Goal: Information Seeking & Learning: Check status

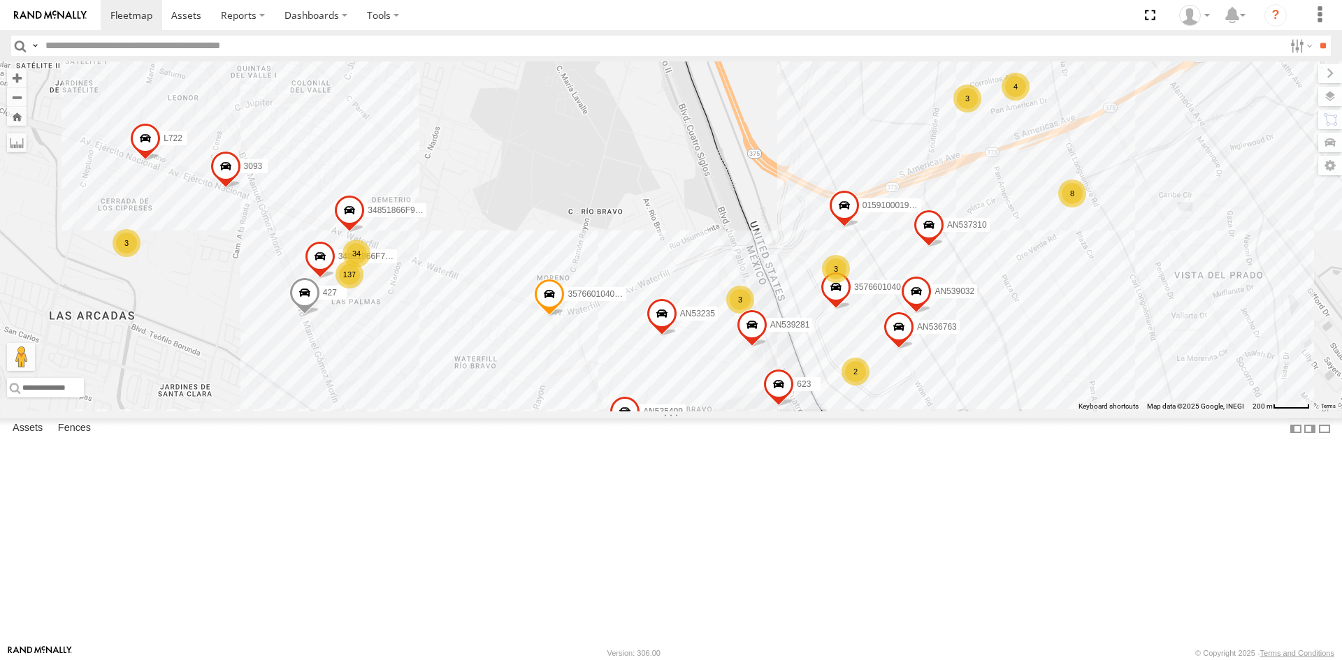
drag, startPoint x: 562, startPoint y: 297, endPoint x: 573, endPoint y: 208, distance: 89.5
click at [573, 214] on div "AN535203 015910001845018 015910001811580 ZJ535914 F2771 AN538662 AN533249 AN531…" at bounding box center [671, 236] width 1342 height 350
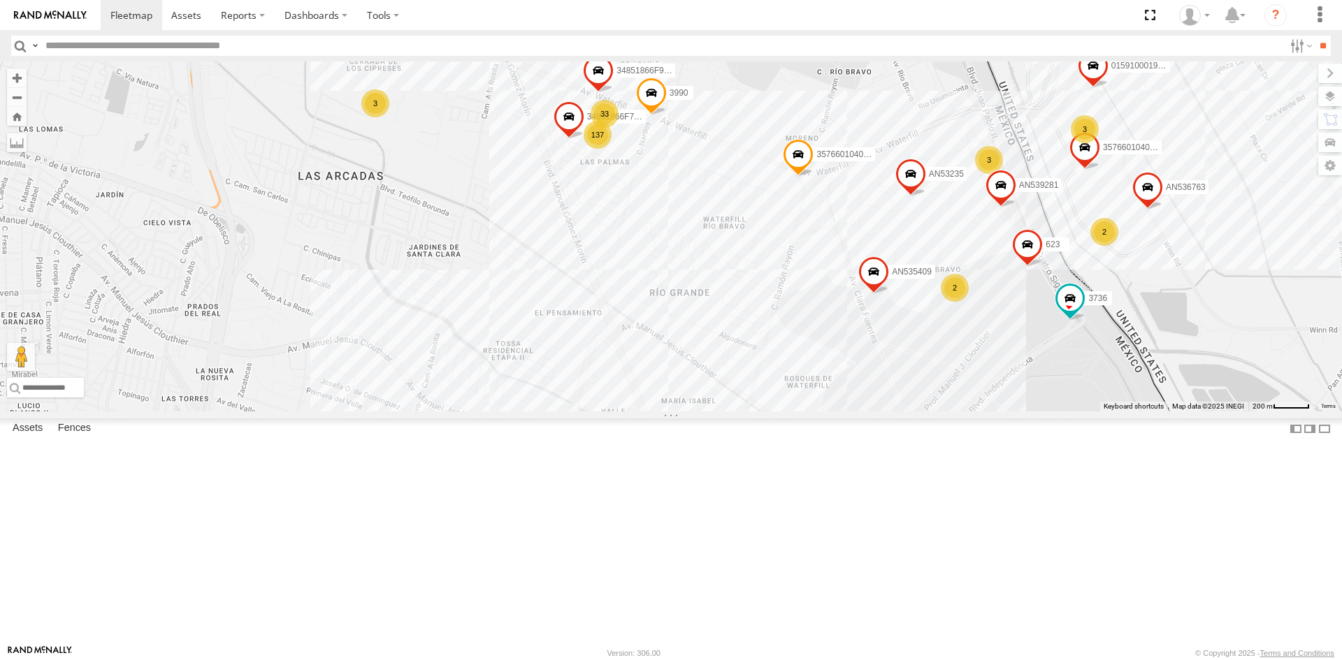
drag, startPoint x: 785, startPoint y: 391, endPoint x: 549, endPoint y: 144, distance: 341.6
click at [549, 144] on div "357660104096649 015910001918898 AN536763 L722 AN535409 3990 357660104096300 309…" at bounding box center [671, 236] width 1342 height 350
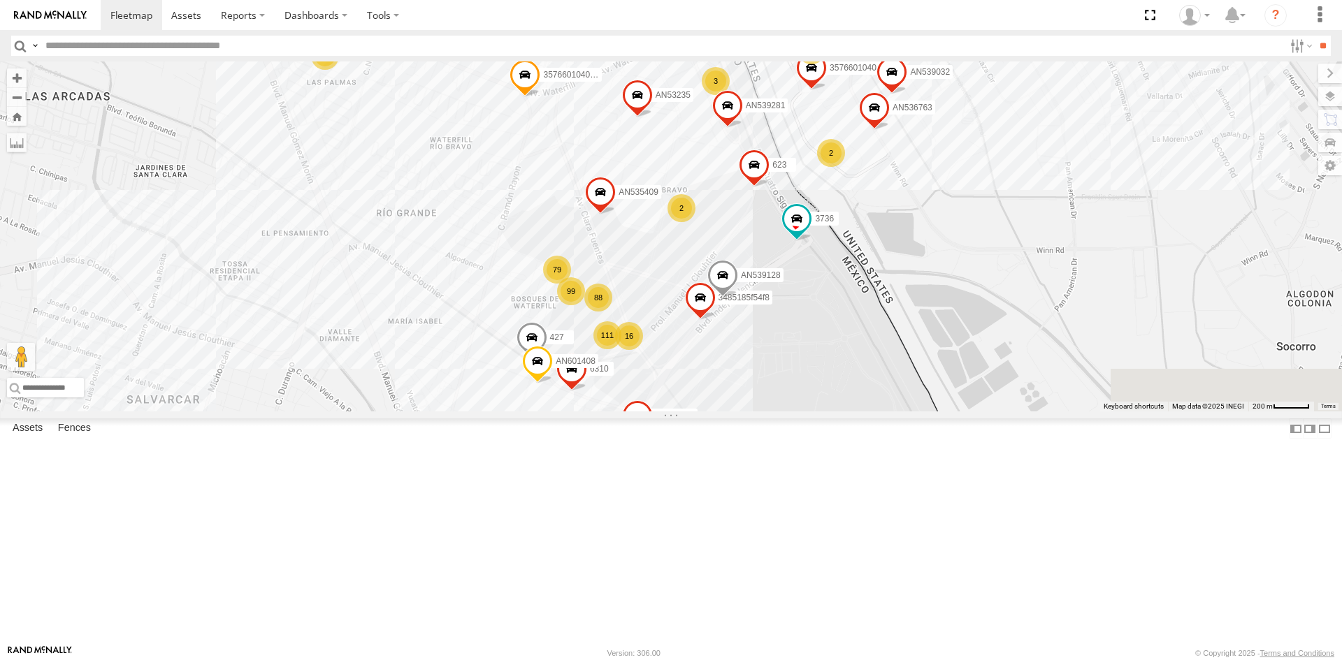
drag, startPoint x: 773, startPoint y: 296, endPoint x: 502, endPoint y: 216, distance: 281.9
click at [505, 219] on div "357660104096649 015910001918898 AN536763 L722 AN535409 3990 357660104096300 309…" at bounding box center [671, 236] width 1342 height 350
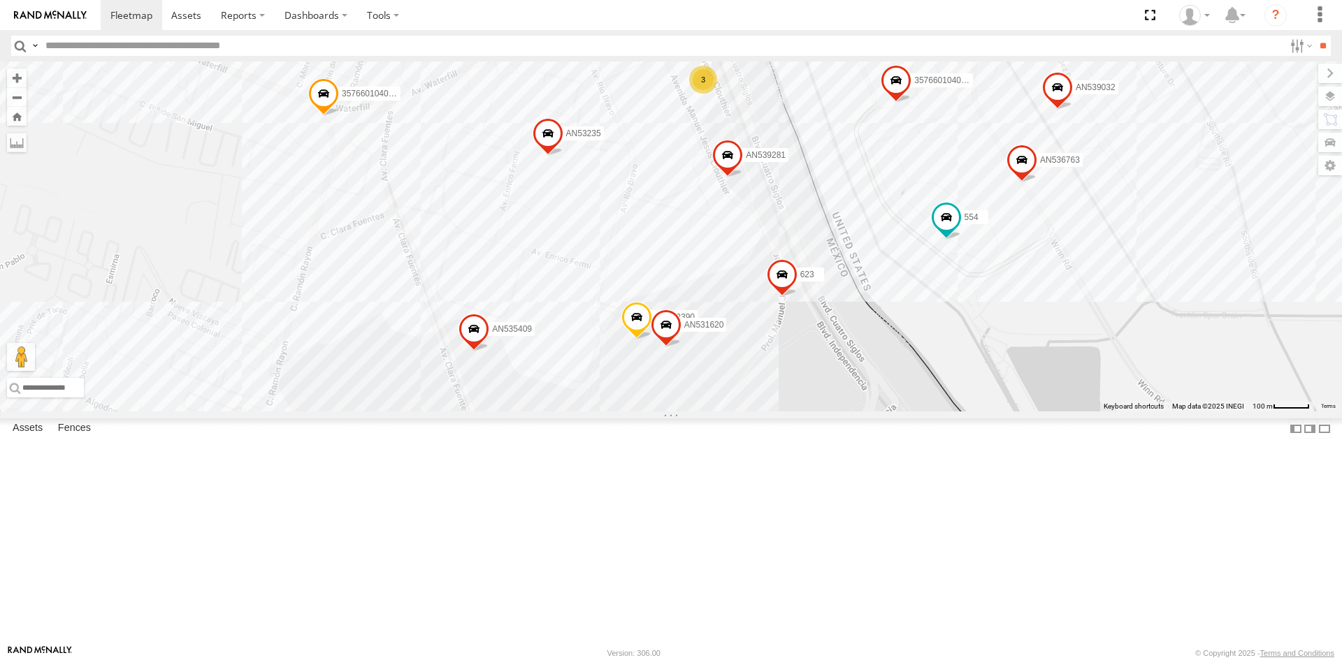
drag, startPoint x: 894, startPoint y: 414, endPoint x: 843, endPoint y: 482, distance: 85.0
click at [843, 412] on div "357660104096649 8662 AN539128 AN536763 AN532390 AN539032 4088 6578 558 AN535409…" at bounding box center [671, 236] width 1342 height 350
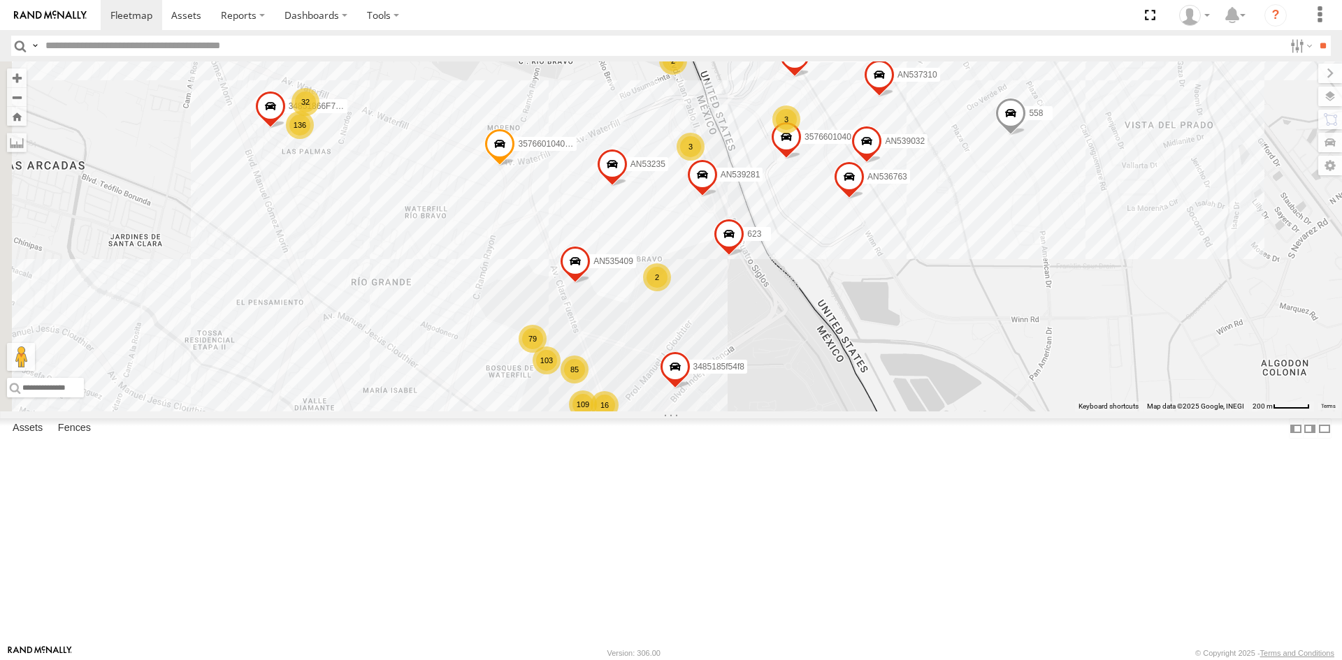
drag, startPoint x: 497, startPoint y: 377, endPoint x: 626, endPoint y: 354, distance: 131.3
click at [625, 358] on div "357660104096649 015910001918898 AN536763 AN539032 558 AN535409 357660104096300 …" at bounding box center [671, 236] width 1342 height 350
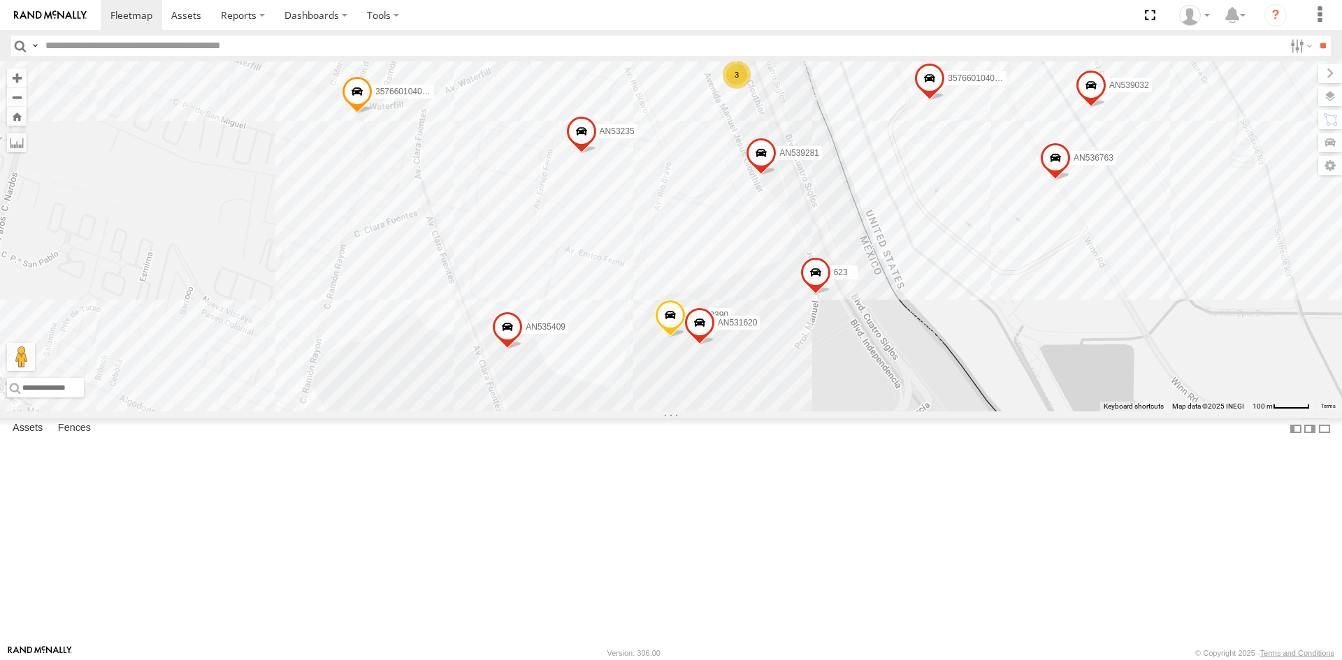
drag, startPoint x: 871, startPoint y: 335, endPoint x: 845, endPoint y: 423, distance: 92.0
click at [848, 412] on div "357660104096649 AN536763 AN532390 AN539032 AN535409 357660104096300 623 194 AN5…" at bounding box center [671, 236] width 1342 height 350
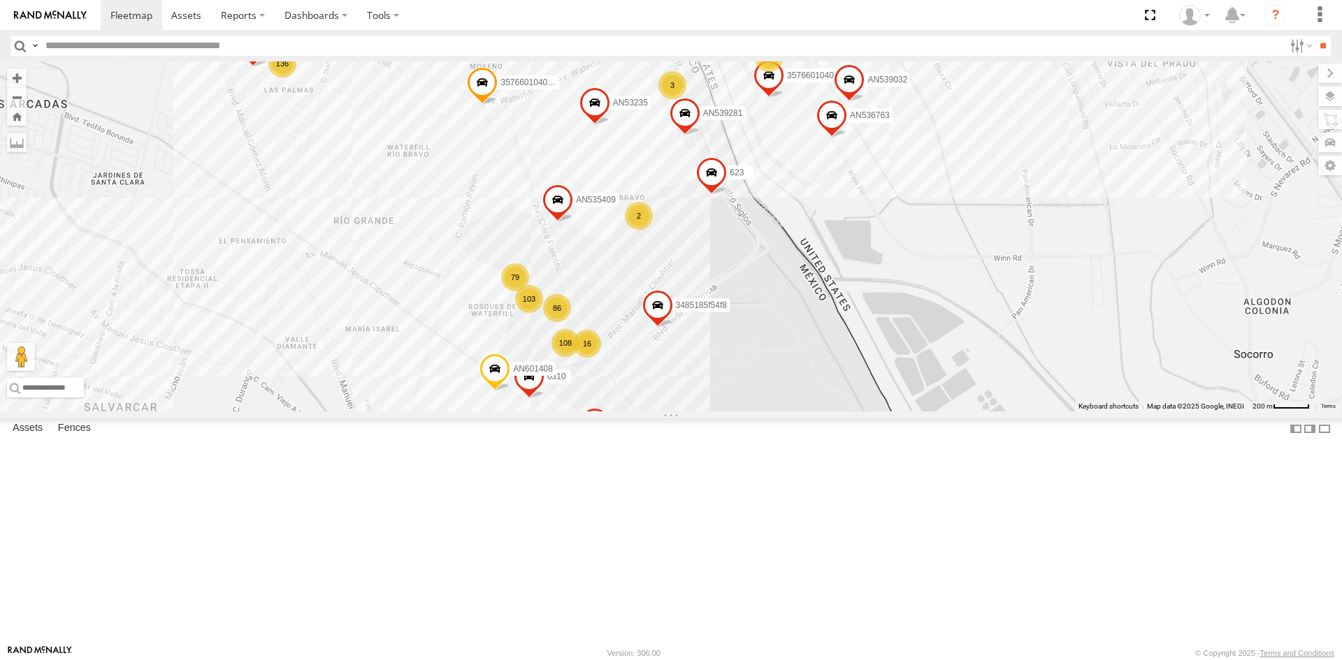
drag, startPoint x: 788, startPoint y: 389, endPoint x: 729, endPoint y: 298, distance: 108.0
click at [729, 298] on div "357660104096649 015910001918898 AN536763 AN539032 AN601408 AN536462 L722 AN5354…" at bounding box center [671, 236] width 1342 height 350
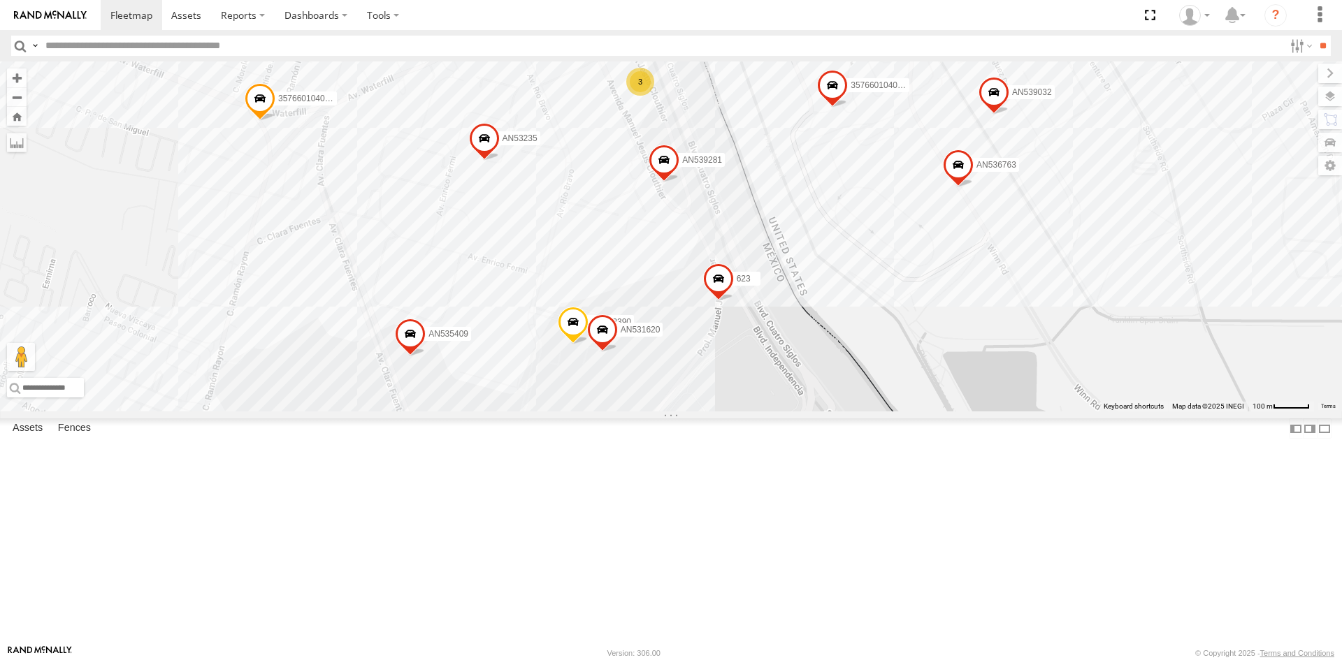
drag, startPoint x: 850, startPoint y: 425, endPoint x: 823, endPoint y: 487, distance: 67.6
click at [823, 412] on div "357660104096649 015910001918898 AN536763 AN539032 AN601408 AN536462 L722 AN5354…" at bounding box center [671, 236] width 1342 height 350
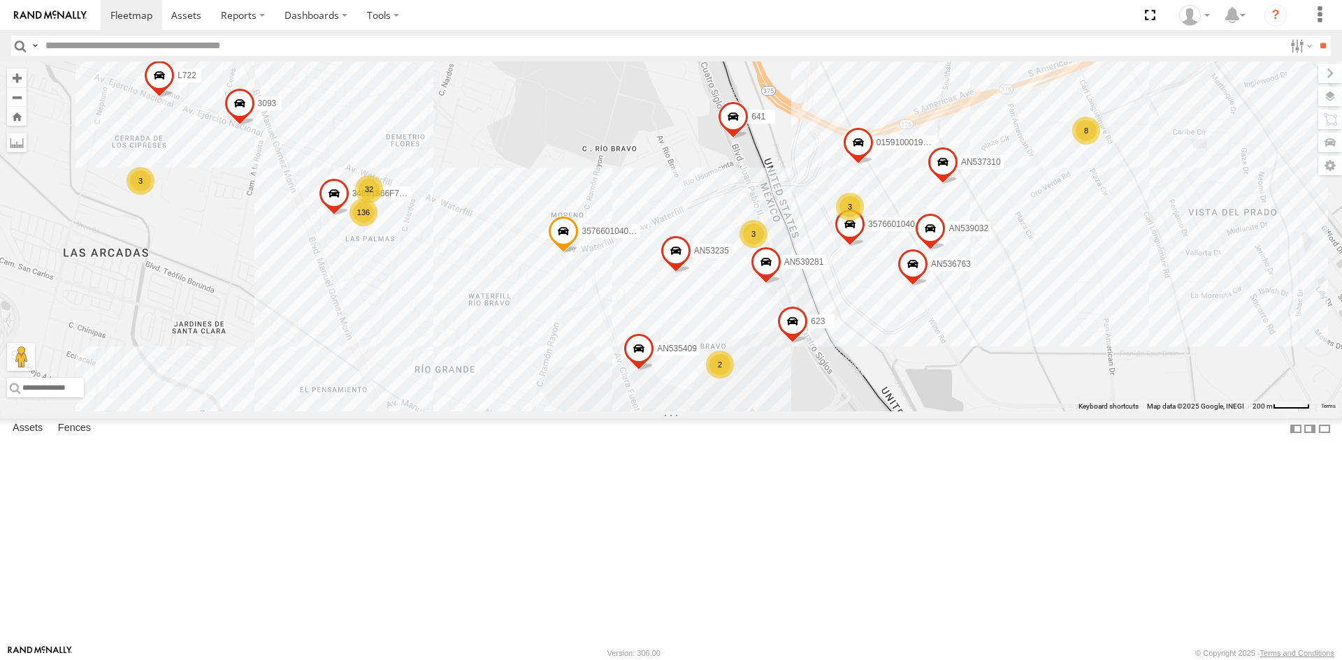
drag, startPoint x: 806, startPoint y: 538, endPoint x: 813, endPoint y: 499, distance: 39.9
click at [813, 412] on div "357660104096649 015910001918898 AN536763 AN539032 AN601408 AN536462 L722 AN5354…" at bounding box center [671, 236] width 1342 height 350
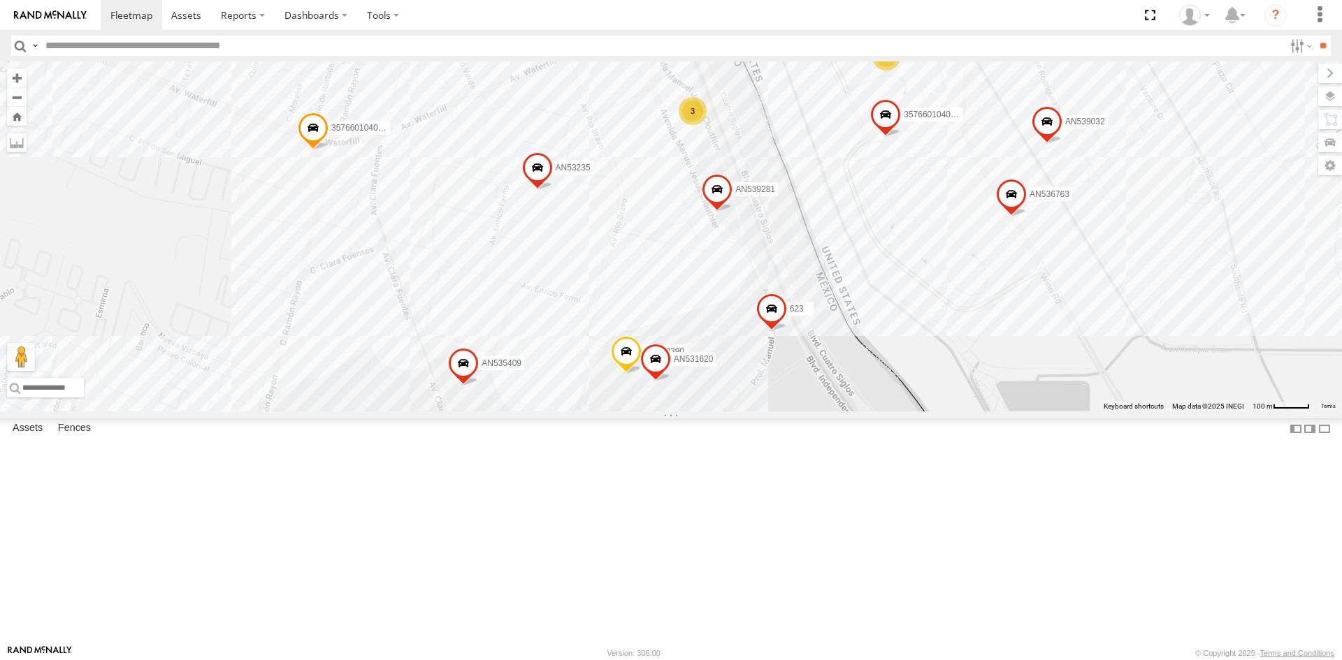
drag, startPoint x: 925, startPoint y: 405, endPoint x: 866, endPoint y: 520, distance: 128.8
click at [869, 412] on div "357660104096649 015910001918898 AN536763 AN539032 AN601408 AN536462 L722 AN5354…" at bounding box center [671, 236] width 1342 height 350
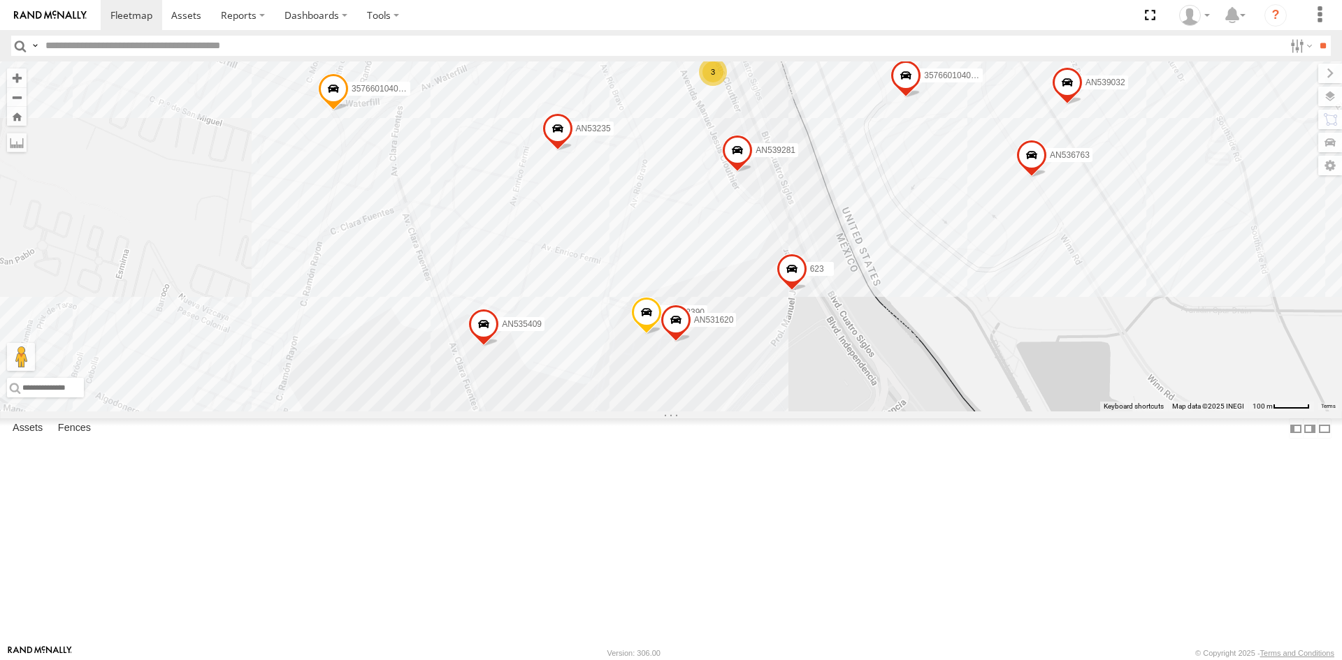
drag, startPoint x: 850, startPoint y: 487, endPoint x: 874, endPoint y: 445, distance: 48.2
click at [874, 412] on div "357660104096649 015910001918898 AN536763 AN532390 AN539032 AN535409 35766010409…" at bounding box center [671, 236] width 1342 height 350
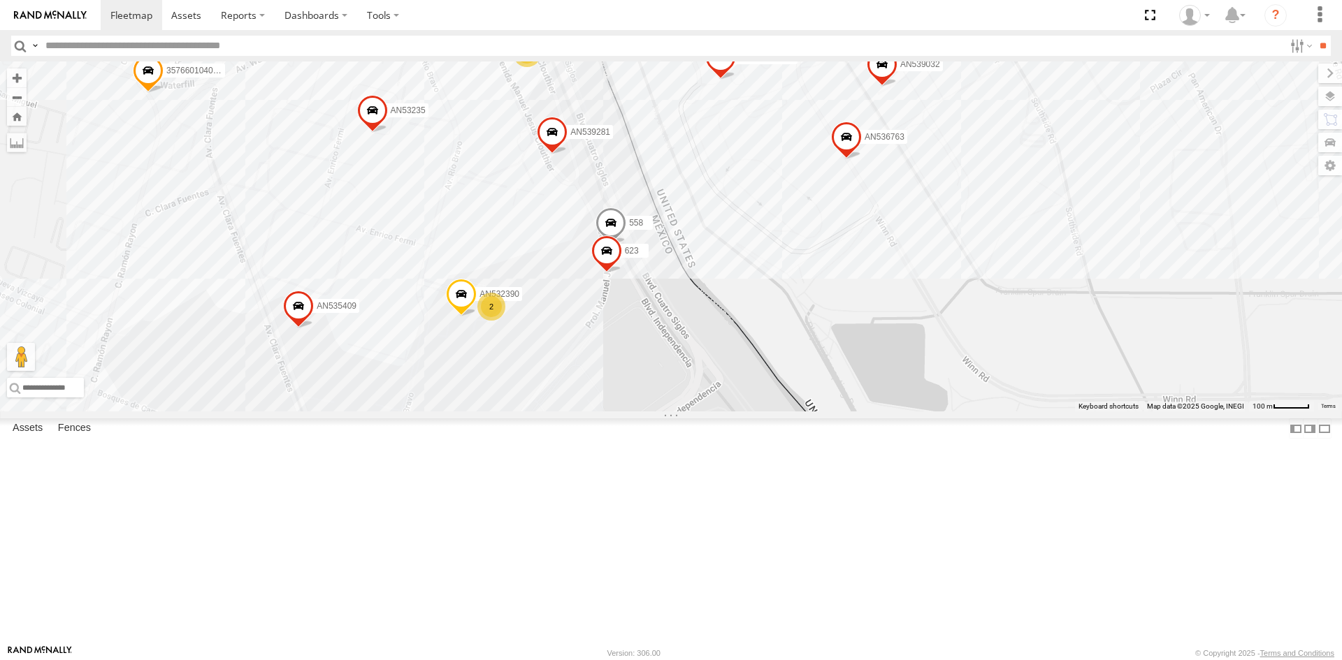
drag, startPoint x: 880, startPoint y: 550, endPoint x: 861, endPoint y: 469, distance: 83.2
click at [861, 412] on div "357660104096649 AN536763 AN532390 AN539032 4088 654 558 AN535409 35766010409630…" at bounding box center [671, 236] width 1342 height 350
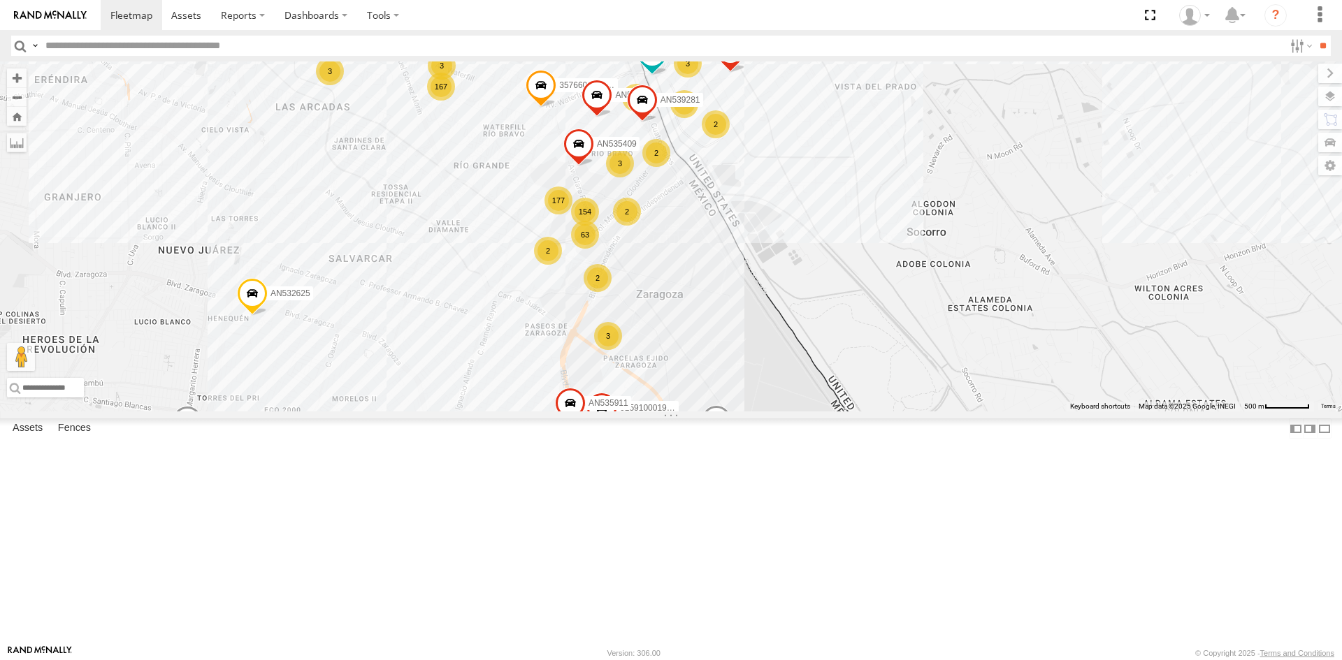
drag, startPoint x: 472, startPoint y: 206, endPoint x: 463, endPoint y: 315, distance: 109.3
click at [463, 315] on div "AN535203 015910001845018 015910001811580 ZJ535914 F2771 AN538662 AN533249 C6786…" at bounding box center [671, 236] width 1342 height 350
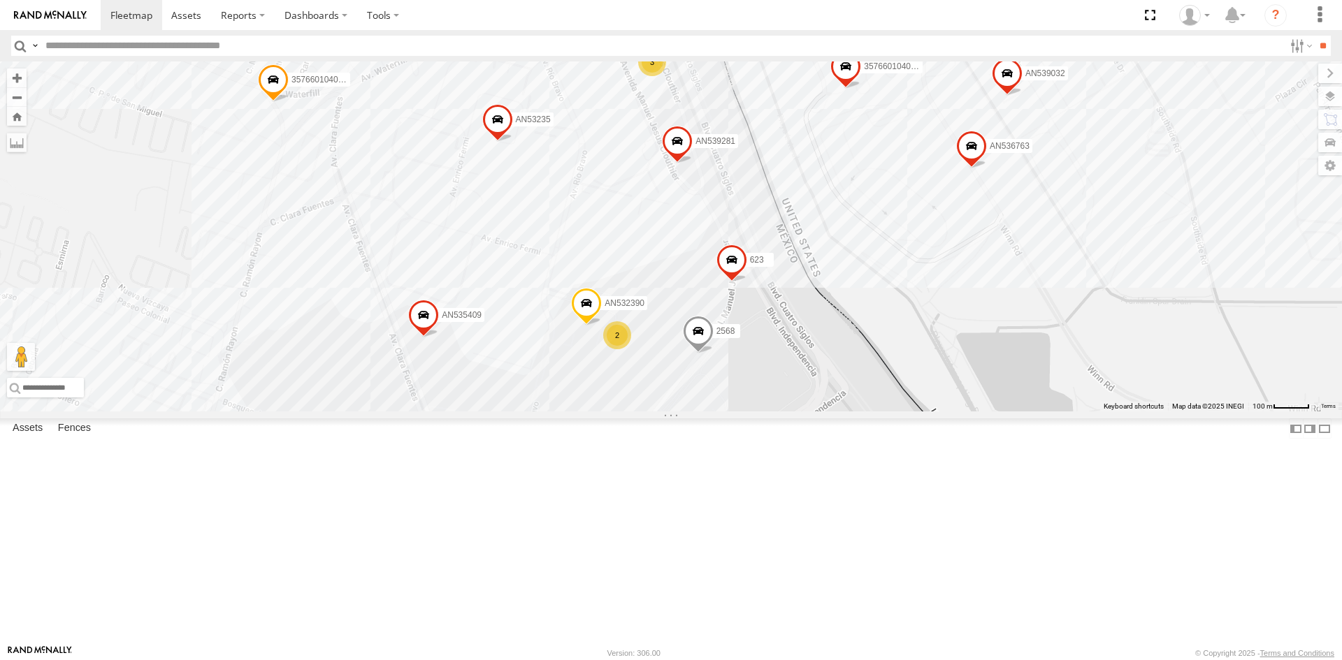
drag, startPoint x: 696, startPoint y: 429, endPoint x: 667, endPoint y: 324, distance: 108.9
click at [667, 324] on div "AN535203 015910001845018 015910001811580 ZJ535914 F2771 AN538662 AN533249 C6786…" at bounding box center [671, 236] width 1342 height 350
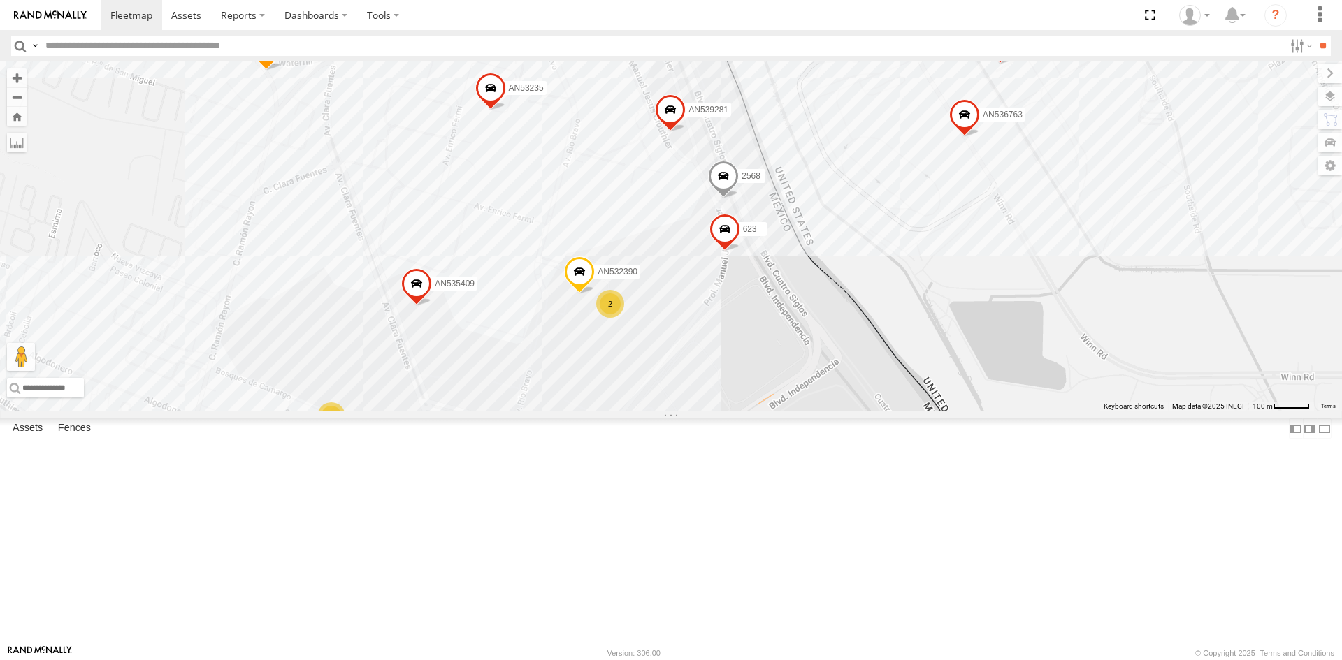
drag, startPoint x: 732, startPoint y: 339, endPoint x: 741, endPoint y: 368, distance: 30.1
click at [741, 368] on div "AN535203 015910001845018 015910001811580 ZJ535914 F2771 AN538662 AN533249 C6786…" at bounding box center [671, 236] width 1342 height 350
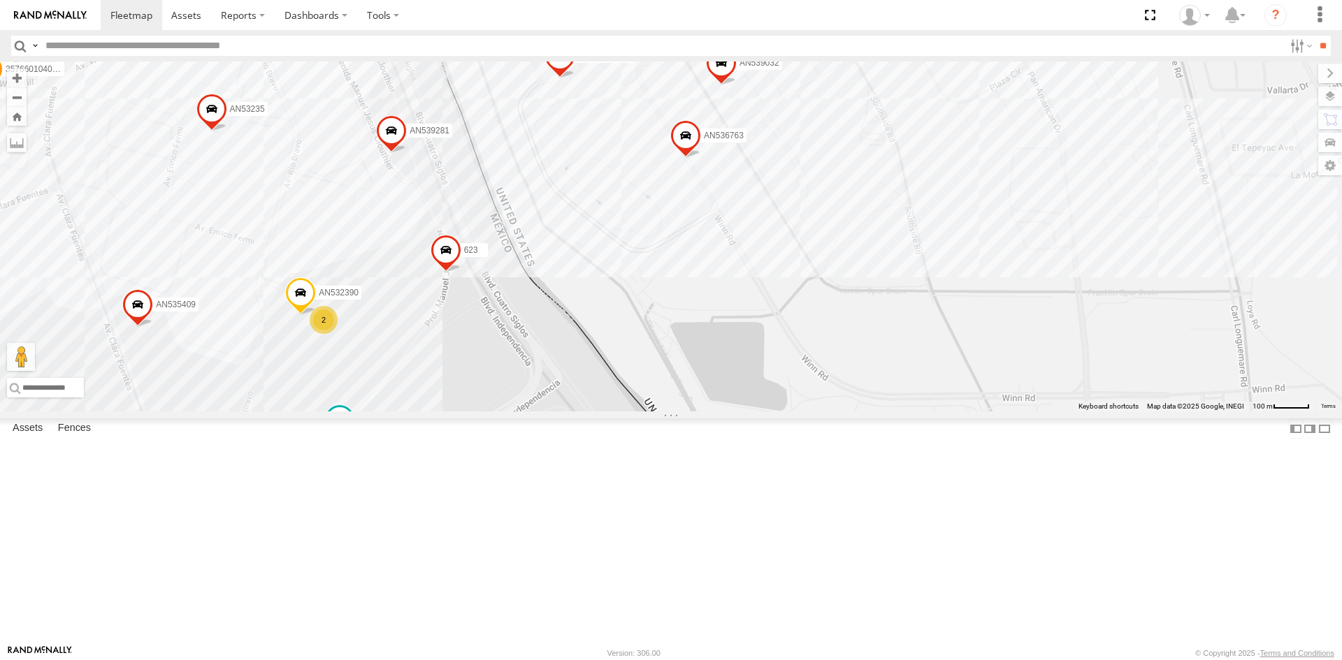
drag, startPoint x: 450, startPoint y: 284, endPoint x: 454, endPoint y: 432, distance: 148.2
click at [454, 412] on div "AN535203 015910001845018 015910001811580 ZJ535914 F2771 AN538662 AN531631 C6786…" at bounding box center [671, 236] width 1342 height 350
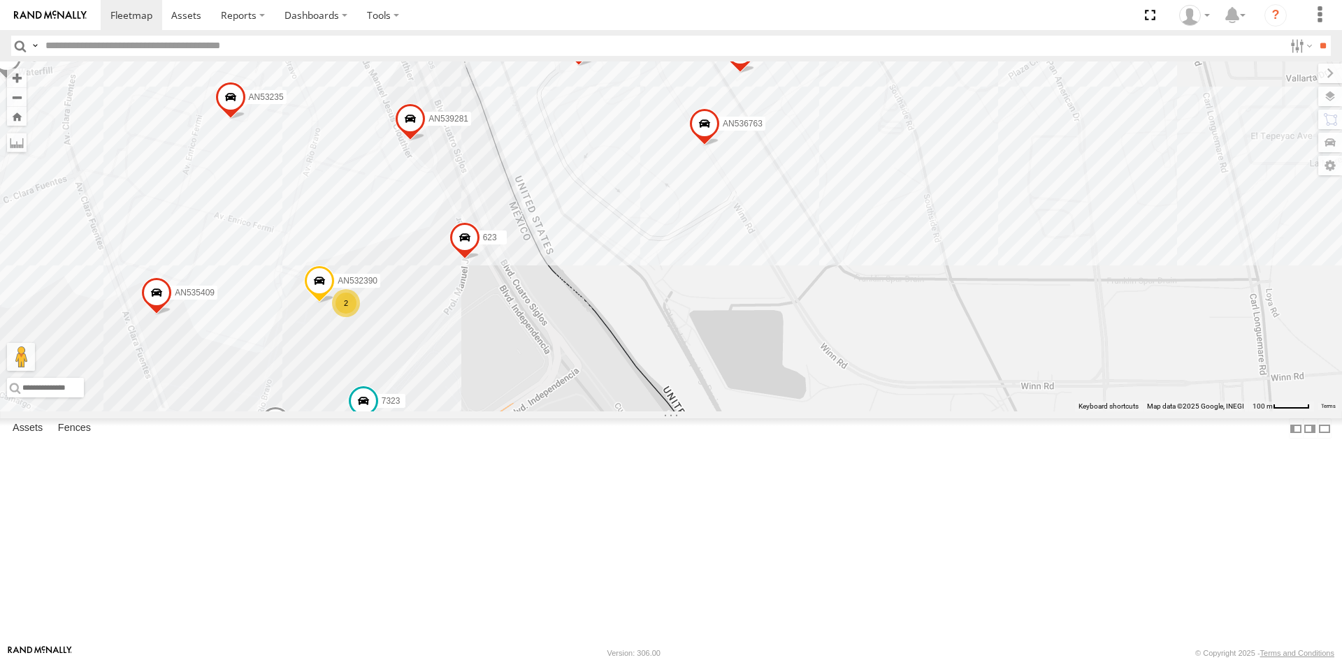
drag, startPoint x: 417, startPoint y: 451, endPoint x: 451, endPoint y: 412, distance: 52.5
click at [469, 406] on div "357660104096649 AN536763 AN532390 AN539032 7323 8736 654 AN535409 AN537310 623 …" at bounding box center [671, 236] width 1342 height 350
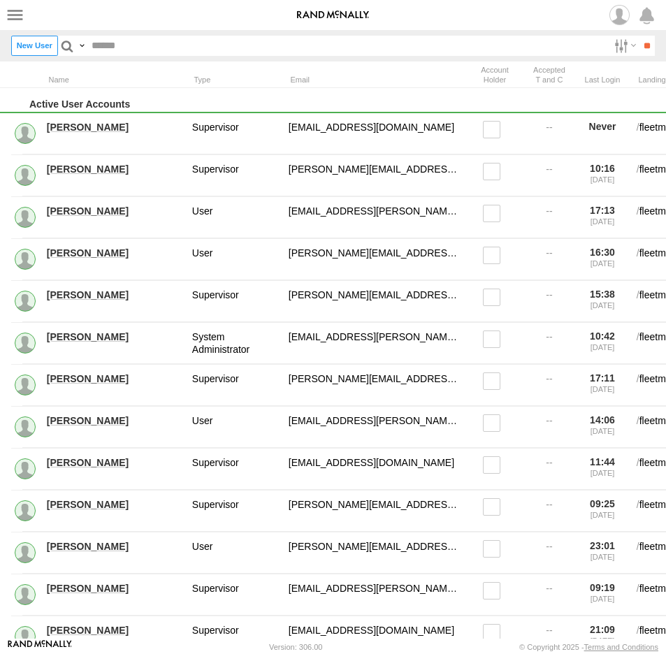
click at [102, 52] on input "text" at bounding box center [348, 46] width 522 height 20
type input "****"
click at [639, 36] on input "**" at bounding box center [647, 46] width 16 height 20
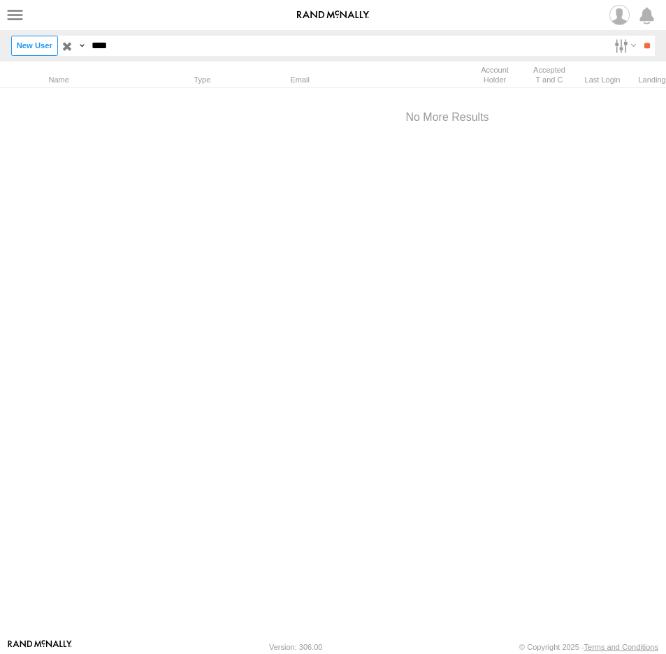
click at [129, 43] on input "****" at bounding box center [348, 46] width 522 height 20
click at [0, 0] on span at bounding box center [0, 0] width 0 height 0
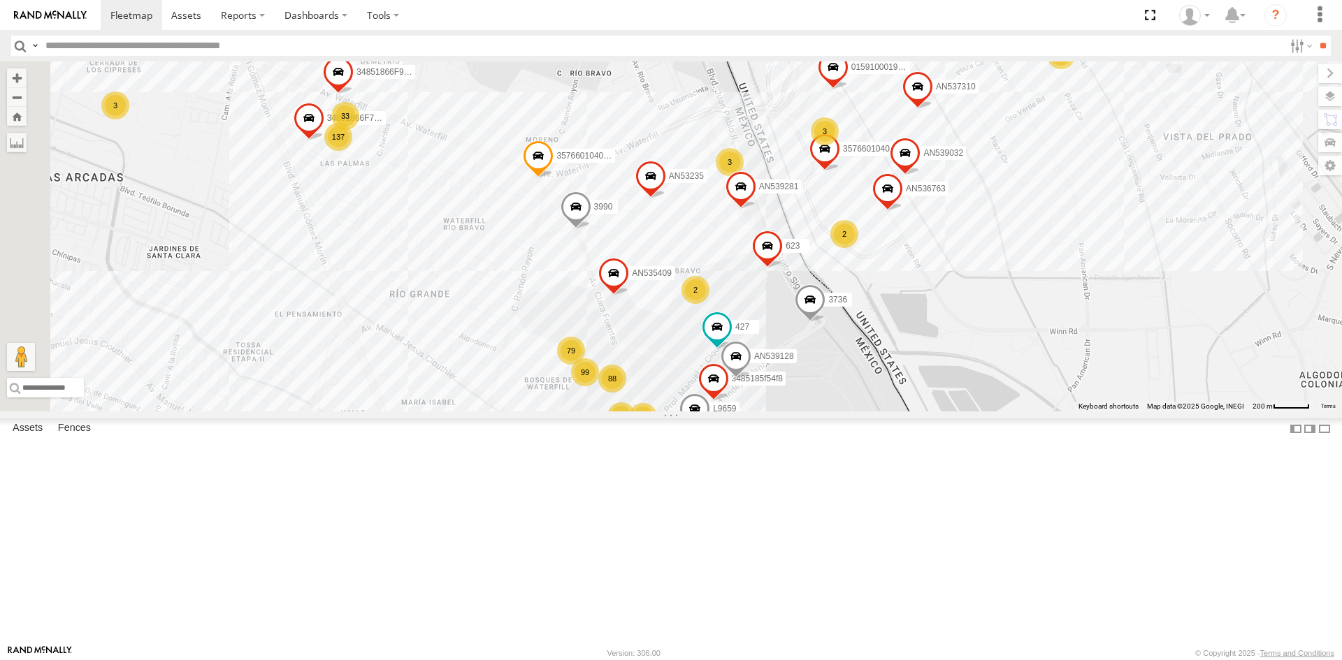
drag, startPoint x: 646, startPoint y: 347, endPoint x: 790, endPoint y: 372, distance: 146.0
click at [789, 380] on div "AN535203 015910001845018 015910001811580 ZJ535914 F2771 AN538662 AN533249 AN531…" at bounding box center [671, 236] width 1342 height 350
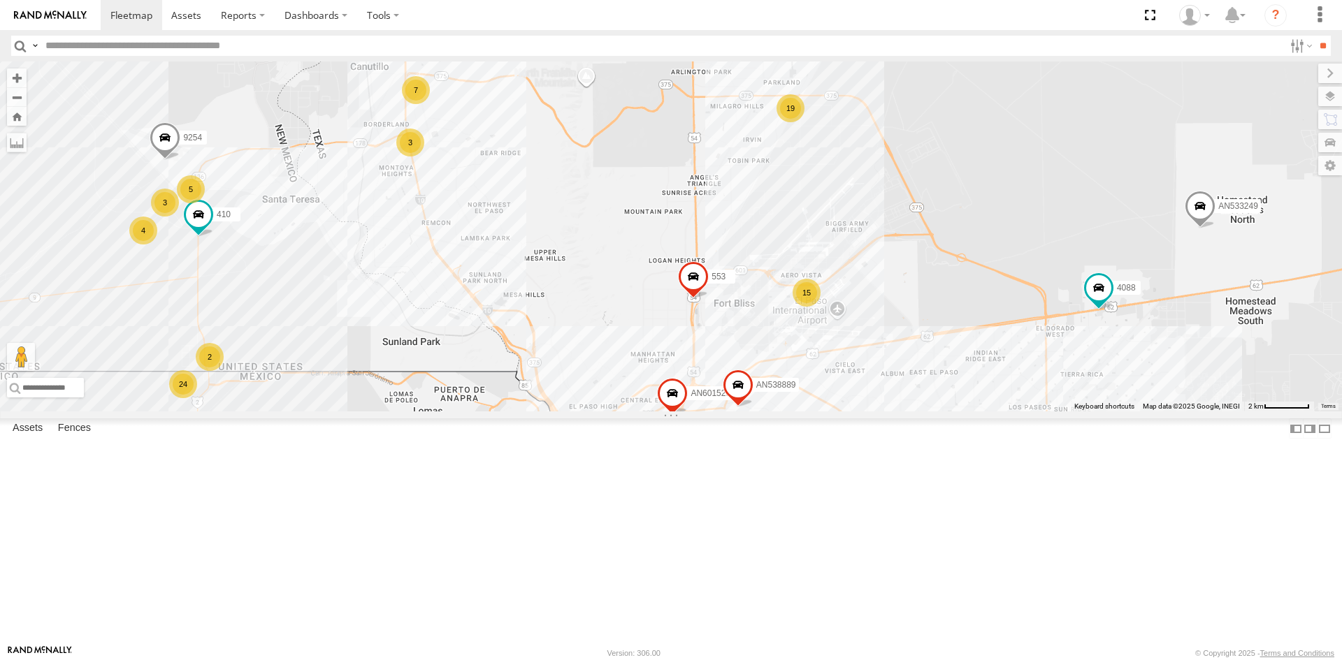
drag, startPoint x: 686, startPoint y: 386, endPoint x: 697, endPoint y: 181, distance: 205.1
click at [693, 189] on div "AN535203 015910001845018 015910001811580 ZJ535914 F2771 AN538662 15 15 24 19 3 …" at bounding box center [671, 236] width 1342 height 350
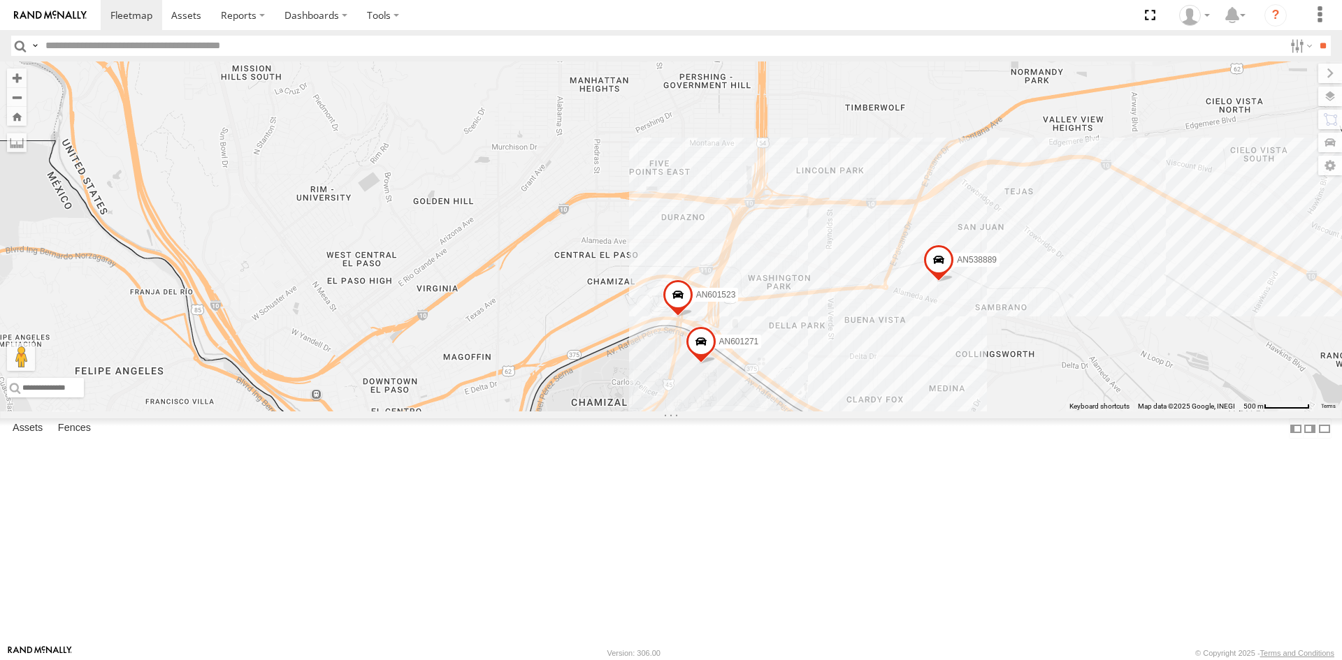
drag, startPoint x: 683, startPoint y: 340, endPoint x: 649, endPoint y: 172, distance: 172.0
click at [649, 175] on div "AN535203 015910001845018 015910001811580 ZJ535914 F2771 AN538662 4088 AN538889 …" at bounding box center [671, 236] width 1342 height 350
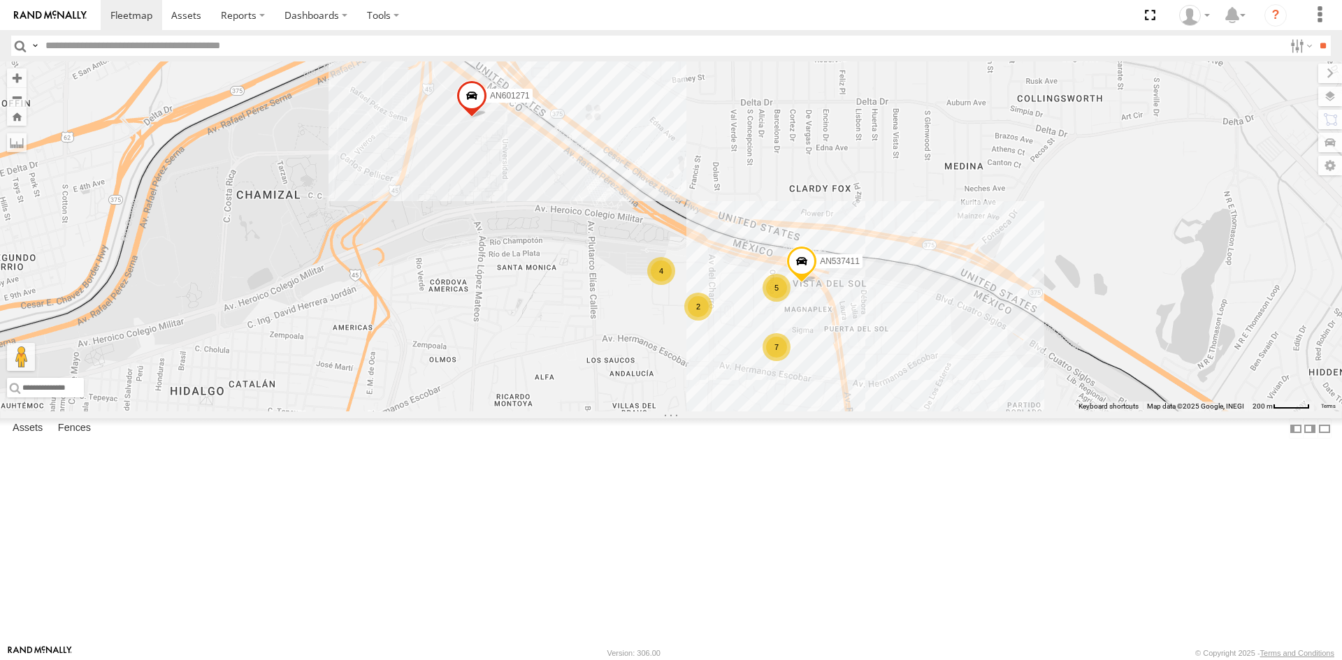
drag, startPoint x: 634, startPoint y: 602, endPoint x: 533, endPoint y: 463, distance: 171.1
click at [538, 412] on div "AN535203 015910001845018 015910001811580 ZJ535914 F2771 AN538662 4088 AN538889 …" at bounding box center [671, 236] width 1342 height 350
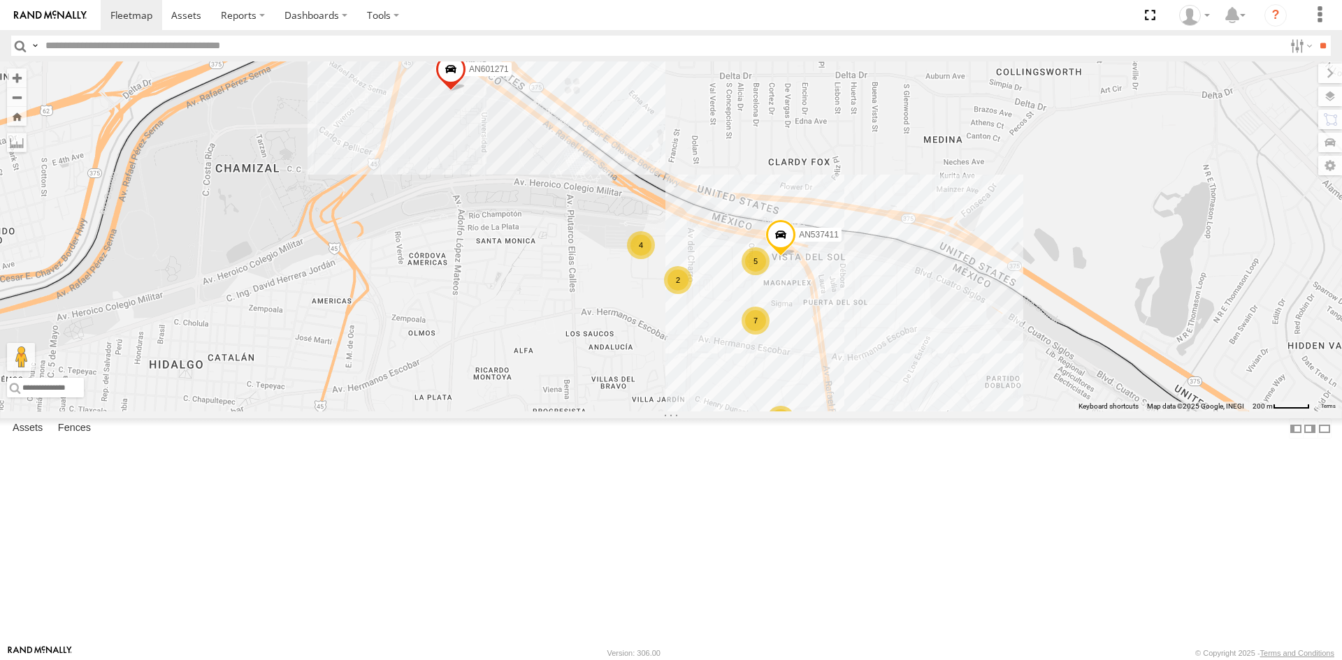
click at [407, 351] on div "AN601271 AN537411 AN601523 5 7 4 2 3 2" at bounding box center [671, 236] width 1342 height 350
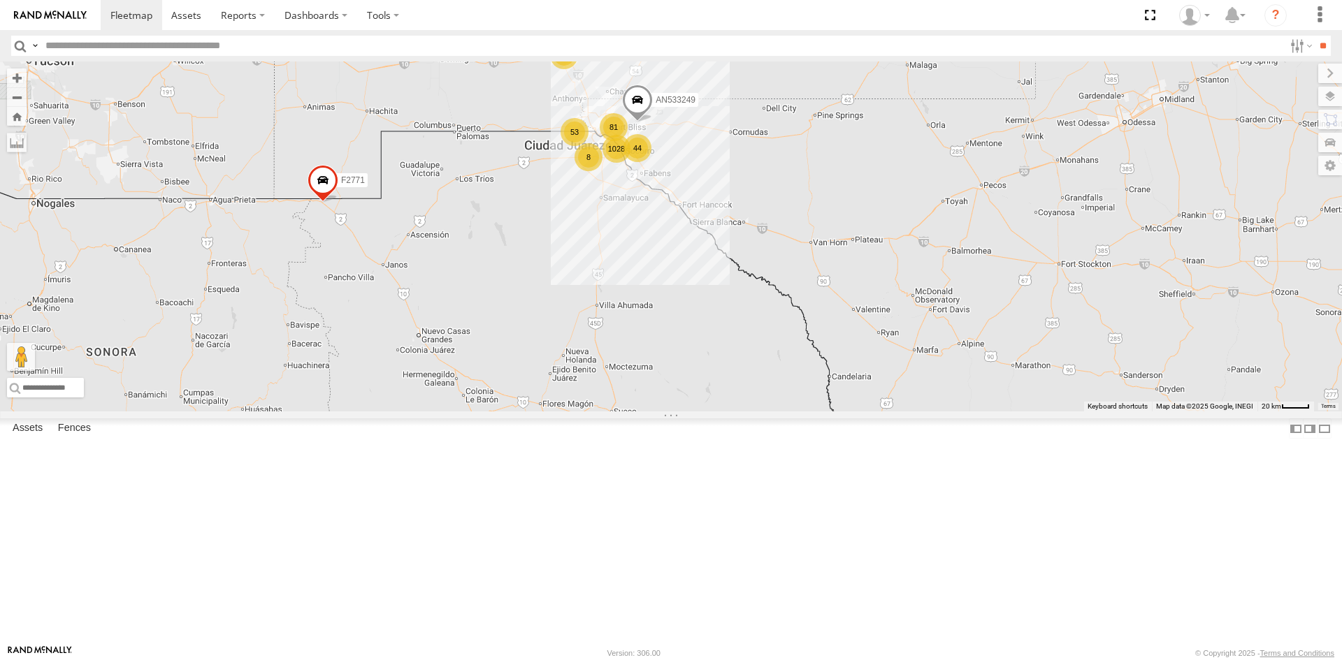
drag, startPoint x: 586, startPoint y: 190, endPoint x: 601, endPoint y: 360, distance: 170.5
click at [601, 360] on div "AN535203 015910001845018 015910001811580 ZJ535914 F2771 AN538662 1028 81 53 44 …" at bounding box center [671, 236] width 1342 height 350
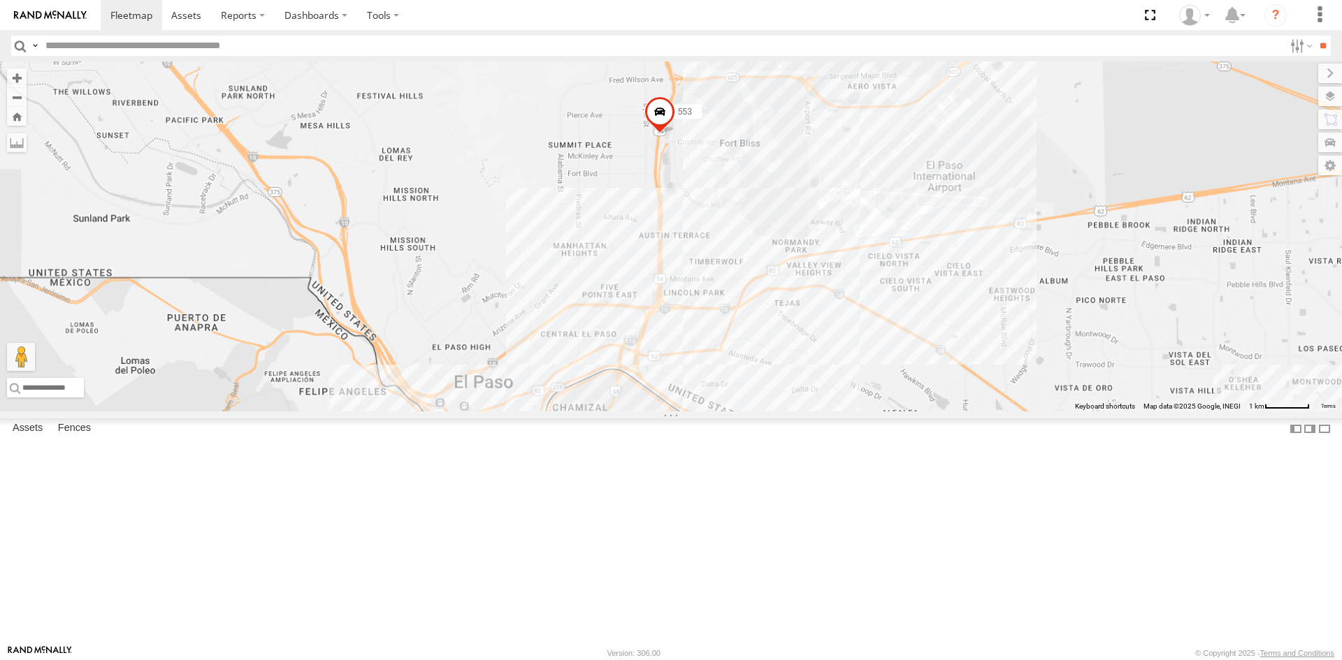
drag, startPoint x: 626, startPoint y: 471, endPoint x: 584, endPoint y: 312, distance: 164.9
click at [584, 321] on div "AN535203 015910001845018 015910001811580 ZJ535914 F2771 AN538662 AN533249 AN539…" at bounding box center [671, 236] width 1342 height 350
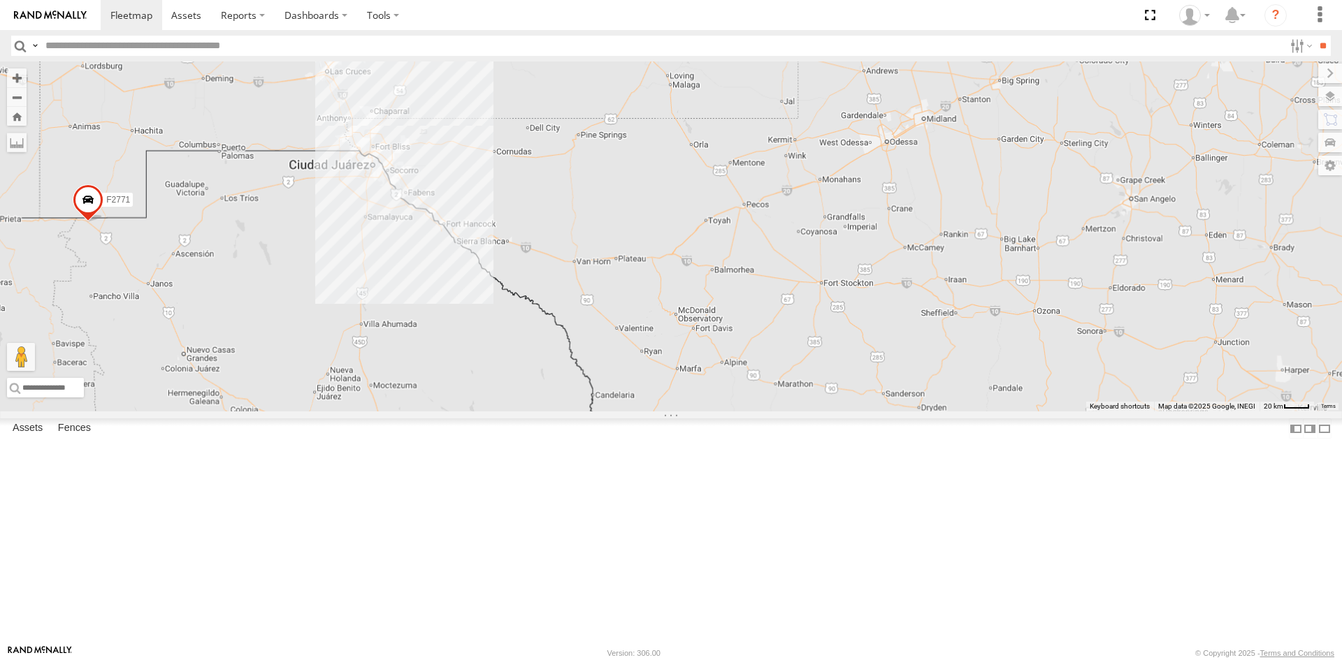
drag, startPoint x: 599, startPoint y: 205, endPoint x: 631, endPoint y: 261, distance: 64.5
click at [683, 255] on div "AN535203 015910001845018 015910001811580 ZJ535914 F2771 AN538662" at bounding box center [671, 236] width 1342 height 350
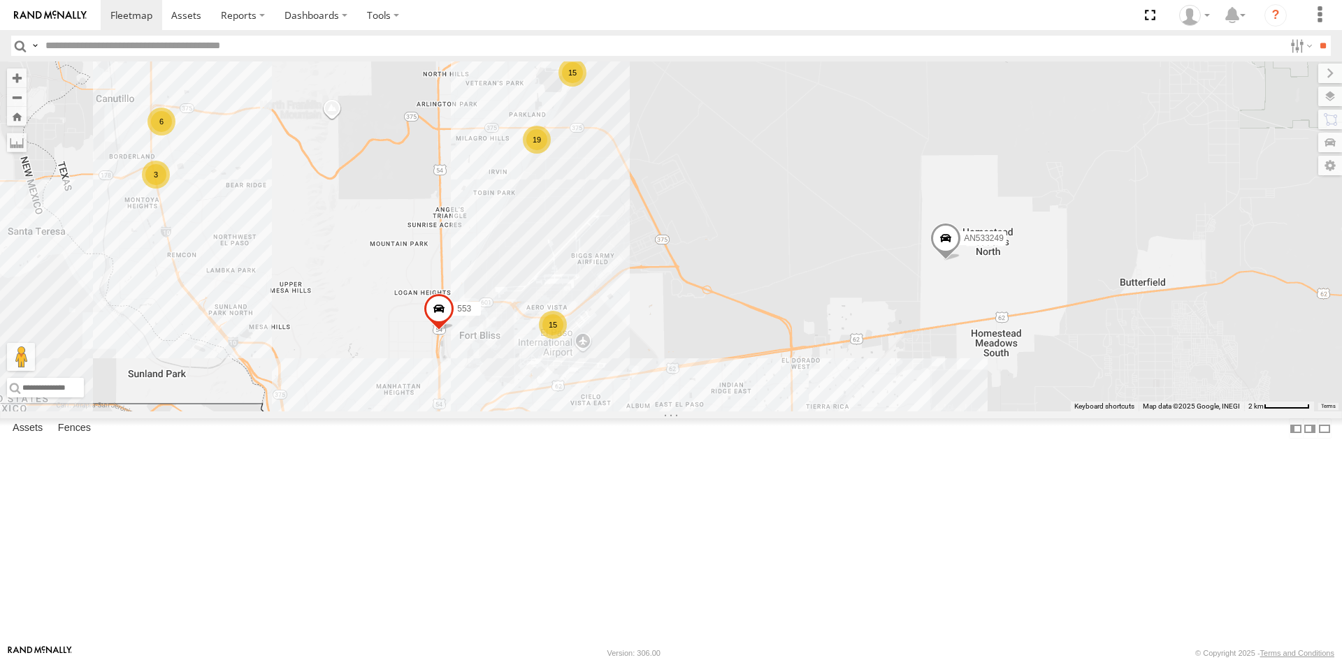
drag, startPoint x: 435, startPoint y: 421, endPoint x: 464, endPoint y: 255, distance: 168.2
click at [461, 259] on div "AN533249 C6786 1109 553 15 15 19 3 6" at bounding box center [671, 236] width 1342 height 350
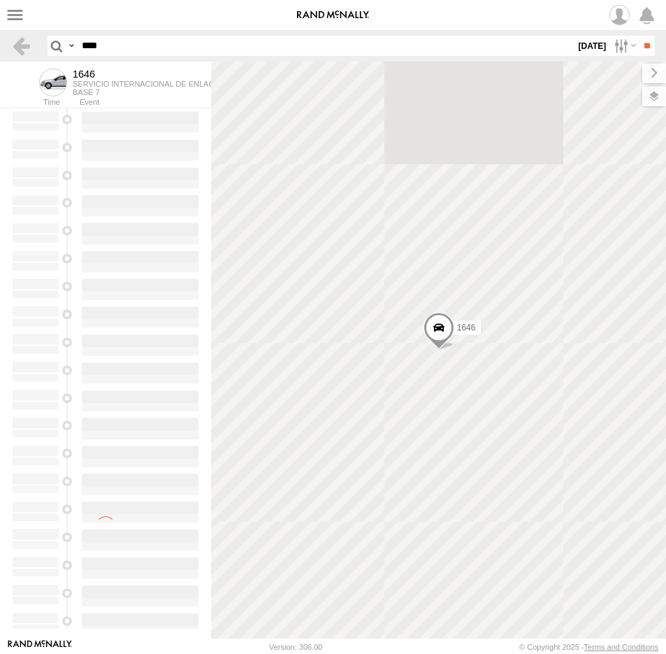
type input "**********"
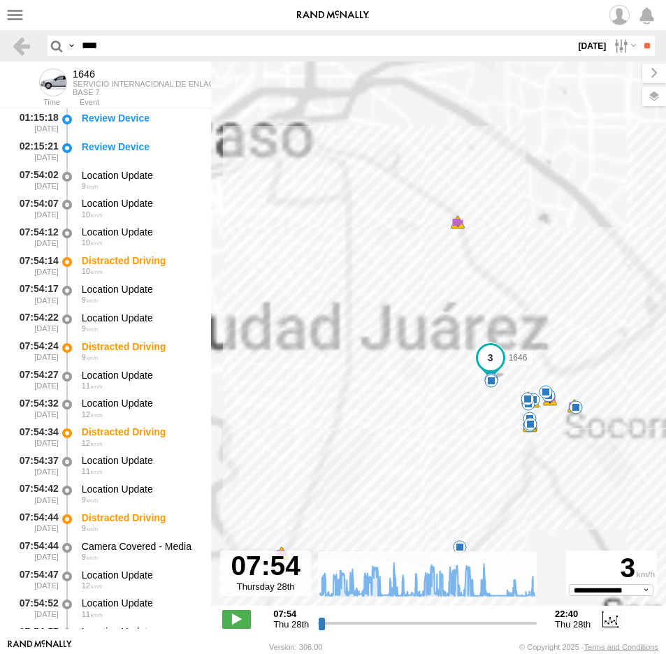
click at [113, 35] on header "Search Query Asset ID Asset Label Registration Manufacturer Model VIN Job ID **…" at bounding box center [333, 45] width 666 height 31
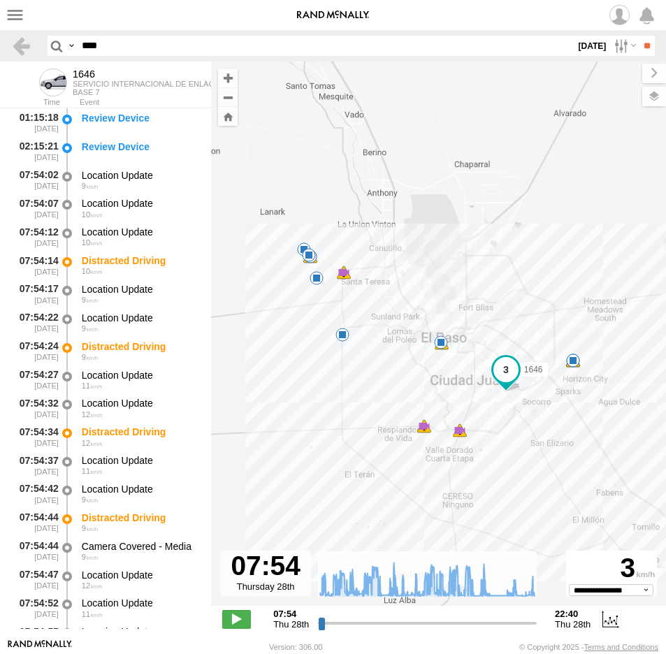
drag, startPoint x: 117, startPoint y: 43, endPoint x: 43, endPoint y: 44, distance: 74.1
click at [43, 44] on header "Search Query Asset ID Asset Label Registration Manufacturer Model VIN Job ID **…" at bounding box center [333, 45] width 666 height 31
type input "****"
click at [639, 36] on input "**" at bounding box center [647, 46] width 16 height 20
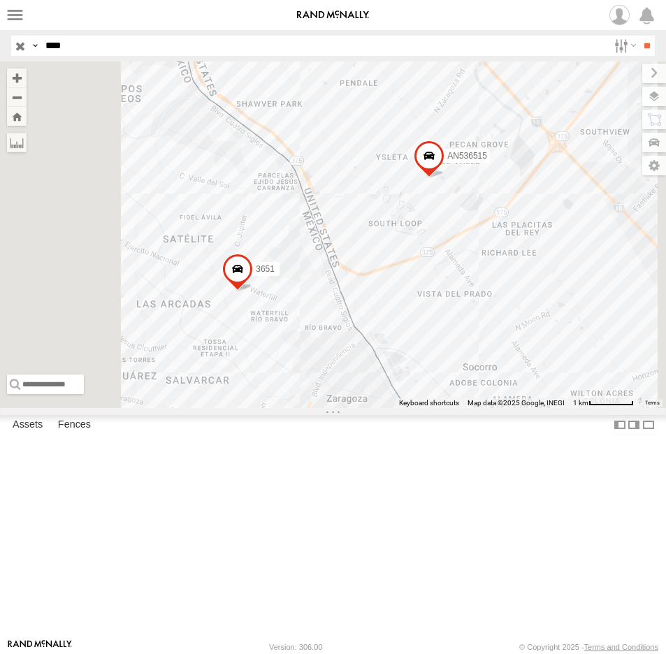
drag, startPoint x: 96, startPoint y: 42, endPoint x: -7, endPoint y: 54, distance: 104.1
click at [0, 54] on html at bounding box center [333, 327] width 666 height 654
type input "****"
click at [639, 36] on input "**" at bounding box center [647, 46] width 16 height 20
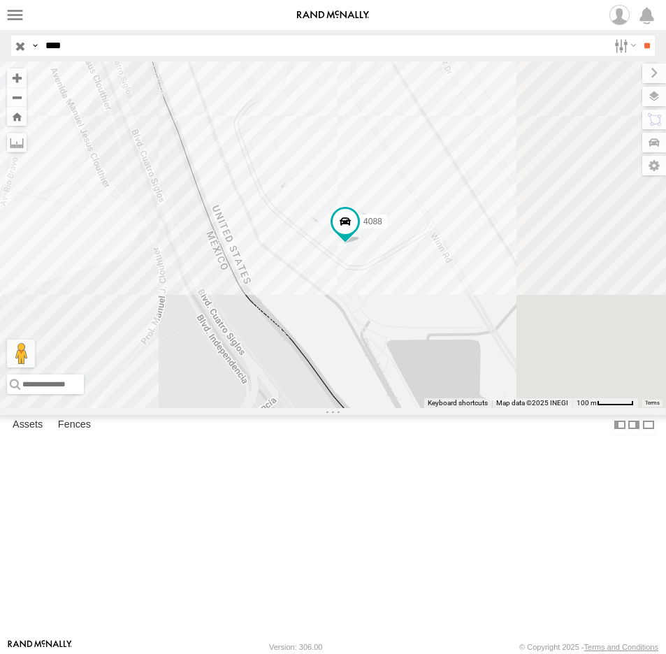
drag, startPoint x: 475, startPoint y: 317, endPoint x: 460, endPoint y: 405, distance: 89.3
click at [458, 404] on div "4088" at bounding box center [333, 234] width 666 height 347
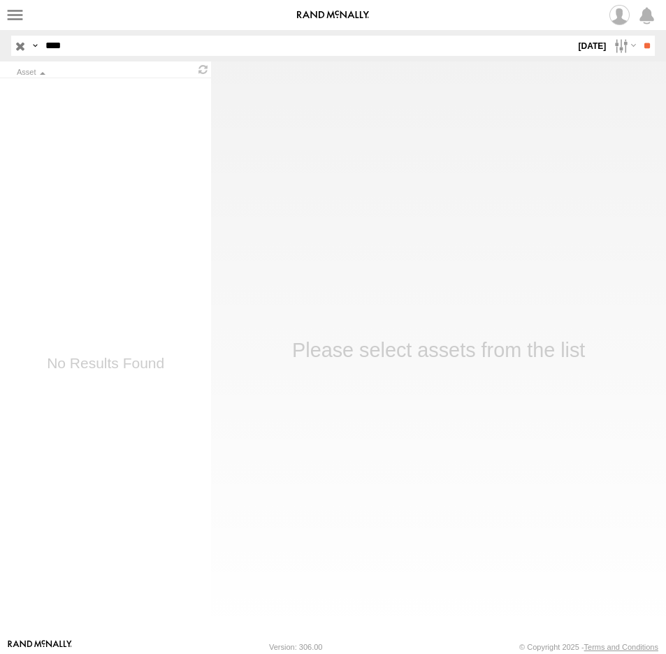
drag, startPoint x: 75, startPoint y: 40, endPoint x: -6, endPoint y: 45, distance: 81.3
click at [0, 45] on html at bounding box center [333, 327] width 666 height 654
type input "***"
click at [639, 36] on input "**" at bounding box center [647, 46] width 16 height 20
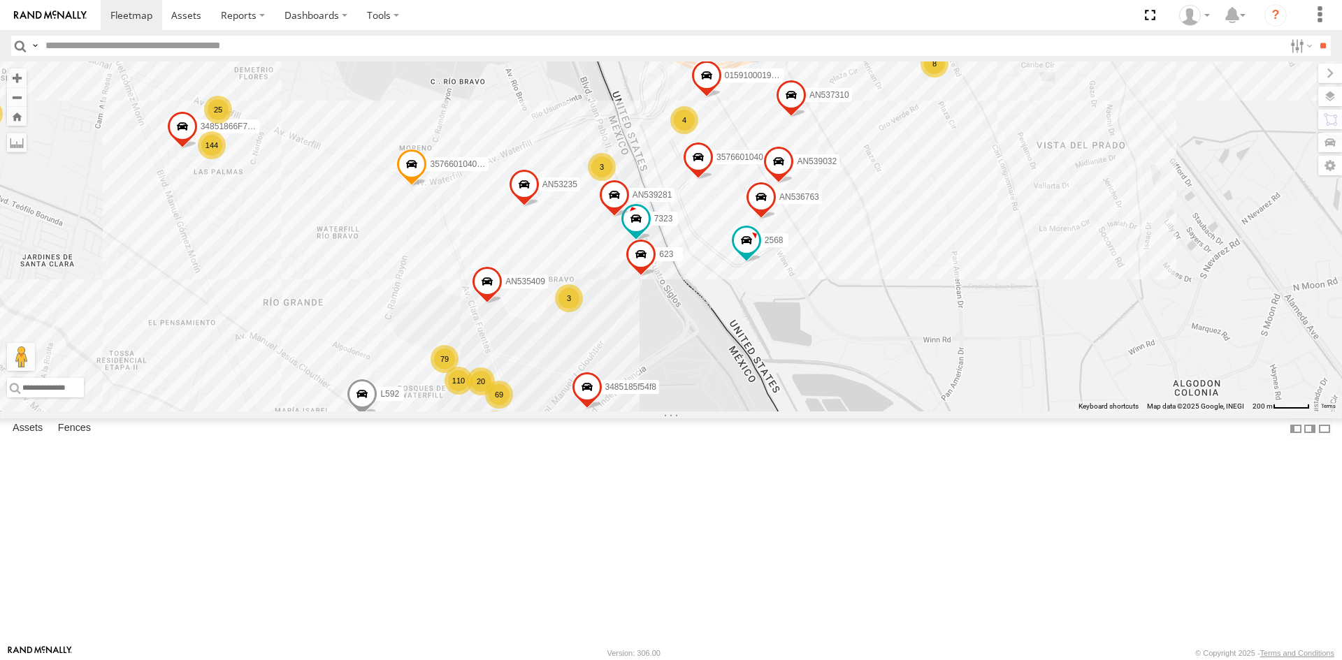
drag, startPoint x: 746, startPoint y: 328, endPoint x: 755, endPoint y: 396, distance: 68.3
click at [755, 396] on div "357660104096649 AN536763 AN539032 AN535409 357660104096300 2568 AN53235 3485185…" at bounding box center [671, 236] width 1342 height 350
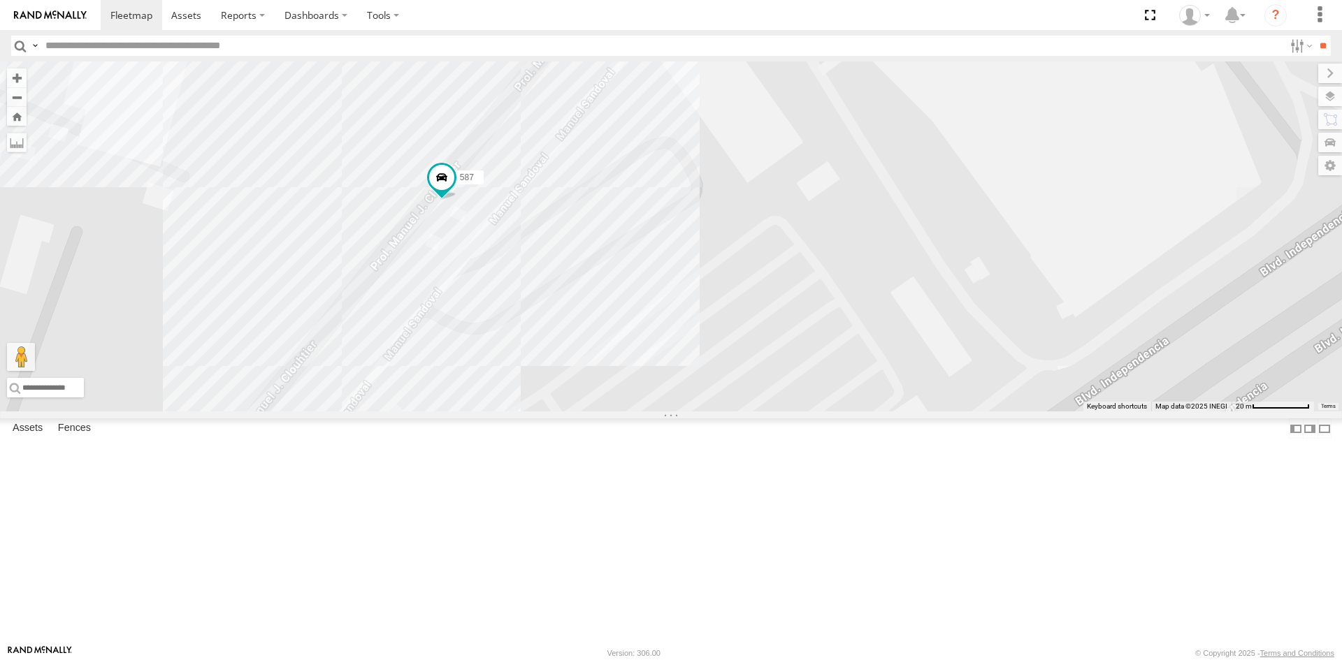
drag, startPoint x: 589, startPoint y: 409, endPoint x: 521, endPoint y: 415, distance: 68.8
click at [568, 412] on div "587" at bounding box center [671, 236] width 1342 height 350
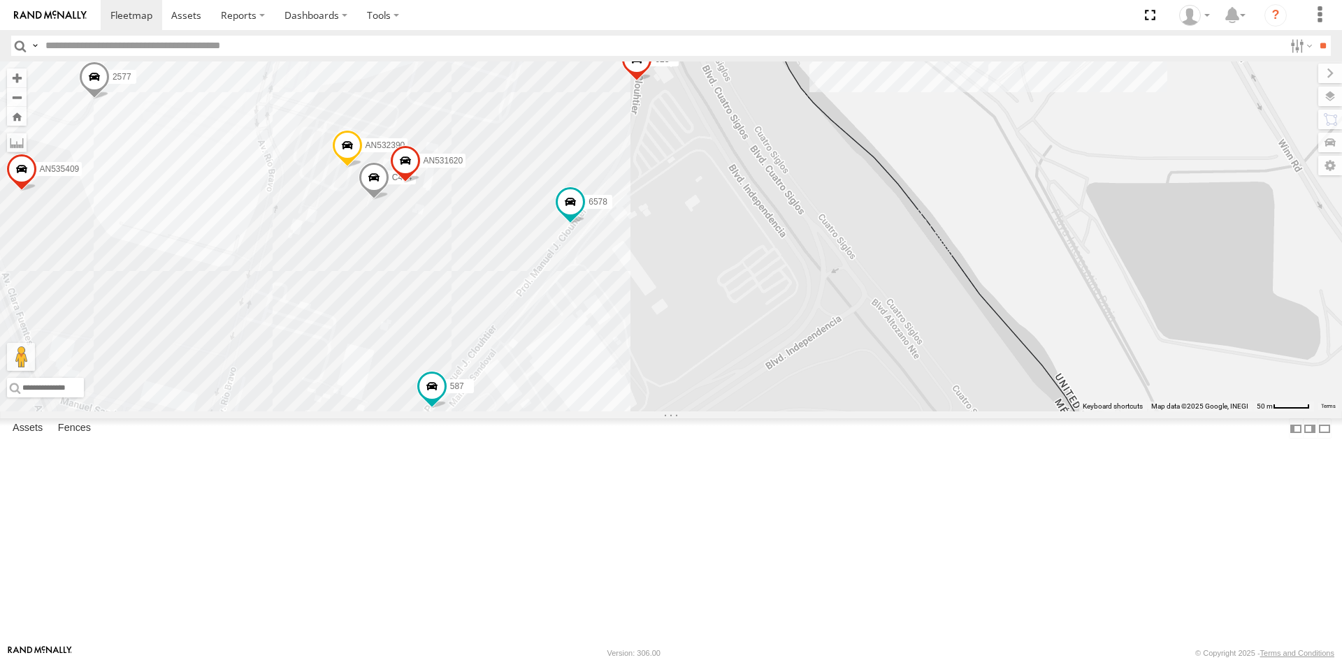
drag, startPoint x: 640, startPoint y: 362, endPoint x: 607, endPoint y: 493, distance: 135.6
click at [607, 412] on div "587 22 4 10 3 16 11 16 9 11 12 7 11 AN532390 7 22 8 7 C444 6578 AN532027 AN5354…" at bounding box center [671, 236] width 1342 height 350
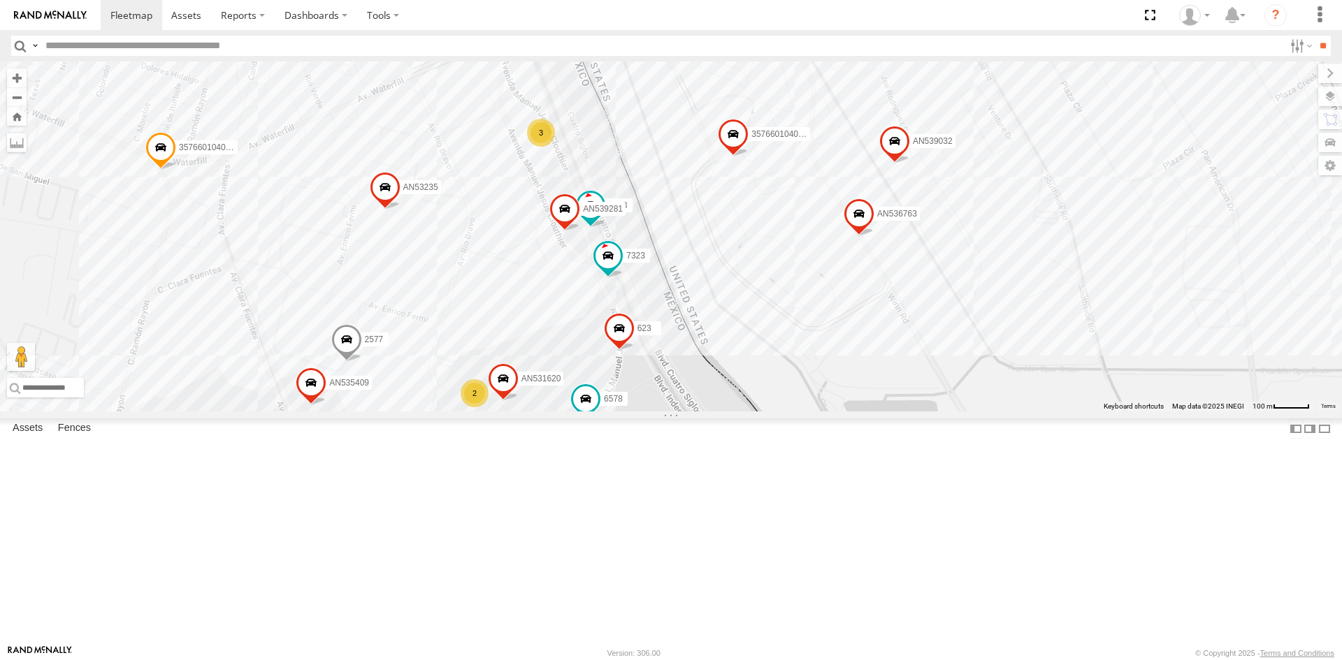
drag, startPoint x: 811, startPoint y: 365, endPoint x: 706, endPoint y: 552, distance: 214.4
click at [706, 412] on div "587 6578 AN535409 623 AN531620 3485185f54f8 2577 7323 32 14 140 21 35 31 357660…" at bounding box center [671, 236] width 1342 height 350
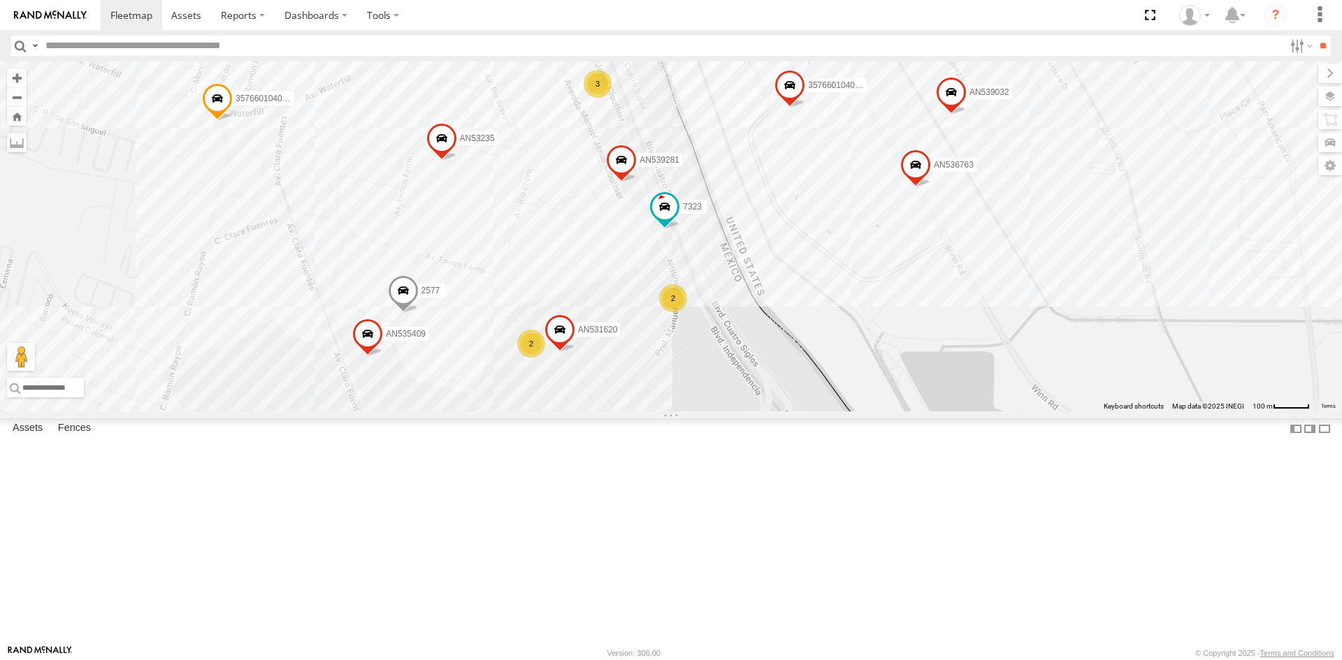
drag, startPoint x: 558, startPoint y: 396, endPoint x: 638, endPoint y: 311, distance: 117.2
click at [627, 325] on div "357660104096649 015910001918898 AN536763 AN539032 7323 8736 6578 AN535409 35766…" at bounding box center [671, 236] width 1342 height 350
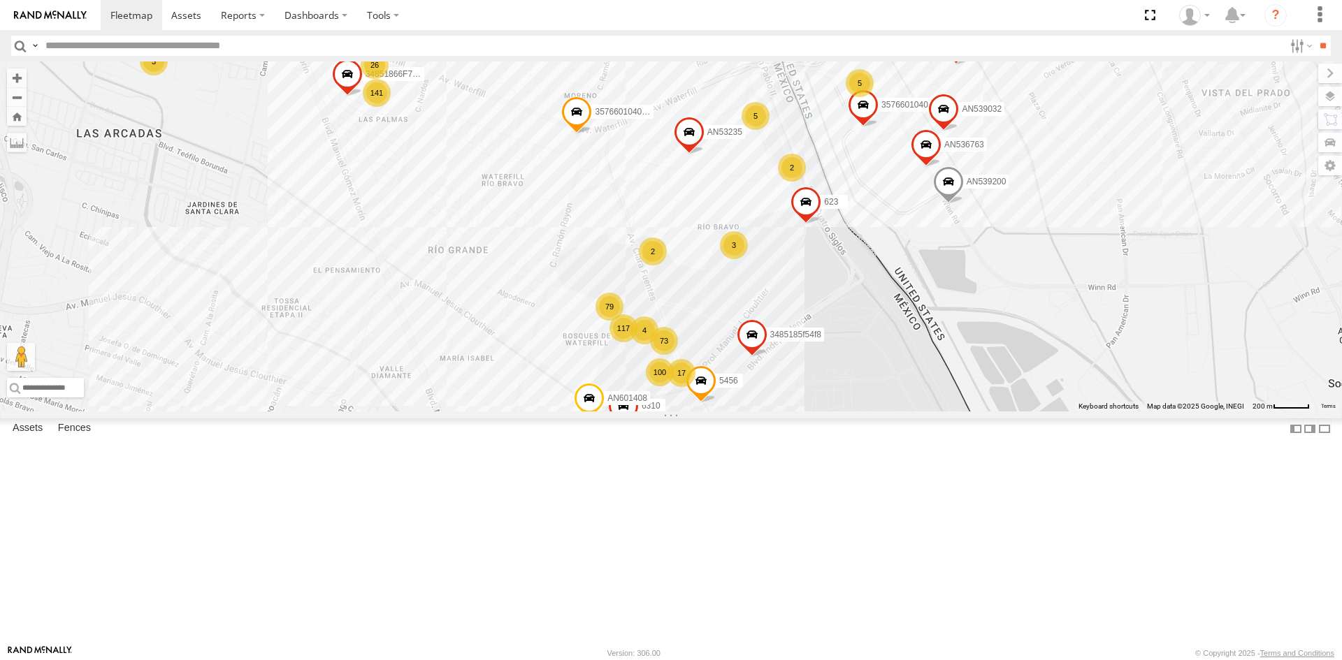
drag, startPoint x: 748, startPoint y: 382, endPoint x: 825, endPoint y: 325, distance: 94.9
click at [823, 326] on div "357660104096649 AN536763 5456 AN539032 AN539200 357660104096300 AN537310 623 AN…" at bounding box center [671, 236] width 1342 height 350
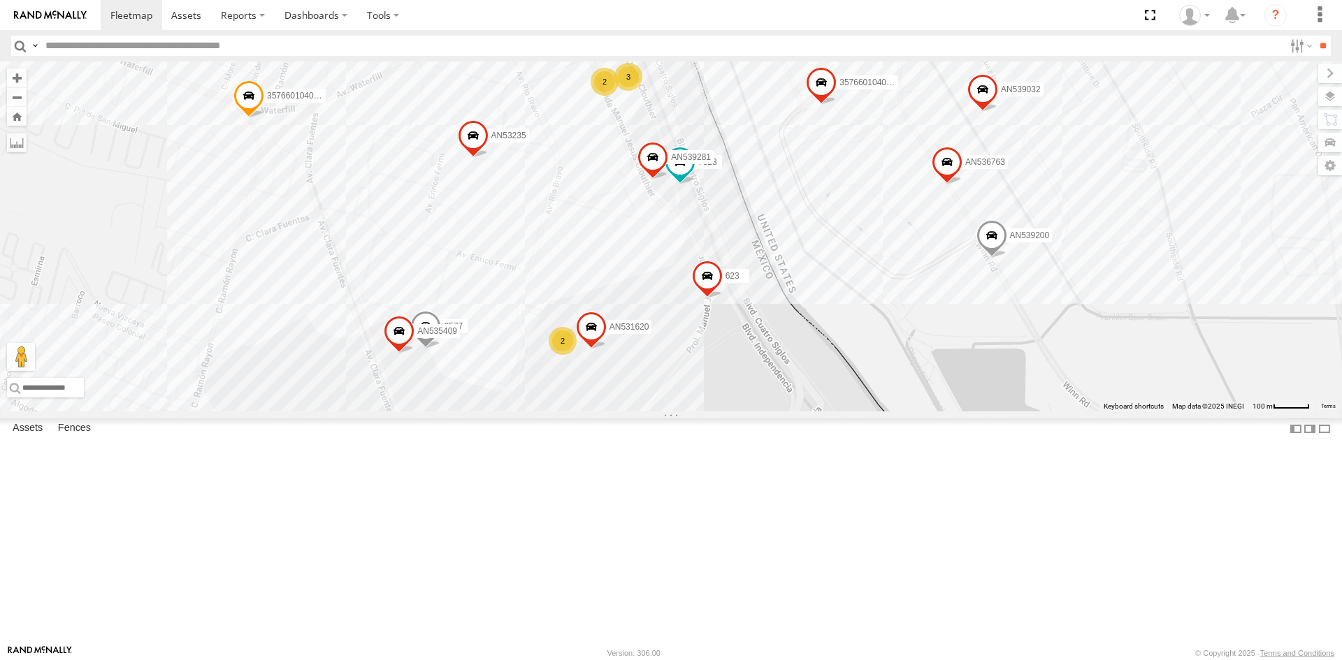
drag, startPoint x: 864, startPoint y: 275, endPoint x: 751, endPoint y: 283, distance: 113.5
click at [751, 283] on div "357660104096649 AN536763 5456 AN539032 AN601408 AN539200 AN536462 L722 35766010…" at bounding box center [671, 236] width 1342 height 350
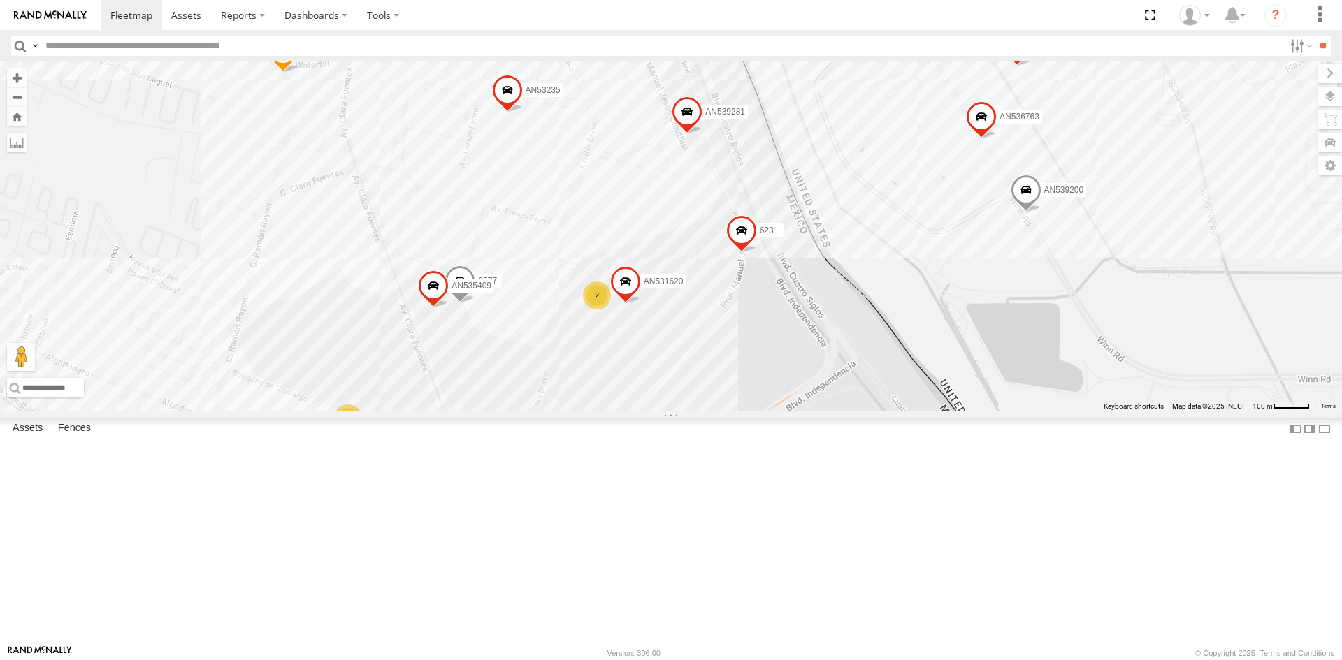
drag, startPoint x: 537, startPoint y: 391, endPoint x: 695, endPoint y: 215, distance: 237.1
click at [695, 215] on div "357660104096649 AN536763 AN539032 7323 AN539200 8736 AN535409 357660104096300 A…" at bounding box center [671, 236] width 1342 height 350
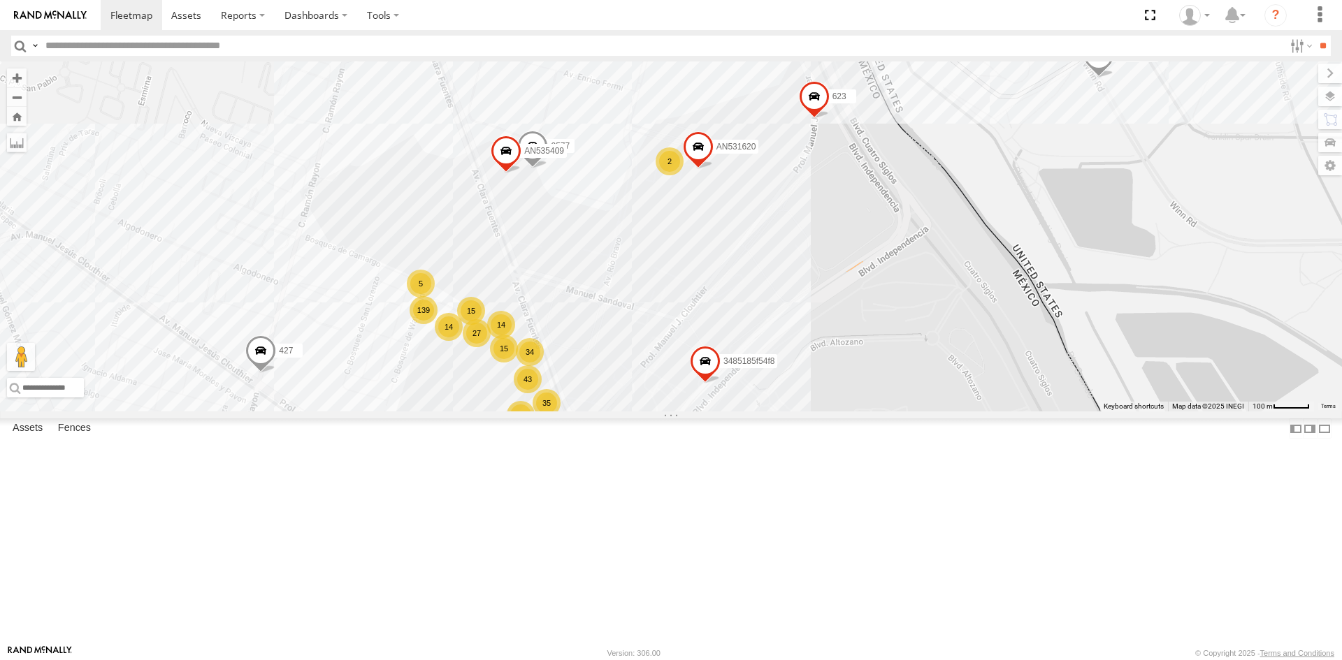
drag, startPoint x: 498, startPoint y: 386, endPoint x: 588, endPoint y: 271, distance: 145.4
click at [588, 271] on div "357660104096649 AN536763 AN539032 7323 AN539200 8736 AN535409 357660104096300 A…" at bounding box center [671, 236] width 1342 height 350
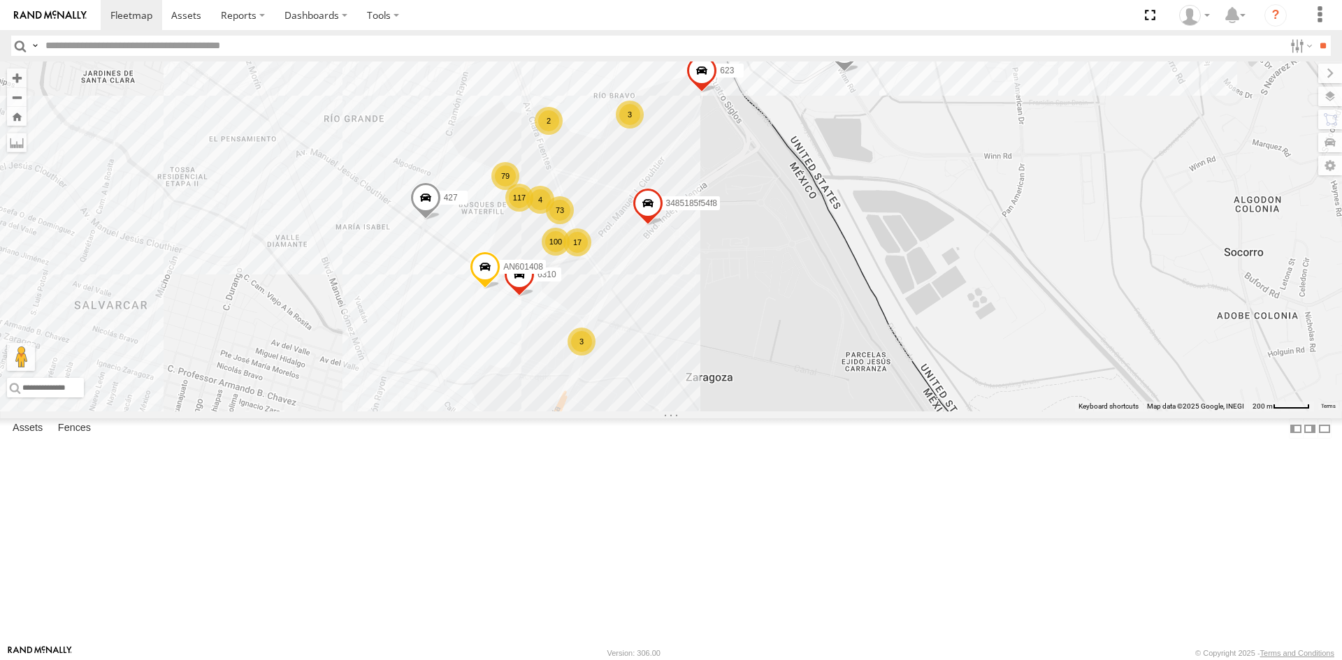
drag, startPoint x: 370, startPoint y: 451, endPoint x: 616, endPoint y: 312, distance: 282.0
click at [616, 312] on div "357660104096649 AN536763 AN539032 AN539200 8736 357660104096300 AN537310 623 AN…" at bounding box center [671, 236] width 1342 height 350
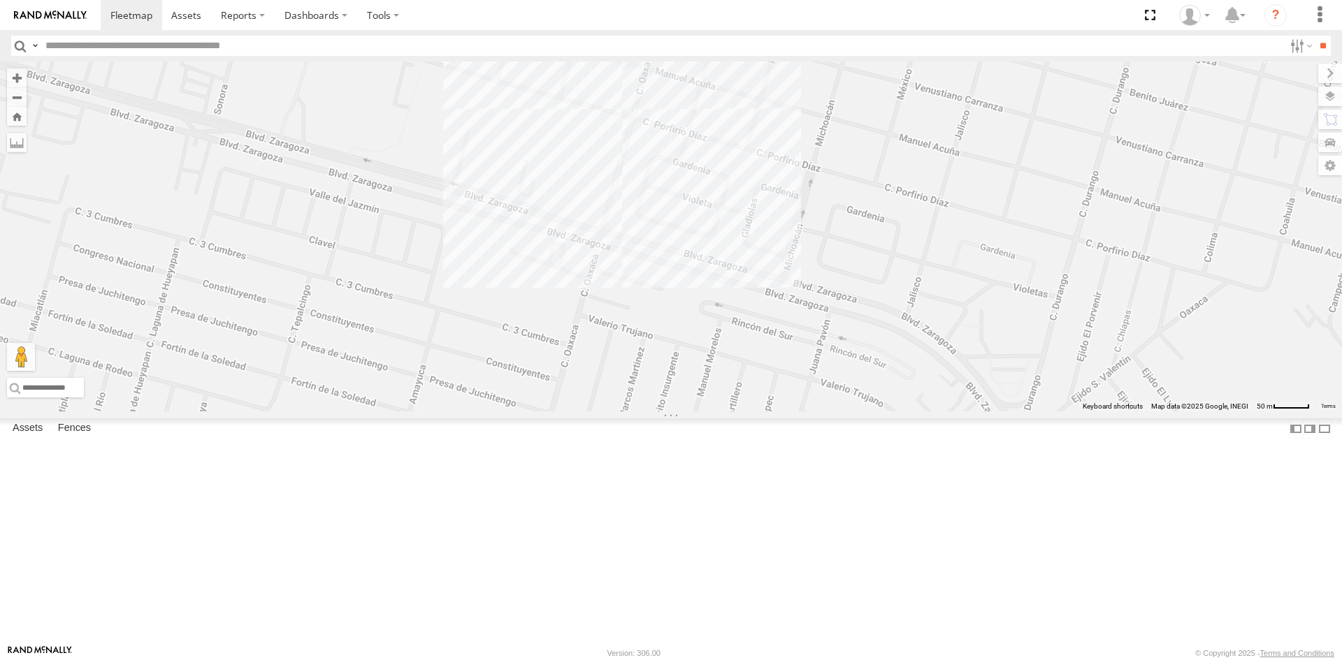
click at [584, 297] on div "357660104096649 AN536763 AN539032 AN539200 8736 357660104096300 AN537310 623 AN…" at bounding box center [671, 236] width 1342 height 350
click at [792, 291] on div "357660104096649 AN536763 AN539032 AN539200 8736 357660104096300 AN537310 623 AN…" at bounding box center [671, 236] width 1342 height 350
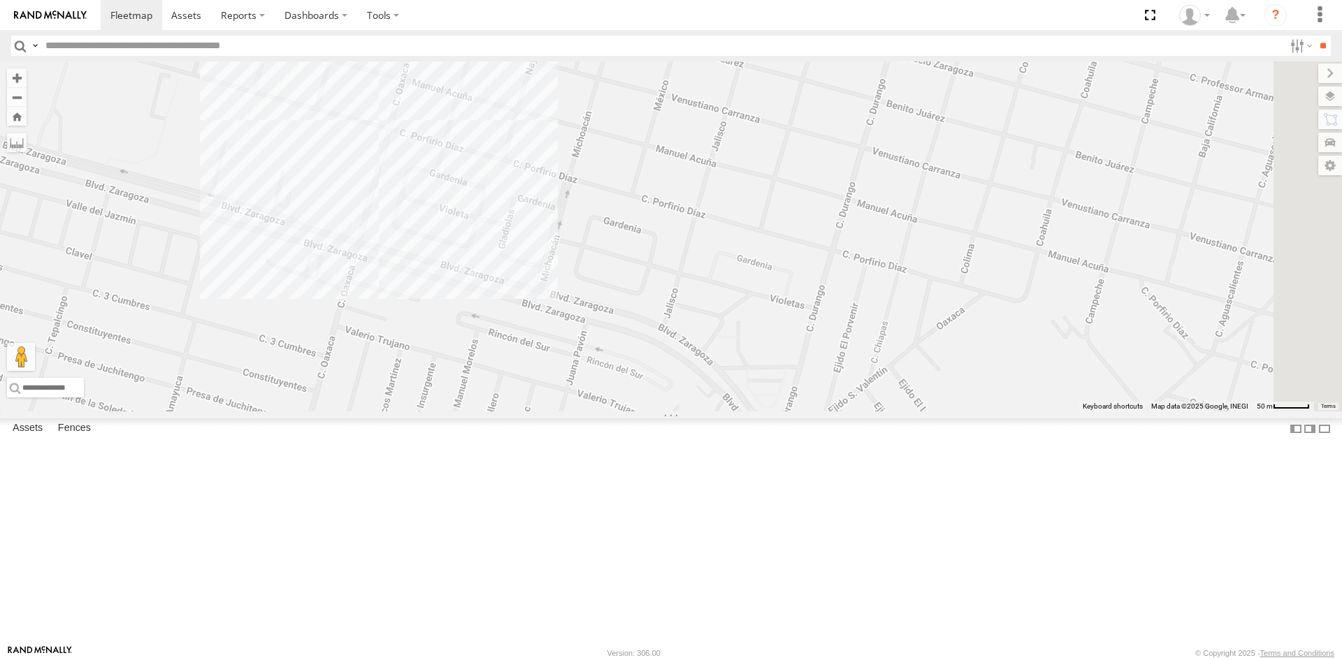
drag, startPoint x: 792, startPoint y: 291, endPoint x: 513, endPoint y: 303, distance: 279.8
click at [514, 307] on div "357660104096649 AN536763 AN539032 AN539200 8736 357660104096300 AN537310 623 AN…" at bounding box center [671, 236] width 1342 height 350
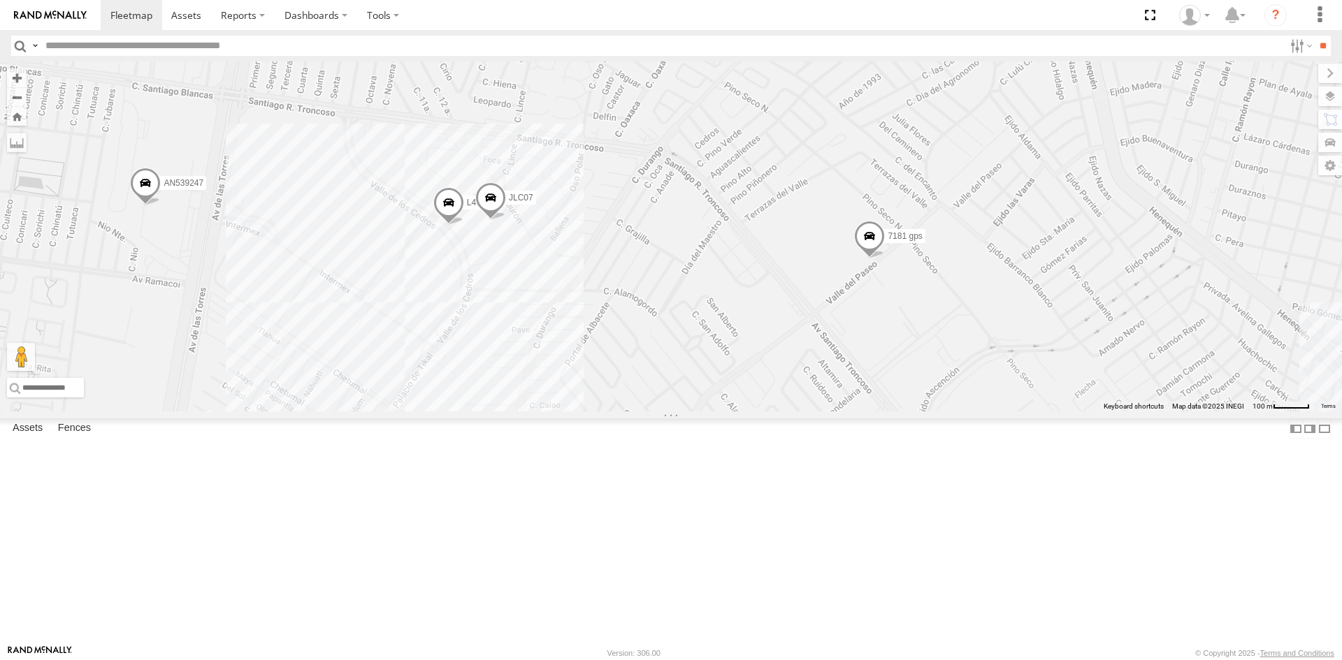
drag, startPoint x: 512, startPoint y: 410, endPoint x: 554, endPoint y: 324, distance: 95.3
click at [550, 334] on div "AN537310 623 AN53235 AN539281 3485185f54f8 845 AN535911 015910001935157 7181 gp…" at bounding box center [671, 236] width 1342 height 350
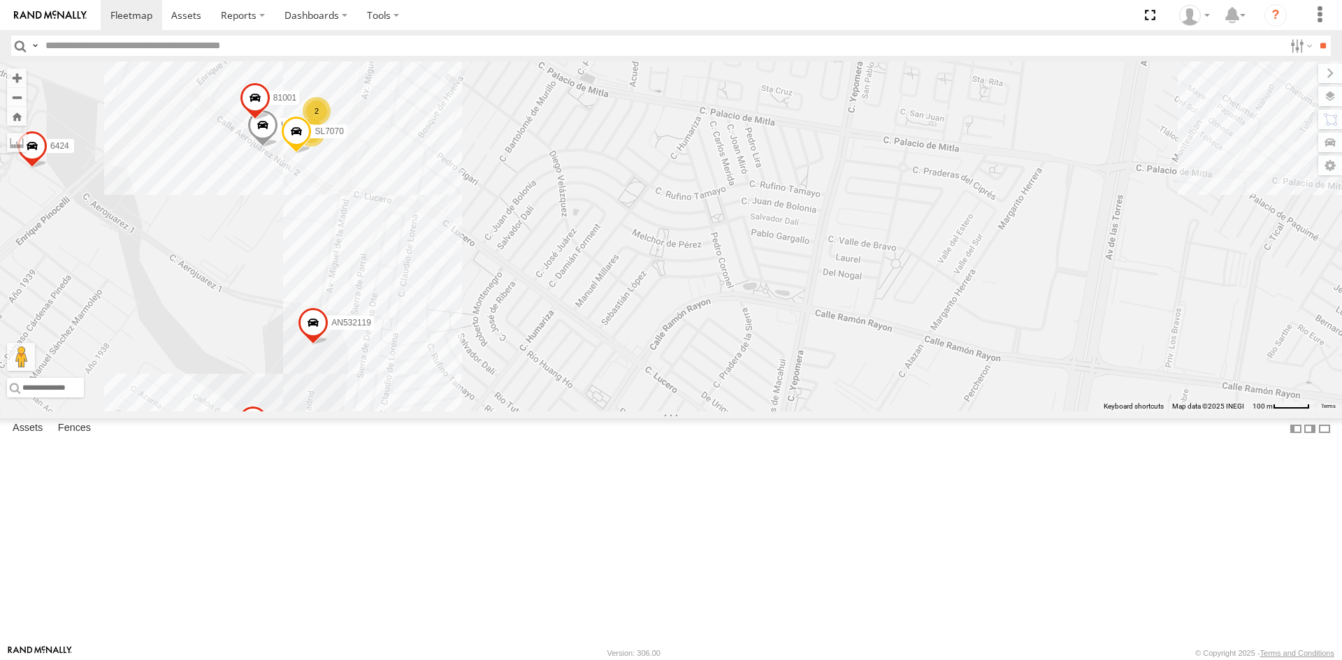
drag, startPoint x: 391, startPoint y: 270, endPoint x: 403, endPoint y: 376, distance: 106.2
click at [413, 384] on div "AN537310 623 AN53235 AN539281 3485185f54f8 845 AN535911 015910001935157 7181 gp…" at bounding box center [671, 236] width 1342 height 350
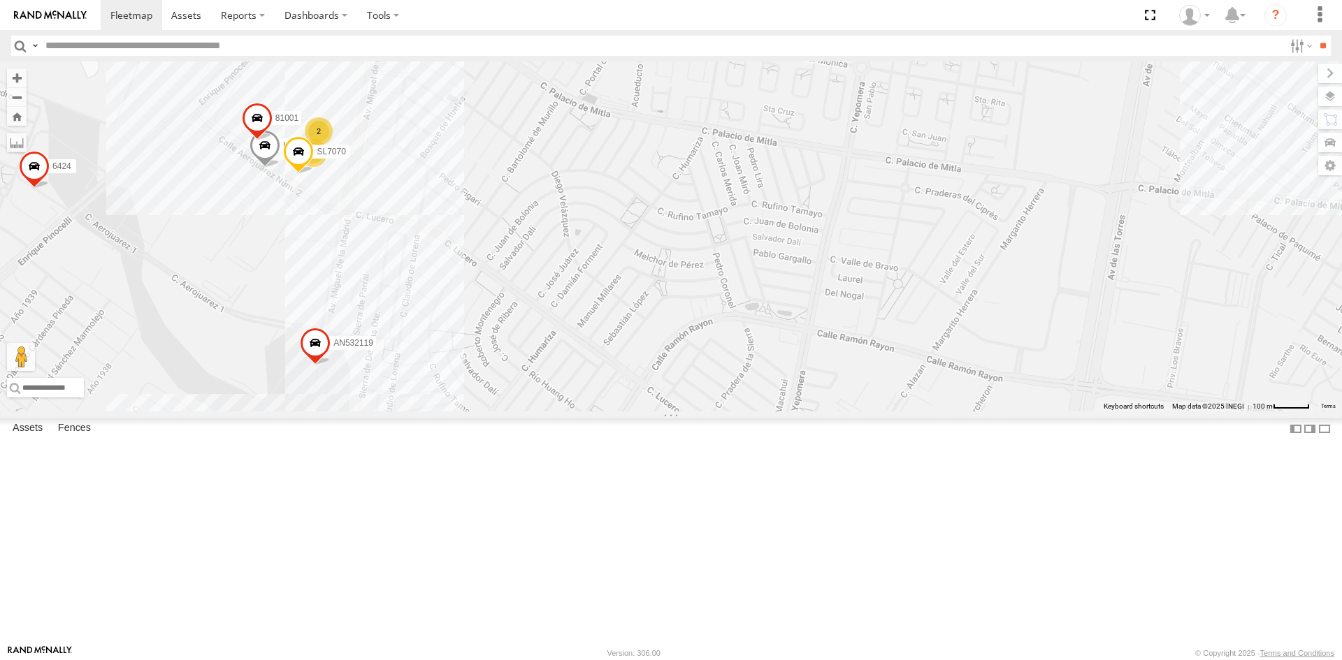
click at [314, 295] on div "AN537310 623 AN53235 AN539281 3485185f54f8 845 AN535911 015910001935157 7181 gp…" at bounding box center [671, 236] width 1342 height 350
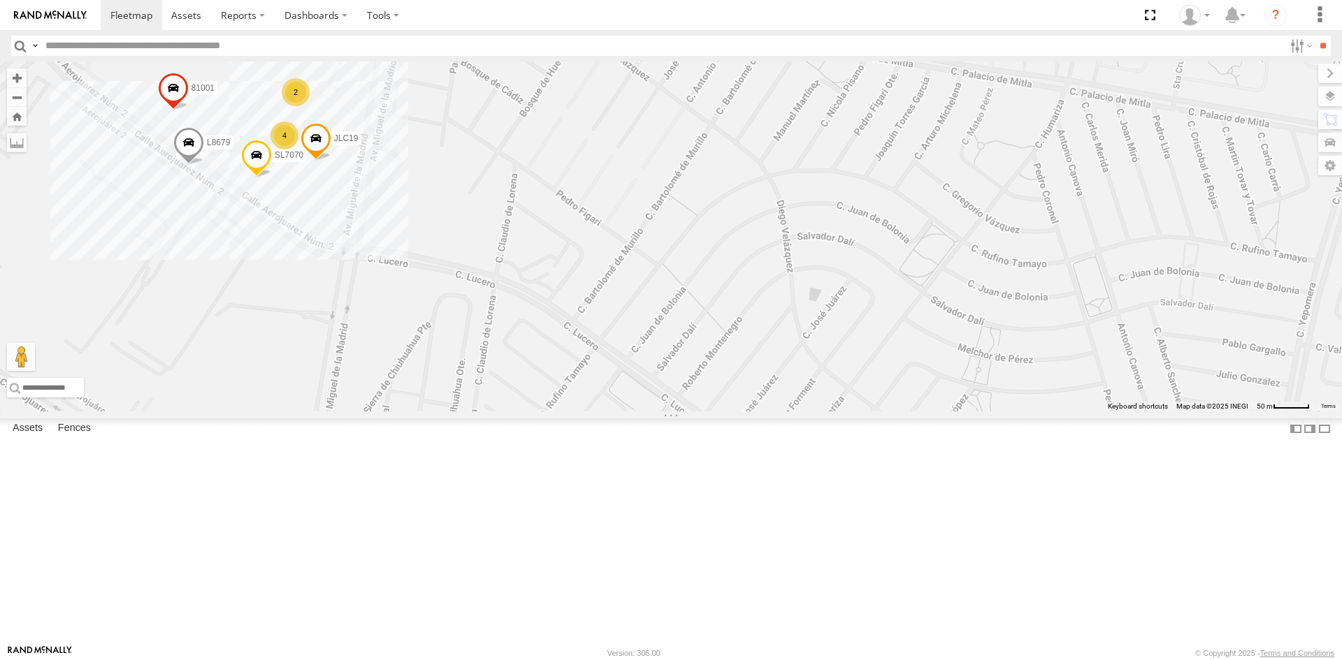
click at [313, 298] on div "AN537310 623 AN53235 AN539281 3485185f54f8 845 AN535911 015910001935157 7181 gp…" at bounding box center [671, 236] width 1342 height 350
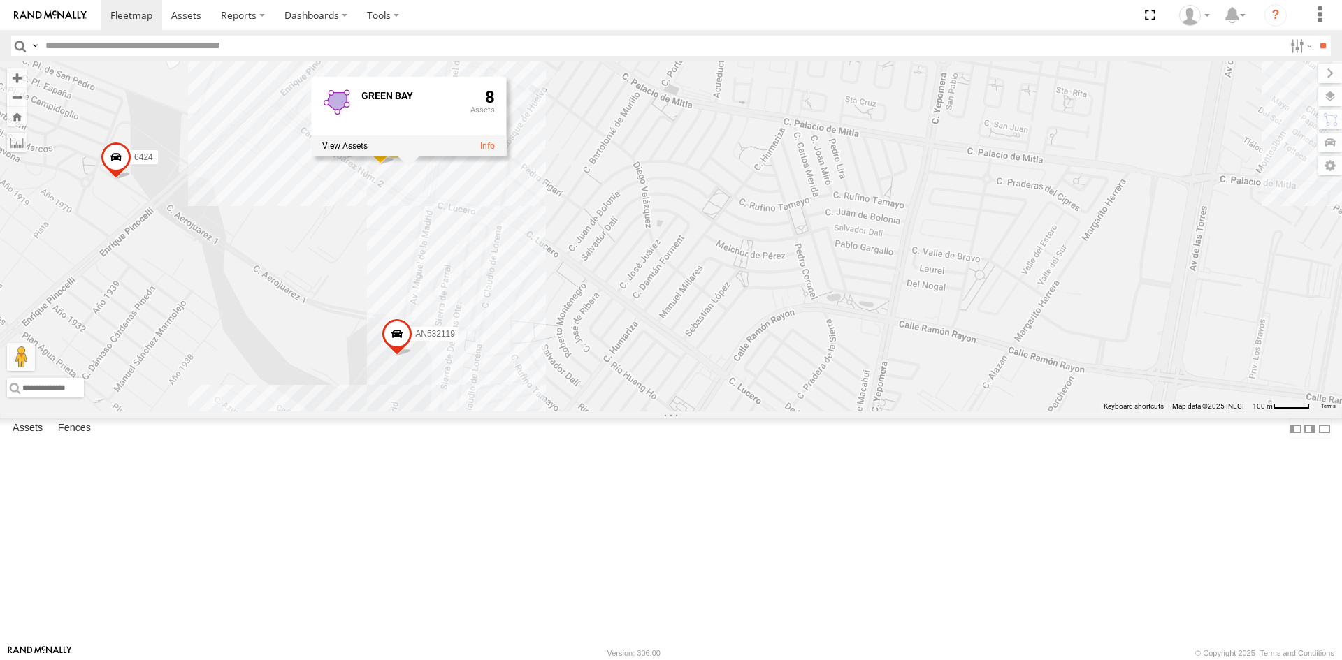
drag, startPoint x: 614, startPoint y: 287, endPoint x: 611, endPoint y: 313, distance: 26.0
click at [611, 313] on div "AN537310 623 AN53235 AN539281 3485185f54f8 845 AN535911 015910001935157 7181 gp…" at bounding box center [671, 236] width 1342 height 350
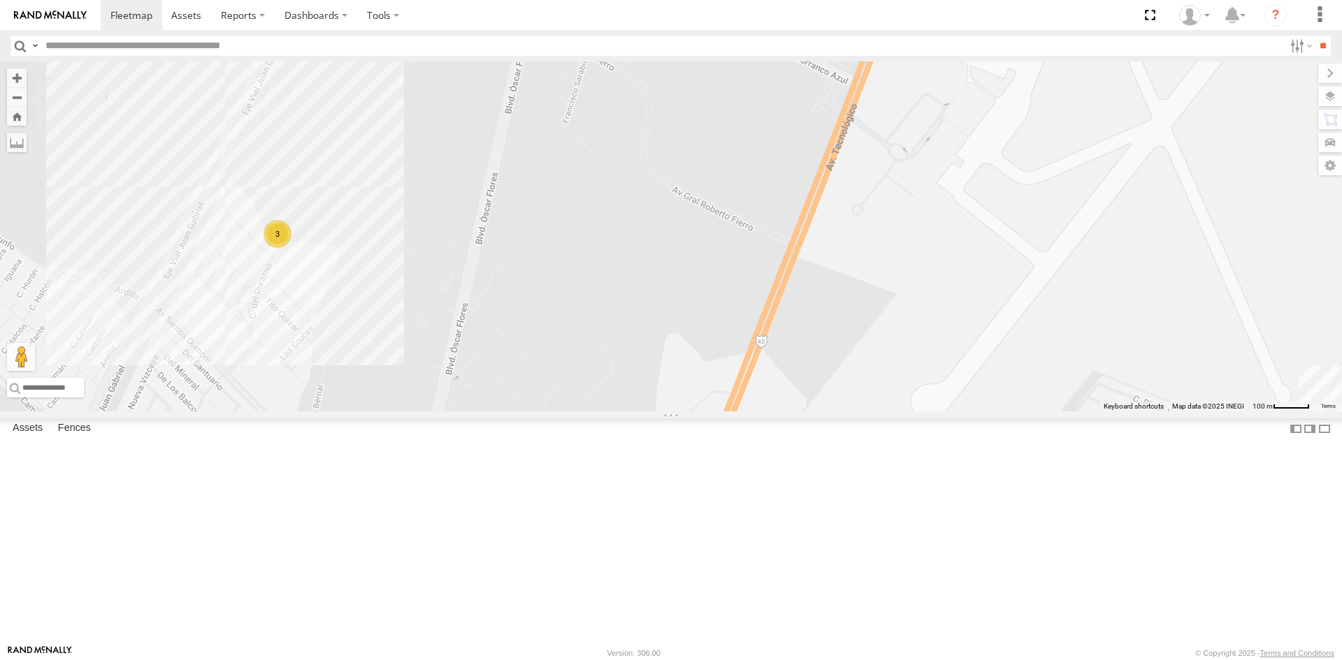
click at [245, 317] on div "AN537310 623 AN53235 AN539281 3485185f54f8 845 AN535911 015910001935157 7181 gp…" at bounding box center [671, 236] width 1342 height 350
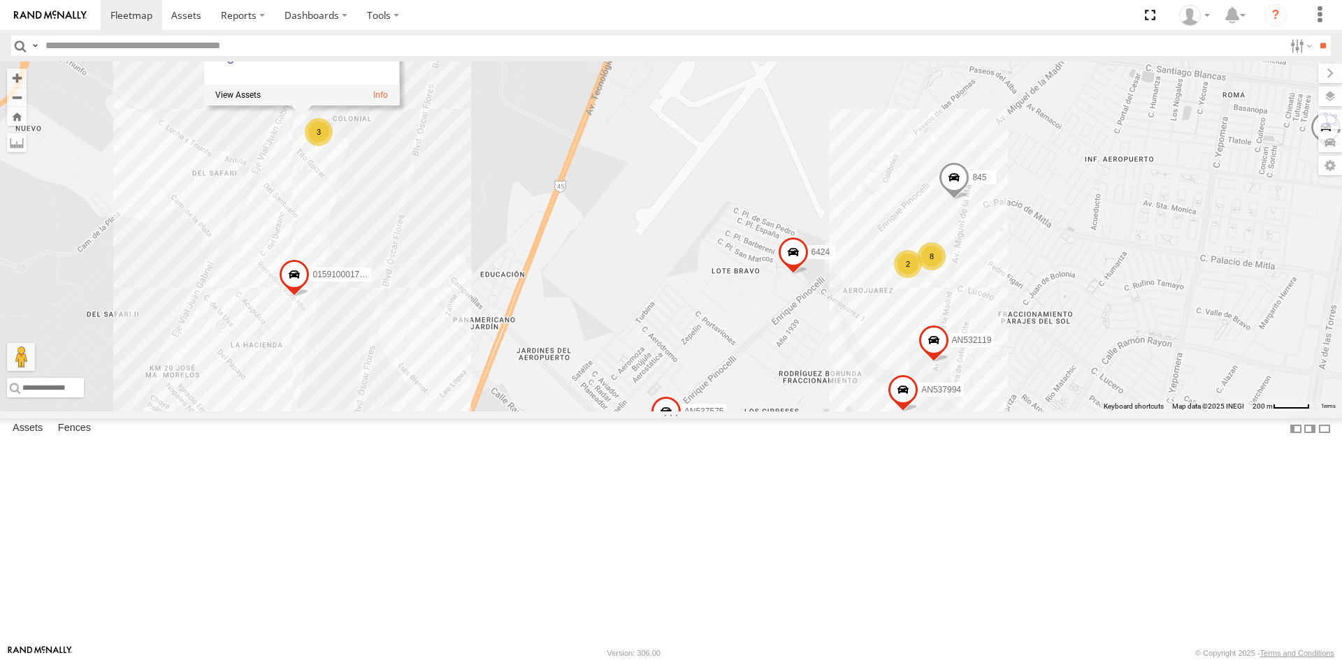
drag, startPoint x: 395, startPoint y: 354, endPoint x: 458, endPoint y: 126, distance: 236.3
click at [458, 126] on div "AN537310 623 AN53235 AN539281 3485185f54f8 845 AN535911 015910001935157 7181 gp…" at bounding box center [671, 236] width 1342 height 350
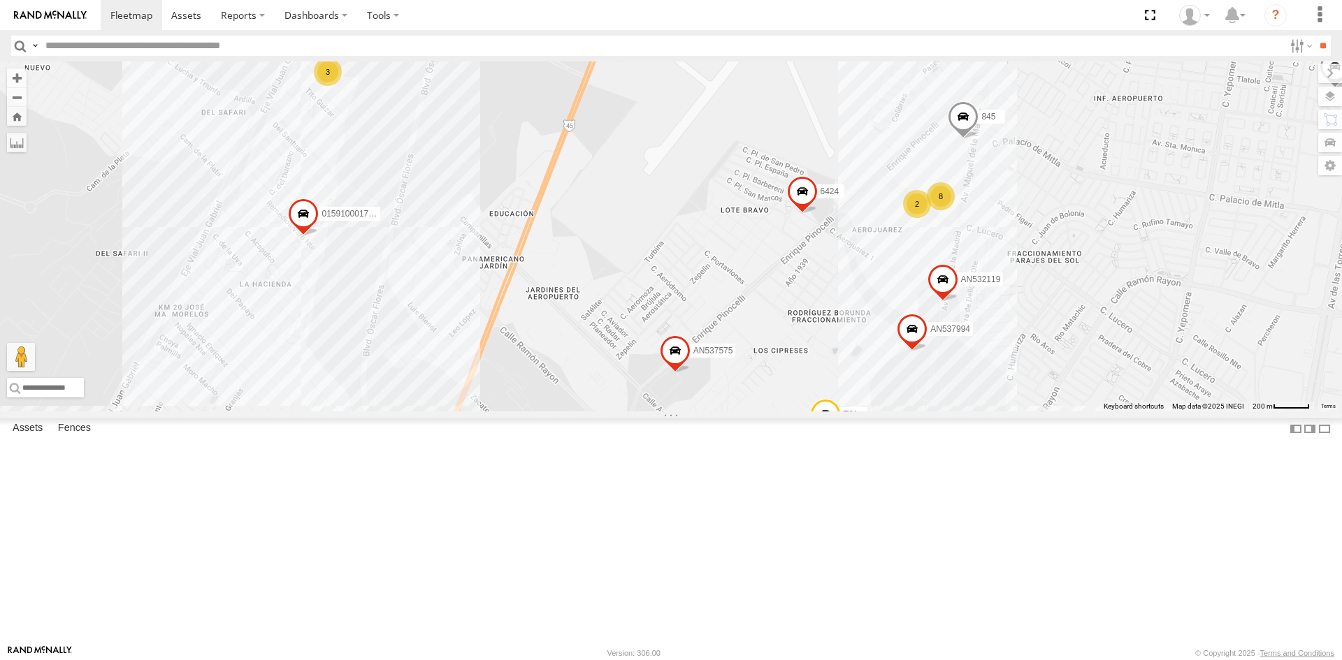
drag, startPoint x: 453, startPoint y: 206, endPoint x: 433, endPoint y: 282, distance: 78.6
click at [433, 282] on div "AN537310 623 AN53235 AN539281 3485185f54f8 845 AN535911 015910001935157 7181 gp…" at bounding box center [671, 236] width 1342 height 350
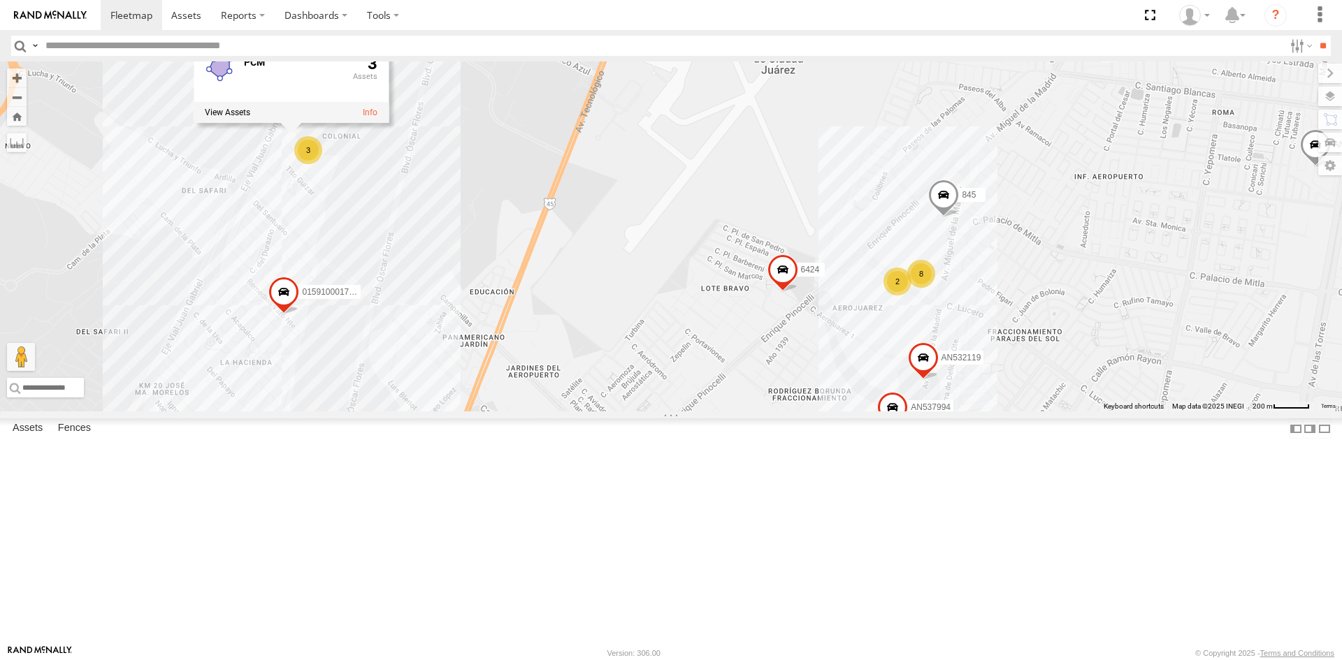
click at [425, 235] on div "AN537310 623 AN53235 AN539281 3485185f54f8 845 AN535911 015910001935157 7181 gp…" at bounding box center [671, 236] width 1342 height 350
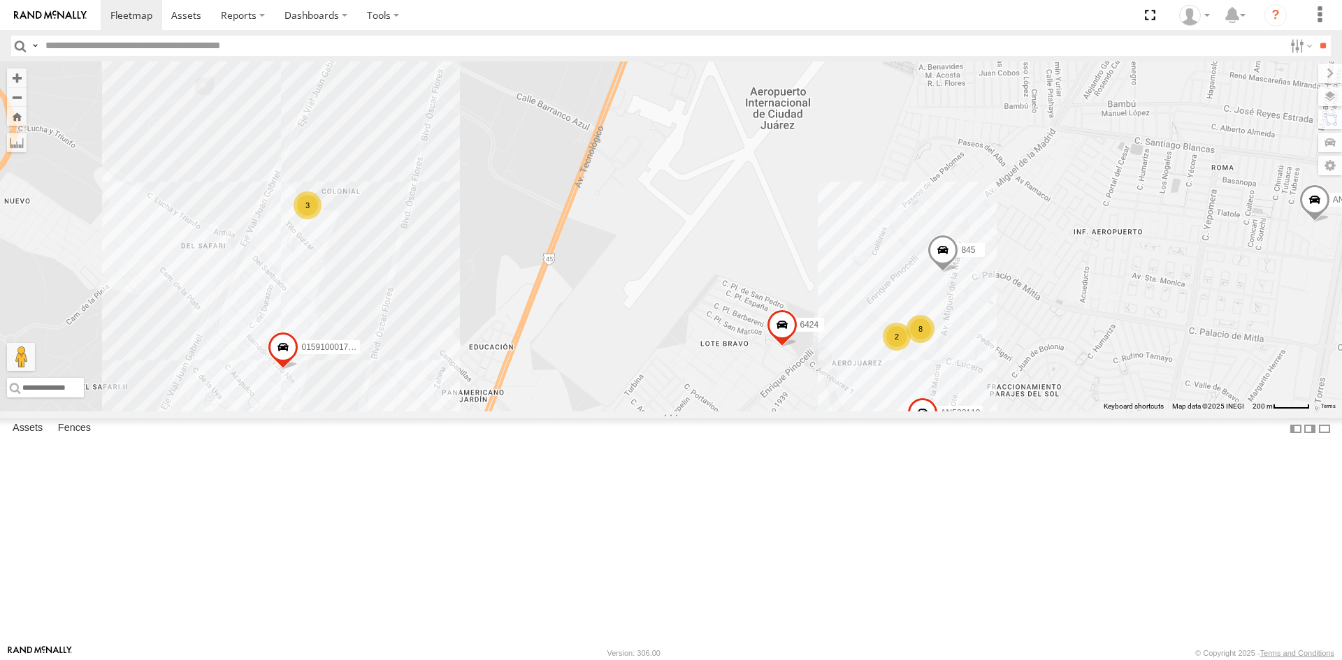
drag, startPoint x: 342, startPoint y: 252, endPoint x: 342, endPoint y: 307, distance: 55.2
click at [342, 307] on div "AN537310 623 AN53235 AN539281 3485185f54f8 845 AN535911 015910001935157 7181 gp…" at bounding box center [671, 236] width 1342 height 350
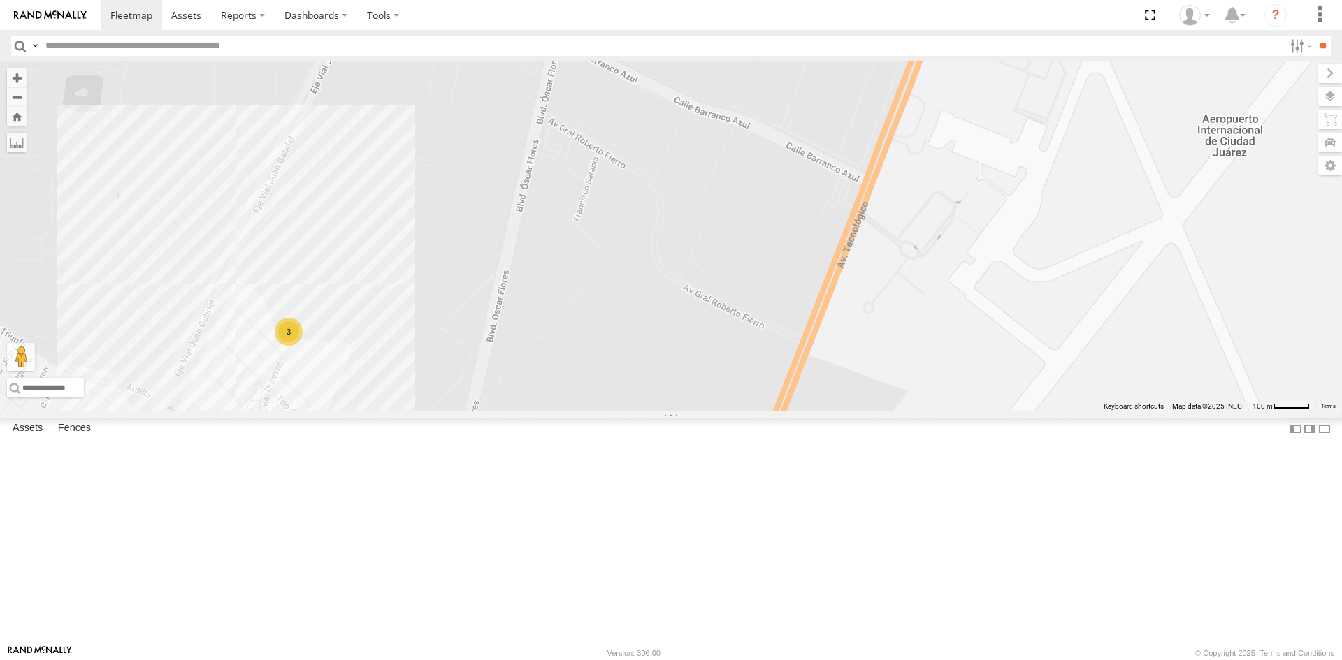
drag, startPoint x: 476, startPoint y: 176, endPoint x: 475, endPoint y: 284, distance: 108.3
click at [475, 284] on div "AN537310 623 AN53235 AN539281 3485185f54f8 845 AN535911 015910001935157 7181 gp…" at bounding box center [671, 236] width 1342 height 350
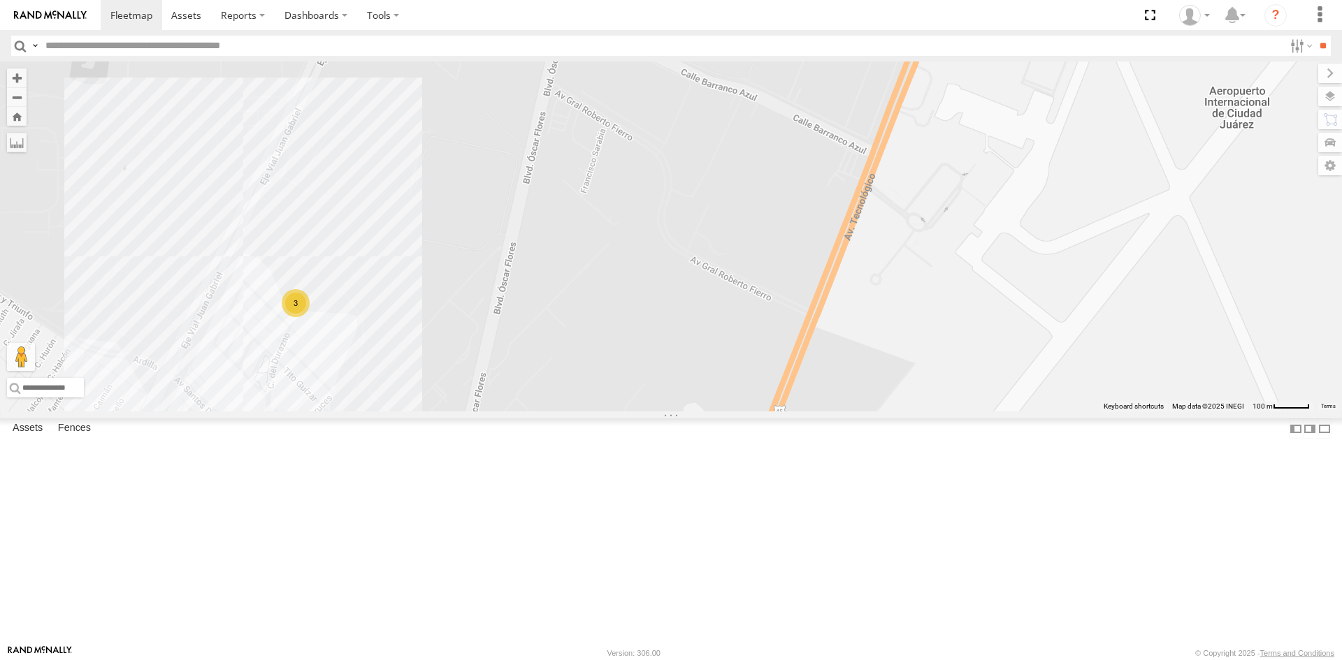
drag, startPoint x: 384, startPoint y: 442, endPoint x: 398, endPoint y: 407, distance: 37.6
click at [398, 407] on div "AN537310 623 AN53235 AN539281 3485185f54f8 845 AN535911 015910001935157 7181 gp…" at bounding box center [671, 236] width 1342 height 350
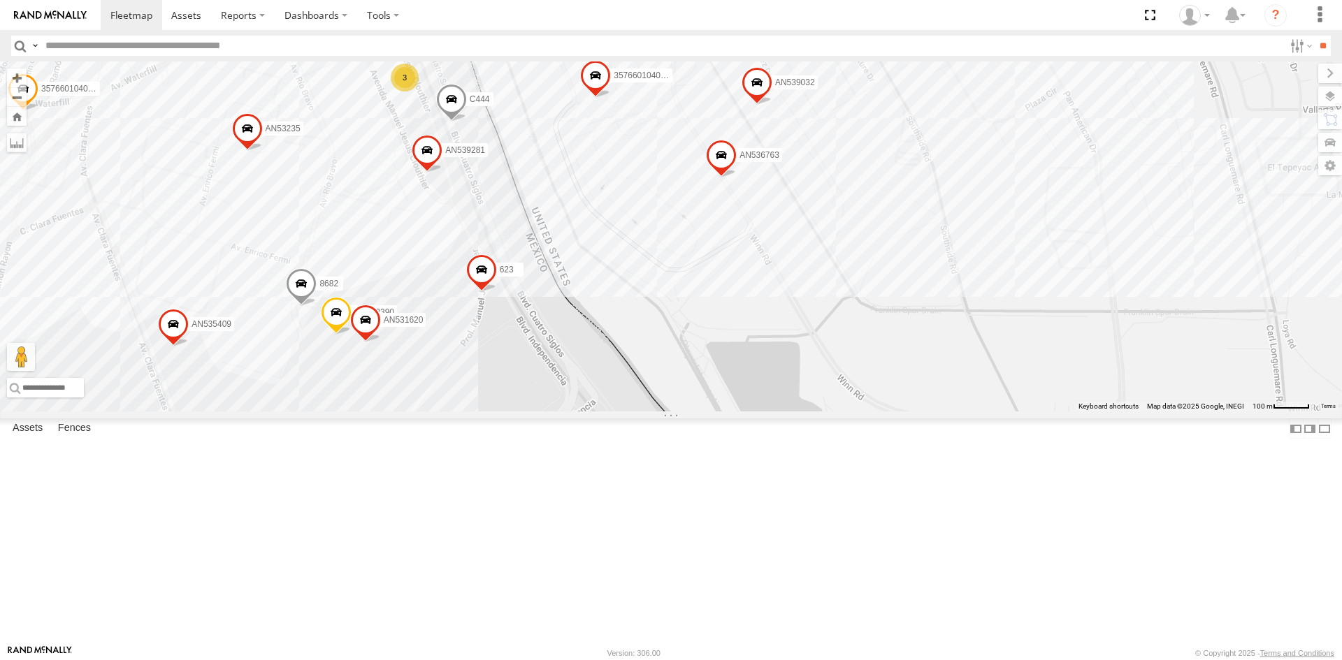
drag, startPoint x: 563, startPoint y: 300, endPoint x: 655, endPoint y: 421, distance: 152.1
click at [655, 412] on div "AN535203 015910001845018 015910001811580 ZJ535914 F2771 AN538662 AN531945 5456 …" at bounding box center [671, 236] width 1342 height 350
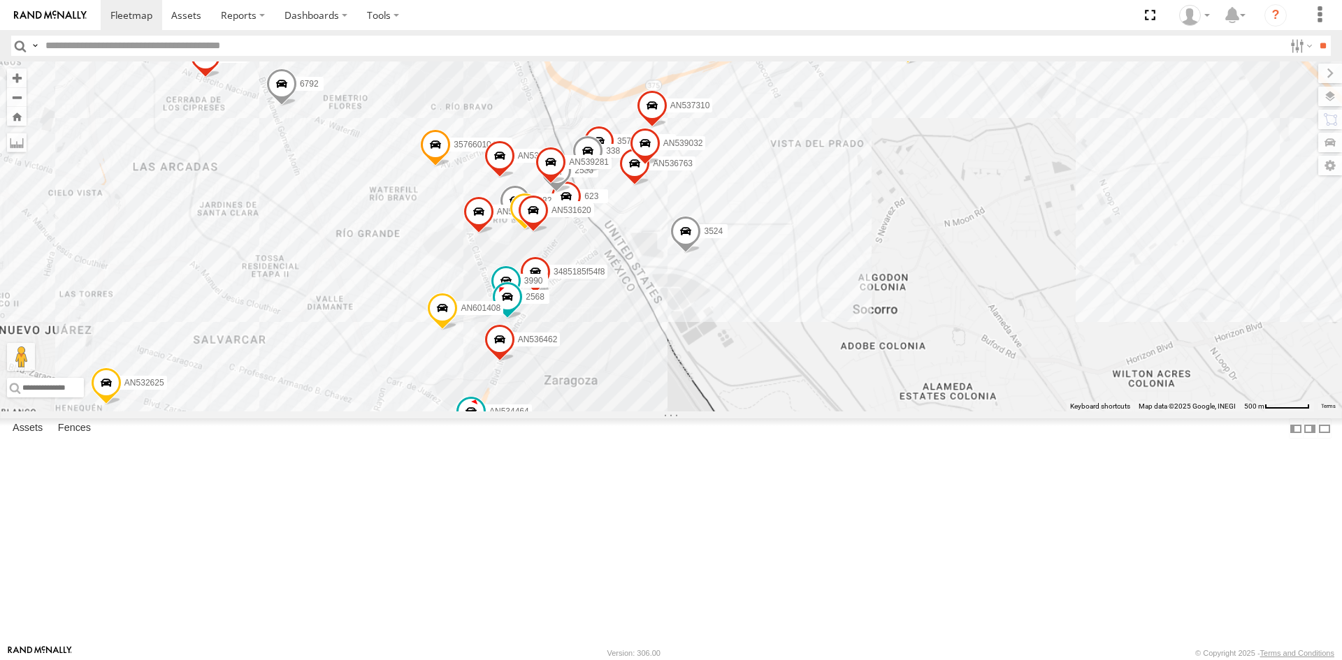
drag, startPoint x: 570, startPoint y: 359, endPoint x: 575, endPoint y: 406, distance: 47.1
click at [575, 406] on div "AN531945 AN535203 015910001845018 015910001811580 ZJ535914 F2771 AN538662 AN533…" at bounding box center [671, 236] width 1342 height 350
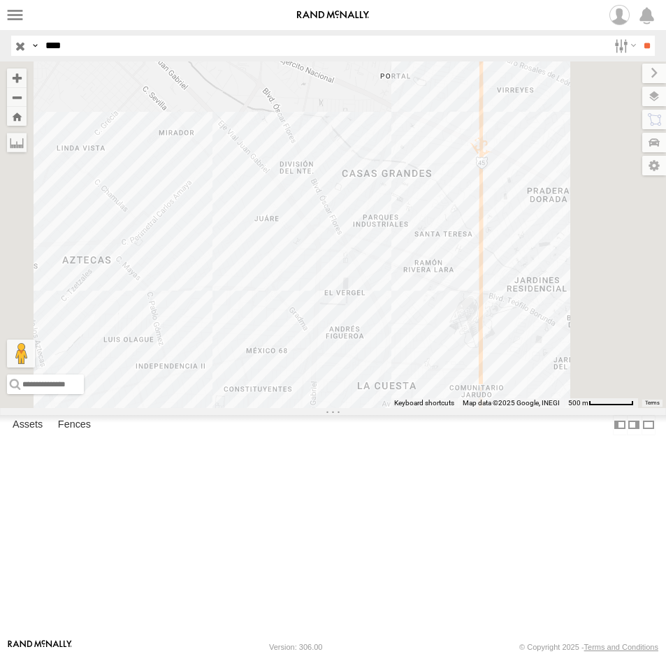
drag, startPoint x: 59, startPoint y: 48, endPoint x: -40, endPoint y: 42, distance: 98.7
click at [0, 42] on html at bounding box center [333, 327] width 666 height 654
type input "***"
click at [639, 36] on input "**" at bounding box center [647, 46] width 16 height 20
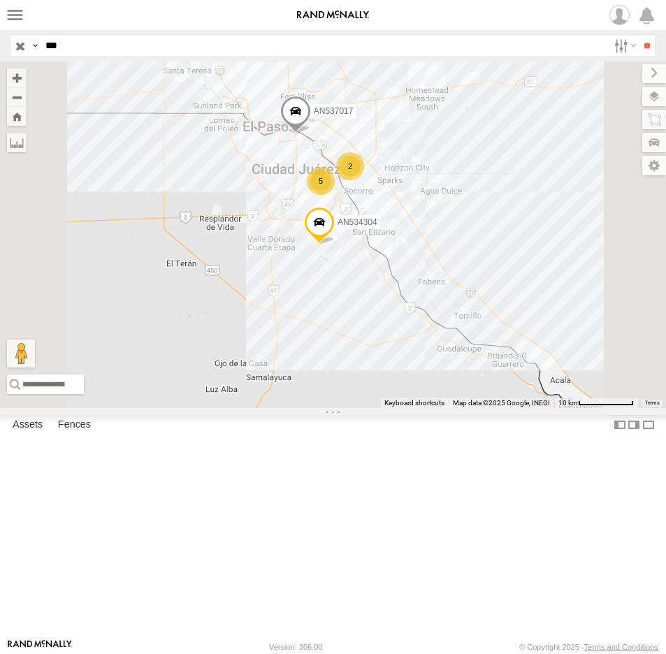
drag, startPoint x: 460, startPoint y: 205, endPoint x: 502, endPoint y: 277, distance: 83.3
click at [502, 277] on div "AN531366 AN535313 AN534304 AN537017 5 2" at bounding box center [333, 234] width 666 height 347
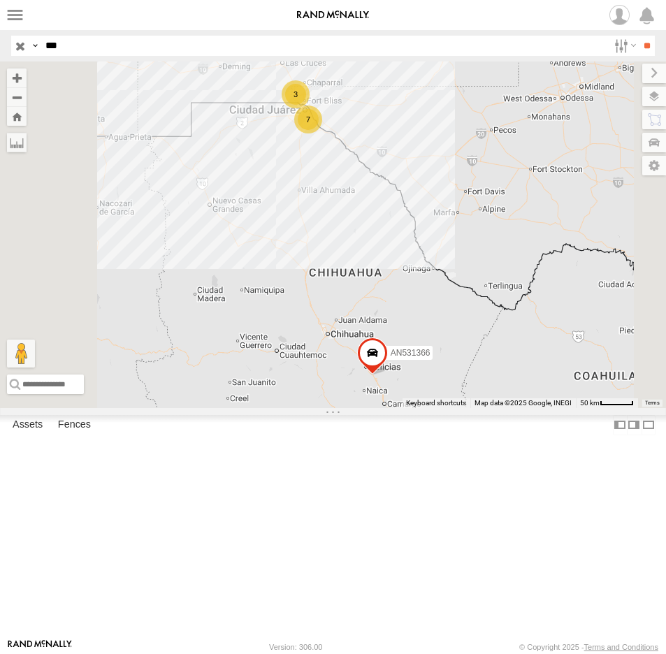
drag, startPoint x: 89, startPoint y: 48, endPoint x: 15, endPoint y: 54, distance: 74.3
click at [15, 54] on div "Search Query Asset ID Asset Label Registration Manufacturer Model VIN Job ID Dr…" at bounding box center [325, 46] width 628 height 20
click at [639, 36] on input "**" at bounding box center [647, 46] width 16 height 20
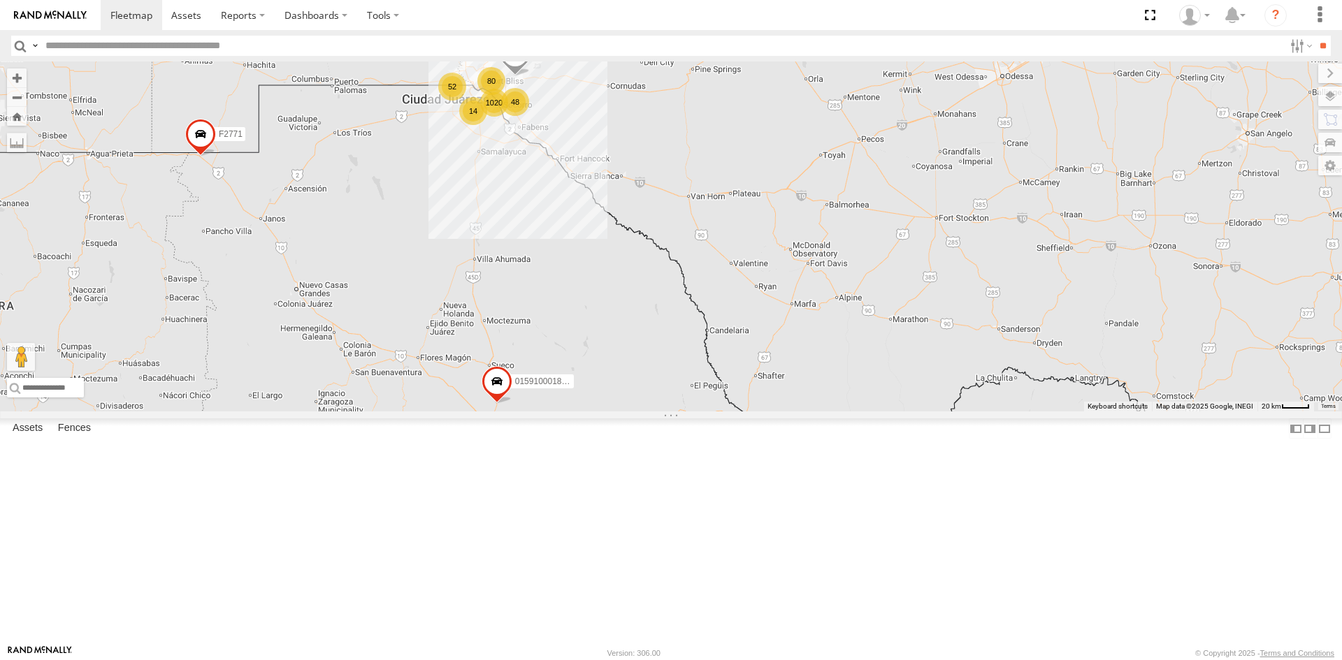
drag, startPoint x: 544, startPoint y: 170, endPoint x: 540, endPoint y: 219, distance: 49.1
click at [540, 219] on div "AN535203 015910001845018 015910001811580 ZJ535914 F2771 AN538662 1020 80 52 48 …" at bounding box center [671, 236] width 1342 height 350
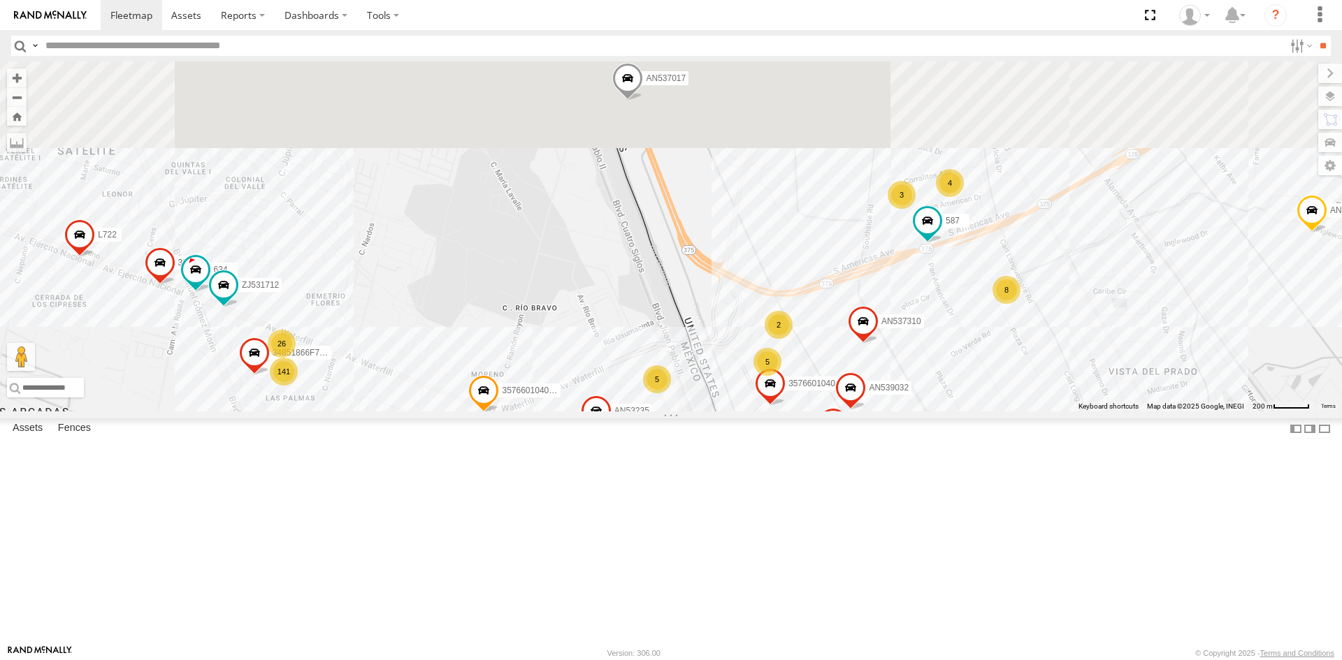
drag, startPoint x: 382, startPoint y: 224, endPoint x: 598, endPoint y: 466, distance: 325.2
click at [645, 412] on div "AN535203 015910001845018 015910001811580 ZJ535914 F2771 AN538662 AN533249 AN539…" at bounding box center [671, 236] width 1342 height 350
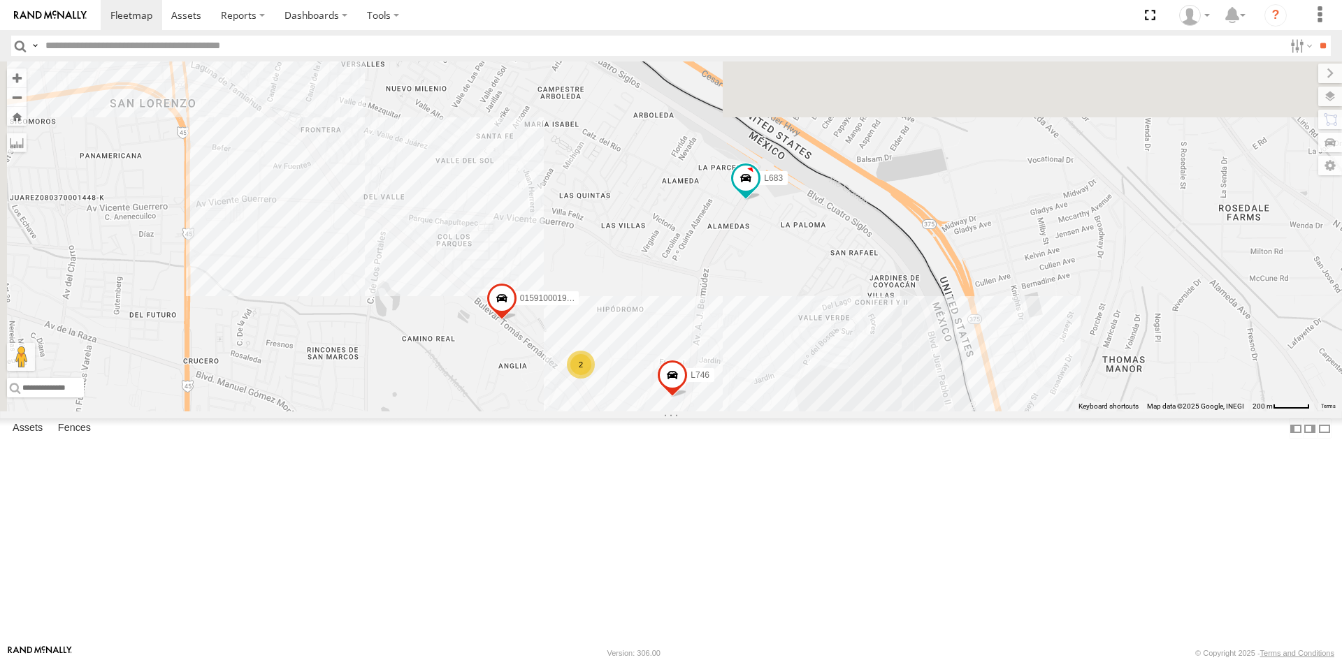
click at [714, 382] on label "L746" at bounding box center [696, 375] width 35 height 14
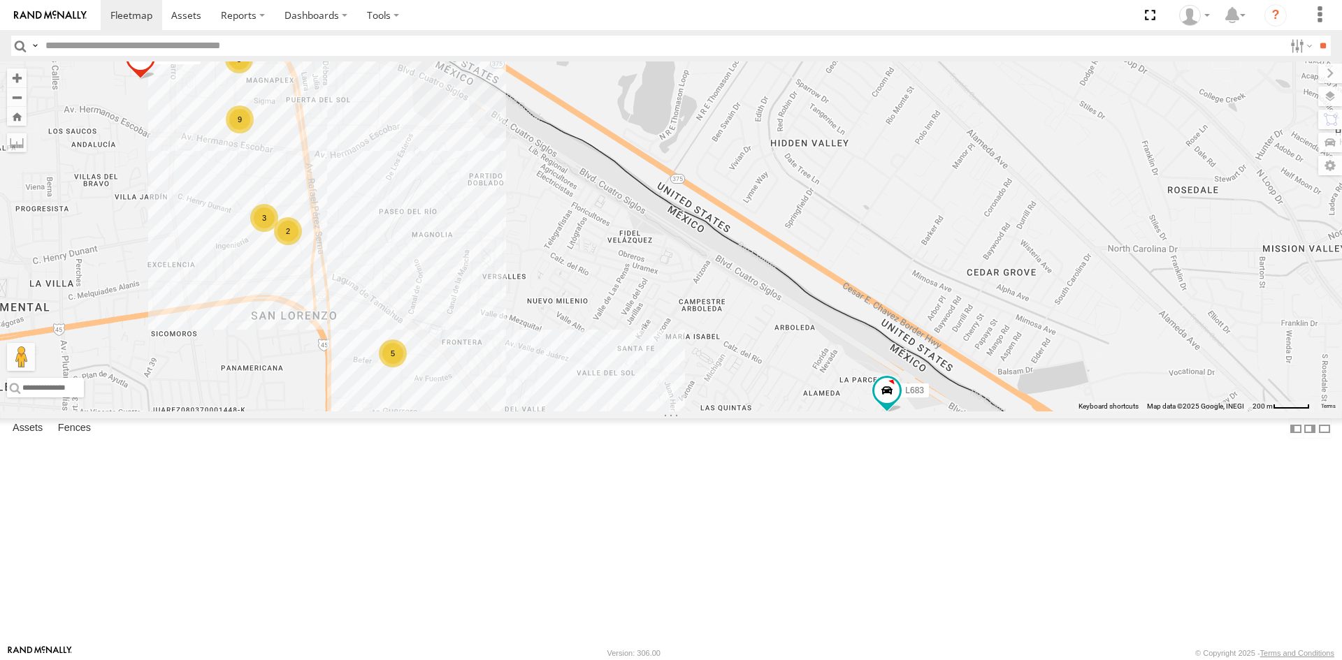
drag, startPoint x: 454, startPoint y: 270, endPoint x: 648, endPoint y: 462, distance: 272.8
click at [648, 412] on div "AN535203 015910001845018 015910001811580 ZJ535914 F2771 AN538662 AN533249 AN539…" at bounding box center [671, 236] width 1342 height 350
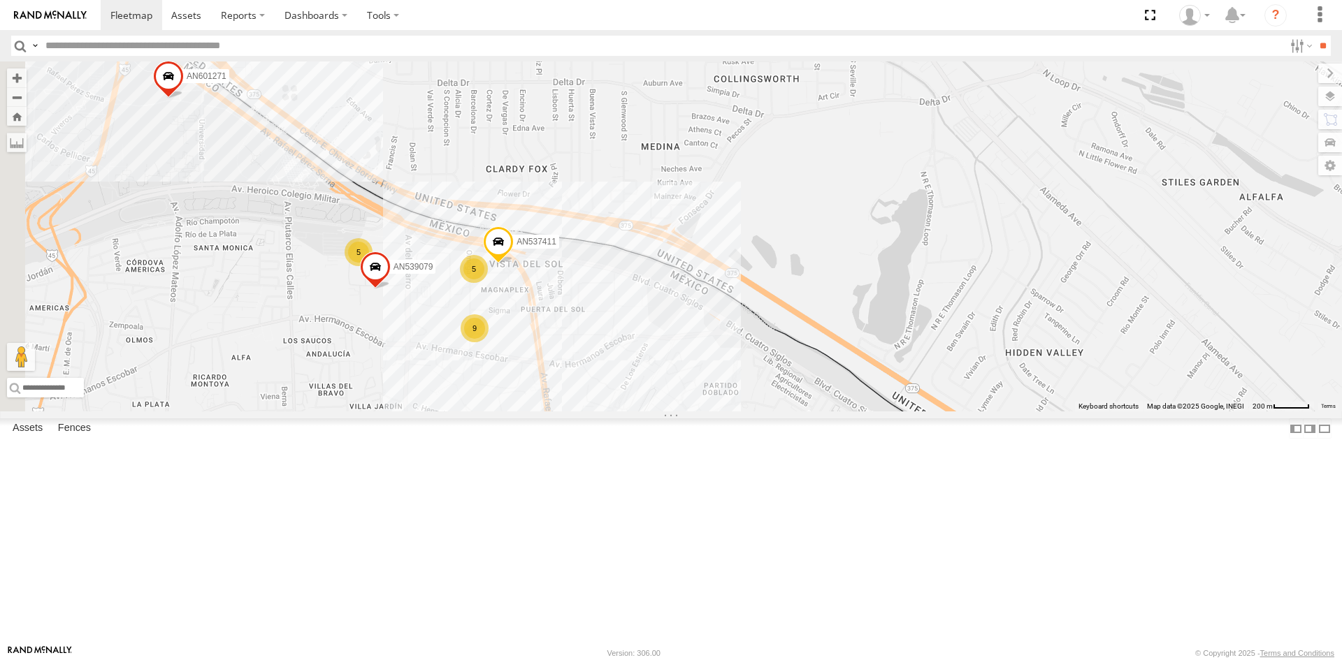
drag, startPoint x: 287, startPoint y: 238, endPoint x: 433, endPoint y: 368, distance: 195.5
click at [433, 368] on div "AN535203 015910001845018 015910001811580 ZJ535914 F2771 AN538662 AN533249 AN539…" at bounding box center [671, 236] width 1342 height 350
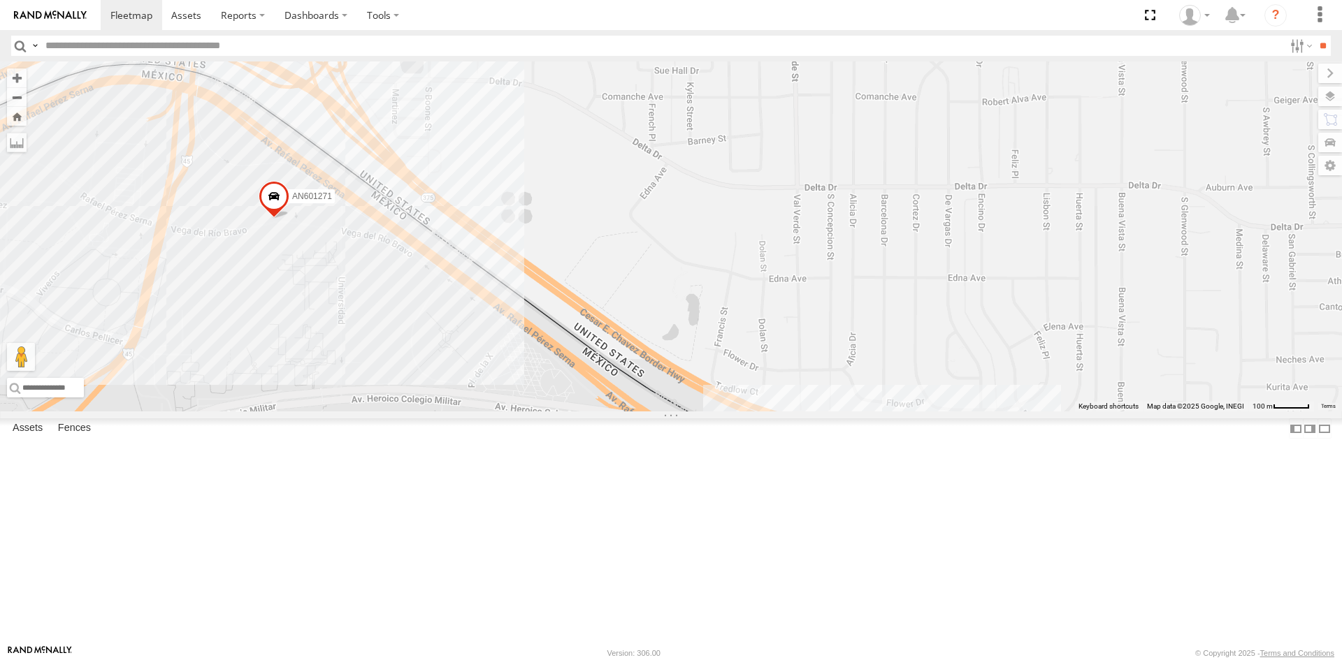
drag, startPoint x: 581, startPoint y: 349, endPoint x: 579, endPoint y: 335, distance: 14.1
click at [579, 339] on div "AN535203 015910001845018 015910001811580 ZJ535914 F2771 AN538662 AN533249 AN539…" at bounding box center [671, 236] width 1342 height 350
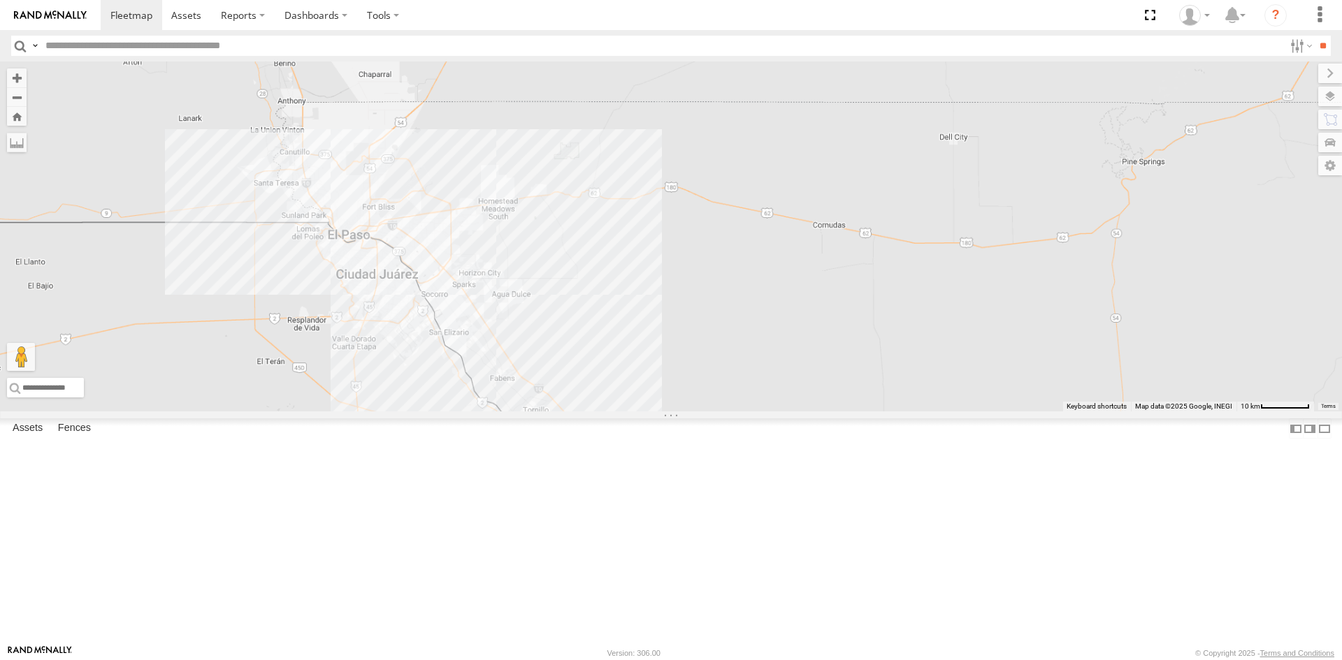
drag, startPoint x: 164, startPoint y: 410, endPoint x: 288, endPoint y: 363, distance: 132.3
click at [265, 375] on div "015910001845018 015910001811580 F2771" at bounding box center [671, 236] width 1342 height 350
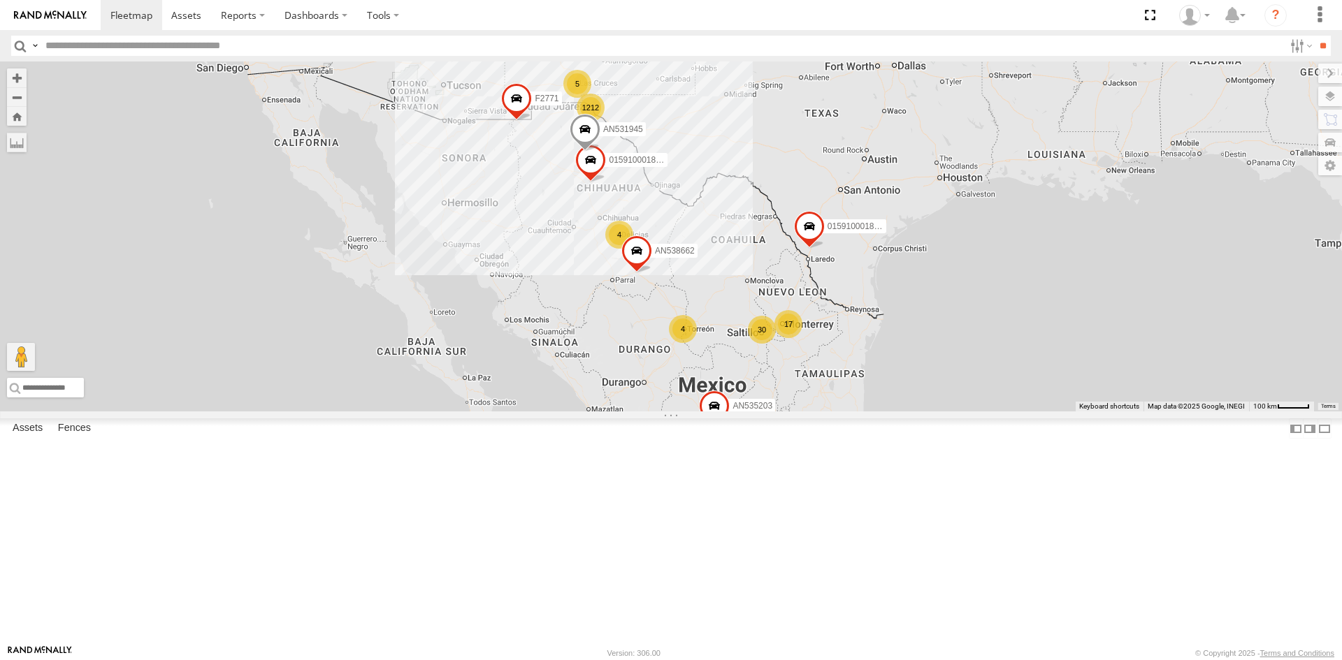
drag, startPoint x: 618, startPoint y: 161, endPoint x: 618, endPoint y: 226, distance: 64.3
click at [618, 134] on span "AN531945" at bounding box center [623, 129] width 40 height 10
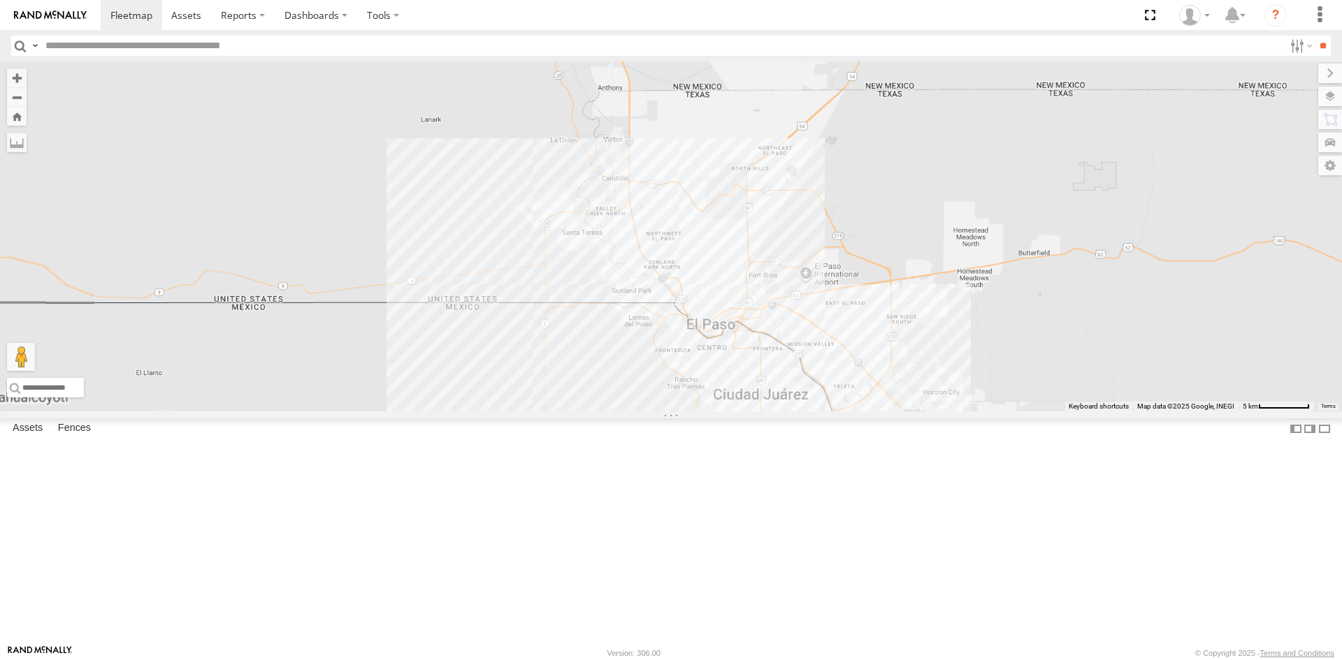
drag, startPoint x: 634, startPoint y: 355, endPoint x: 486, endPoint y: 145, distance: 256.9
click at [498, 182] on div "AN531945 AN535203 015910001845018 015910001811580 ZJ535914 F2771 AN538662 AN531…" at bounding box center [671, 236] width 1342 height 350
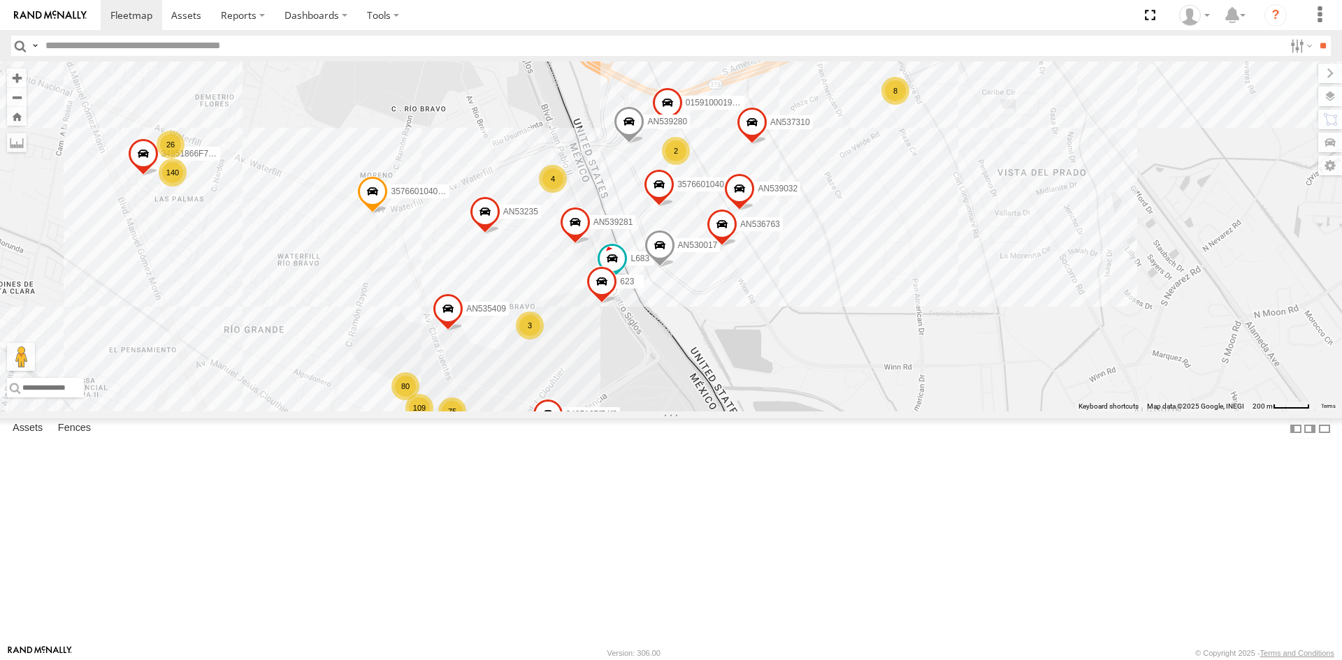
drag, startPoint x: 535, startPoint y: 282, endPoint x: 613, endPoint y: 385, distance: 129.1
click at [613, 304] on span at bounding box center [601, 285] width 31 height 38
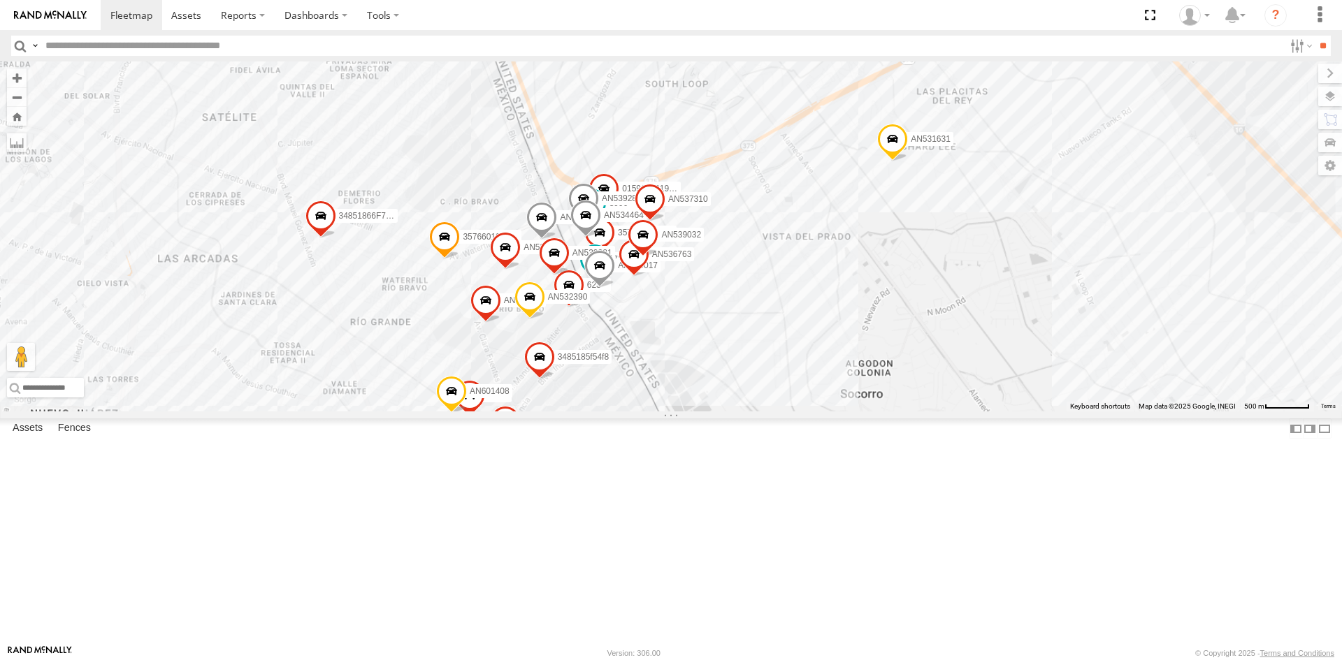
drag, startPoint x: 377, startPoint y: 311, endPoint x: 527, endPoint y: 453, distance: 206.6
click at [515, 412] on div "357660104096649 AN531631 015910001918898 AN536763 AN539032 AN601408 AN536462 AN…" at bounding box center [671, 236] width 1342 height 350
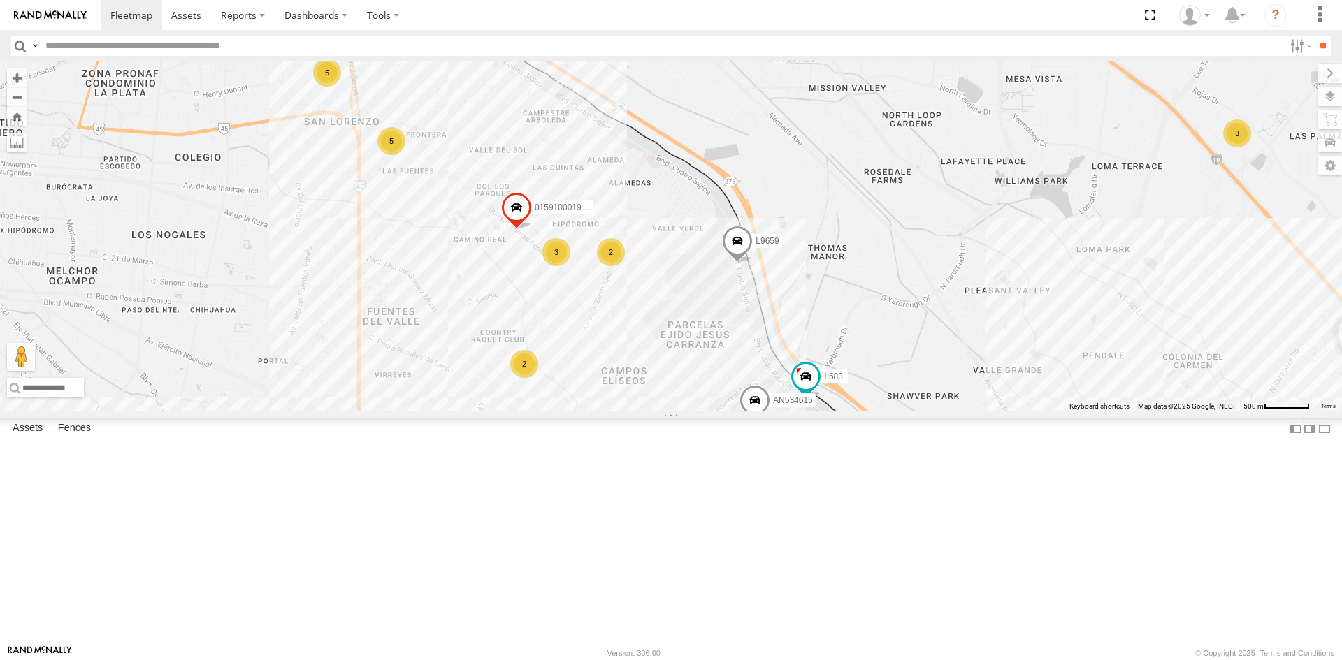
drag, startPoint x: 423, startPoint y: 314, endPoint x: 510, endPoint y: 507, distance: 212.1
click at [510, 412] on div "357660104096649 AN531631 015910001918898 AN536763 AN539032 AN601408 AN536462 AN…" at bounding box center [671, 236] width 1342 height 350
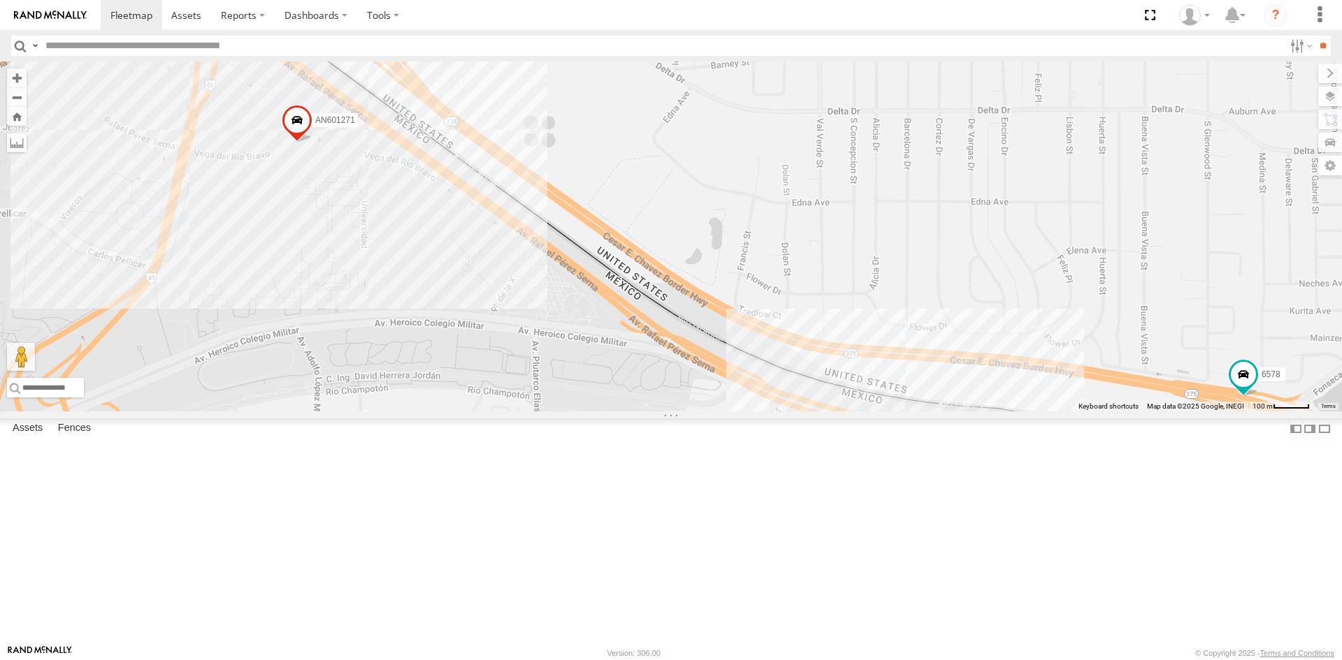
drag, startPoint x: 491, startPoint y: 345, endPoint x: 480, endPoint y: 278, distance: 67.9
click at [480, 278] on div "357660104096649 AN531631 015910001918898 AN536763 AN539032 AN601408 AN536462 AN…" at bounding box center [671, 236] width 1342 height 350
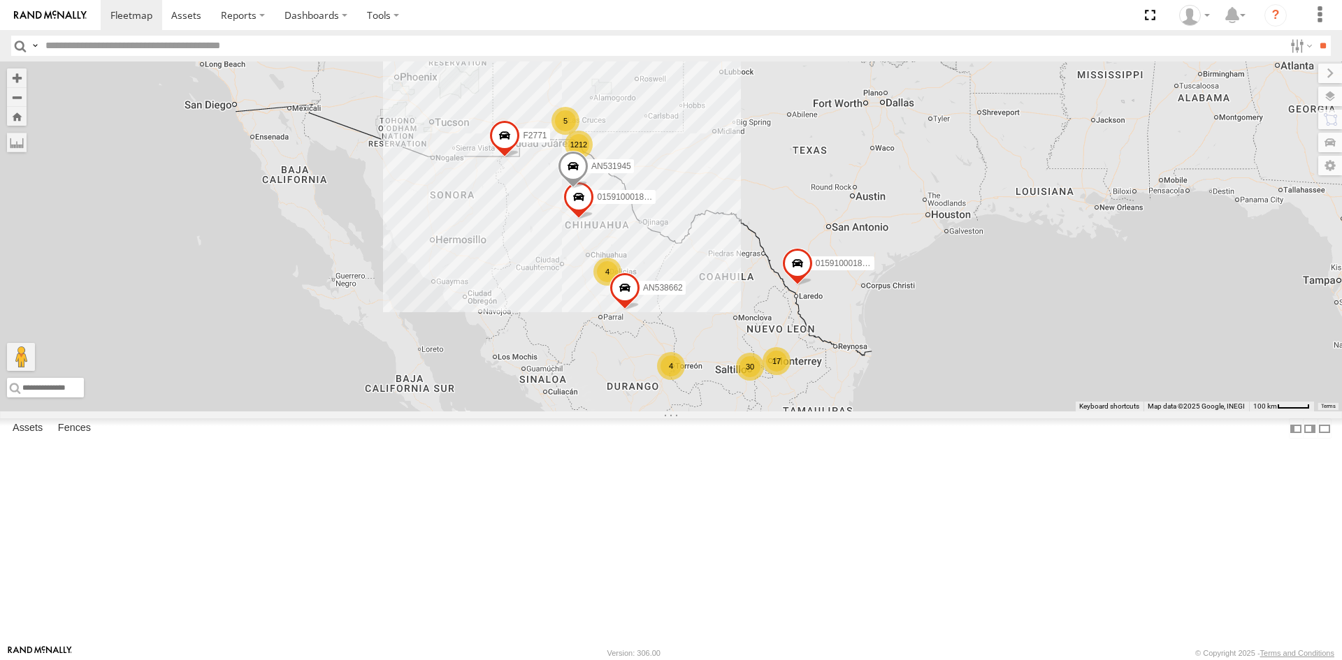
drag, startPoint x: 606, startPoint y: 324, endPoint x: 596, endPoint y: 477, distance: 152.7
click at [596, 412] on div "1212 5 30 4 AN531945 4 17 5 2 AN535203 015910001845018 4 015910001811580 ZJ5359…" at bounding box center [671, 236] width 1342 height 350
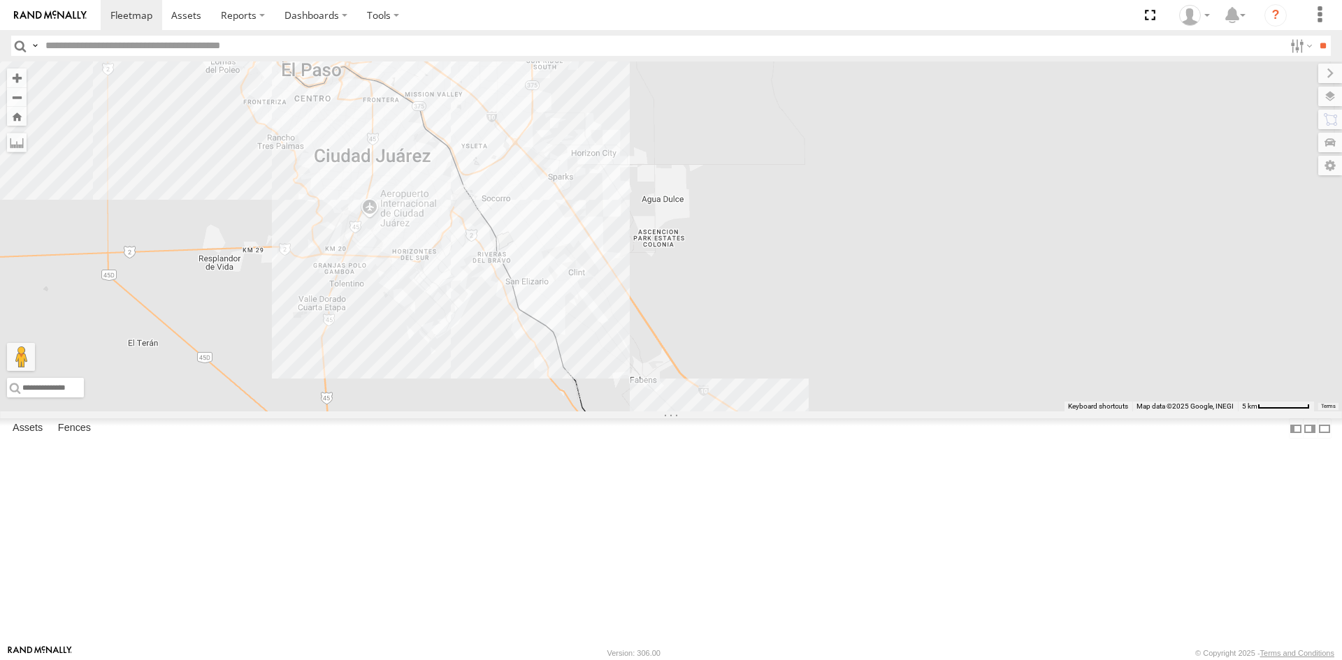
drag, startPoint x: 442, startPoint y: 320, endPoint x: 447, endPoint y: 389, distance: 69.4
click at [447, 389] on div "AN531945 AN535203 015910001845018 015910001811580 ZJ535914 F2771 AN538662" at bounding box center [671, 236] width 1342 height 350
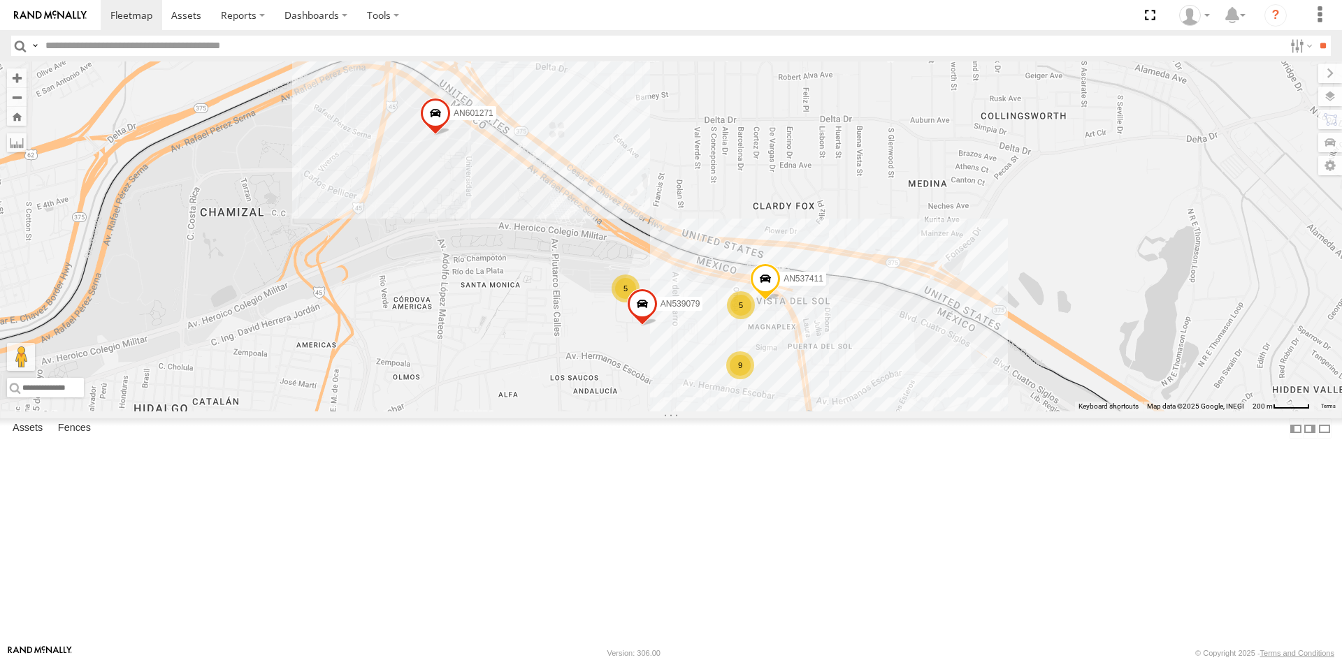
drag, startPoint x: 474, startPoint y: 357, endPoint x: 584, endPoint y: 232, distance: 166.9
click at [586, 236] on div "AN531945 AN535203 015910001845018 015910001811580 ZJ535914 F2771 AN538662 5742 …" at bounding box center [671, 236] width 1342 height 350
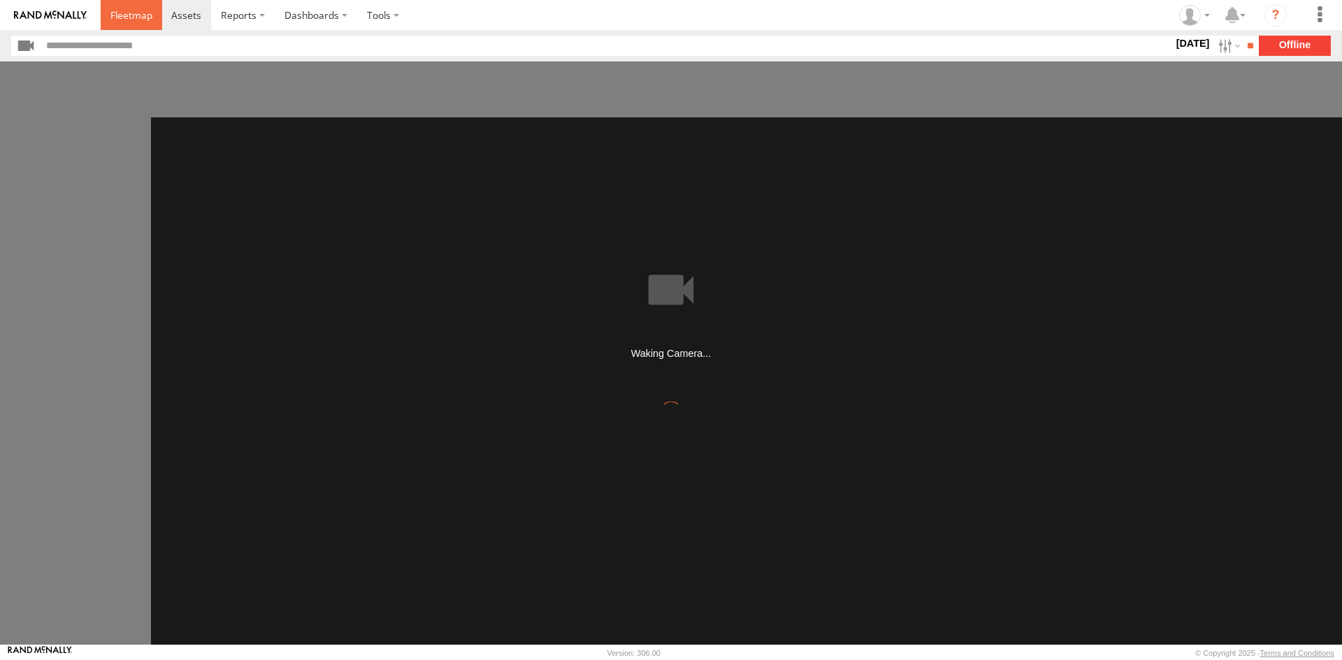
click at [126, 16] on span at bounding box center [131, 14] width 42 height 13
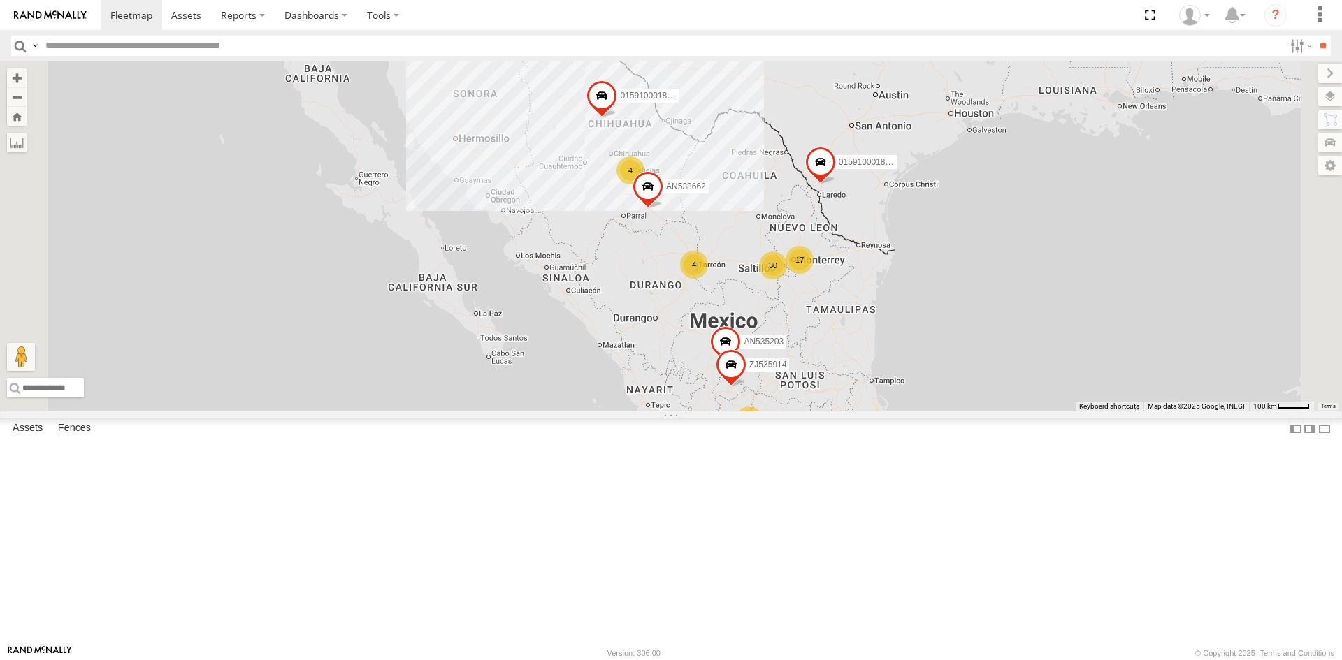
drag, startPoint x: 746, startPoint y: 313, endPoint x: 800, endPoint y: 436, distance: 134.5
click at [800, 412] on div "1214 5 30 4 4 17 4 2 AN535203 015910001845018 4 015910001811580 ZJ535914 F2771 …" at bounding box center [671, 236] width 1342 height 350
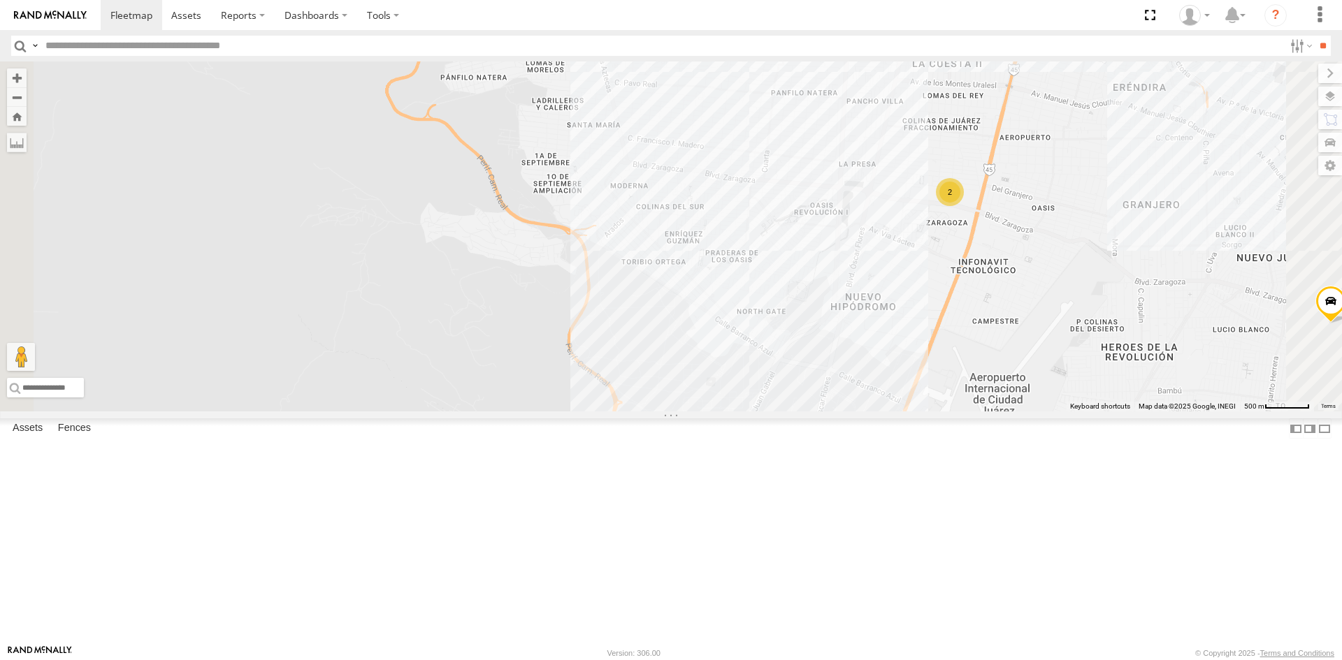
drag, startPoint x: 820, startPoint y: 331, endPoint x: 750, endPoint y: 143, distance: 201.2
click at [750, 143] on div "AN535203 015910001845018 015910001811580 ZJ535914 F2771 AN538662 AN531945 AN531…" at bounding box center [671, 236] width 1342 height 350
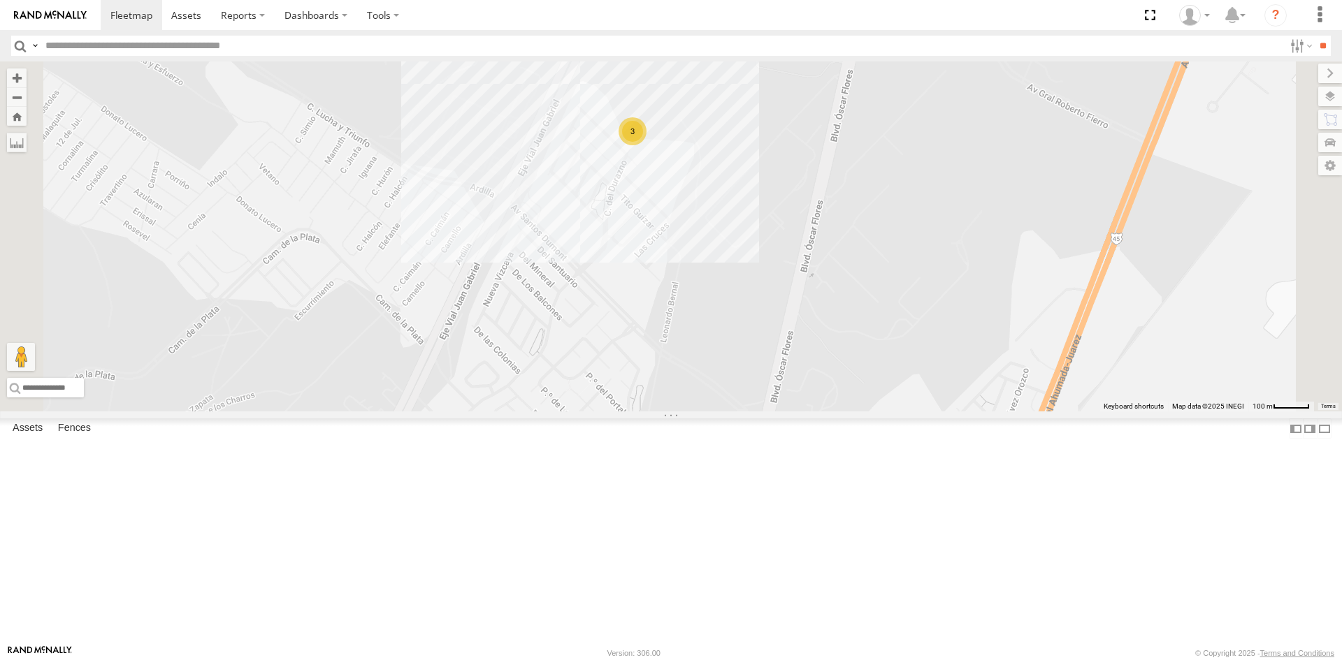
click at [834, 280] on div "AN535203 015910001845018 015910001811580 ZJ535914 F2771 AN538662 AN531945 AN531…" at bounding box center [671, 236] width 1342 height 350
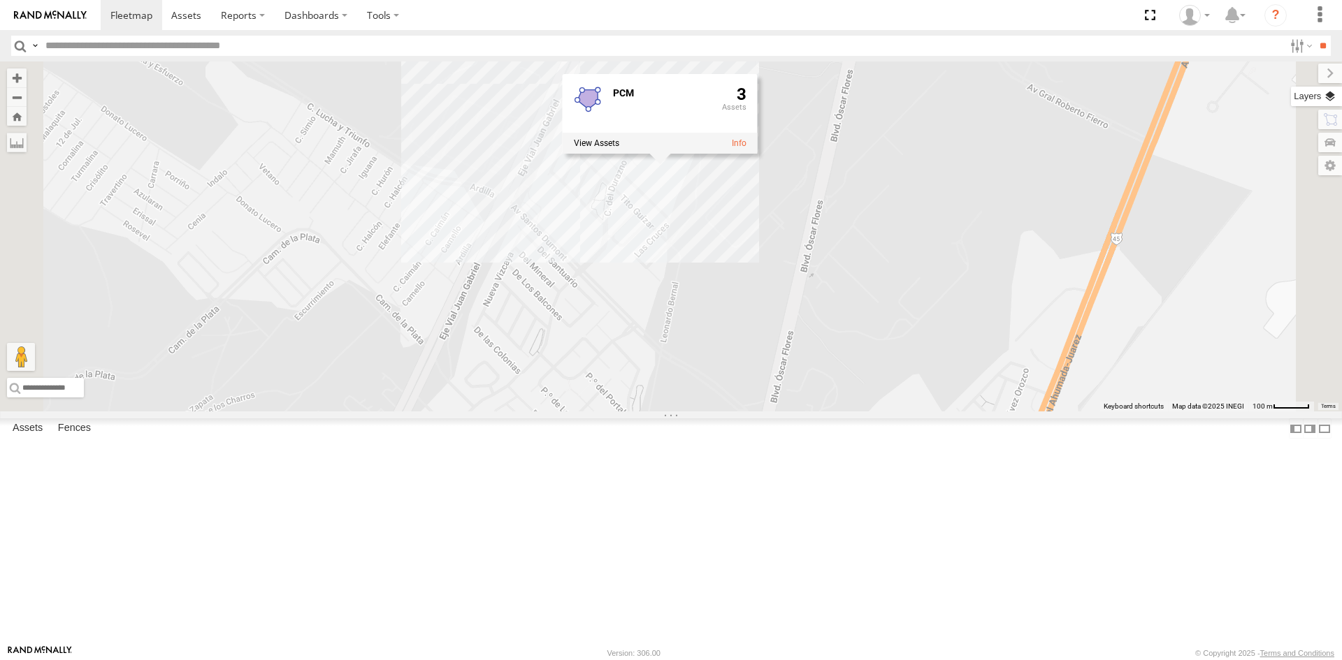
click at [1334, 99] on label at bounding box center [1316, 97] width 51 height 20
click at [0, 0] on span "Basemaps" at bounding box center [0, 0] width 0 height 0
click at [0, 0] on span "Satellite + Roadmap" at bounding box center [0, 0] width 0 height 0
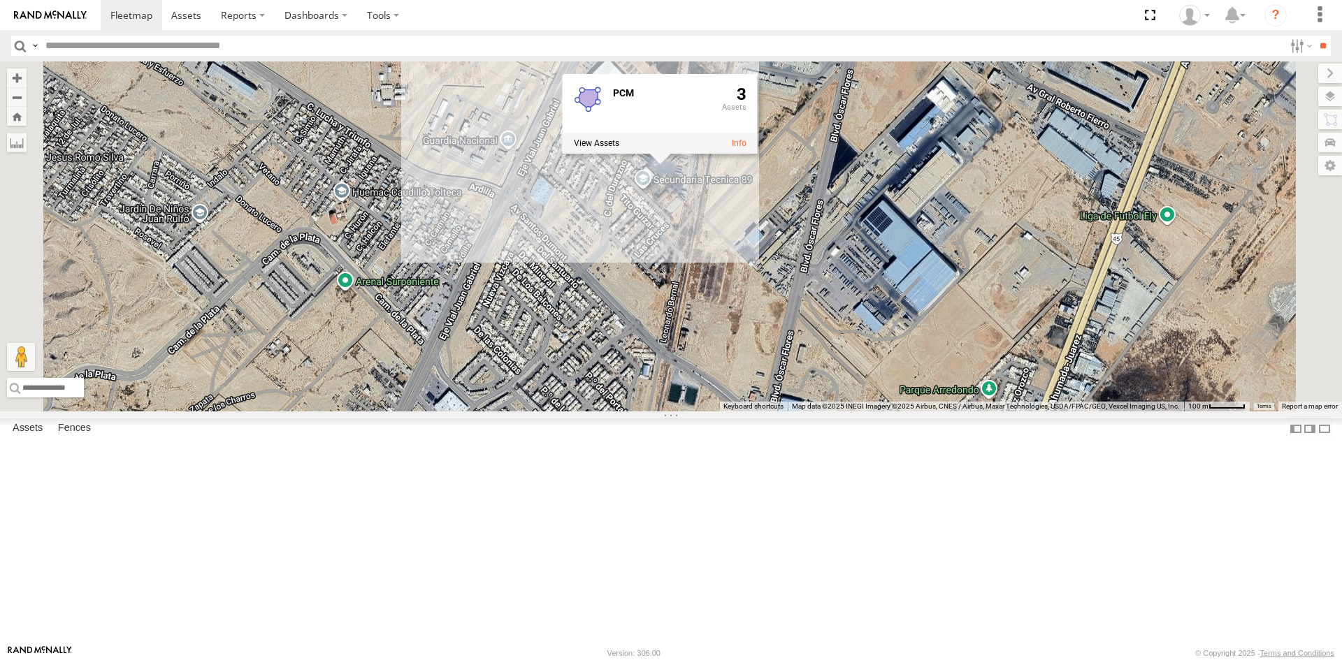
click at [982, 263] on div "AN535203 015910001845018 015910001811580 ZJ535914 F2771 AN538662 AN531945 AN531…" at bounding box center [671, 236] width 1342 height 350
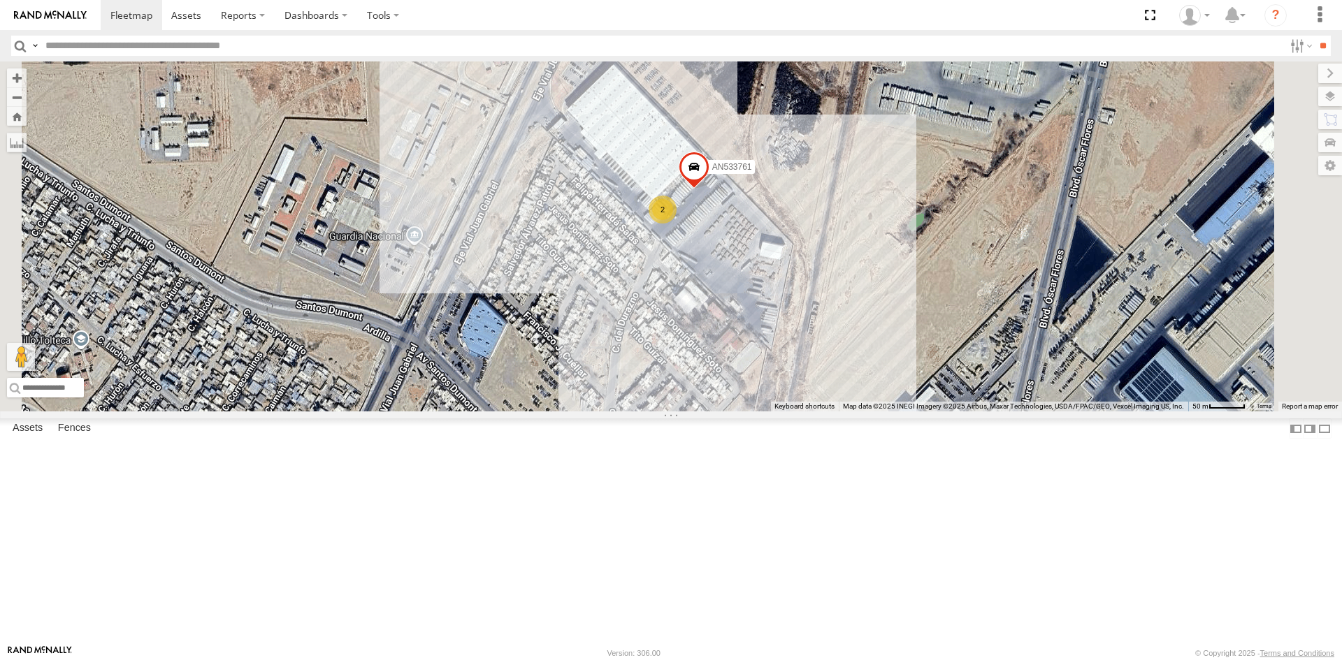
drag, startPoint x: 779, startPoint y: 255, endPoint x: 776, endPoint y: 363, distance: 108.4
click at [776, 363] on div "AN535203 015910001845018 015910001811580 ZJ535914 F2771 AN538662 AN531945 AN531…" at bounding box center [671, 236] width 1342 height 350
click at [832, 270] on div "AN535203 015910001845018 015910001811580 ZJ535914 F2771 AN538662 AN531945 AN531…" at bounding box center [671, 236] width 1342 height 350
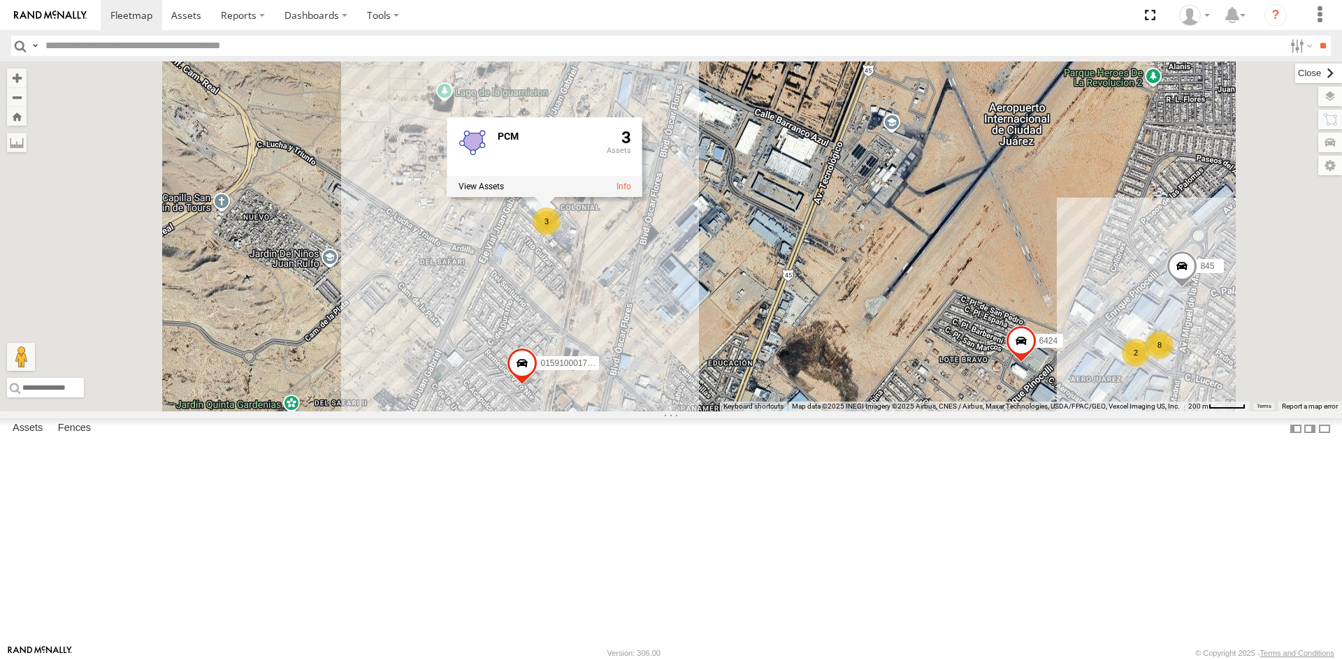
click at [1295, 73] on label at bounding box center [1318, 74] width 47 height 20
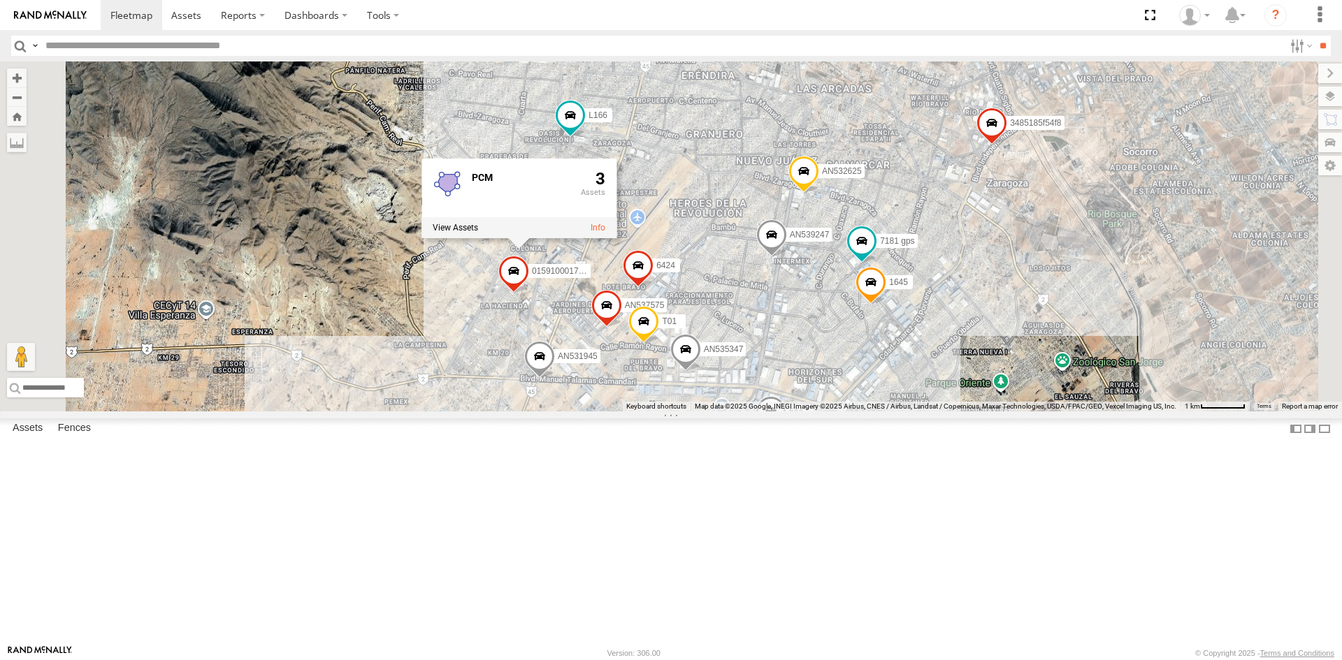
click at [827, 342] on div "AN535203 015910001845018 015910001811580 ZJ535914 F2771 AN538662 AN531945 AN531…" at bounding box center [671, 236] width 1342 height 350
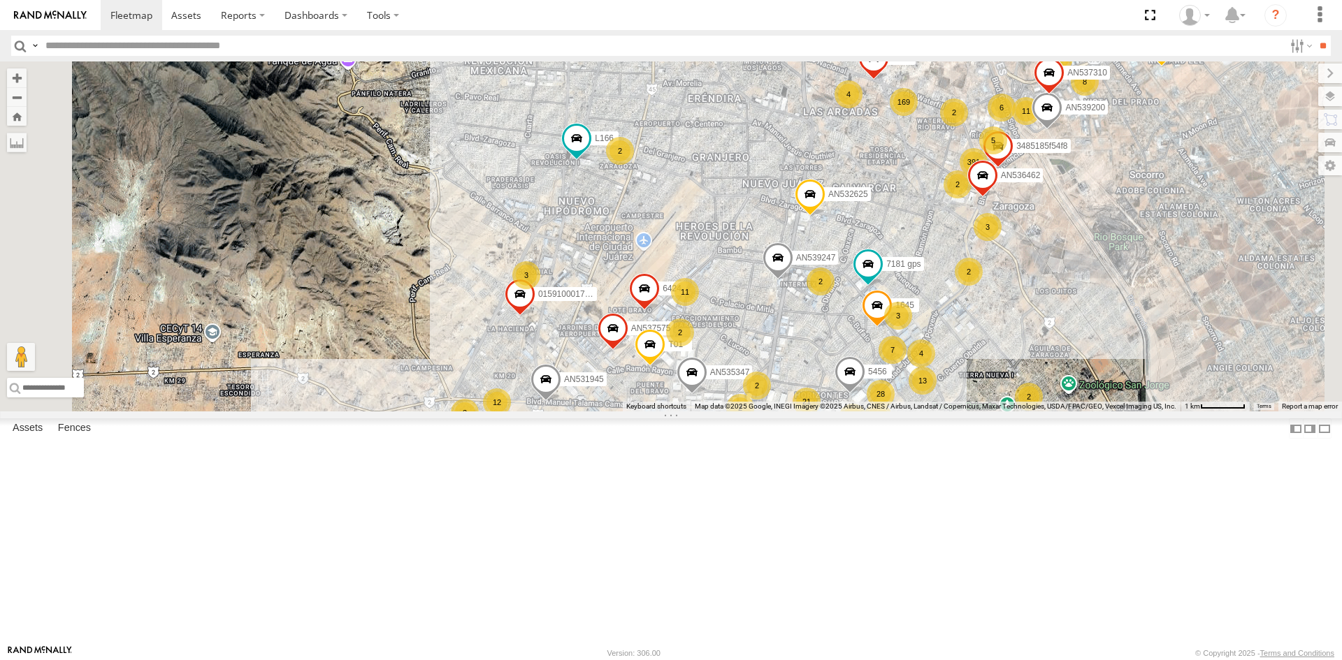
drag, startPoint x: 725, startPoint y: 279, endPoint x: 748, endPoint y: 333, distance: 58.8
click at [748, 333] on div "AN535203 015910001845018 015910001811580 ZJ535914 F2771 AN538662 AN531945 AN531…" at bounding box center [671, 236] width 1342 height 350
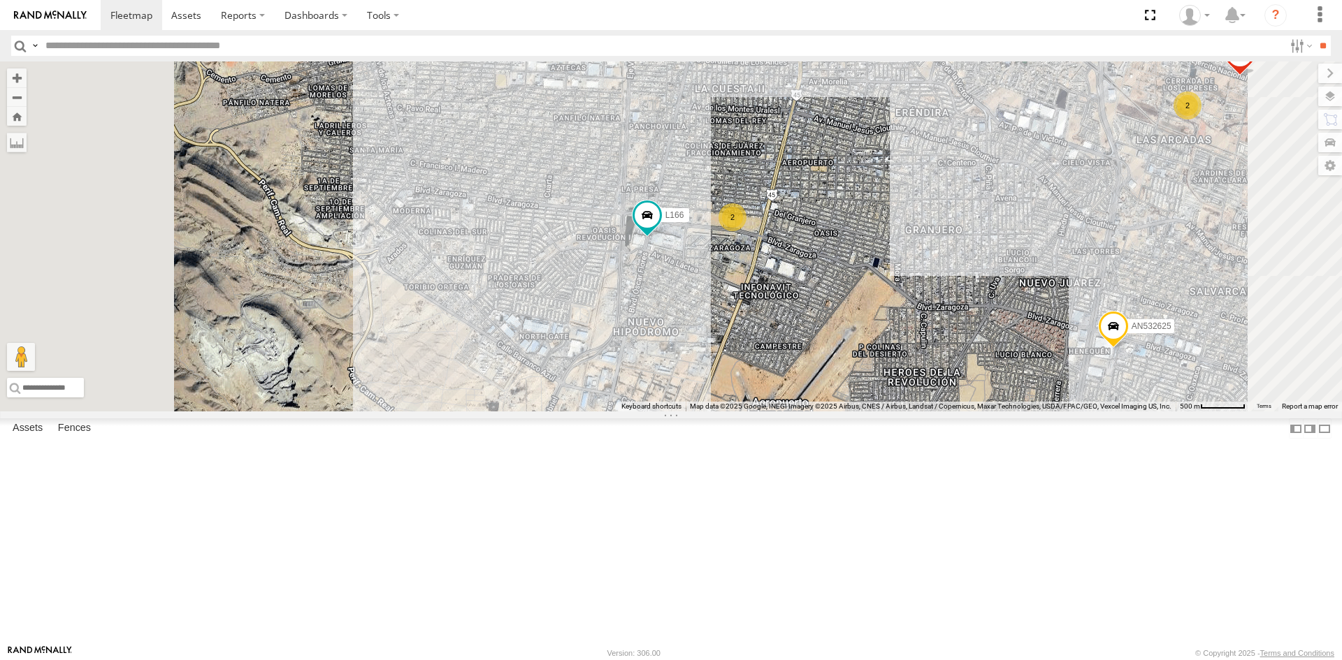
drag, startPoint x: 746, startPoint y: 373, endPoint x: 746, endPoint y: 295, distance: 78.3
click at [748, 298] on div "AN535203 015910001845018 015910001811580 ZJ535914 F2771 AN538662 AN531945 AN531…" at bounding box center [671, 236] width 1342 height 350
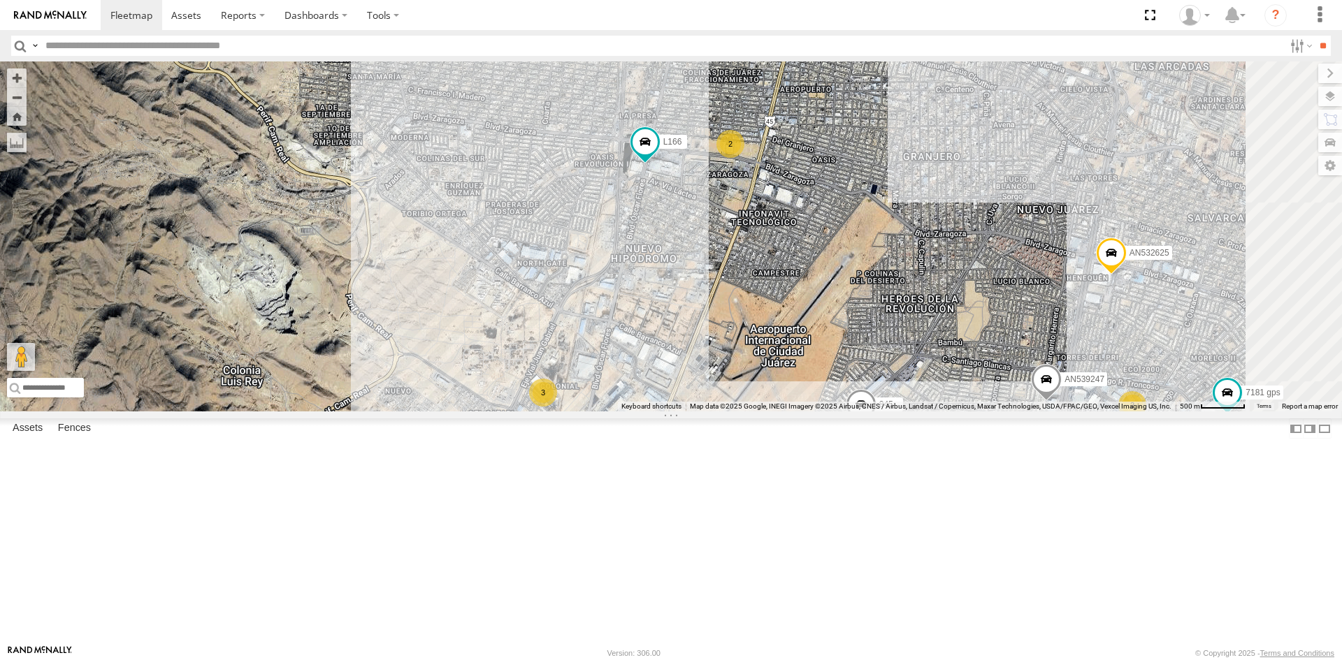
drag, startPoint x: 737, startPoint y: 254, endPoint x: 731, endPoint y: 340, distance: 86.1
click at [731, 340] on div "AN535203 015910001845018 015910001811580 ZJ535914 F2771 AN538662 AN531945 AN531…" at bounding box center [671, 236] width 1342 height 350
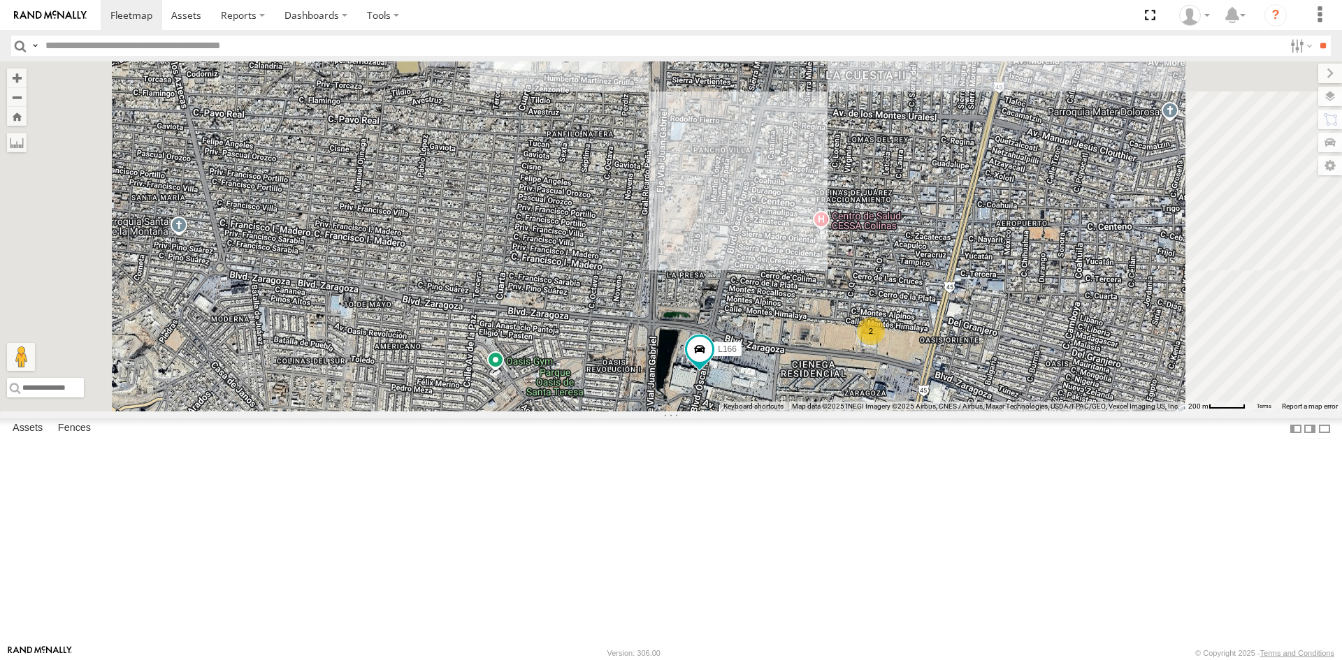
drag, startPoint x: 754, startPoint y: 231, endPoint x: 762, endPoint y: 299, distance: 68.2
click at [762, 299] on div "AN535203 015910001845018 015910001811580 ZJ535914 F2771 AN538662 AN531945 AN531…" at bounding box center [671, 236] width 1342 height 350
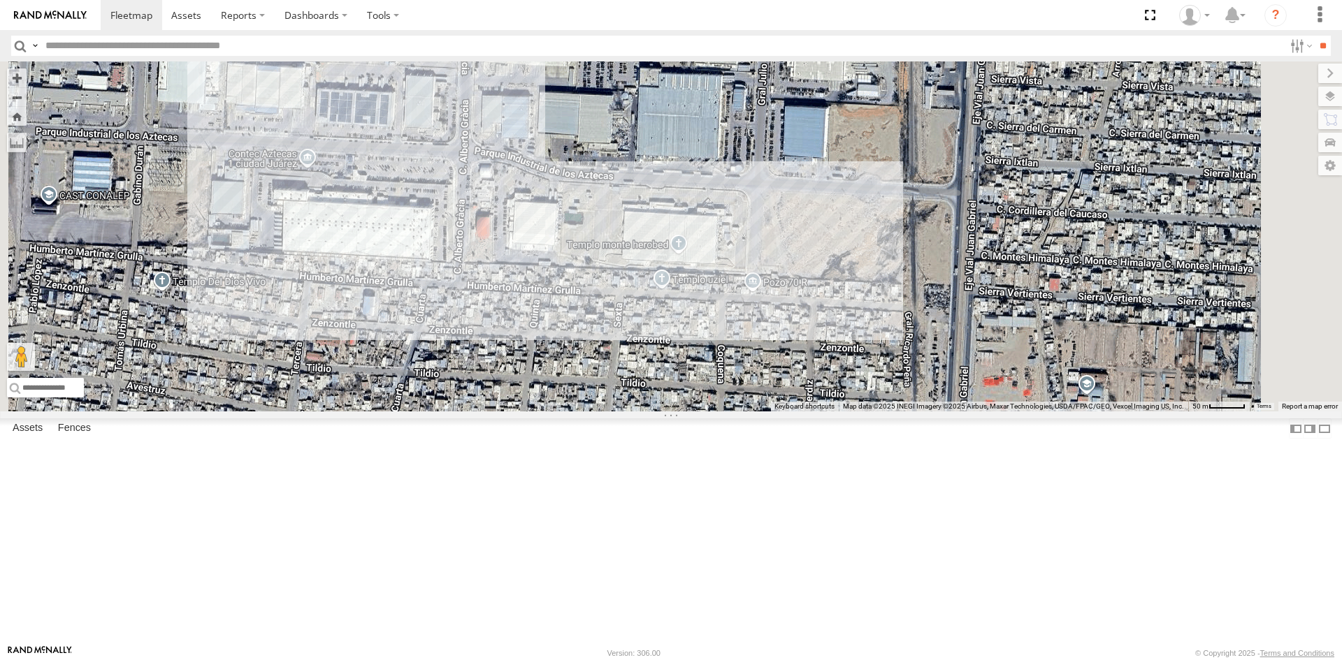
drag, startPoint x: 792, startPoint y: 182, endPoint x: 803, endPoint y: 232, distance: 50.9
click at [803, 232] on div "AN535203 015910001845018 015910001811580 ZJ535914 F2771 AN538662 AN531945 AN531…" at bounding box center [671, 236] width 1342 height 350
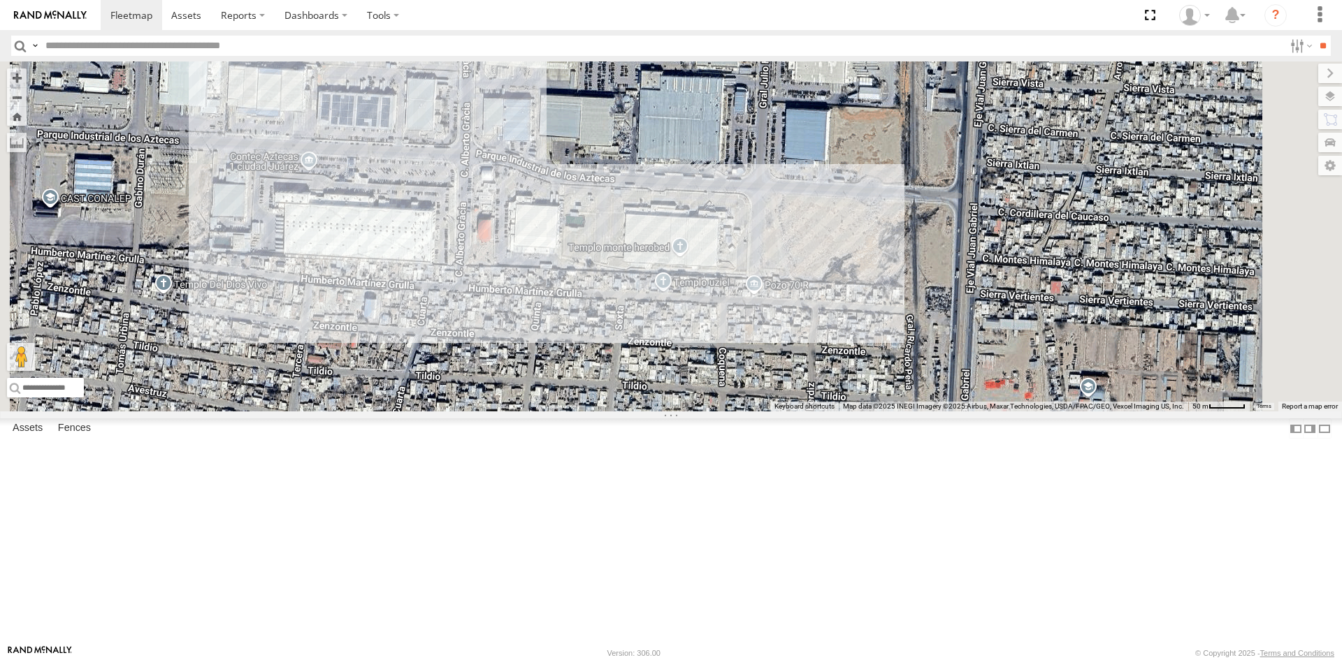
click at [829, 351] on div "AN535203 015910001845018 015910001811580 ZJ535914 F2771 AN538662 AN531945 AN531…" at bounding box center [671, 236] width 1342 height 350
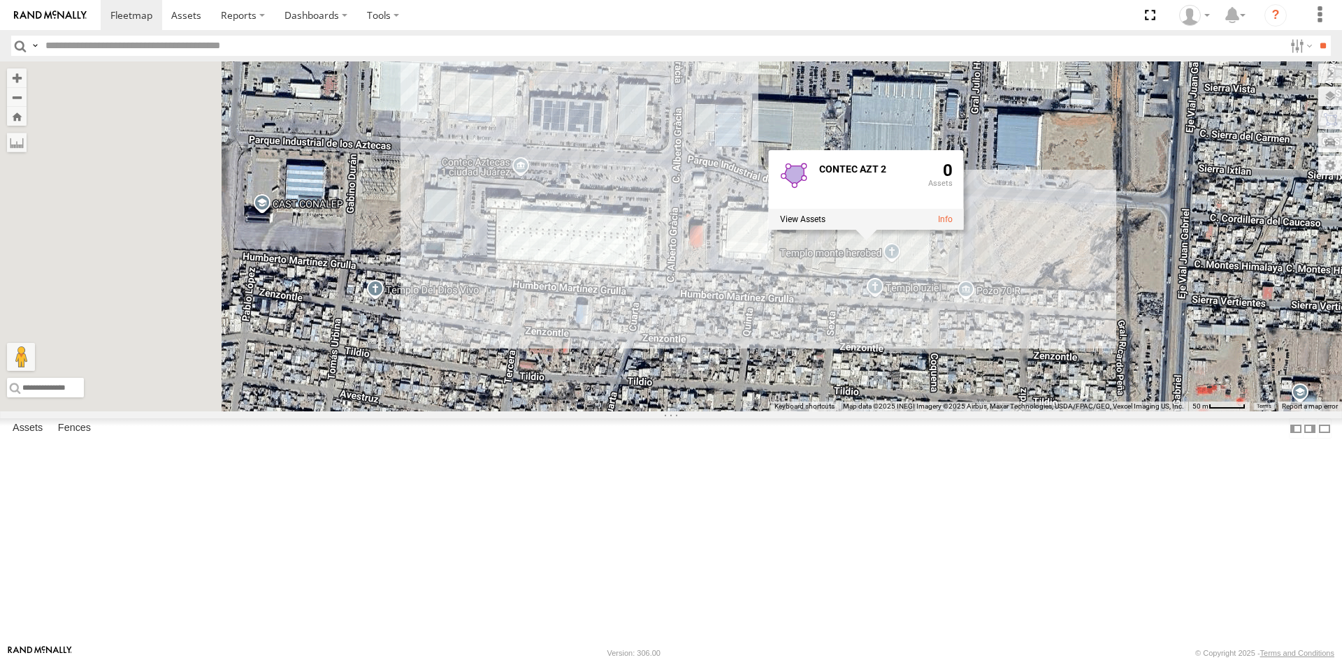
drag, startPoint x: 588, startPoint y: 382, endPoint x: 749, endPoint y: 365, distance: 162.3
click at [804, 387] on div "AN535203 015910001845018 015910001811580 ZJ535914 F2771 AN538662 AN531945 AN531…" at bounding box center [671, 236] width 1342 height 350
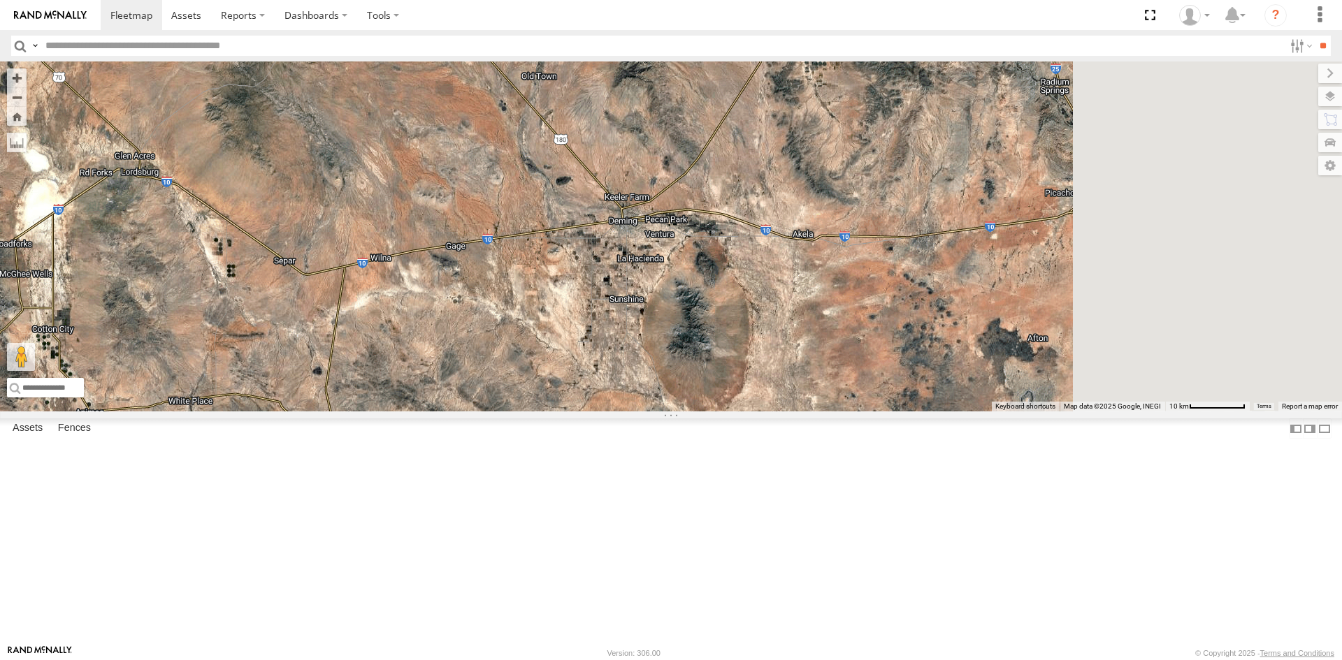
drag, startPoint x: 848, startPoint y: 181, endPoint x: 572, endPoint y: 26, distance: 316.6
click at [574, 27] on body at bounding box center [671, 330] width 1342 height 660
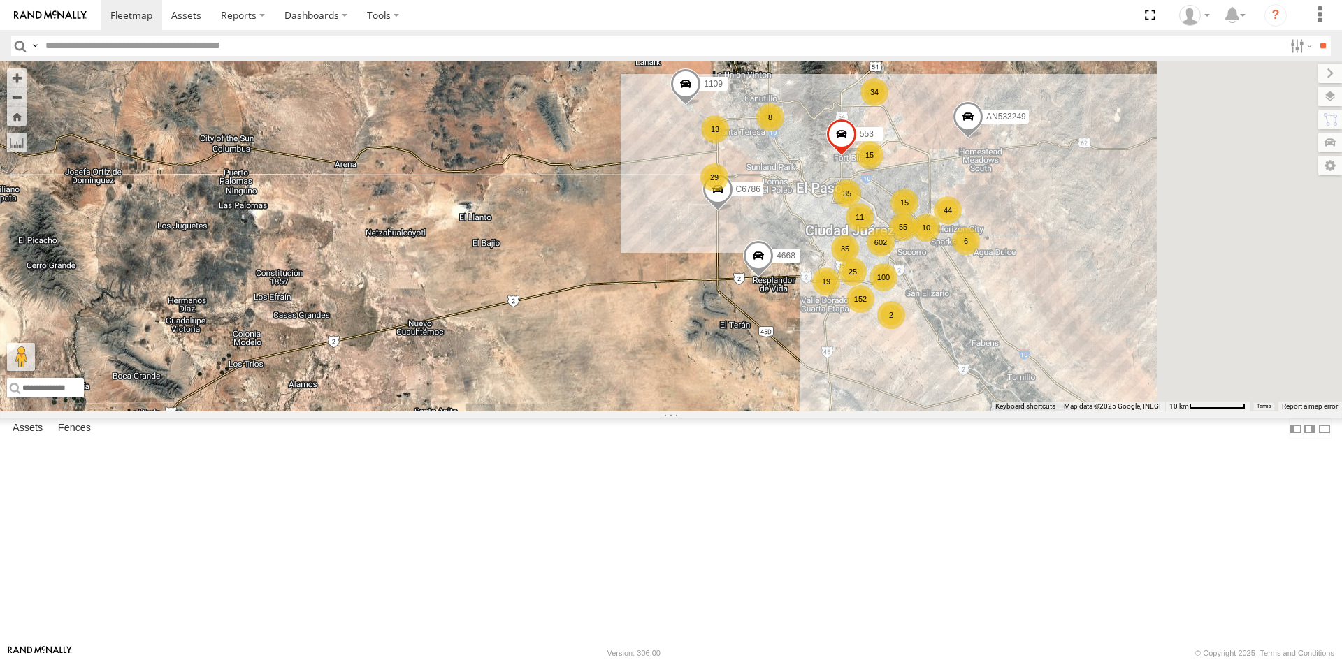
drag, startPoint x: 1063, startPoint y: 409, endPoint x: 941, endPoint y: 211, distance: 232.5
click at [941, 211] on div "AN535203 015910001845018 015910001811580 ZJ535914 F2771 AN538662 602 15 34 100 …" at bounding box center [671, 236] width 1342 height 350
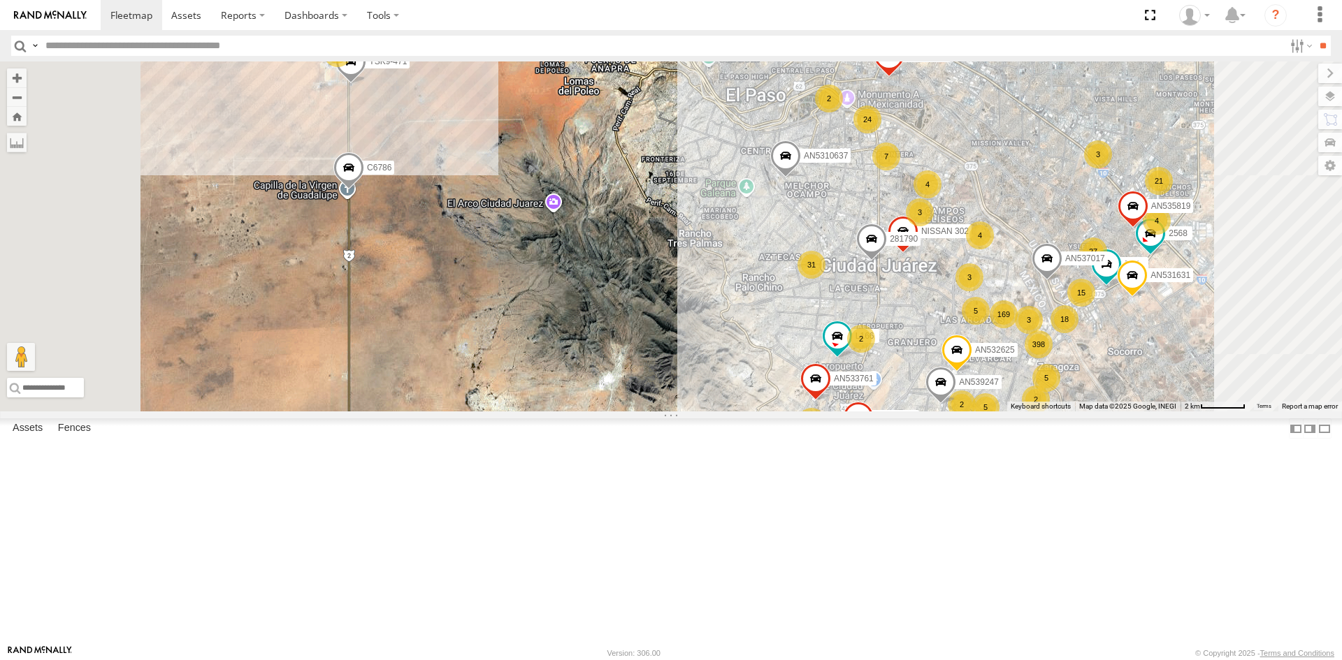
drag, startPoint x: 976, startPoint y: 267, endPoint x: 864, endPoint y: 120, distance: 185.1
click at [864, 120] on div "AN535203 015910001845018 015910001811580 ZJ535914 F2771 AN538662 C6786 4668 110…" at bounding box center [671, 236] width 1342 height 350
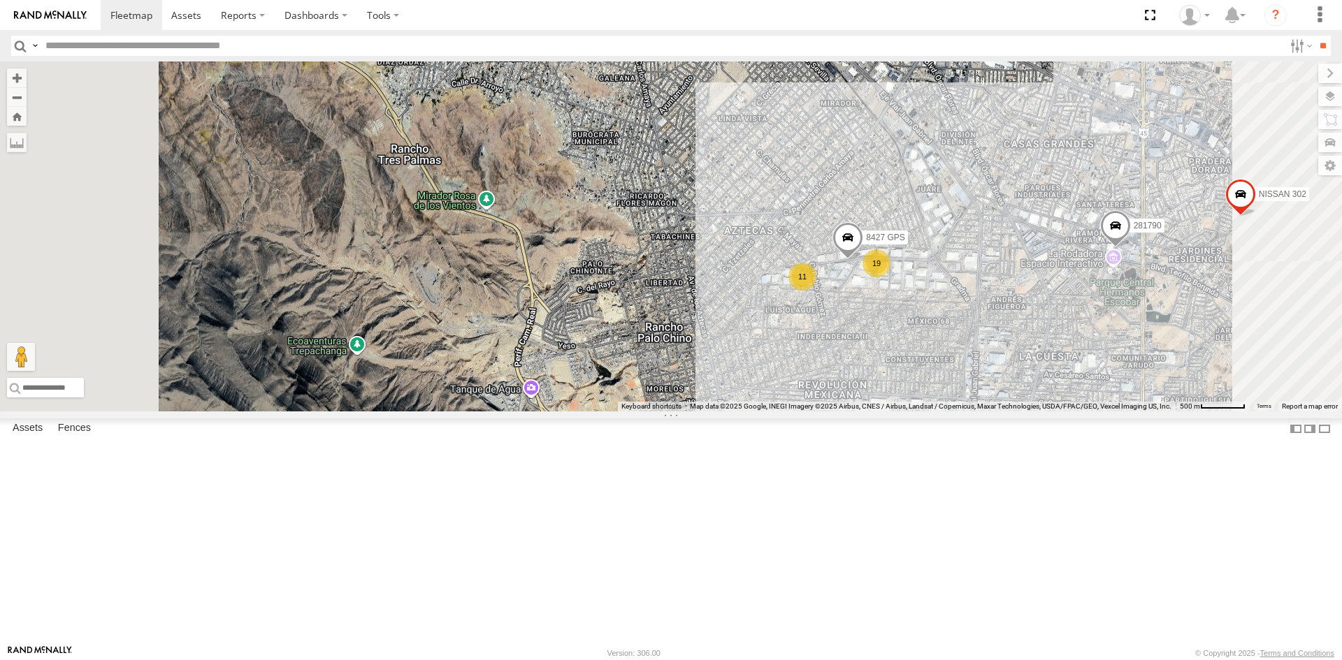
drag, startPoint x: 898, startPoint y: 242, endPoint x: 781, endPoint y: 1, distance: 267.5
click at [781, 2] on body at bounding box center [671, 330] width 1342 height 660
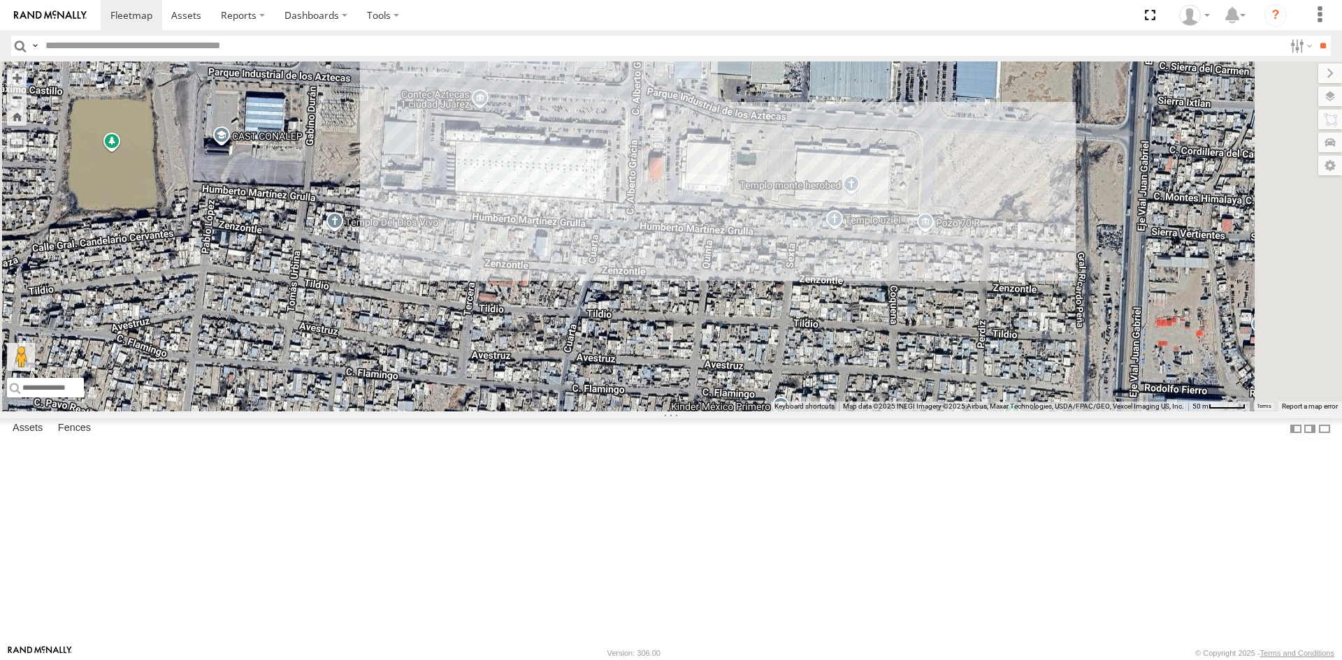
drag, startPoint x: 961, startPoint y: 193, endPoint x: 855, endPoint y: 155, distance: 112.1
click at [855, 155] on div "AN535203 015910001845018 015910001811580 ZJ535914 F2771 AN538662 C6786 4668 110…" at bounding box center [671, 236] width 1342 height 350
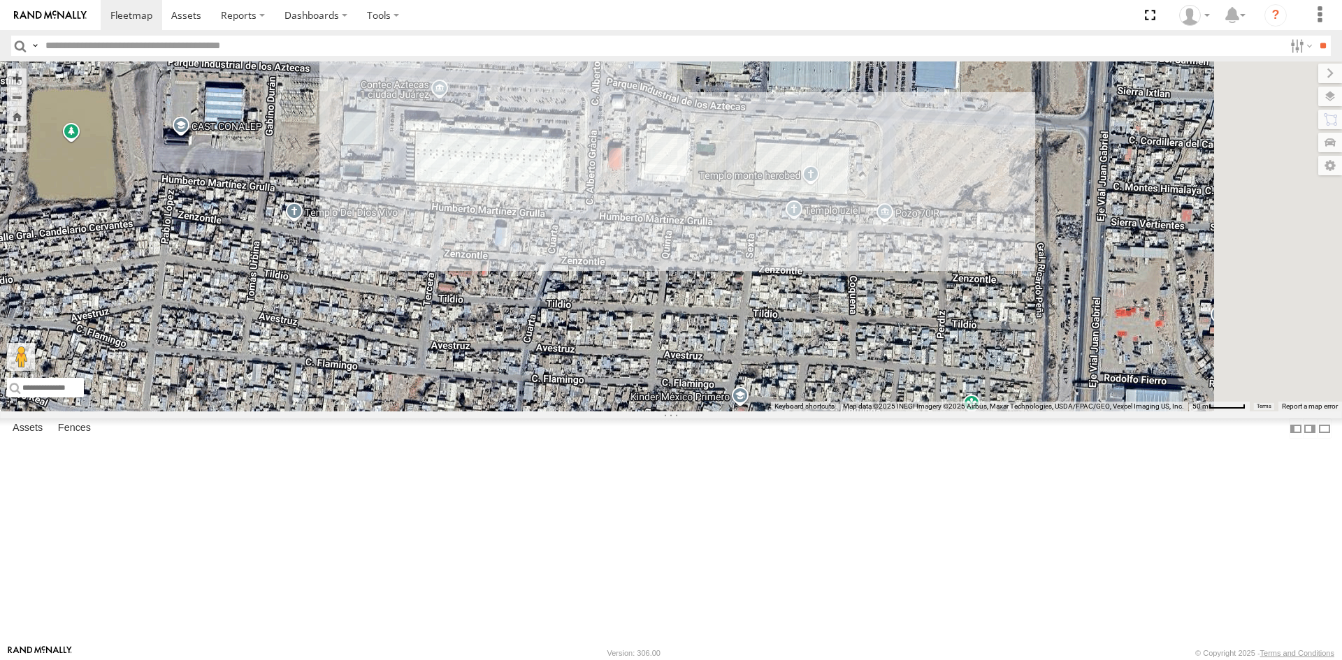
click at [686, 261] on div "AN535203 015910001845018 015910001811580 ZJ535914 F2771 AN538662 C6786 4668 110…" at bounding box center [671, 236] width 1342 height 350
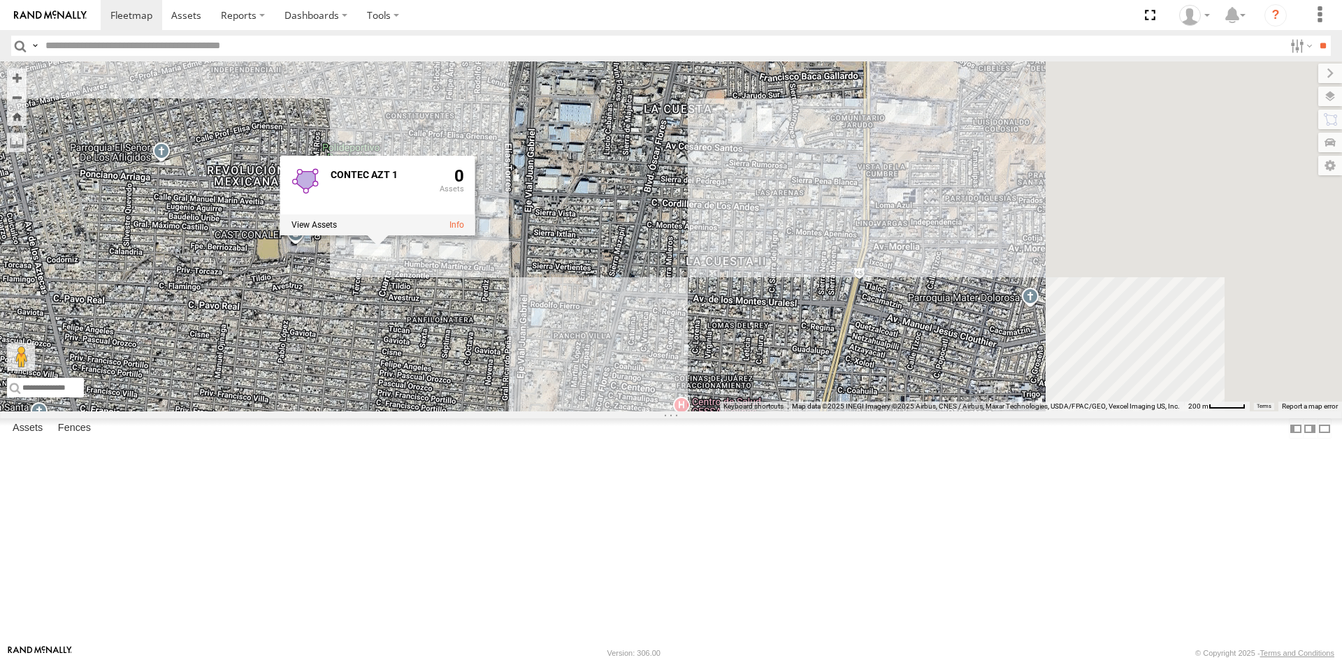
drag, startPoint x: 1087, startPoint y: 410, endPoint x: 799, endPoint y: 413, distance: 287.9
click at [799, 412] on div "AN535203 015910001845018 015910001811580 ZJ535914 F2771 AN538662 C6786 4668 110…" at bounding box center [671, 236] width 1342 height 350
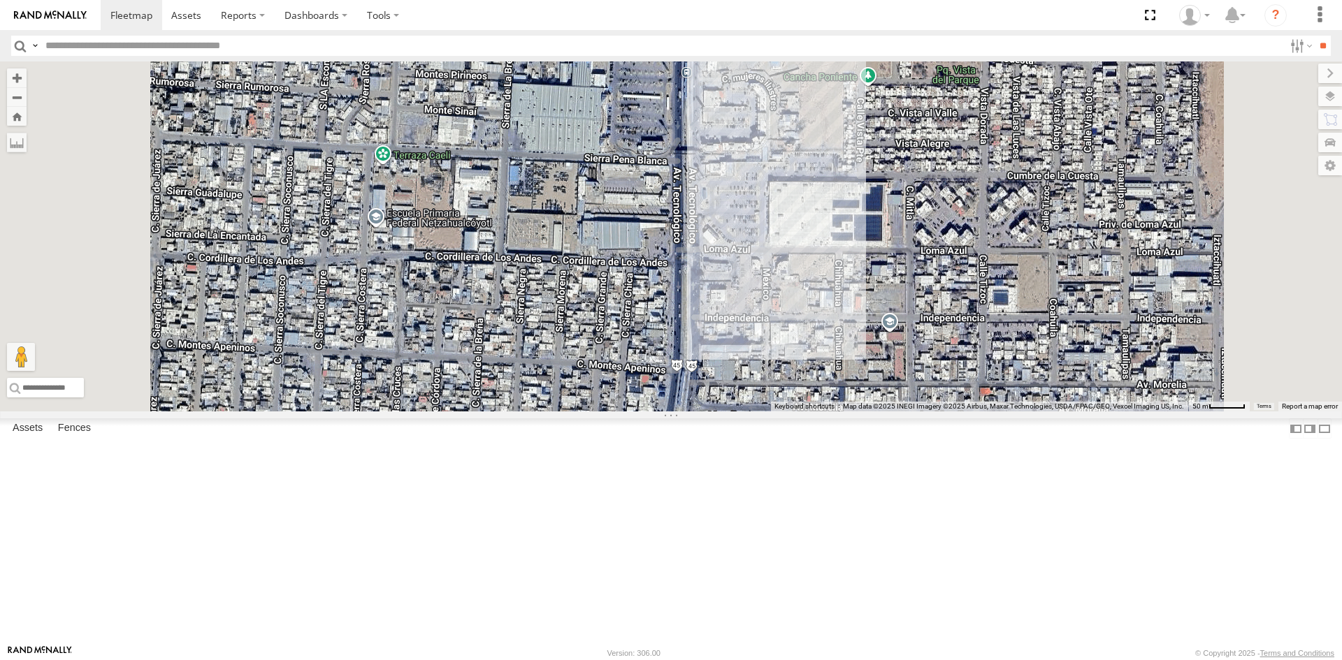
click at [908, 321] on div "AN535203 015910001845018 015910001811580 ZJ535914 F2771 AN538662 C6786 4668 110…" at bounding box center [671, 236] width 1342 height 350
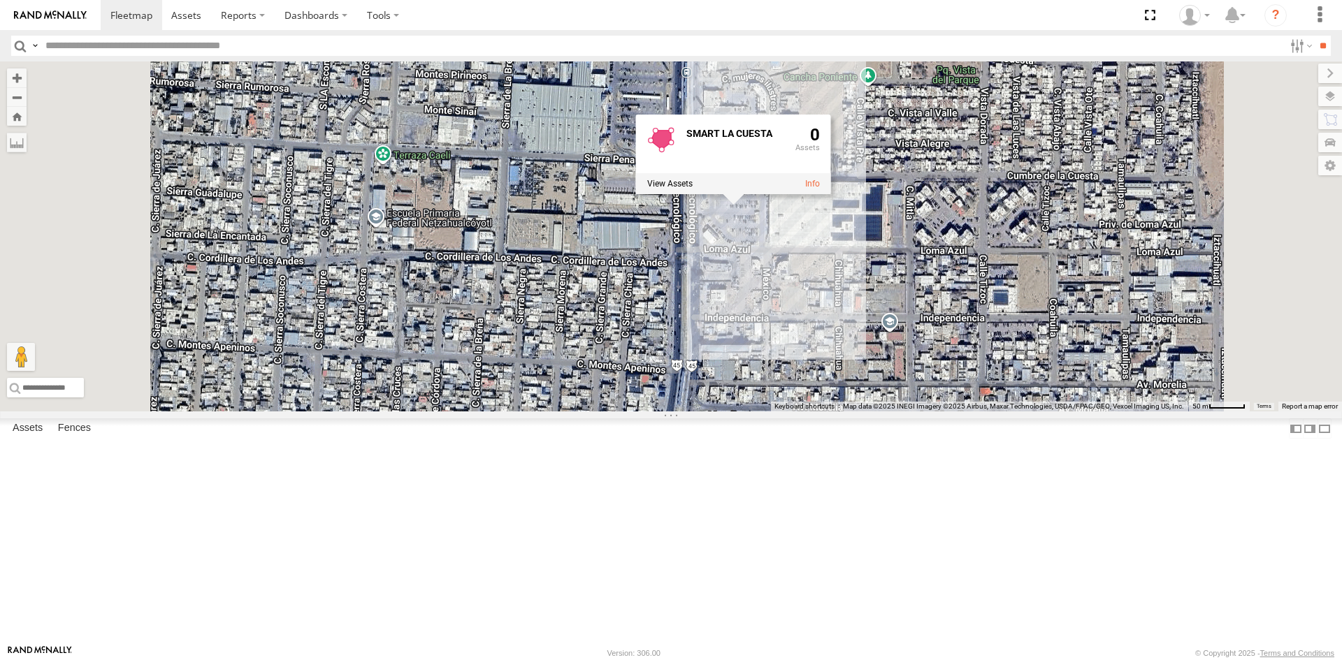
click at [1050, 333] on div "AN535203 015910001845018 015910001811580 ZJ535914 F2771 AN538662 C6786 4668 110…" at bounding box center [671, 236] width 1342 height 350
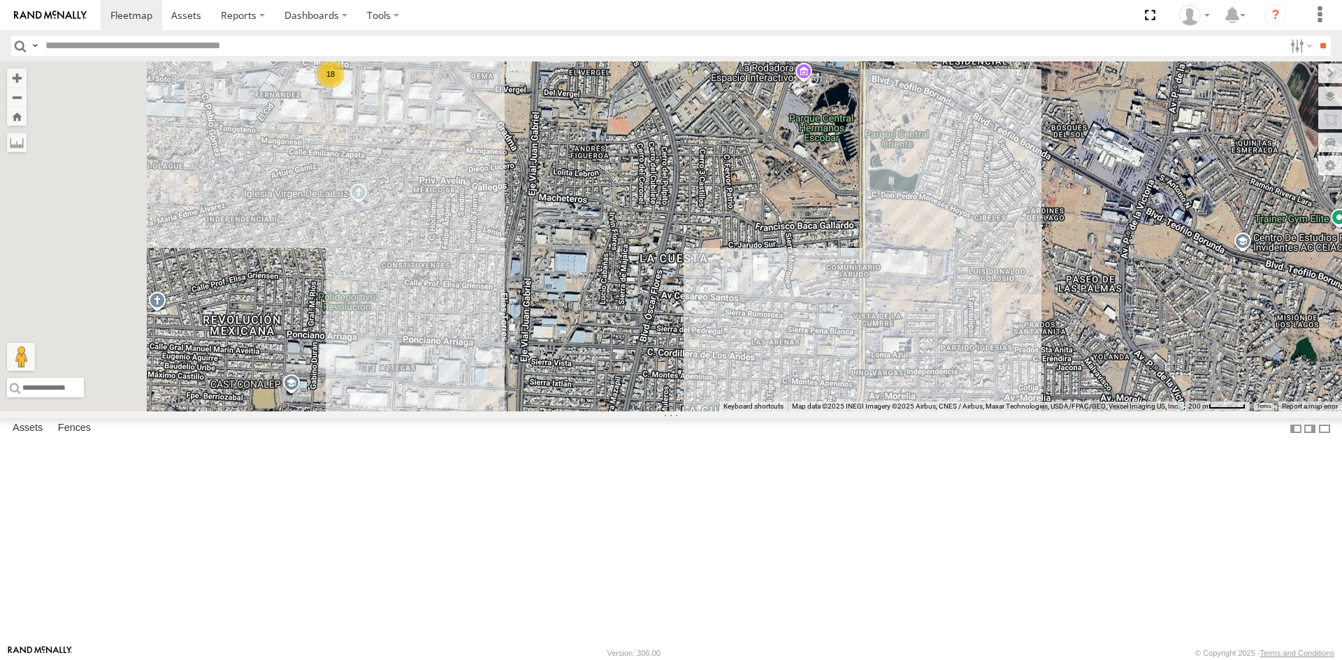
drag, startPoint x: 915, startPoint y: 260, endPoint x: 1055, endPoint y: 385, distance: 188.1
click at [1055, 385] on div "AN535203 015910001845018 015910001811580 ZJ535914 F2771 AN538662 C6786 4668 110…" at bounding box center [671, 236] width 1342 height 350
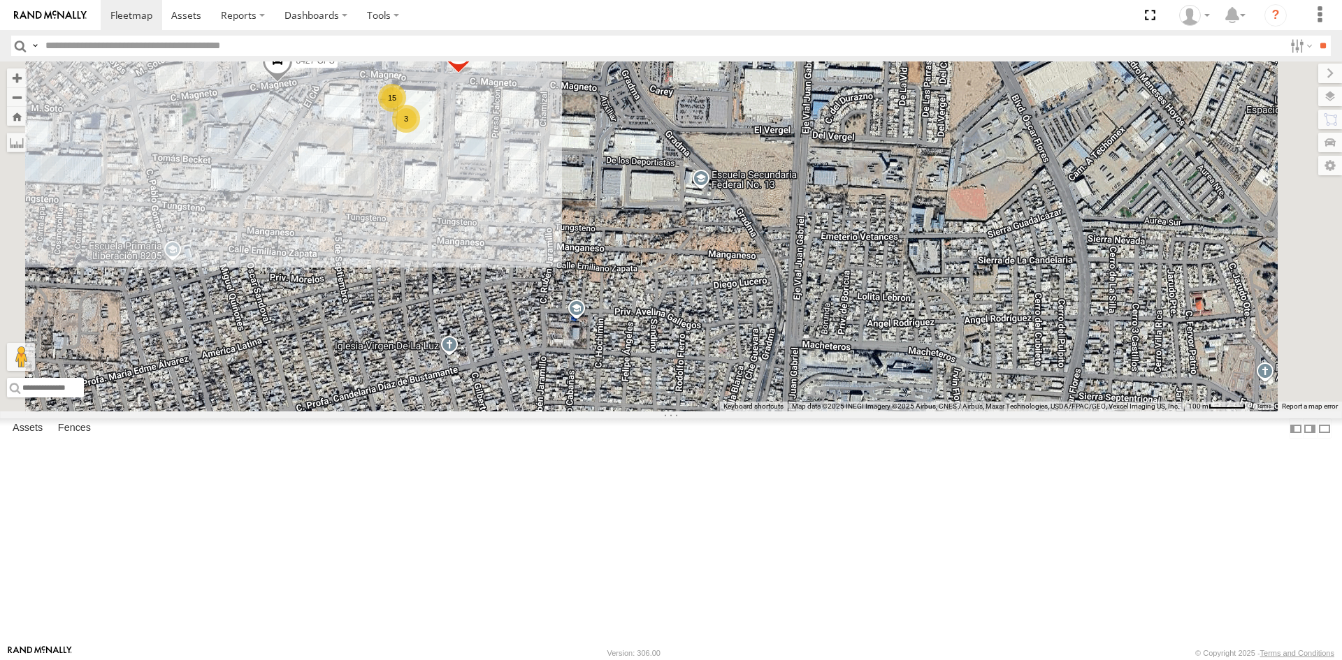
click at [420, 133] on div "3" at bounding box center [406, 119] width 28 height 28
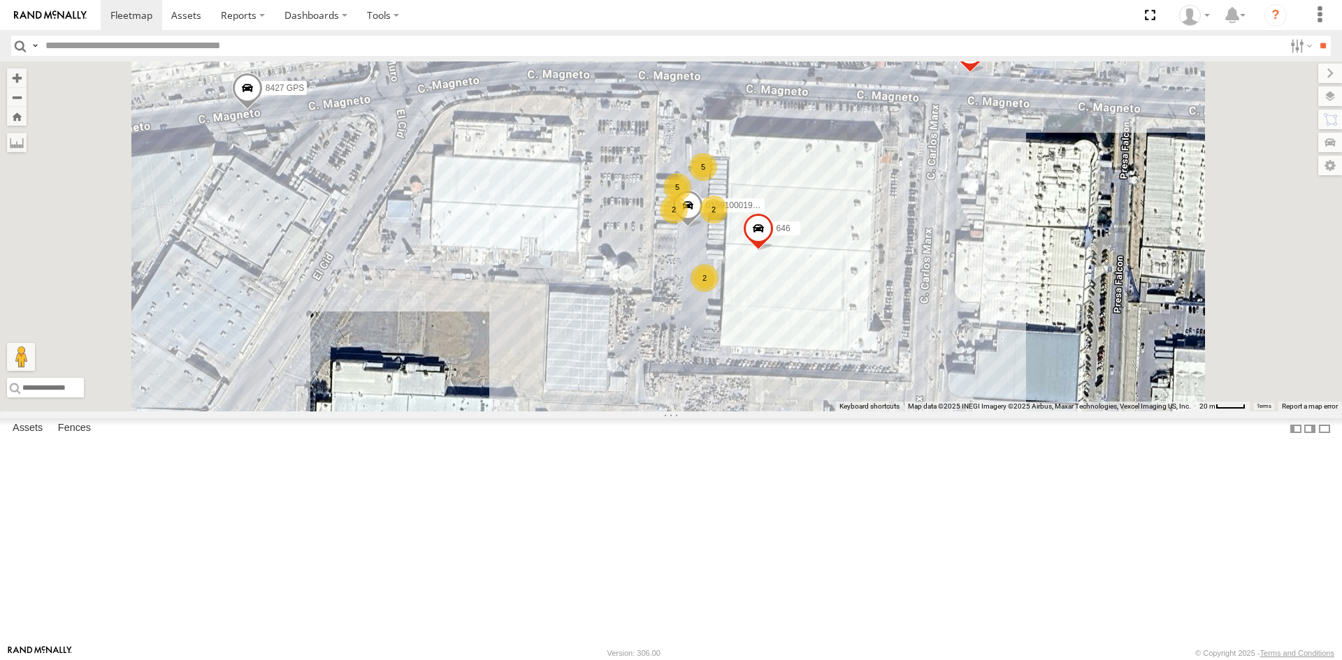
click at [991, 412] on div "AN535203 015910001845018 015910001811580 ZJ535914 F2771 AN538662 C6786 4668 110…" at bounding box center [671, 236] width 1342 height 350
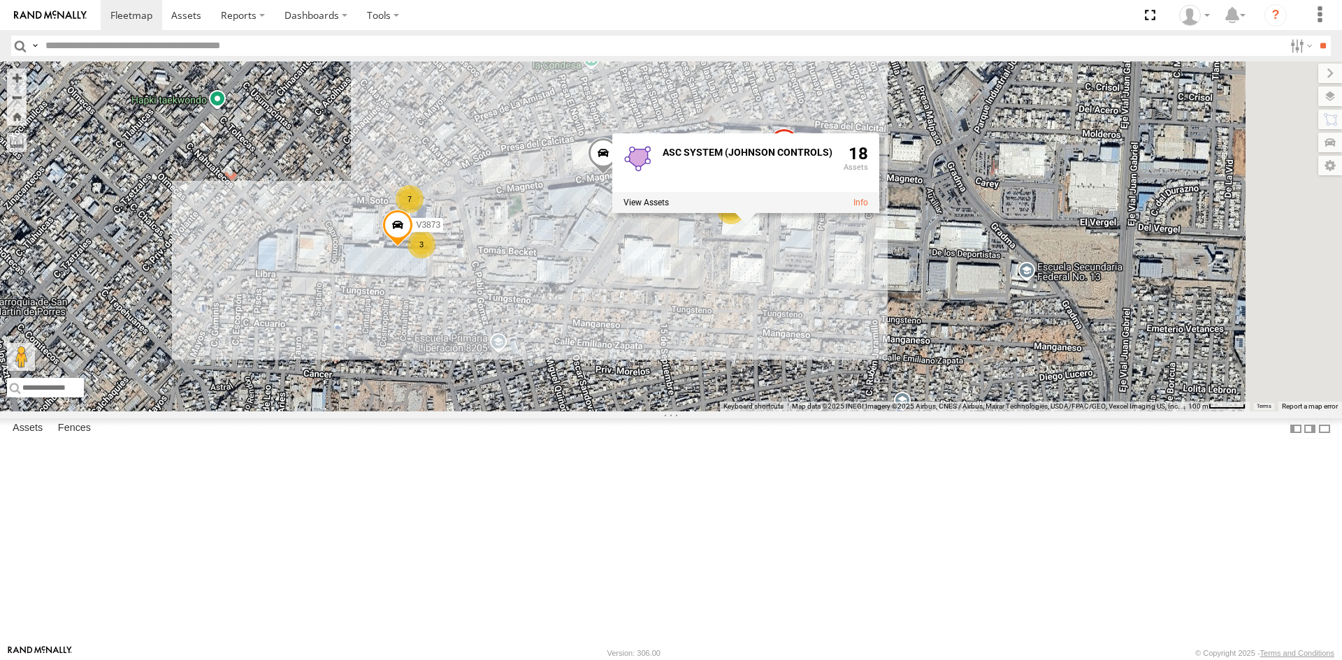
drag, startPoint x: 877, startPoint y: 506, endPoint x: 800, endPoint y: 383, distance: 145.0
click at [800, 384] on div "AN535203 015910001845018 015910001811580 ZJ535914 F2771 AN538662 C6786 4668 110…" at bounding box center [671, 236] width 1342 height 350
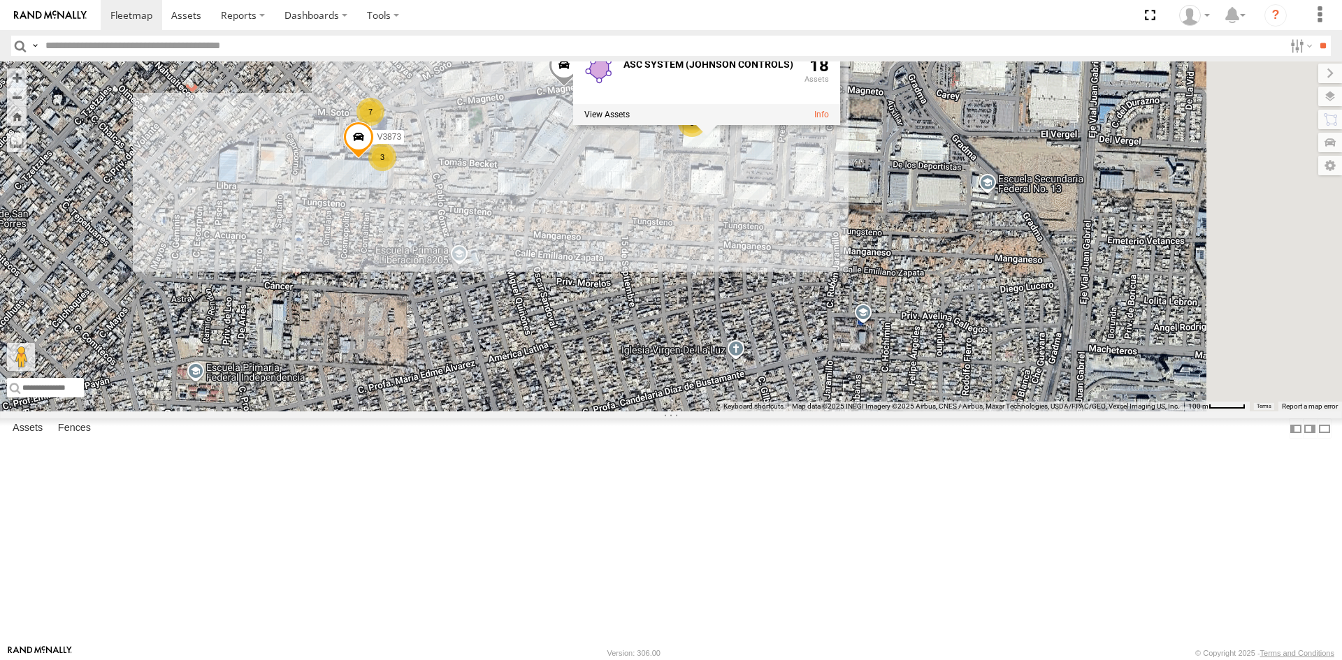
drag, startPoint x: 948, startPoint y: 476, endPoint x: 892, endPoint y: 314, distance: 170.6
click at [892, 315] on div "AN535203 015910001845018 015910001811580 ZJ535914 F2771 AN538662 C6786 4668 110…" at bounding box center [671, 236] width 1342 height 350
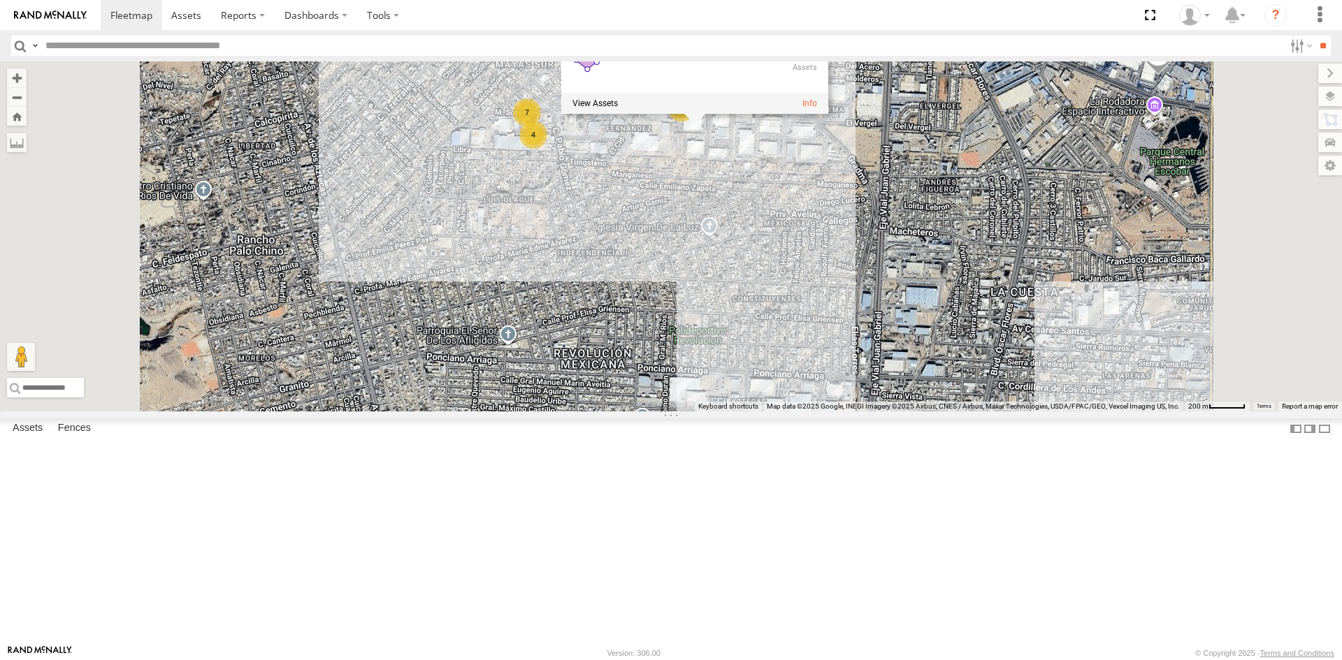
click at [887, 304] on div "AN535203 015910001845018 015910001811580 ZJ535914 F2771 AN538662 C6786 4668 110…" at bounding box center [671, 236] width 1342 height 350
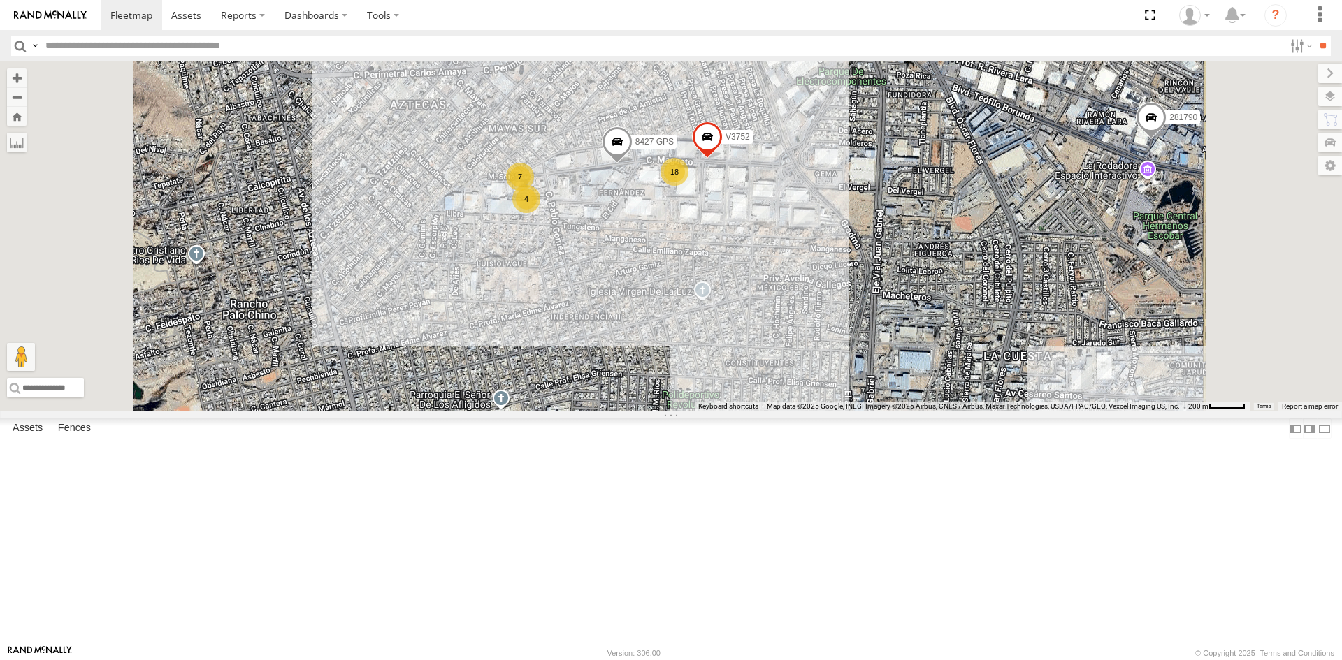
drag, startPoint x: 894, startPoint y: 278, endPoint x: 887, endPoint y: 345, distance: 66.8
click at [887, 345] on div "AN535203 015910001845018 015910001811580 ZJ535914 F2771 AN538662 C6786 4668 110…" at bounding box center [671, 236] width 1342 height 350
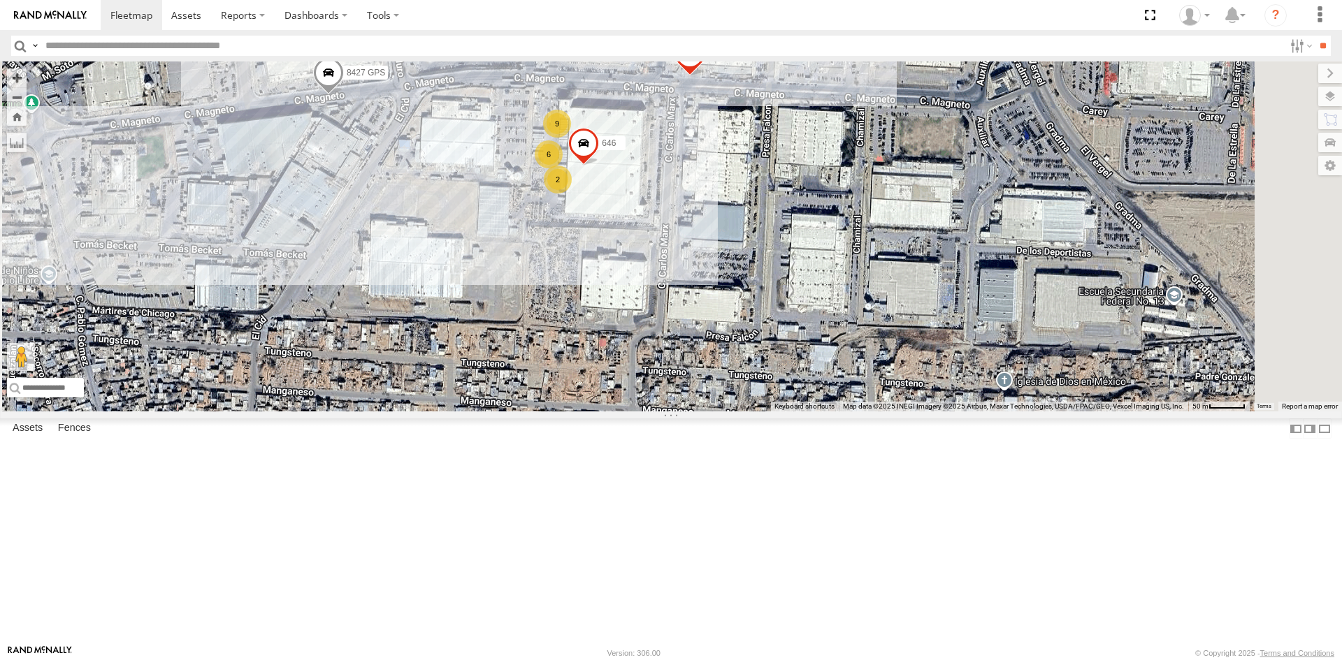
drag, startPoint x: 880, startPoint y: 338, endPoint x: 857, endPoint y: 437, distance: 102.4
click at [857, 412] on div "AN535203 015910001845018 015910001811580 ZJ535914 F2771 AN538662 C6786 4668 110…" at bounding box center [671, 236] width 1342 height 350
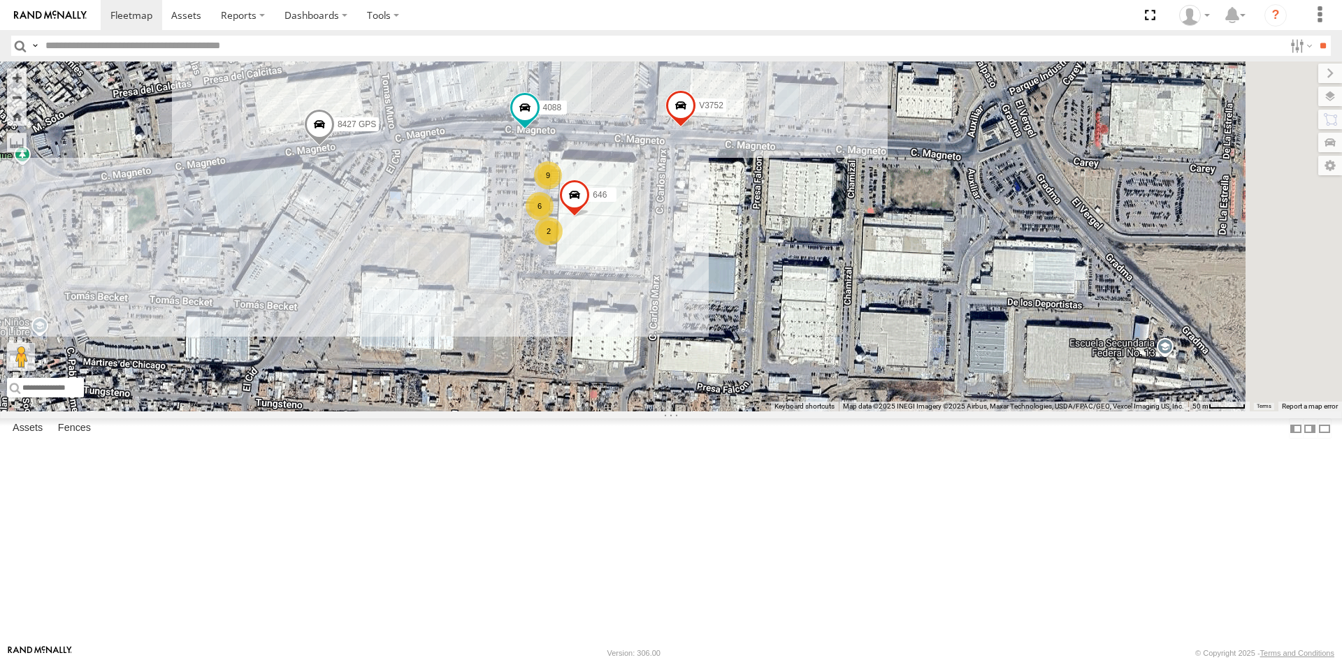
click at [784, 370] on div "AN535203 015910001845018 015910001811580 ZJ535914 F2771 AN538662 C6786 4668 110…" at bounding box center [671, 236] width 1342 height 350
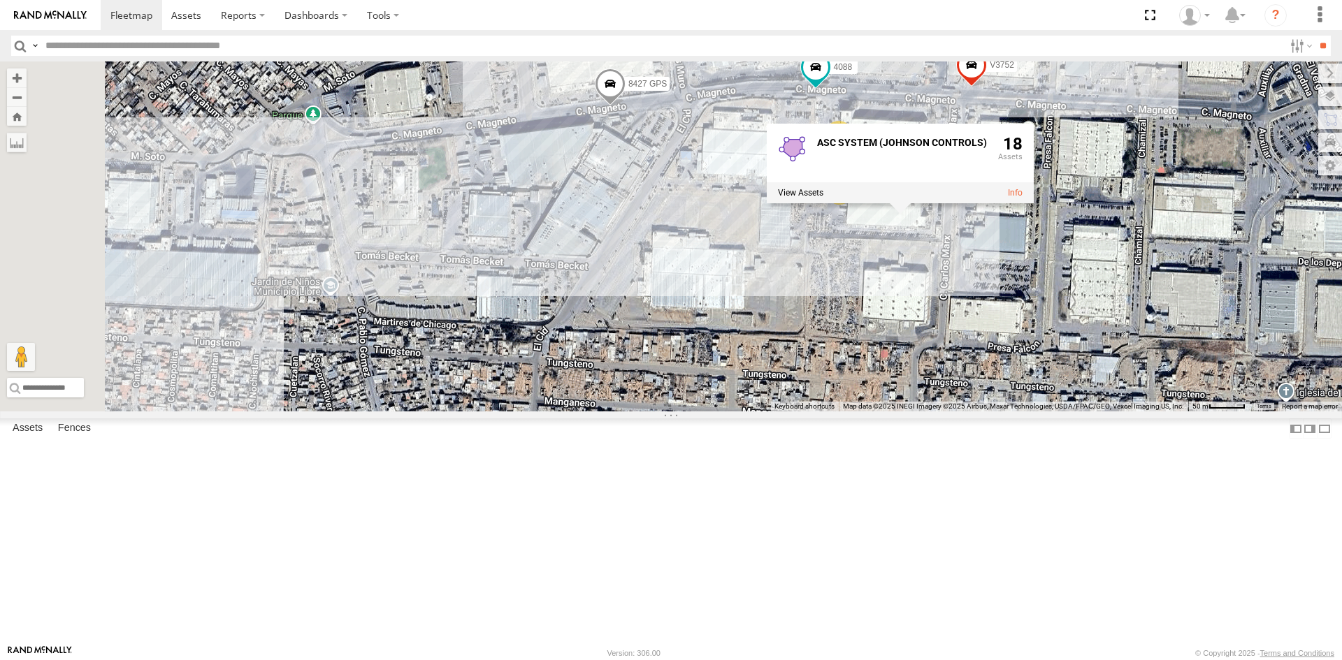
drag, startPoint x: 556, startPoint y: 285, endPoint x: 766, endPoint y: 282, distance: 209.7
click at [857, 245] on div "AN535203 015910001845018 015910001811580 ZJ535914 F2771 AN538662 C6786 4668 110…" at bounding box center [671, 236] width 1342 height 350
click at [774, 270] on div "AN535203 015910001845018 015910001811580 ZJ535914 F2771 AN538662 C6786 4668 110…" at bounding box center [671, 236] width 1342 height 350
click at [859, 344] on div "AN535203 015910001845018 015910001811580 ZJ535914 F2771 AN538662 C6786 4668 110…" at bounding box center [671, 236] width 1342 height 350
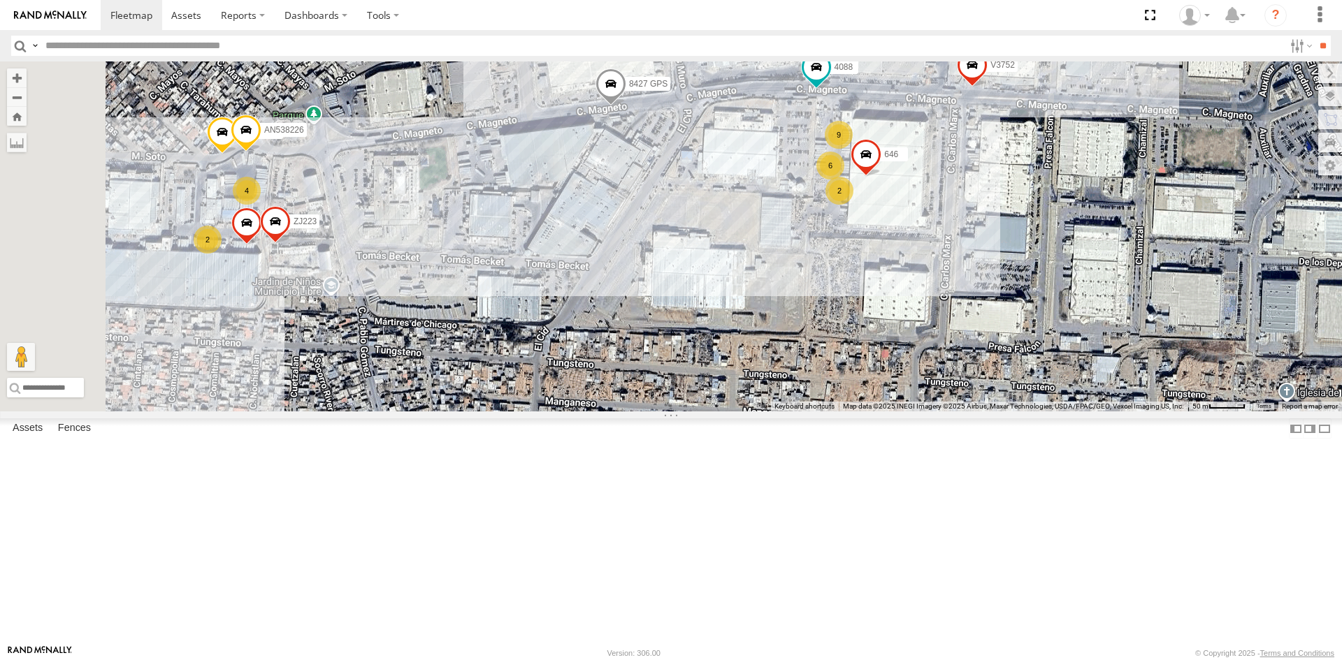
click at [781, 317] on div "AN535203 015910001845018 015910001811580 ZJ535914 F2771 AN538662 C6786 4668 110…" at bounding box center [671, 236] width 1342 height 350
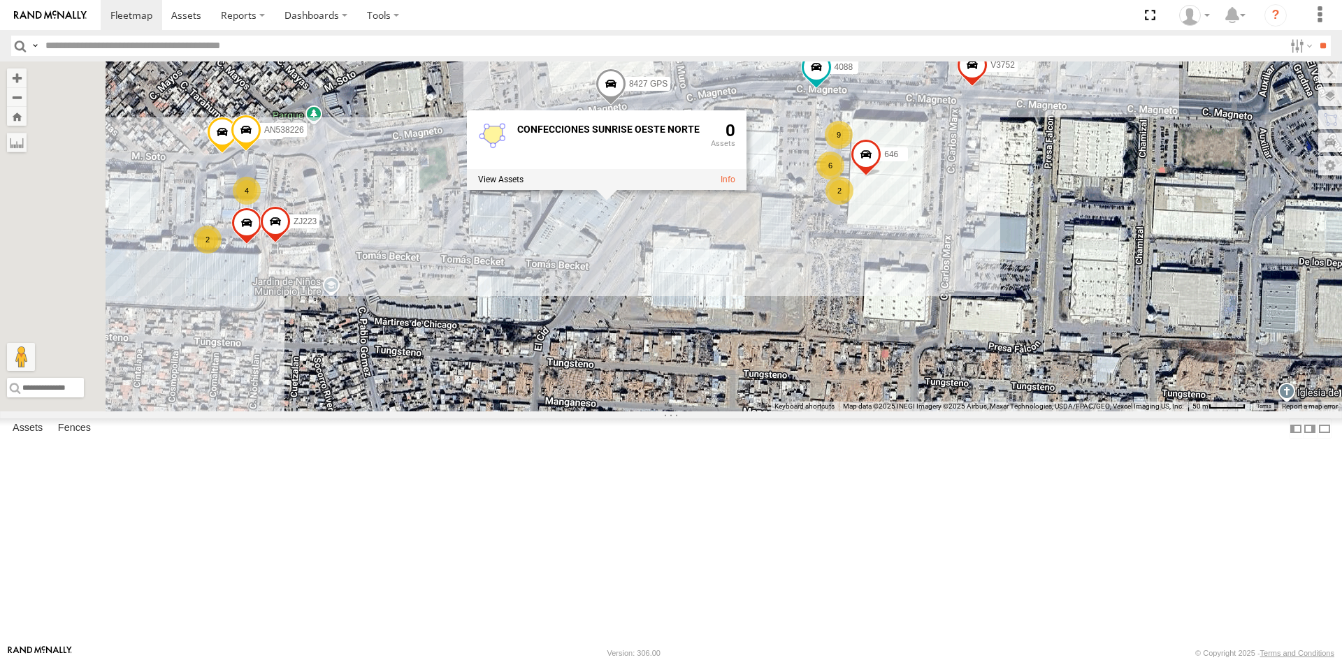
drag, startPoint x: 843, startPoint y: 415, endPoint x: 1064, endPoint y: 414, distance: 220.8
click at [1064, 412] on div "AN535203 015910001845018 015910001811580 ZJ535914 F2771 AN538662 C6786 4668 110…" at bounding box center [671, 236] width 1342 height 350
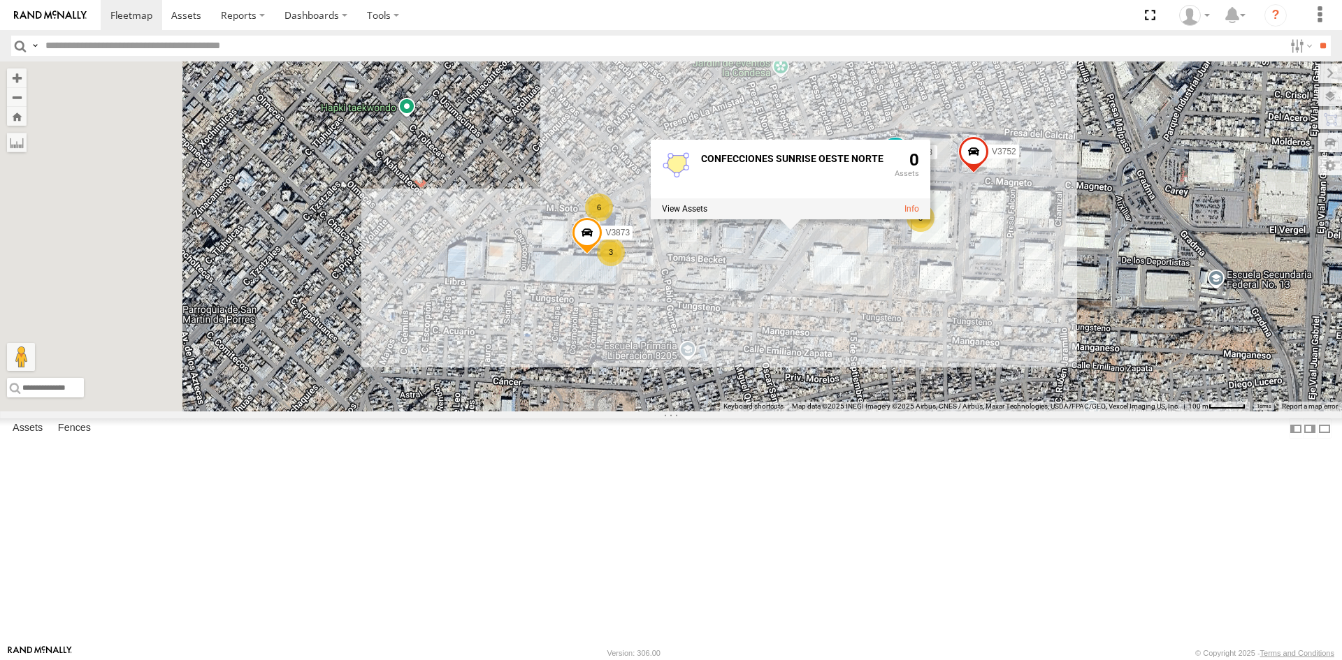
drag, startPoint x: 665, startPoint y: 442, endPoint x: 809, endPoint y: 399, distance: 149.5
click at [874, 405] on div "AN535203 015910001845018 015910001811580 ZJ535914 F2771 AN538662 C6786 4668 110…" at bounding box center [671, 236] width 1342 height 350
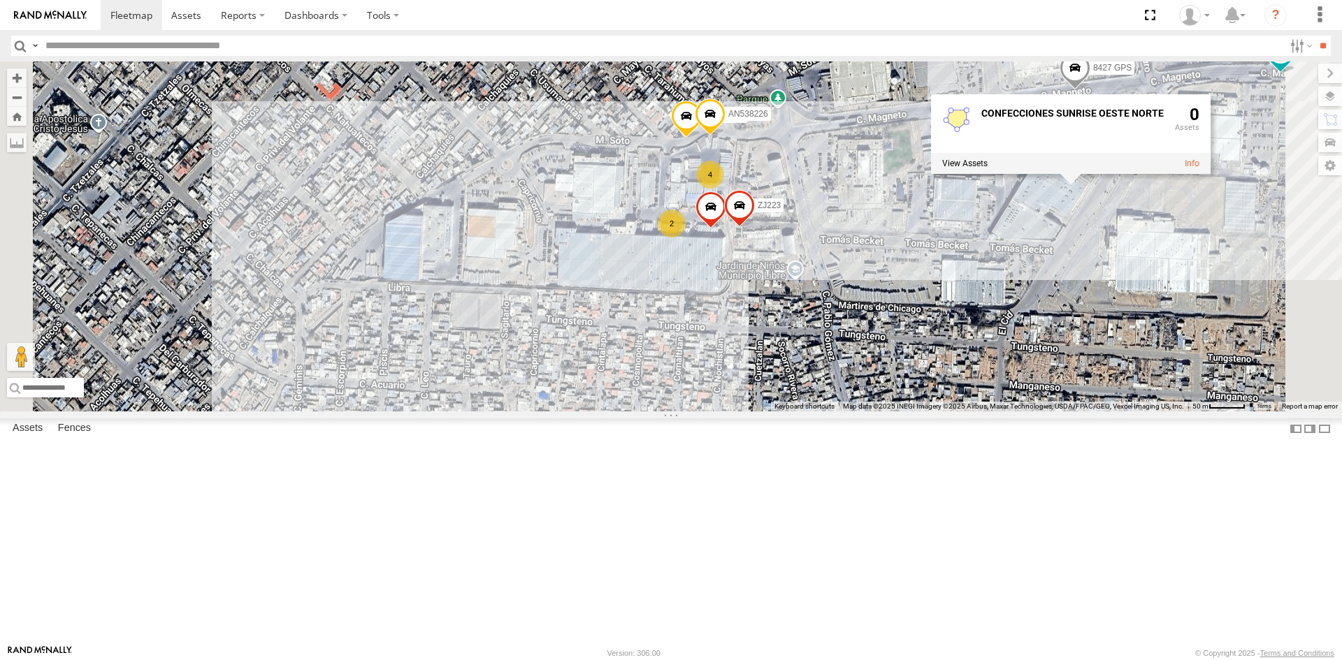
click at [719, 349] on div "AN535203 015910001845018 015910001811580 ZJ535914 F2771 AN538662 C6786 4668 110…" at bounding box center [671, 236] width 1342 height 350
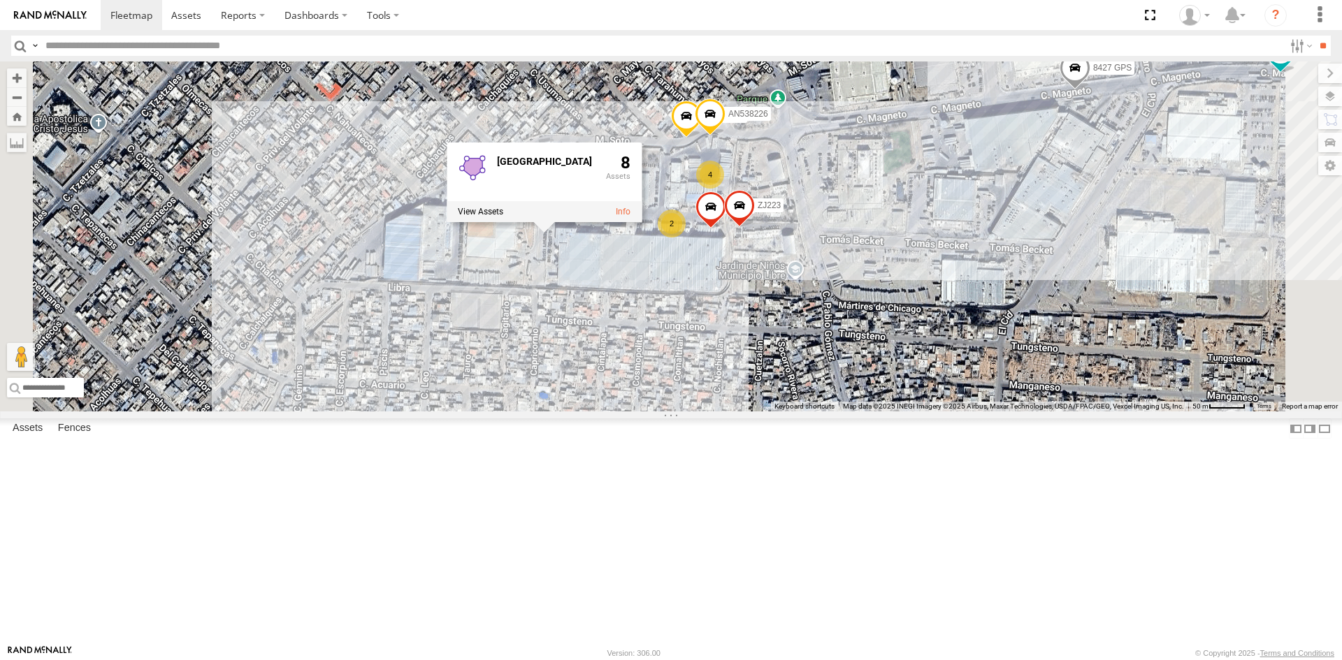
click at [962, 412] on div "AN535203 015910001845018 015910001811580 ZJ535914 F2771 AN538662 C6786 4668 110…" at bounding box center [671, 236] width 1342 height 350
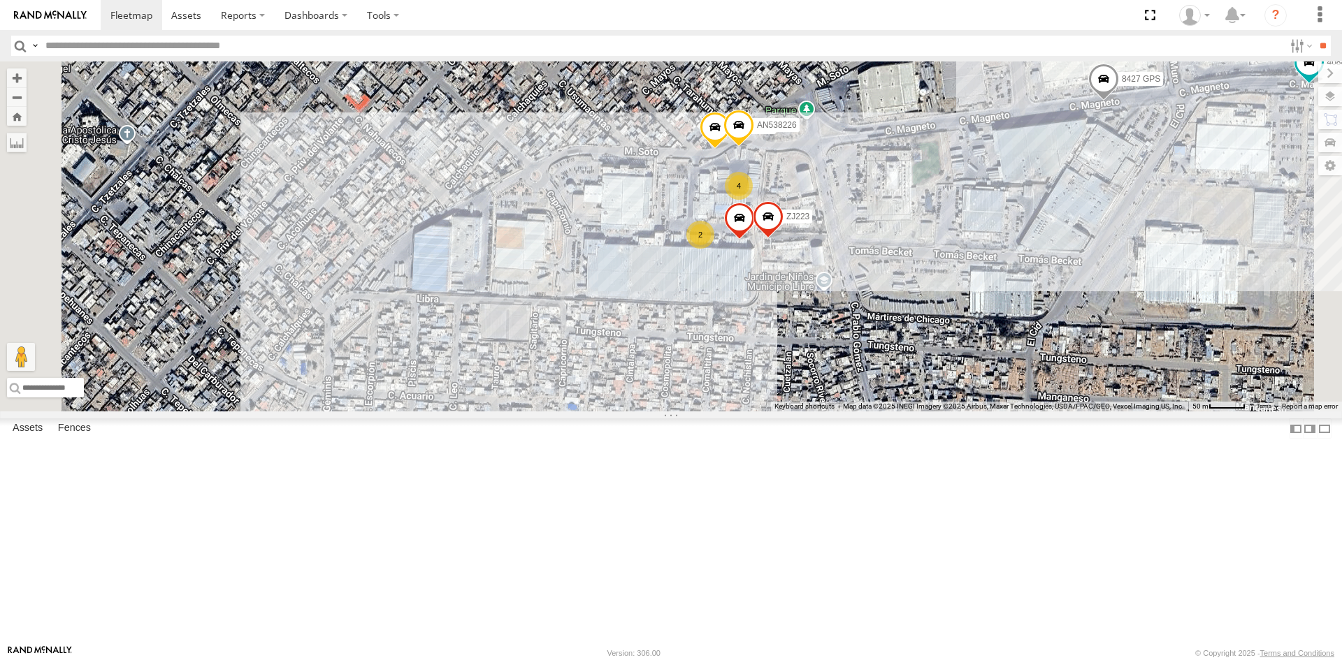
drag, startPoint x: 887, startPoint y: 445, endPoint x: 939, endPoint y: 466, distance: 56.5
click at [939, 412] on div "AN535203 015910001845018 015910001811580 ZJ535914 F2771 AN538662 C6786 4668 110…" at bounding box center [671, 236] width 1342 height 350
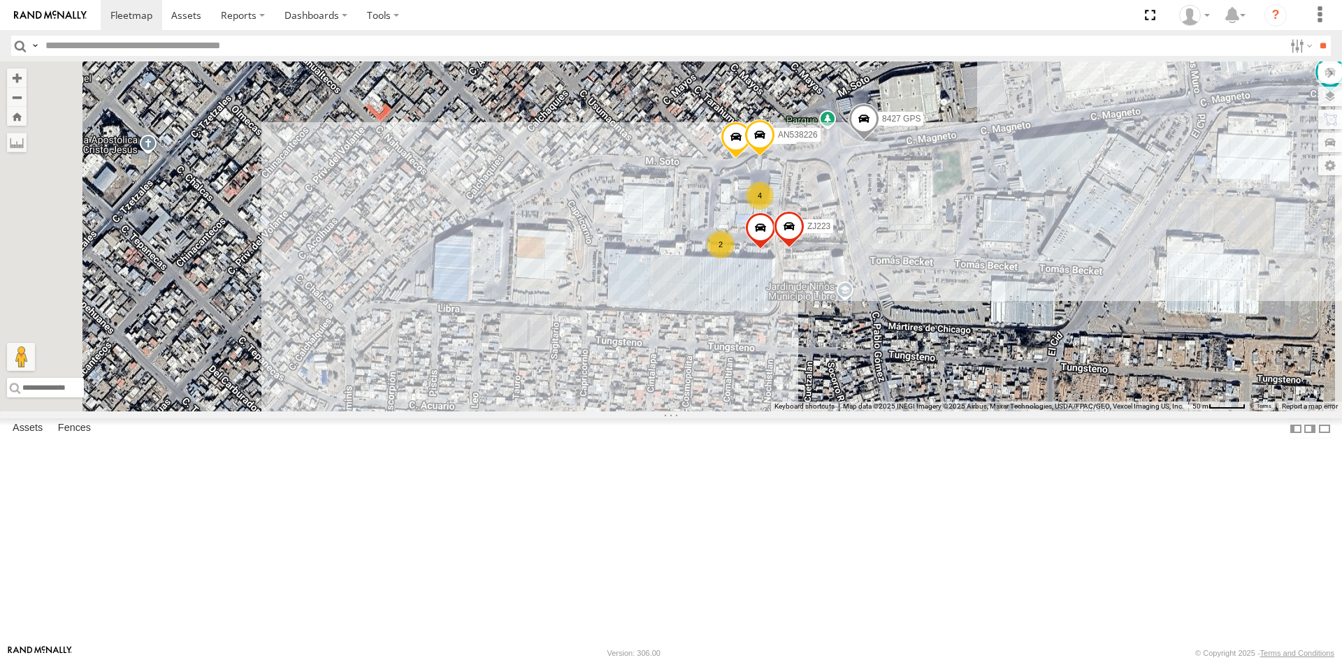
click at [816, 379] on div "AN535203 015910001845018 015910001811580 ZJ535914 F2771 AN538662 C6786 4668 110…" at bounding box center [671, 236] width 1342 height 350
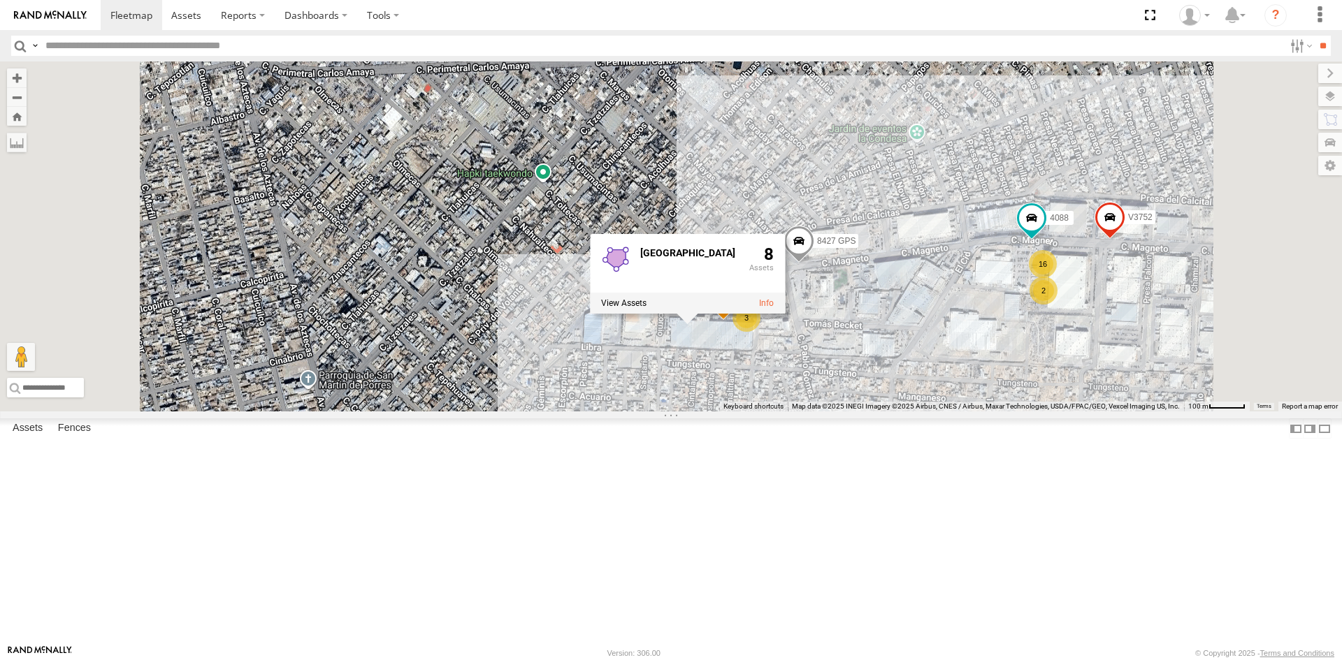
drag, startPoint x: 899, startPoint y: 527, endPoint x: 911, endPoint y: 334, distance: 193.2
click at [911, 334] on div "AN535203 015910001845018 015910001811580 ZJ535914 F2771 AN538662 C6786 4668 110…" at bounding box center [671, 236] width 1342 height 350
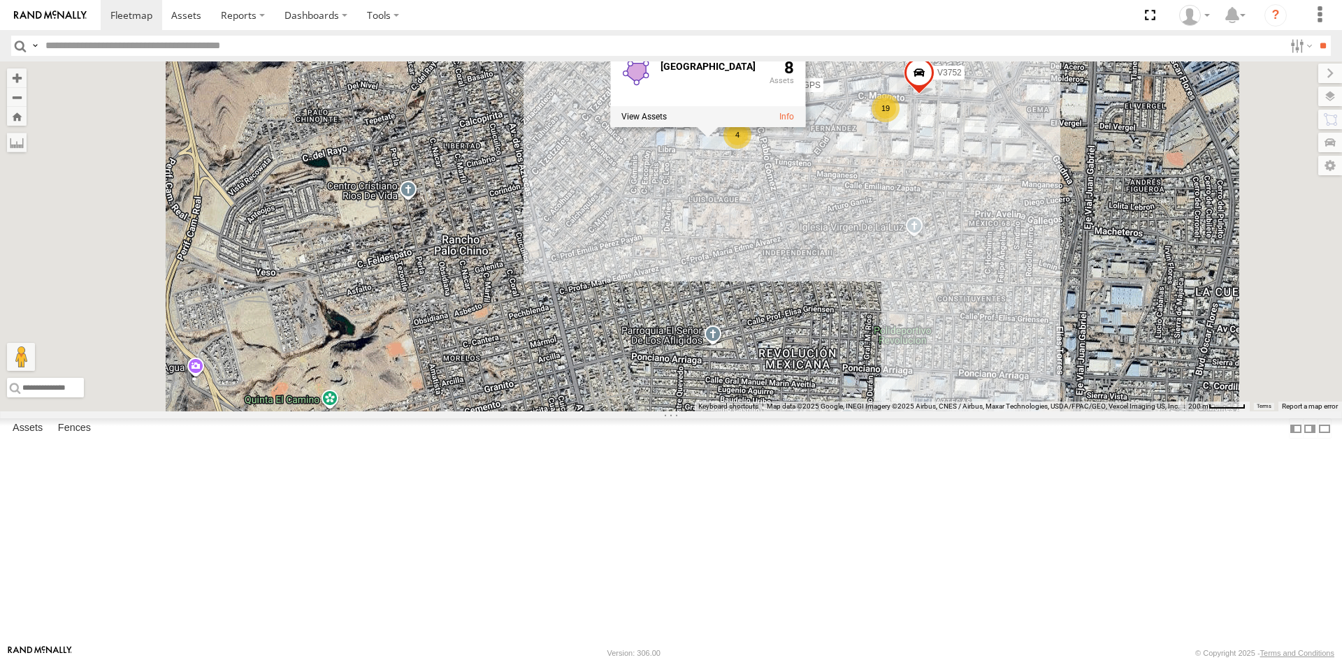
click at [888, 352] on div "AN535203 015910001845018 015910001811580 ZJ535914 F2771 AN538662 C6786 4668 110…" at bounding box center [671, 236] width 1342 height 350
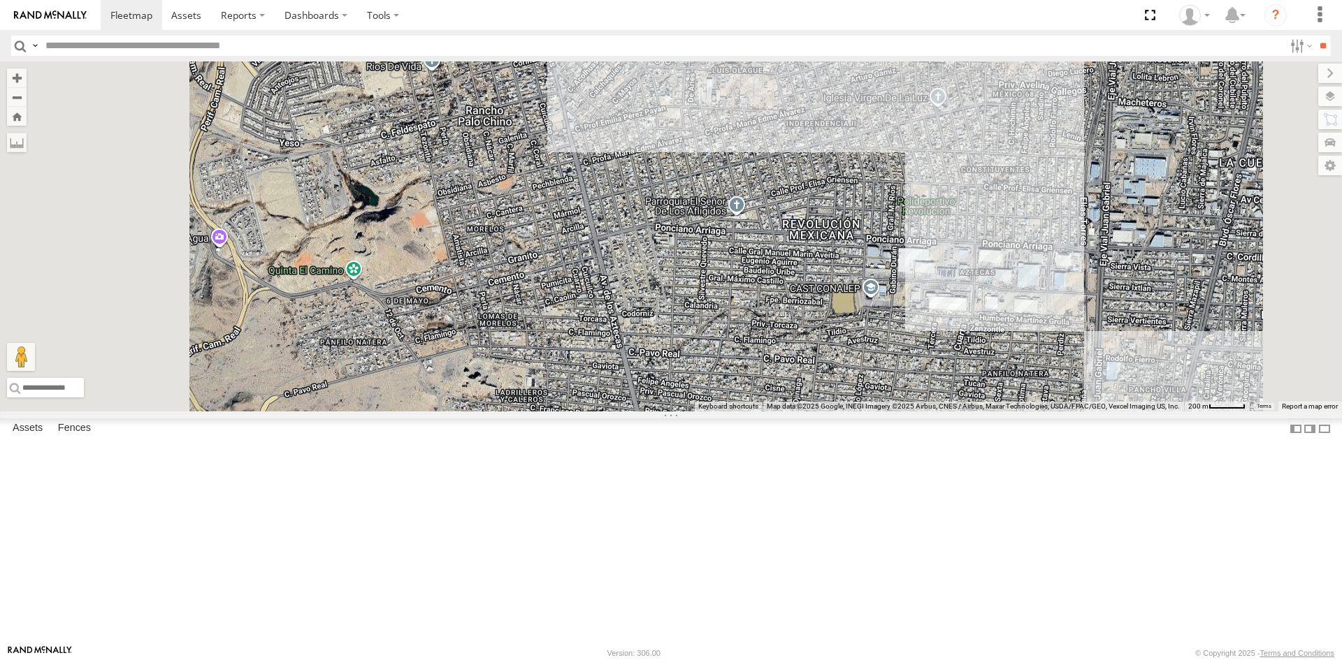
drag, startPoint x: 985, startPoint y: 506, endPoint x: 1014, endPoint y: 300, distance: 208.1
click at [1014, 303] on div "AN535203 015910001845018 015910001811580 ZJ535914 F2771 AN538662 C6786 4668 110…" at bounding box center [671, 236] width 1342 height 350
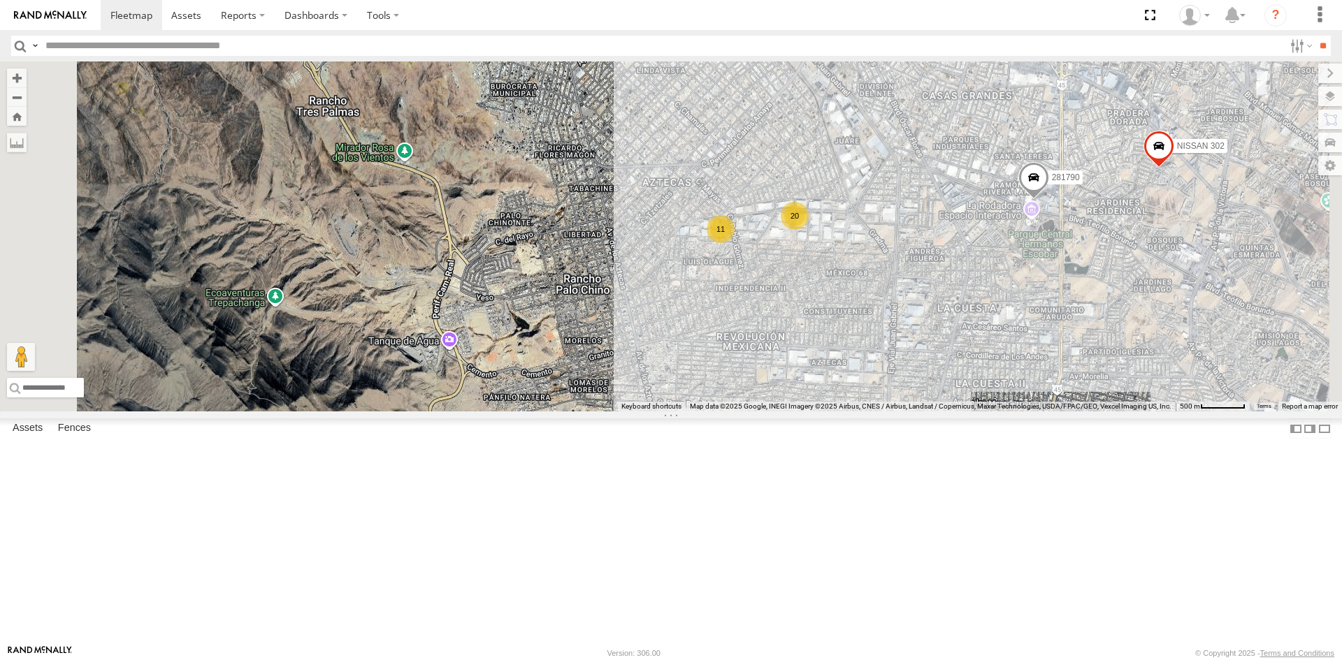
drag, startPoint x: 941, startPoint y: 349, endPoint x: 896, endPoint y: 533, distance: 190.0
click at [896, 412] on div "AN535203 015910001845018 015910001811580 ZJ535914 F2771 AN538662 C6786 4668 110…" at bounding box center [671, 236] width 1342 height 350
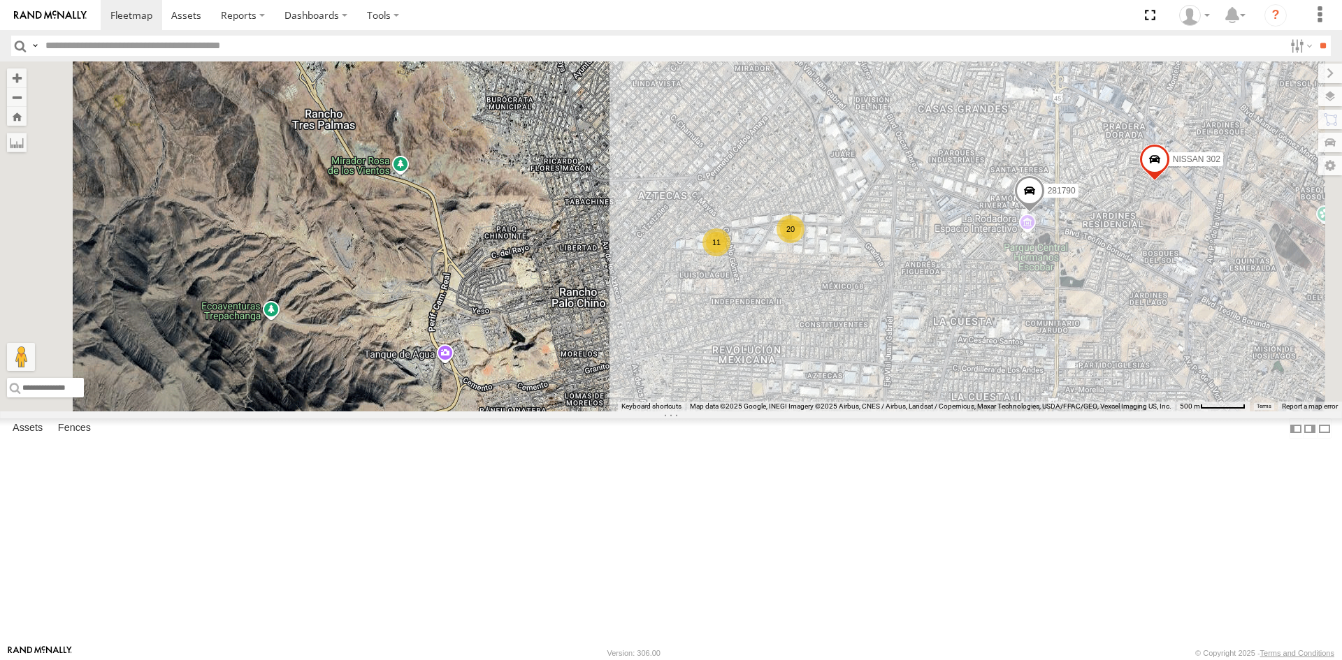
drag, startPoint x: 972, startPoint y: 417, endPoint x: 976, endPoint y: 559, distance: 142.6
click at [976, 412] on div "AN535203 015910001845018 015910001811580 ZJ535914 F2771 AN538662 C6786 4668 110…" at bounding box center [671, 236] width 1342 height 350
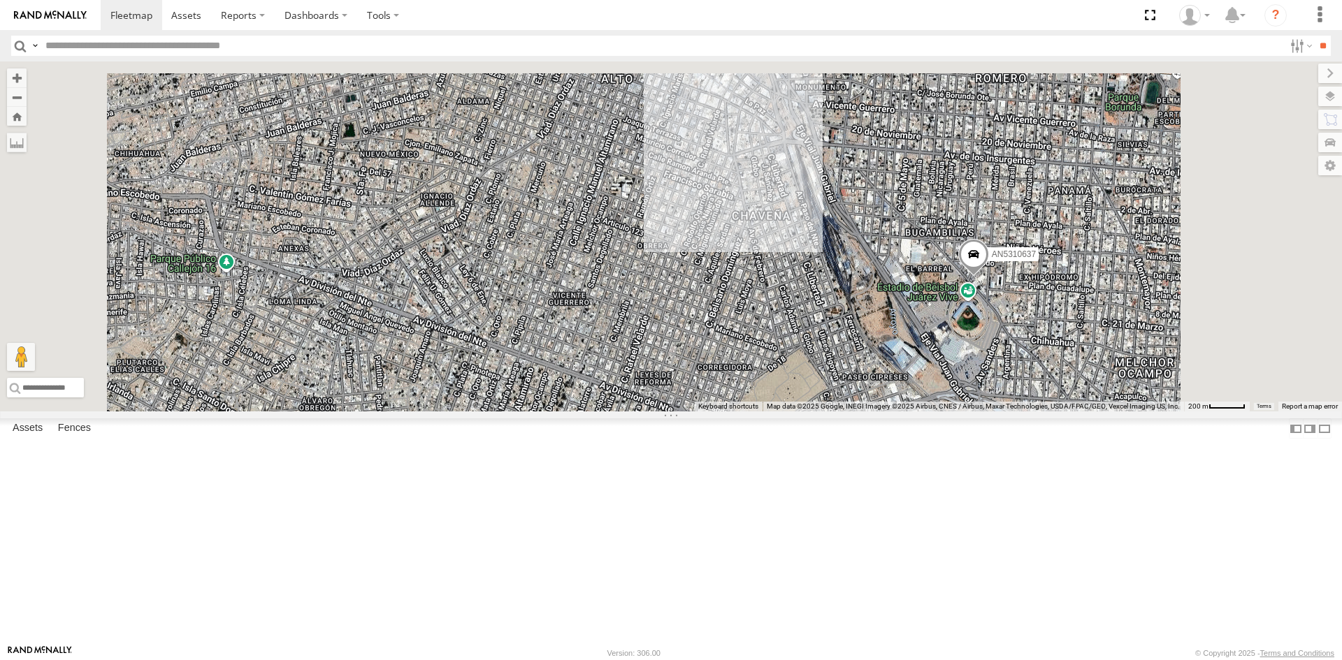
drag, startPoint x: 837, startPoint y: 257, endPoint x: 838, endPoint y: 418, distance: 160.7
click at [838, 412] on div "AN535203 015910001845018 015910001811580 ZJ535914 F2771 AN538662 C6786 4668 110…" at bounding box center [671, 236] width 1342 height 350
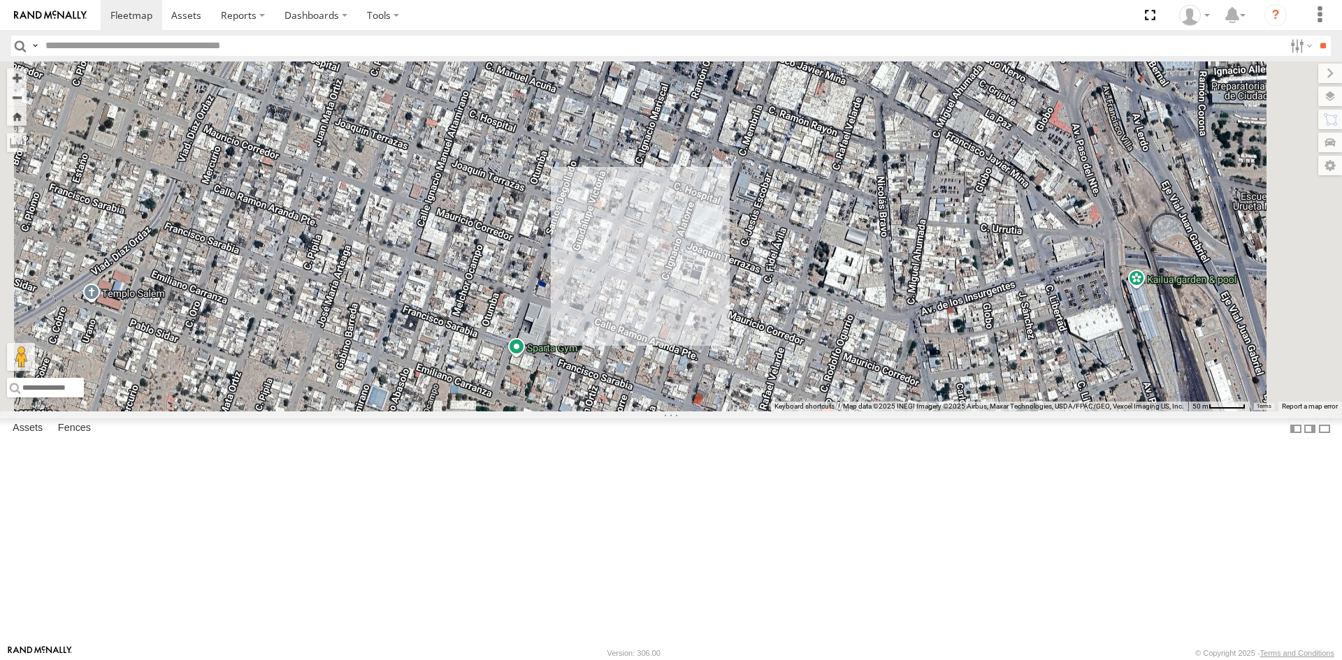
click at [851, 323] on div "AN535203 015910001845018 015910001811580 ZJ535914 F2771 AN538662 C6786 4668 110…" at bounding box center [671, 236] width 1342 height 350
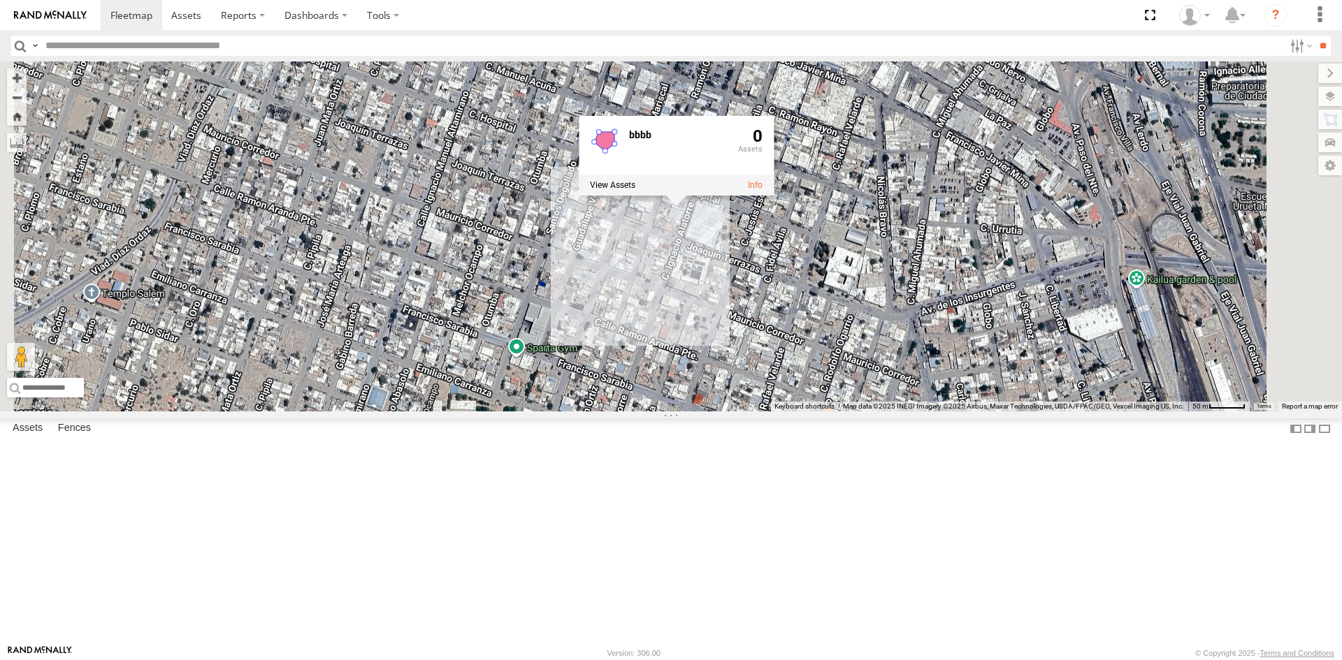
click at [882, 412] on div "AN535203 015910001845018 015910001811580 ZJ535914 F2771 AN538662 C6786 4668 110…" at bounding box center [671, 236] width 1342 height 350
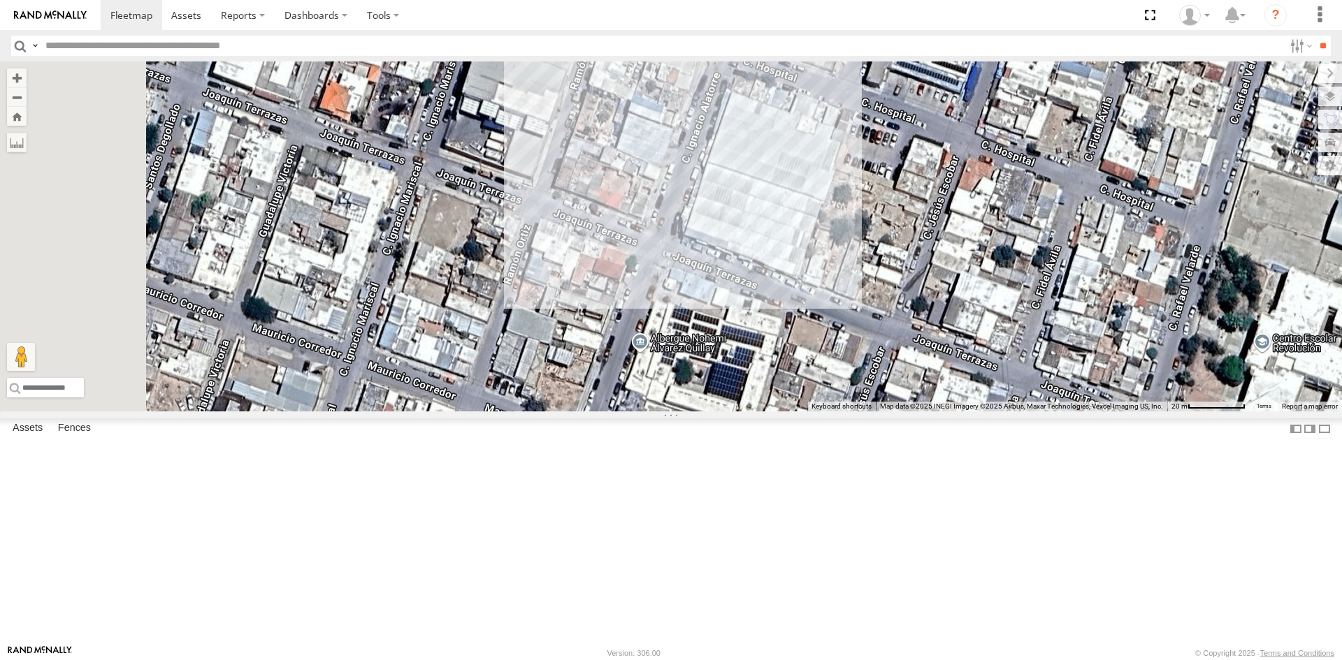
drag, startPoint x: 809, startPoint y: 278, endPoint x: 874, endPoint y: 452, distance: 185.8
click at [874, 412] on div "AN535203 015910001845018 015910001811580 ZJ535914 F2771 AN538662 C6786 4668 110…" at bounding box center [671, 236] width 1342 height 350
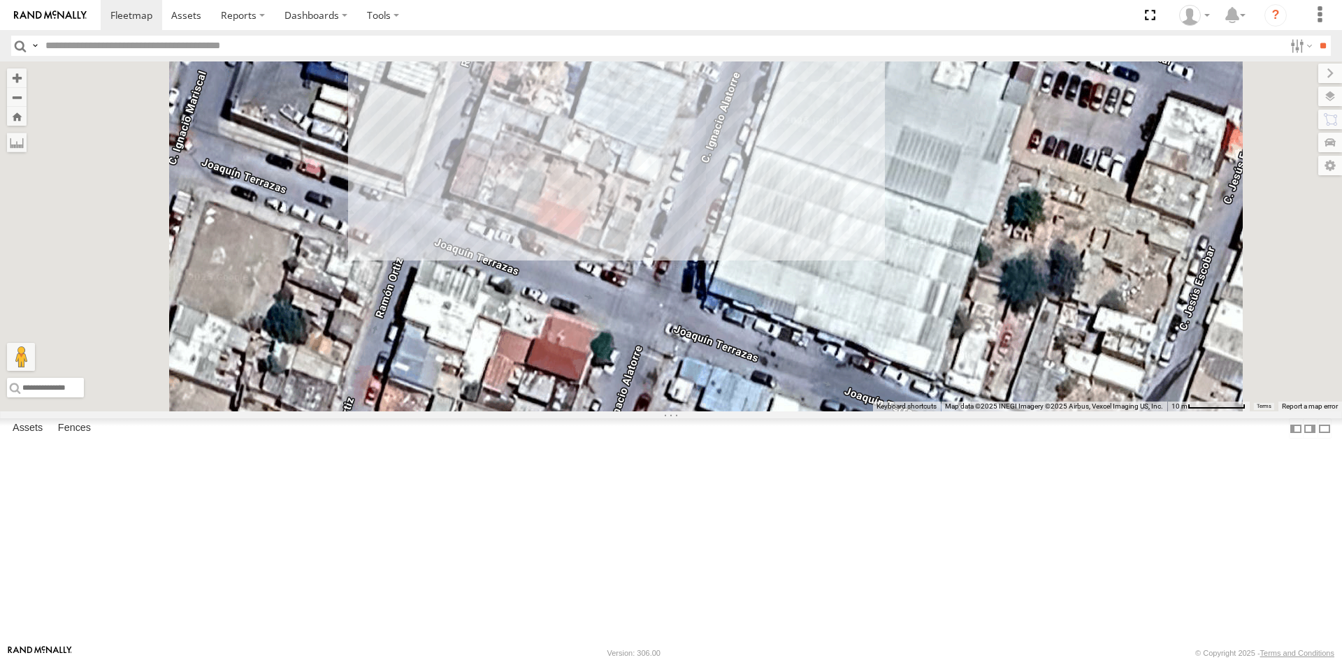
click at [799, 230] on div "AN535203 015910001845018 015910001811580 ZJ535914 F2771 AN538662 C6786 4668 110…" at bounding box center [671, 236] width 1342 height 350
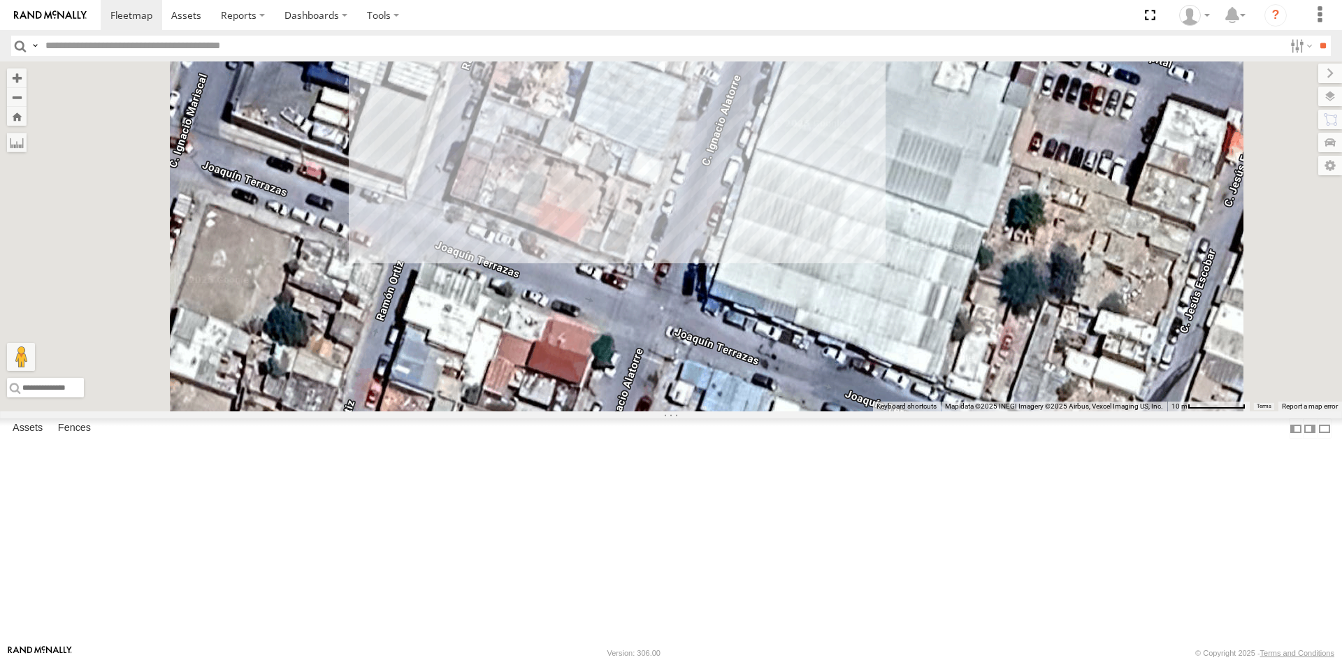
click at [800, 230] on div "AN535203 015910001845018 015910001811580 ZJ535914 F2771 AN538662 C6786 4668 110…" at bounding box center [671, 236] width 1342 height 350
click at [901, 282] on div "AN535203 015910001845018 015910001811580 ZJ535914 F2771 AN538662 C6786 4668 110…" at bounding box center [671, 236] width 1342 height 350
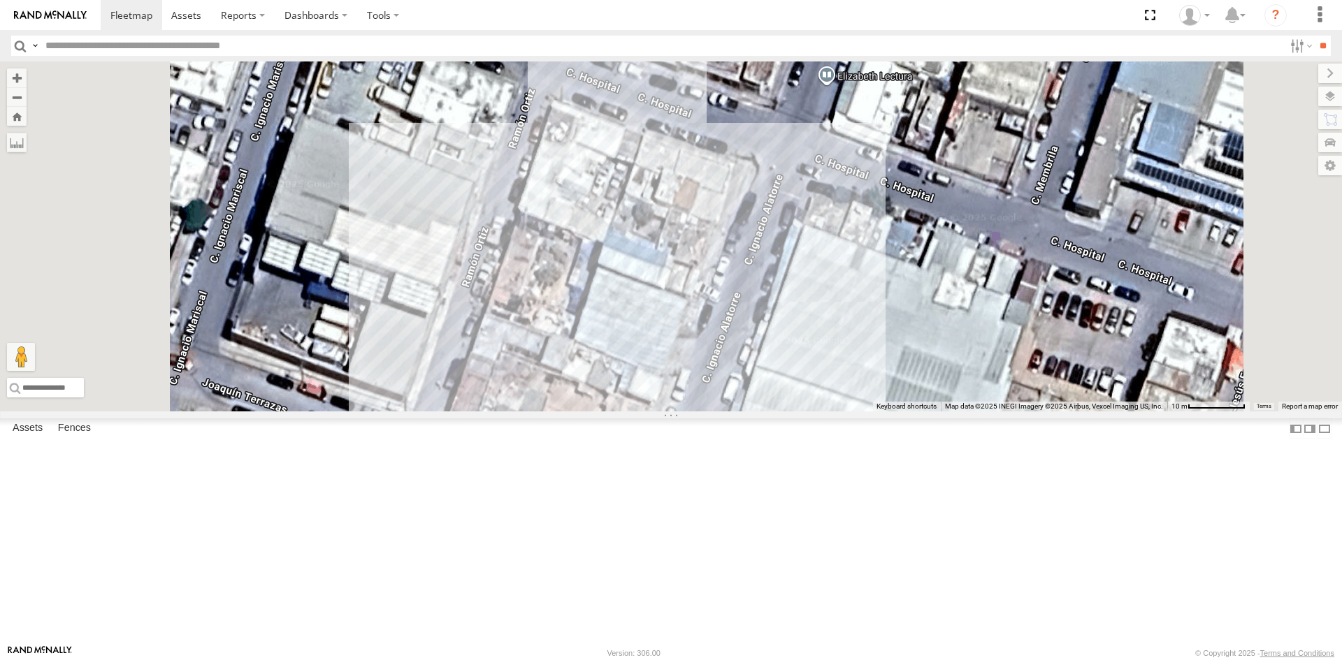
drag, startPoint x: 893, startPoint y: 312, endPoint x: 893, endPoint y: 502, distance: 190.1
click at [893, 412] on div at bounding box center [671, 236] width 1342 height 350
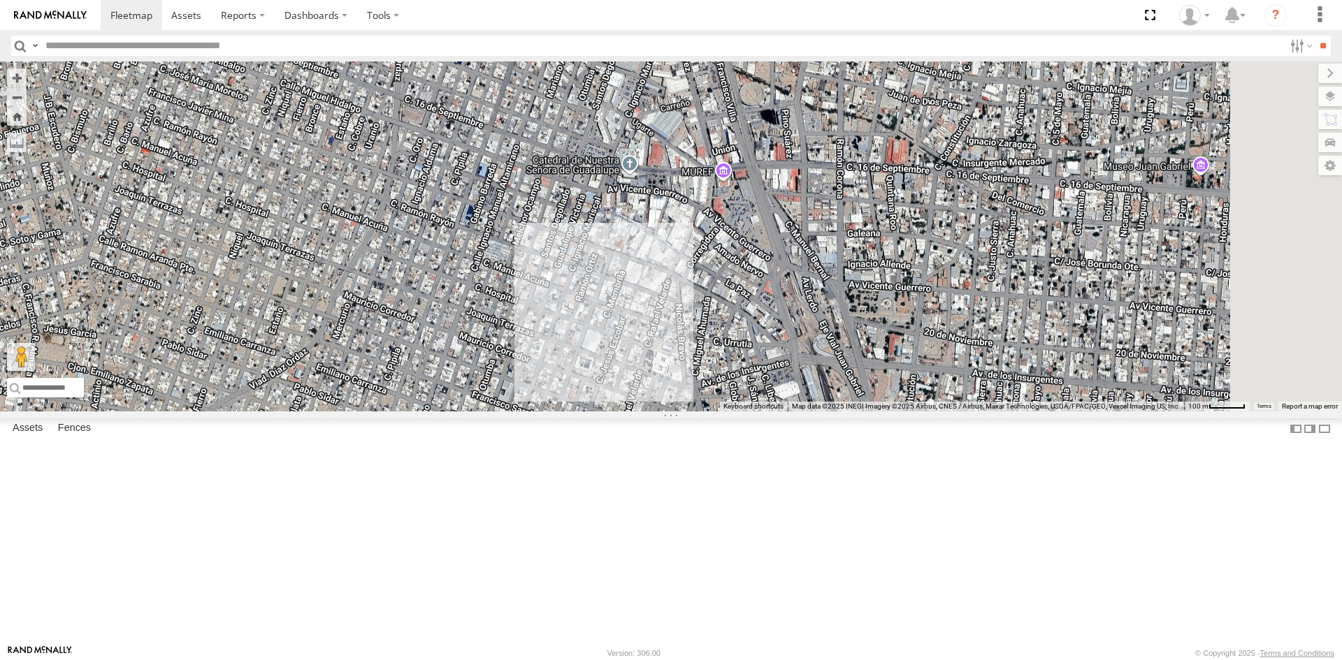
drag, startPoint x: 1051, startPoint y: 365, endPoint x: 810, endPoint y: 462, distance: 259.9
click at [809, 412] on div at bounding box center [671, 236] width 1342 height 350
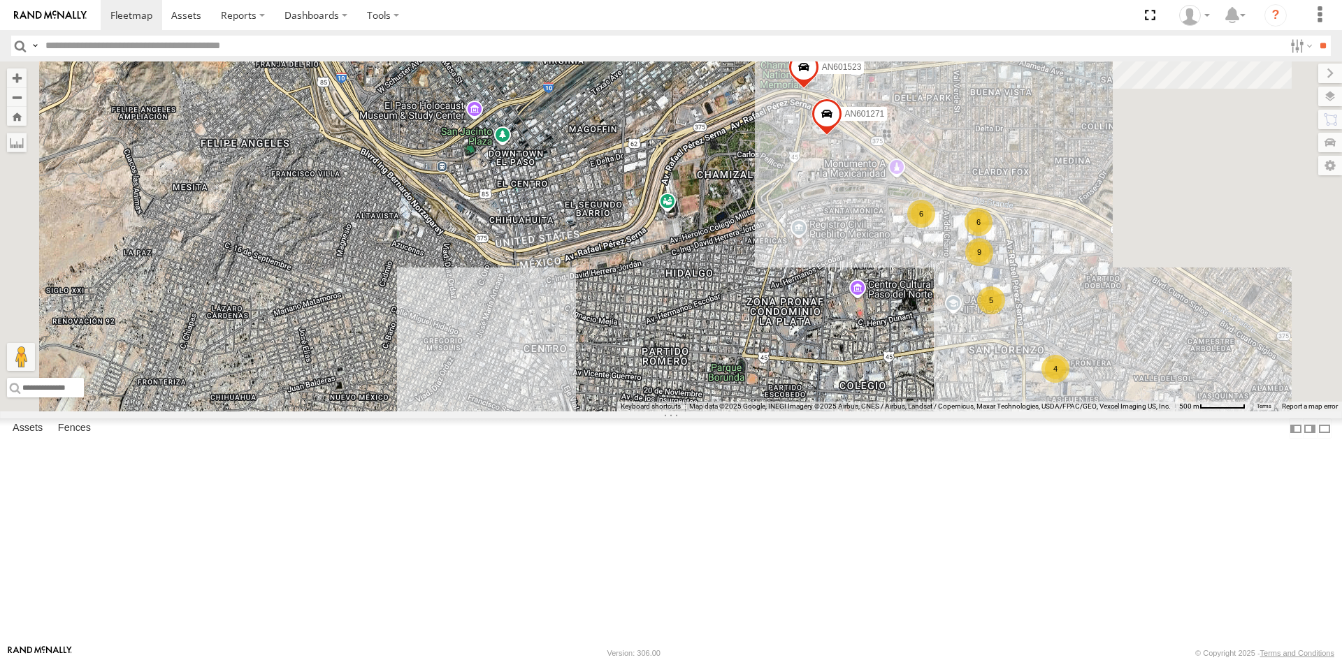
drag, startPoint x: 1064, startPoint y: 365, endPoint x: 938, endPoint y: 400, distance: 131.2
click at [938, 400] on div "6 9 6 4 AN601271 AN5310637 AN601523 5" at bounding box center [671, 236] width 1342 height 350
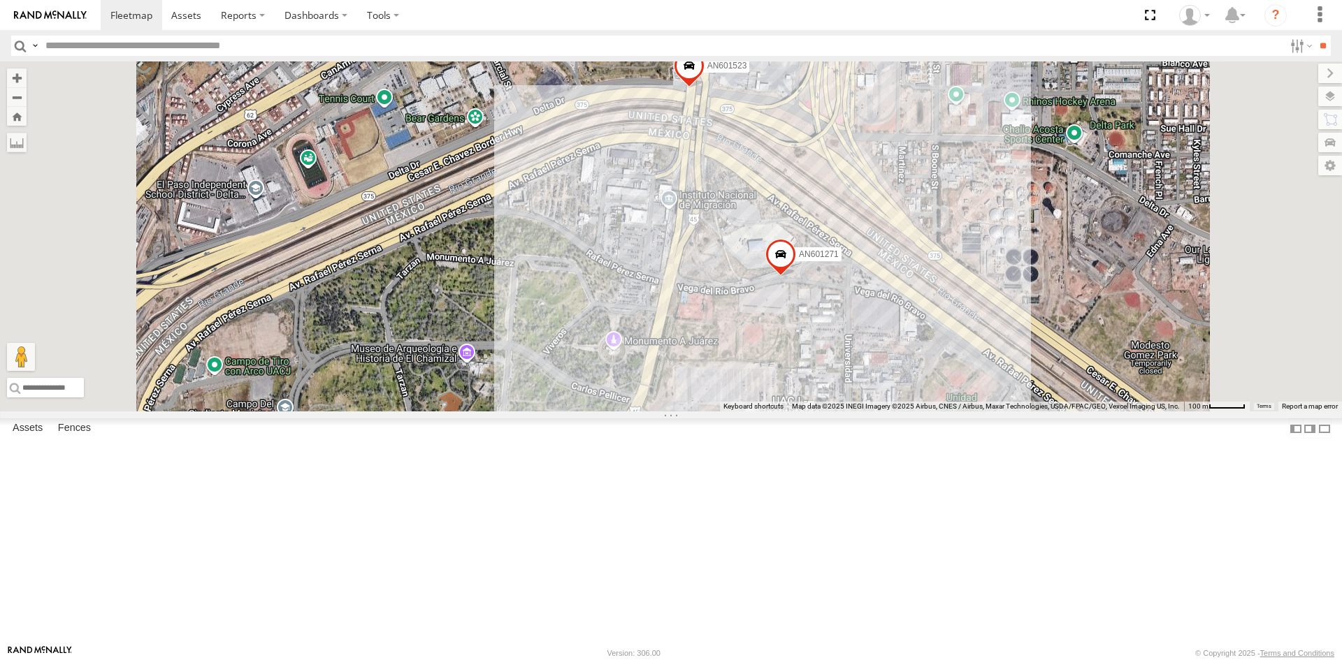
drag, startPoint x: 1101, startPoint y: 283, endPoint x: 1059, endPoint y: 413, distance: 136.6
click at [1059, 412] on div "AN601271 AN5310637 AN601523 AN538889 AN539079 3" at bounding box center [671, 236] width 1342 height 350
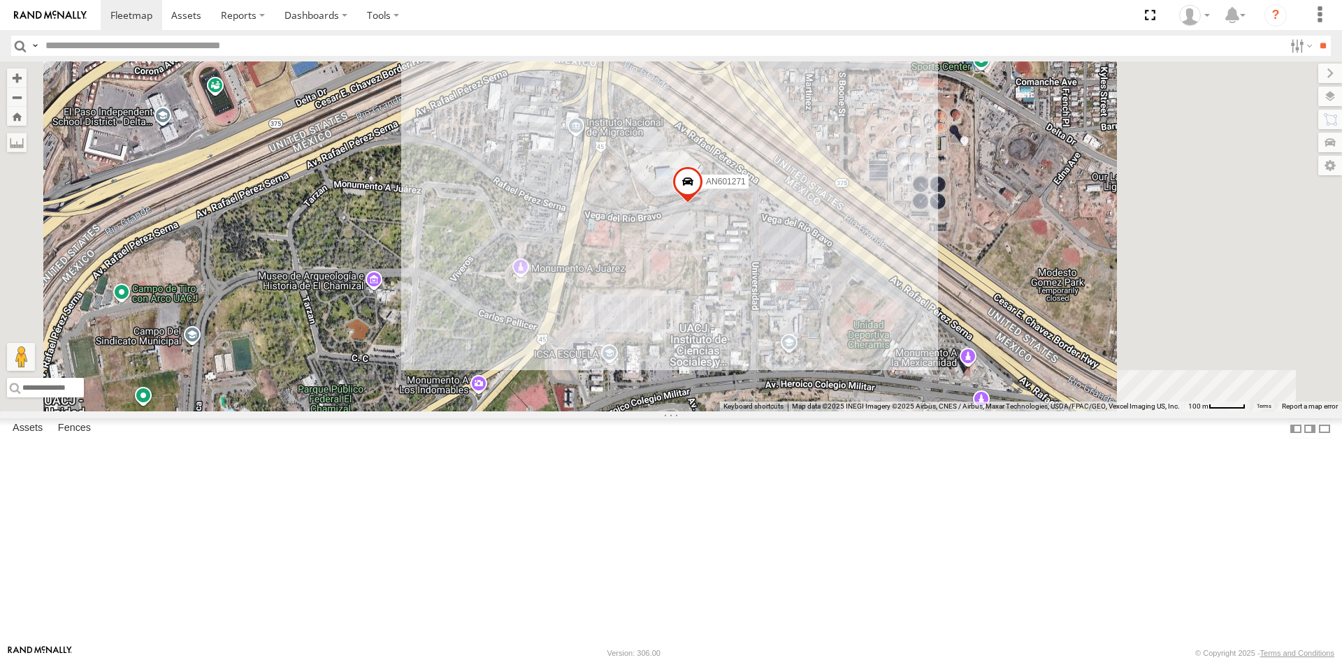
drag, startPoint x: 1066, startPoint y: 500, endPoint x: 987, endPoint y: 238, distance: 274.6
click at [983, 264] on div "AN601271 AN5310637 AN601523 AN538889 AN539079 3" at bounding box center [671, 236] width 1342 height 350
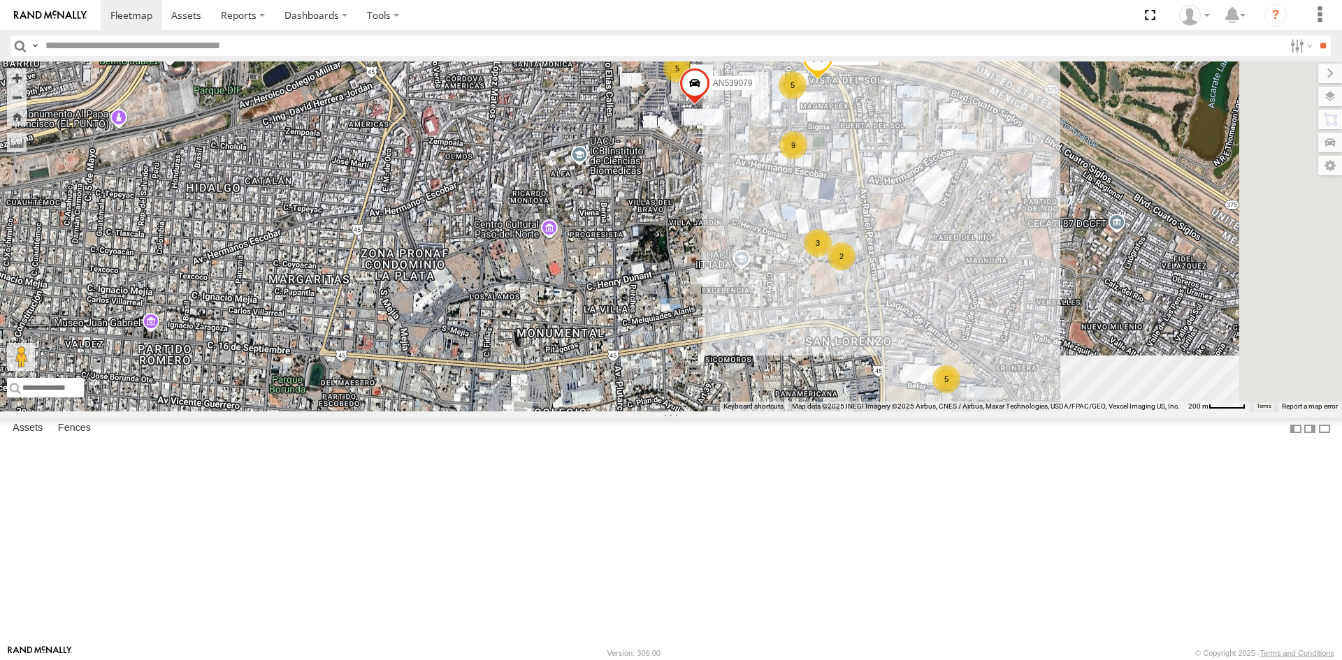
drag, startPoint x: 1117, startPoint y: 384, endPoint x: 979, endPoint y: 296, distance: 164.0
click at [979, 296] on div "AN601271 AN5310637 AN601523 015910001985509 AN538889 5 9 5 5 AN537411 3 AN53907…" at bounding box center [671, 236] width 1342 height 350
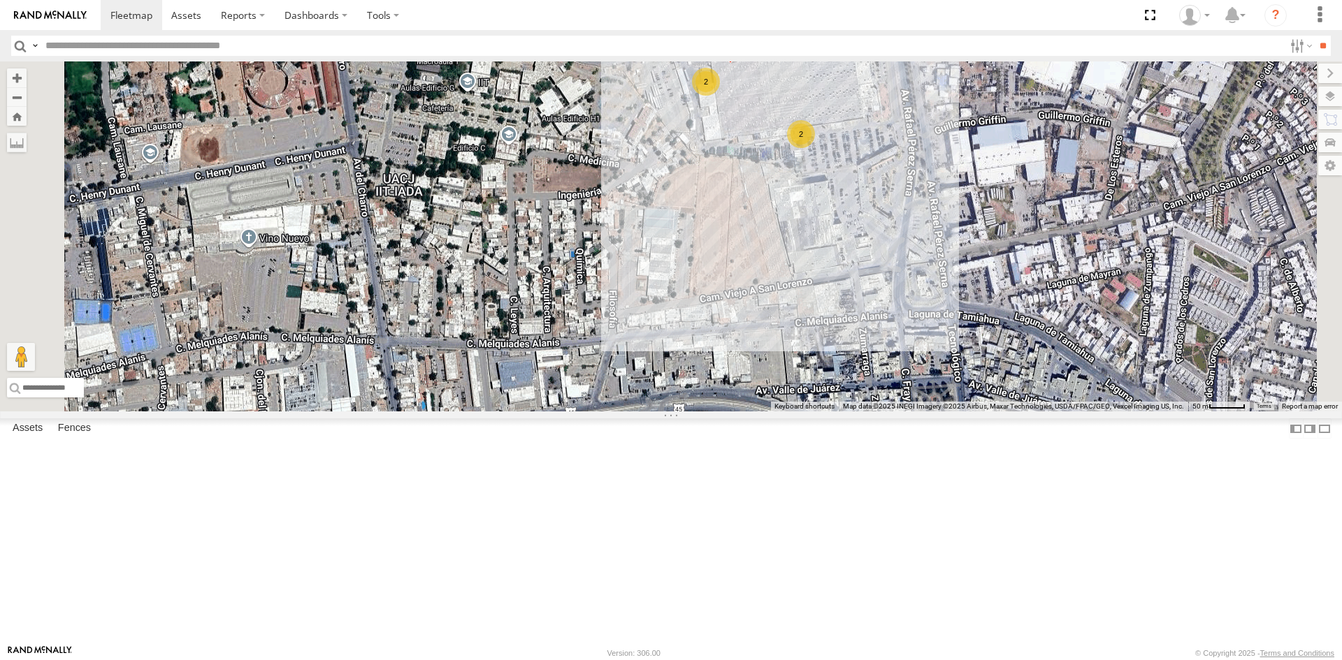
click at [975, 208] on div "AN601271 AN5310637 AN601523 015910001985509 AN538889 AN537411 AN539079 2 2 AN53…" at bounding box center [671, 236] width 1342 height 350
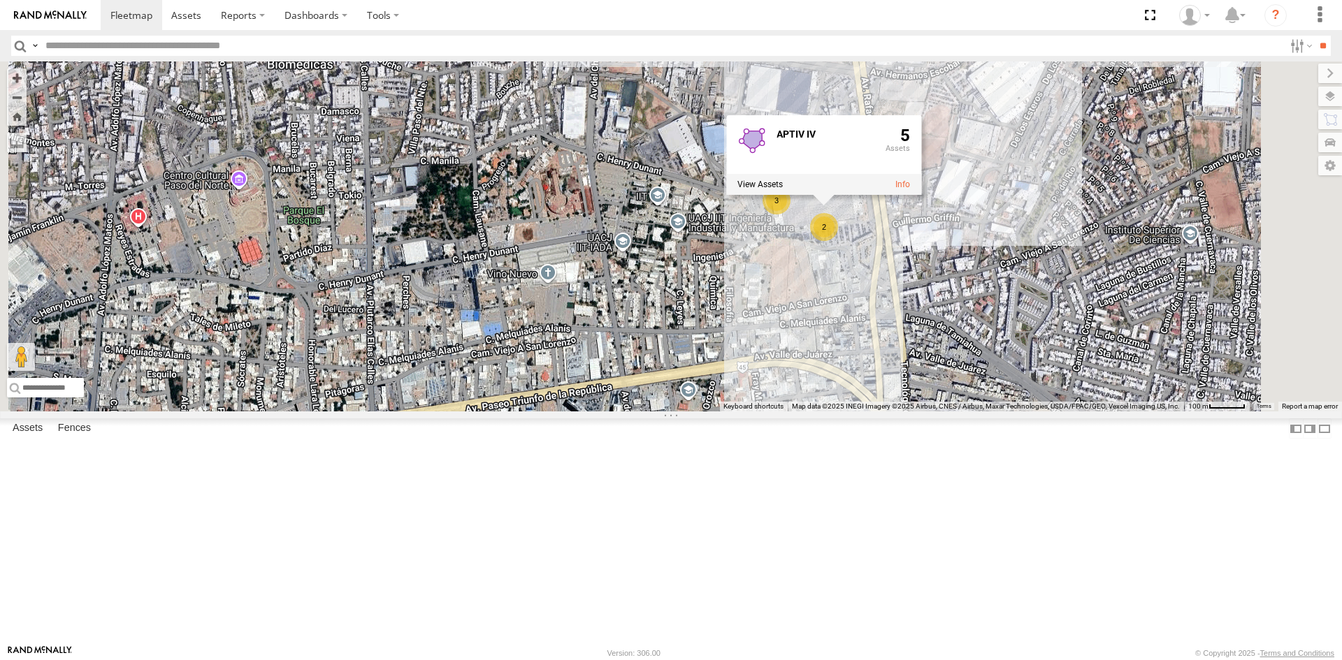
click at [1161, 386] on div "AN601271 AN5310637 AN601523 015910001985509 AN538889 AN537411 AN539079 8 4 3 AN…" at bounding box center [671, 236] width 1342 height 350
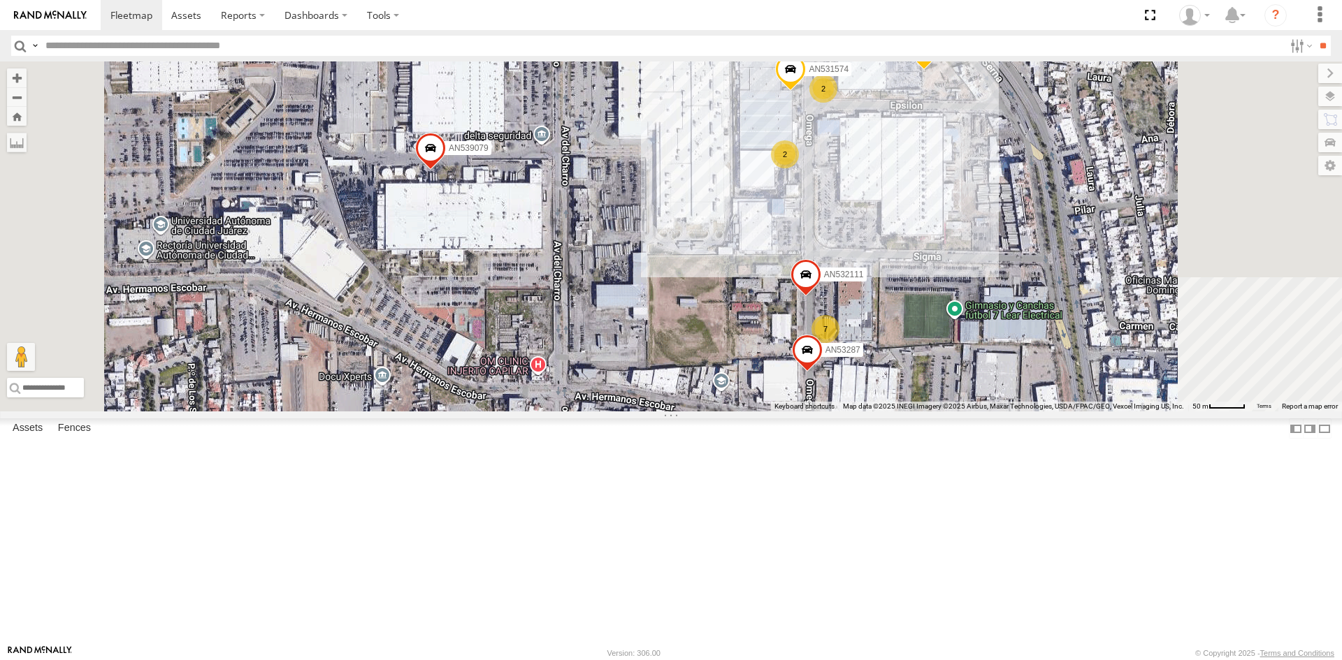
click at [1046, 183] on div "AN601271 AN5310637 AN601523 015910001985509 AN538889 AN537411 AN539079 AN53287 …" at bounding box center [671, 236] width 1342 height 350
click at [1178, 240] on div "AN601271 AN5310637 AN601523 015910001985509 AN538889 AN537411 AN539079 AN53287 …" at bounding box center [671, 236] width 1342 height 350
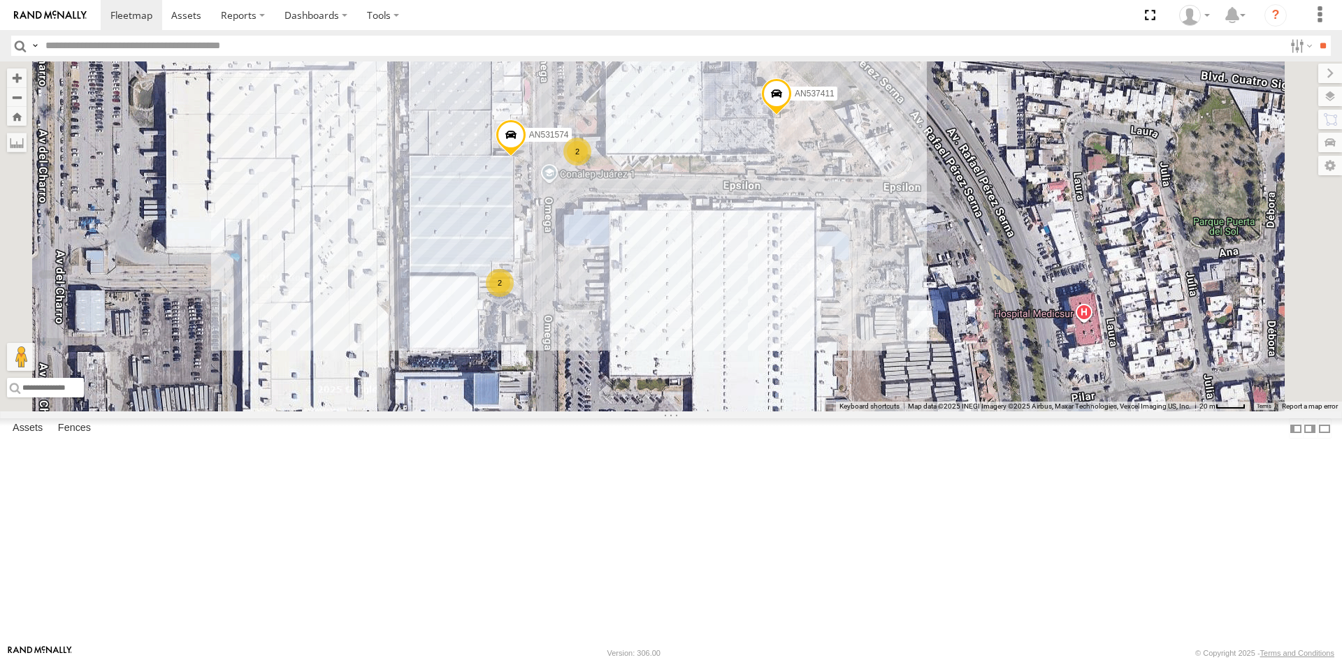
click at [633, 307] on div "AN601271 AN5310637 AN601523 015910001985509 AN538889 AN537411 AN539079 AN53287 …" at bounding box center [671, 236] width 1342 height 350
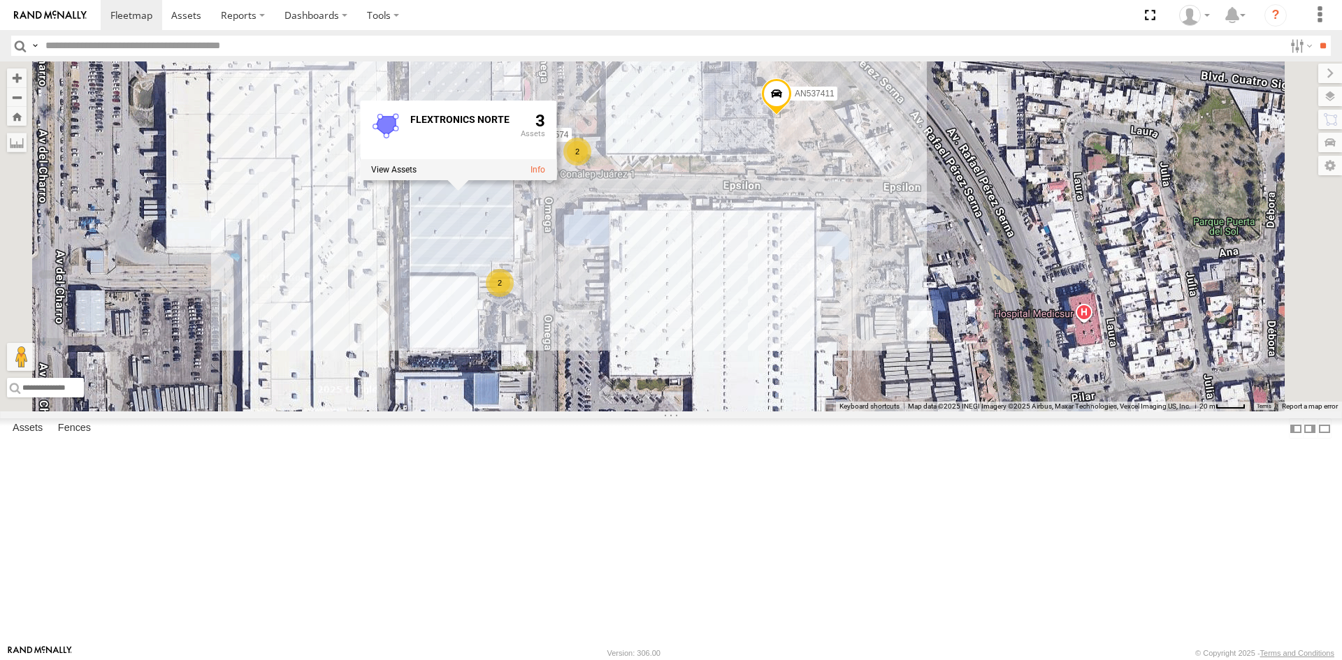
click at [676, 343] on div "AN601271 AN5310637 AN601523 015910001985509 AN538889 AN537411 AN539079 AN53287 …" at bounding box center [671, 236] width 1342 height 350
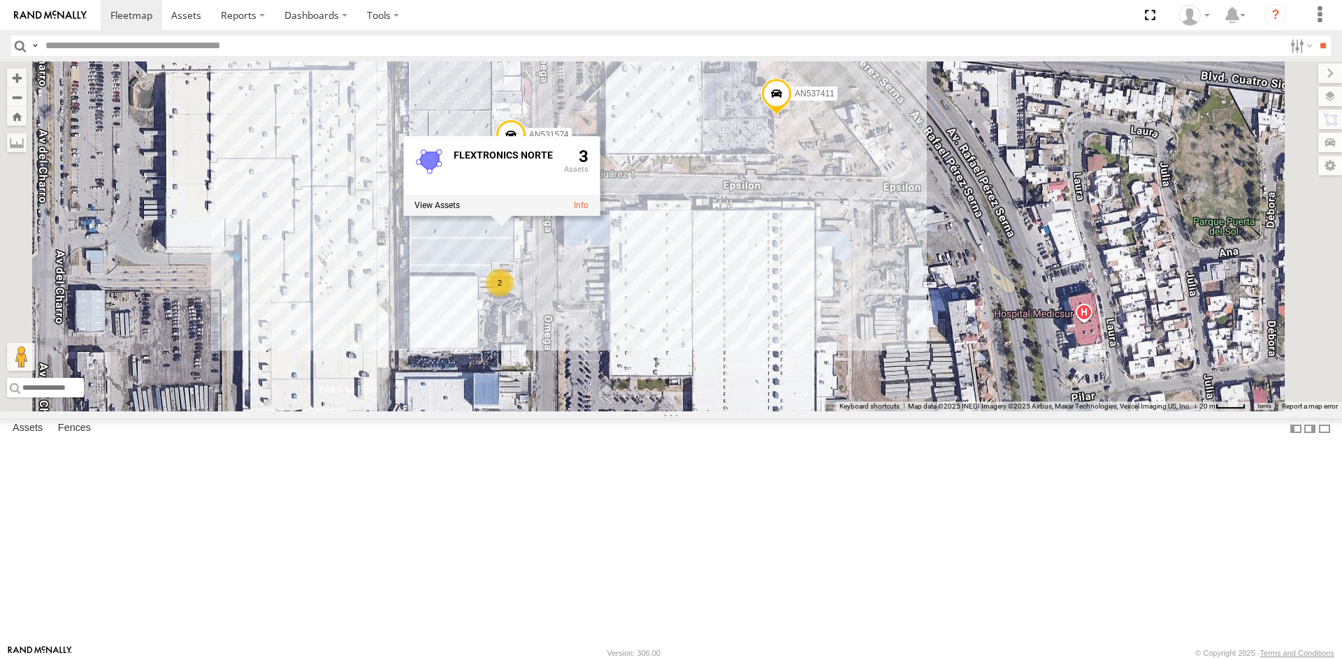
click at [618, 356] on div "AN601271 AN5310637 AN601523 015910001985509 AN538889 AN537411 AN539079 AN53287 …" at bounding box center [671, 236] width 1342 height 350
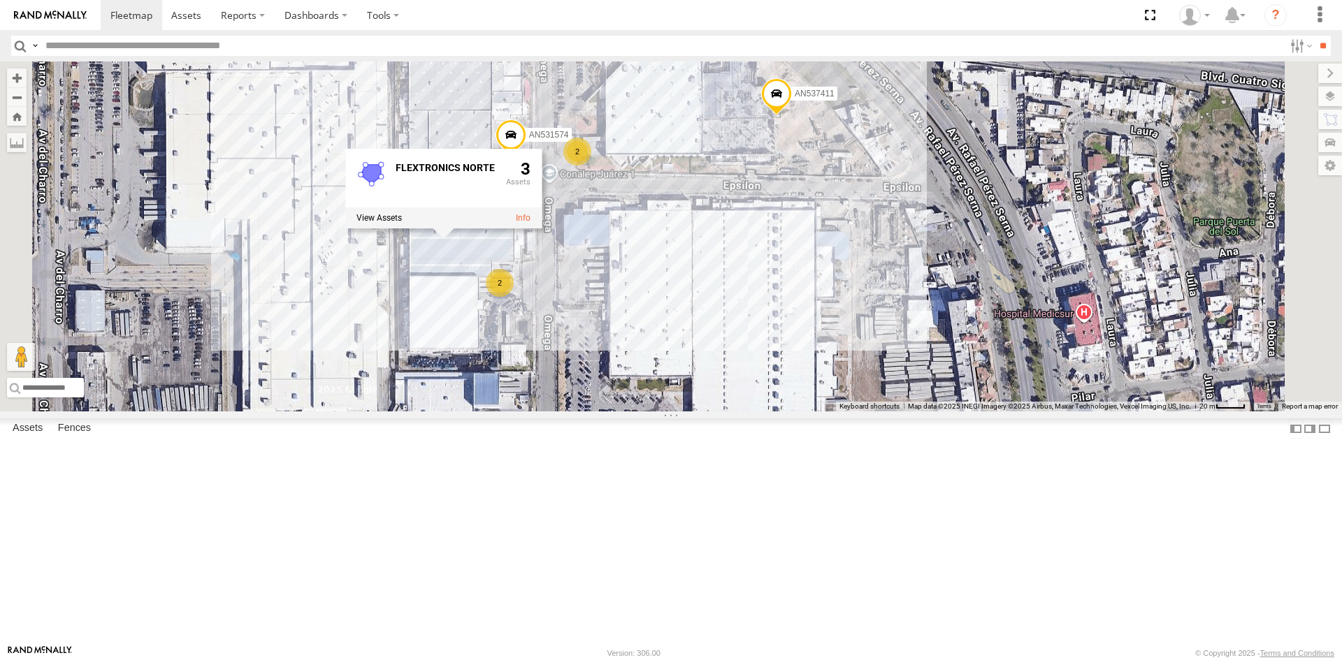
click at [542, 229] on div "FLEXTRONICS NORTE 3" at bounding box center [443, 189] width 196 height 80
click at [819, 379] on div "AN601271 AN5310637 AN601523 015910001985509 AN538889 AN537411 AN539079 AN53287 …" at bounding box center [671, 236] width 1342 height 350
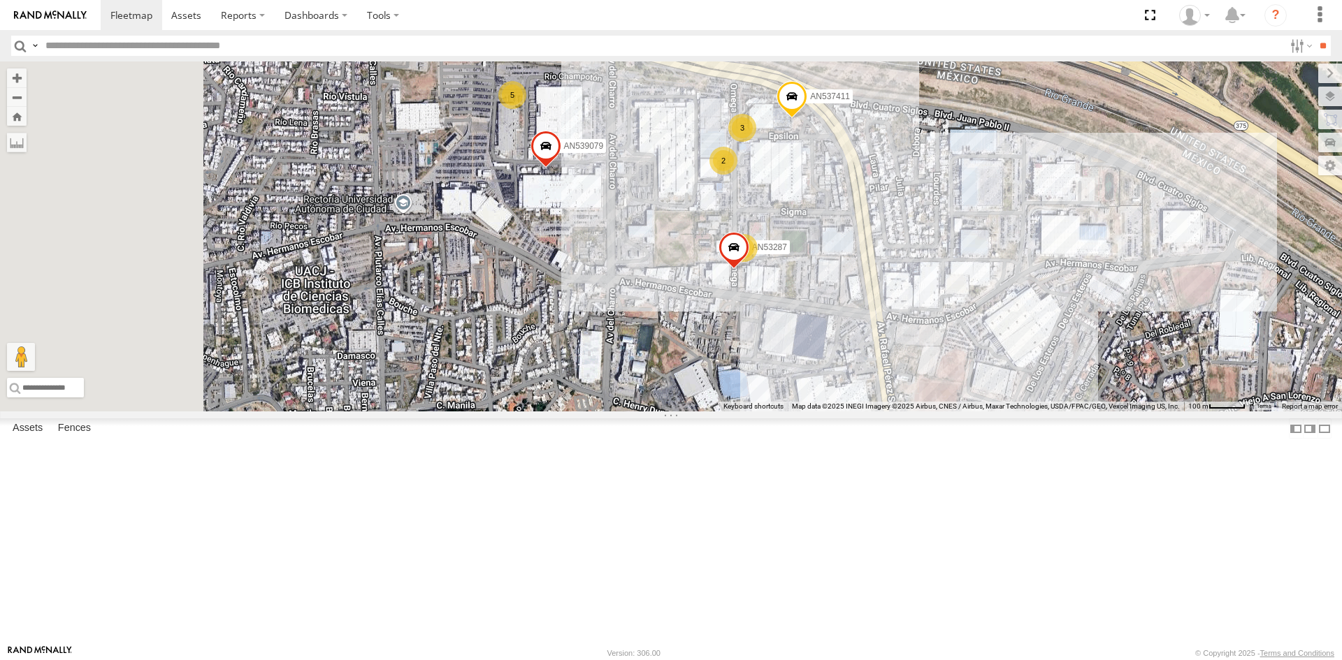
drag, startPoint x: 837, startPoint y: 319, endPoint x: 959, endPoint y: 277, distance: 128.6
click at [959, 277] on div "AN601271 AN5310637 AN601523 015910001985509 AN538889 AN537411 AN539079 AN53287 …" at bounding box center [671, 236] width 1342 height 350
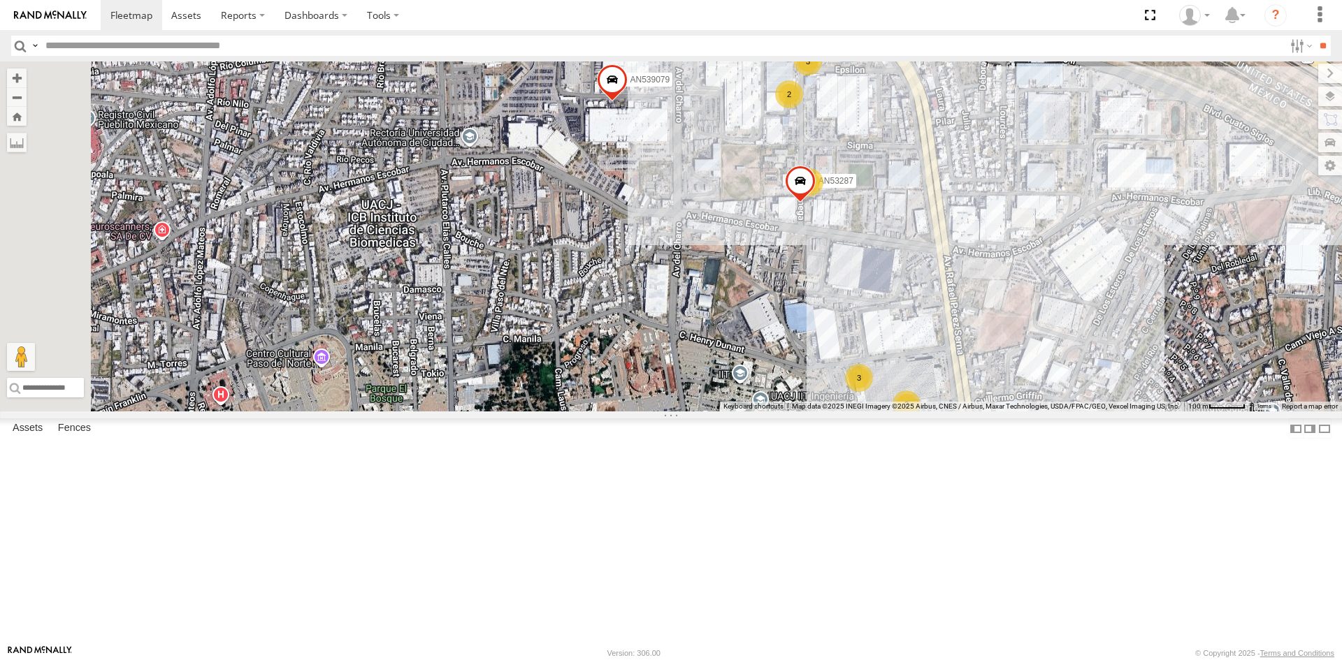
drag, startPoint x: 821, startPoint y: 434, endPoint x: 862, endPoint y: 312, distance: 128.4
click at [862, 312] on div "AN601271 AN5310637 AN601523 015910001985509 AN538889 AN537411 AN539079 AN53287 …" at bounding box center [671, 236] width 1342 height 350
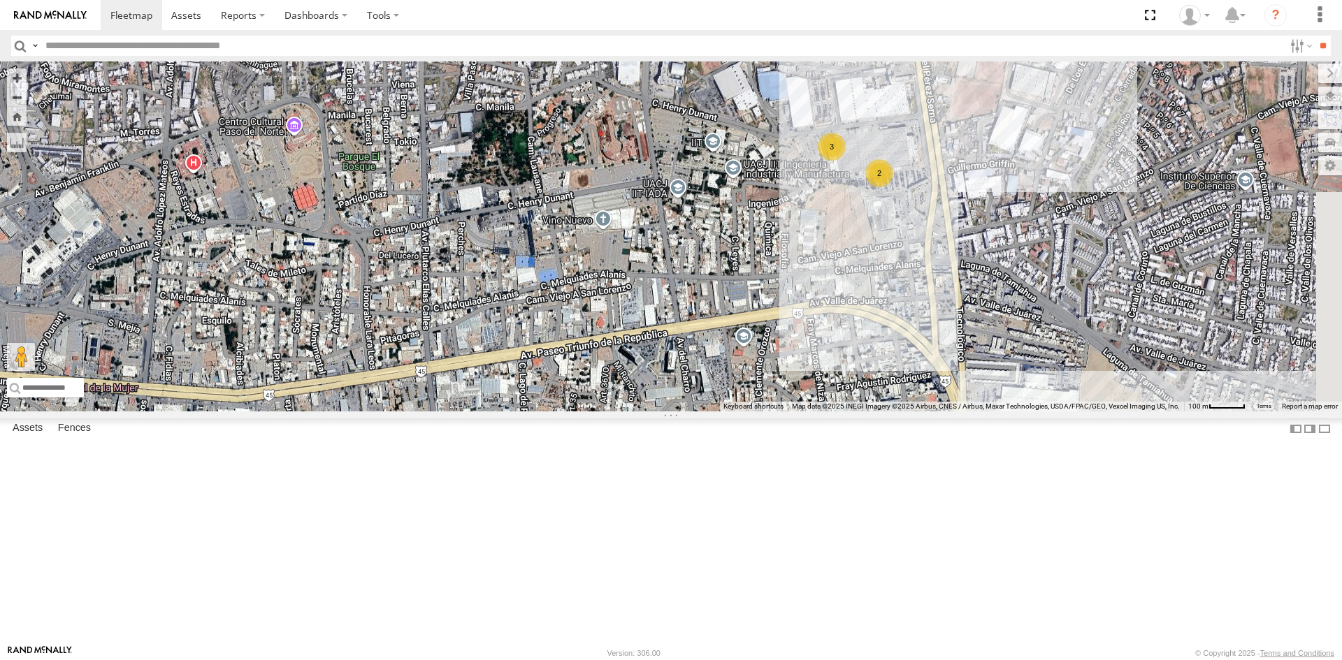
drag, startPoint x: 889, startPoint y: 330, endPoint x: 737, endPoint y: 424, distance: 178.6
click at [737, 412] on div "AN601271 AN5310637 AN601523 015910001985509 AN538889 AN537411 AN539079 AN53287 …" at bounding box center [671, 236] width 1342 height 350
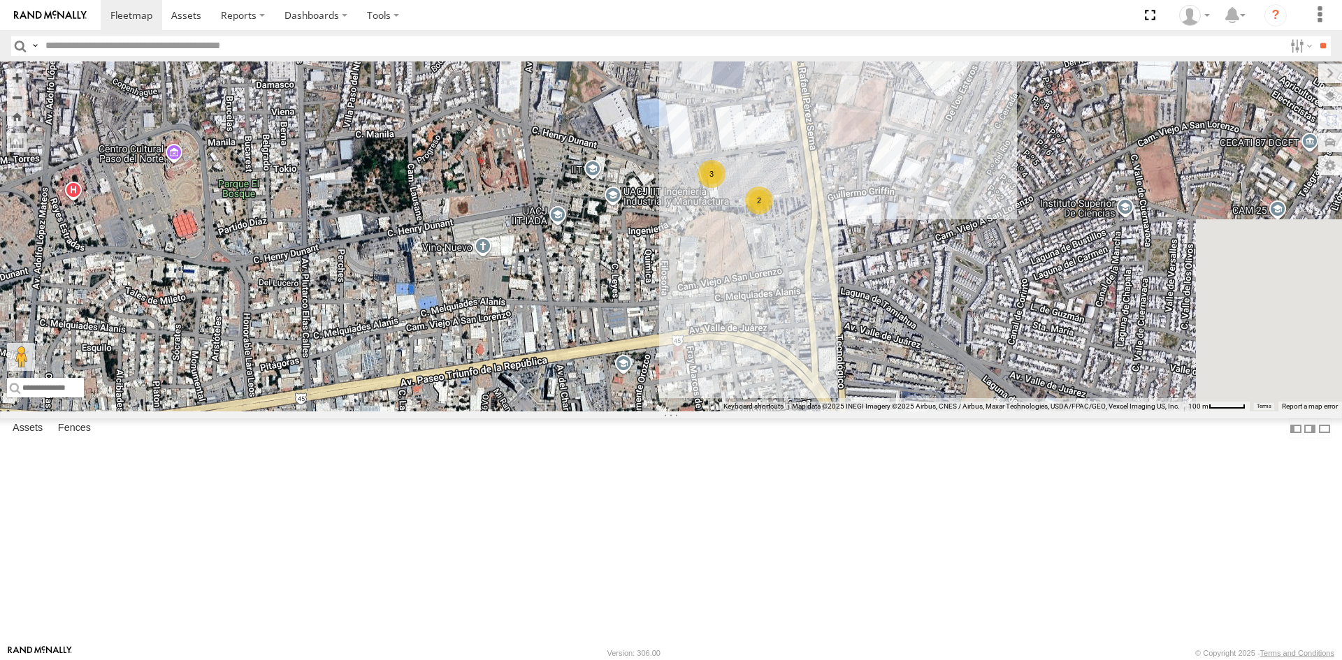
drag, startPoint x: 876, startPoint y: 357, endPoint x: 765, endPoint y: 331, distance: 113.4
click at [768, 332] on div "AN601271 AN5310637 AN601523 015910001985509 AN538889 AN537411 AN539079 AN53287 …" at bounding box center [671, 236] width 1342 height 350
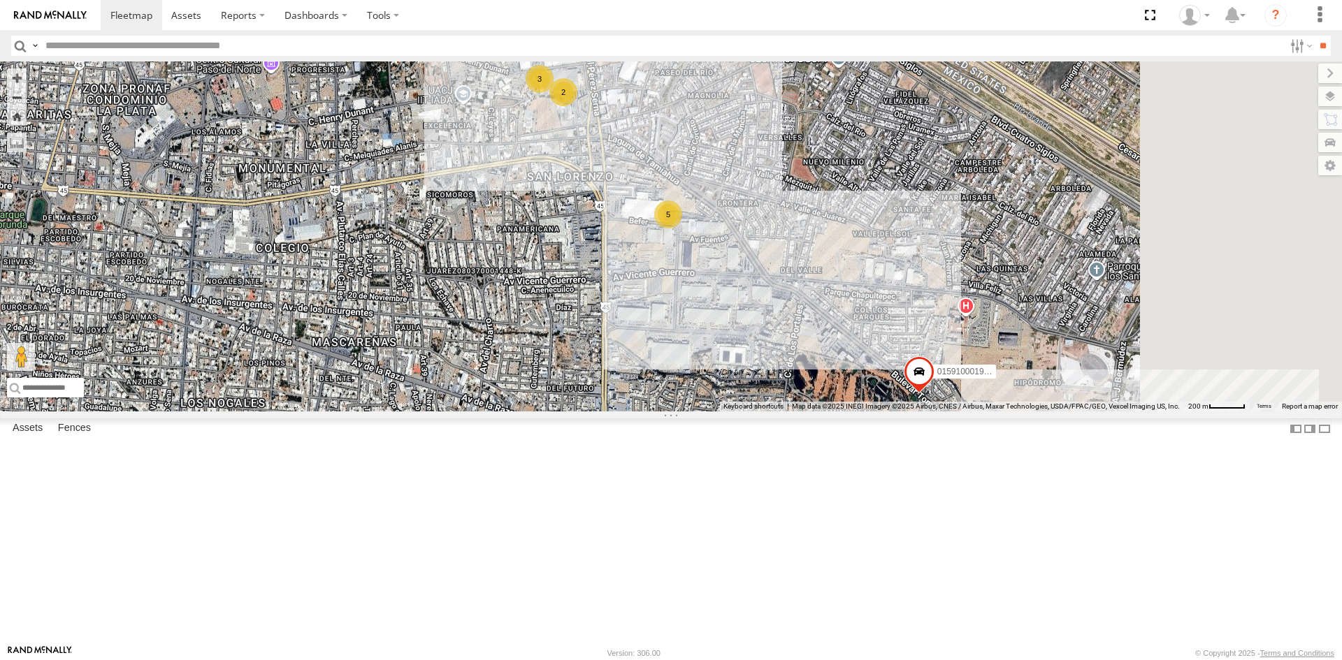
drag, startPoint x: 977, startPoint y: 403, endPoint x: 797, endPoint y: 263, distance: 228.1
click at [797, 265] on div "AN601271 AN5310637 AN601523 015910001985509 AN538889 AN537411 AN539079 5 9 5 5 …" at bounding box center [671, 236] width 1342 height 350
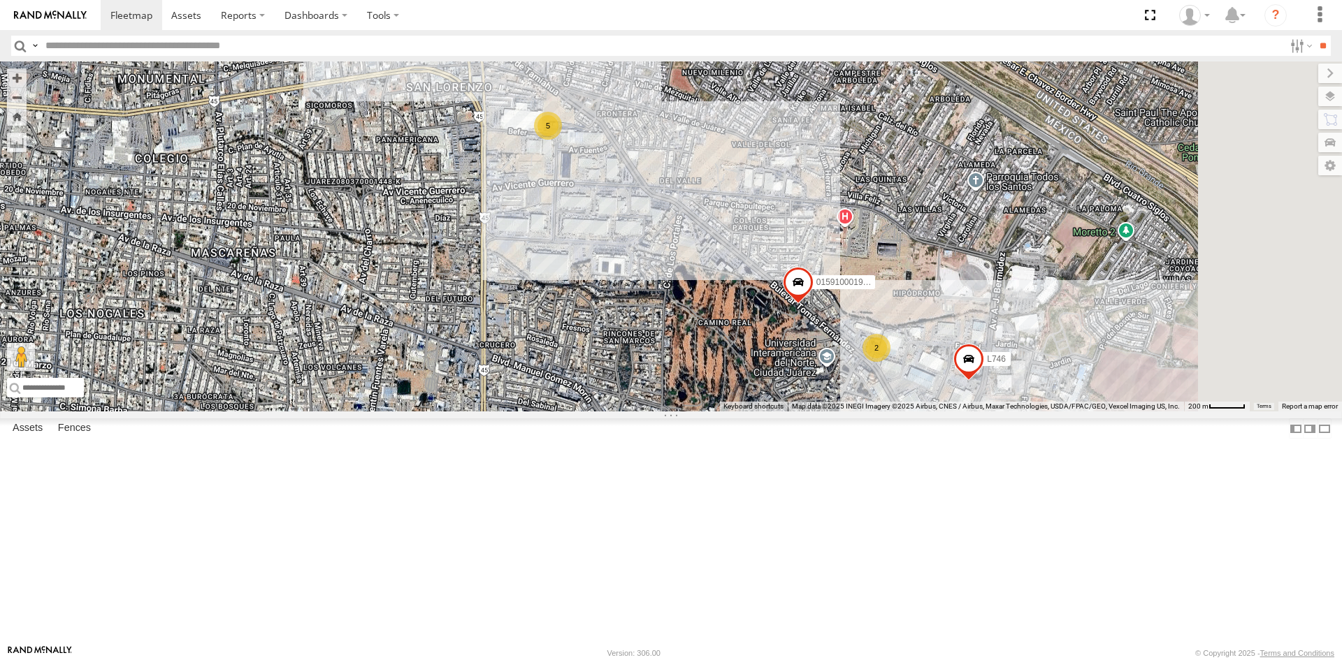
drag, startPoint x: 938, startPoint y: 338, endPoint x: 788, endPoint y: 200, distance: 203.7
click at [788, 201] on div "AN601271 AN5310637 AN601523 015910001985509 AN538889 AN537411 AN539079 5 9 5 5 …" at bounding box center [671, 236] width 1342 height 350
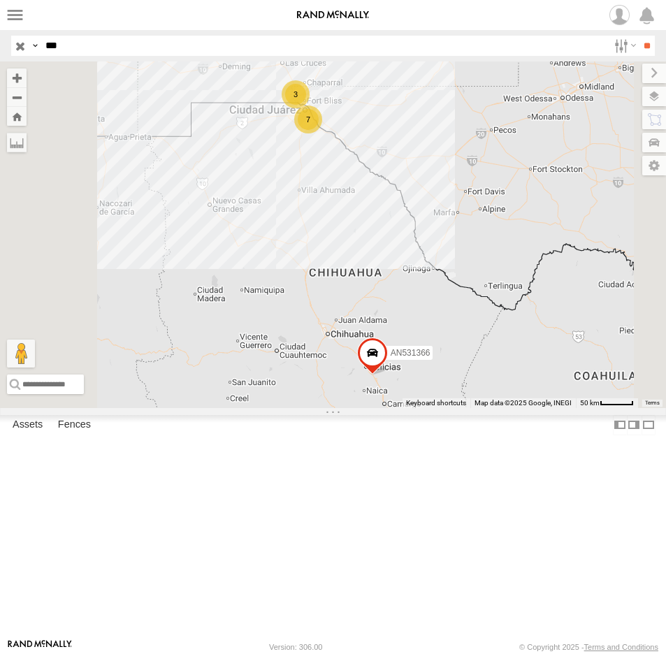
click at [128, 53] on input "***" at bounding box center [324, 46] width 568 height 20
drag, startPoint x: 90, startPoint y: 43, endPoint x: 18, endPoint y: 47, distance: 72.1
click at [18, 47] on div "Search Query Asset ID Asset Label Registration Manufacturer Model VIN Job ID Dr…" at bounding box center [325, 46] width 628 height 20
type input "***"
click at [639, 36] on input "**" at bounding box center [647, 46] width 16 height 20
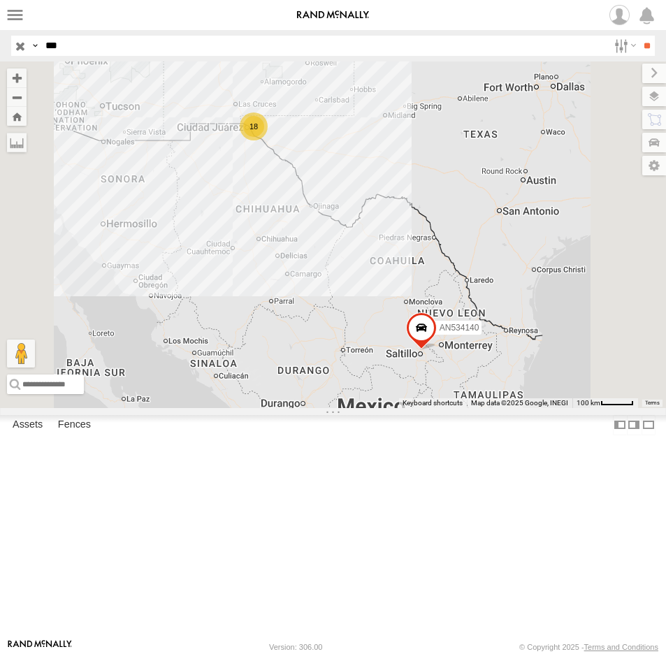
click at [0, 0] on div "112" at bounding box center [0, 0] width 0 height 0
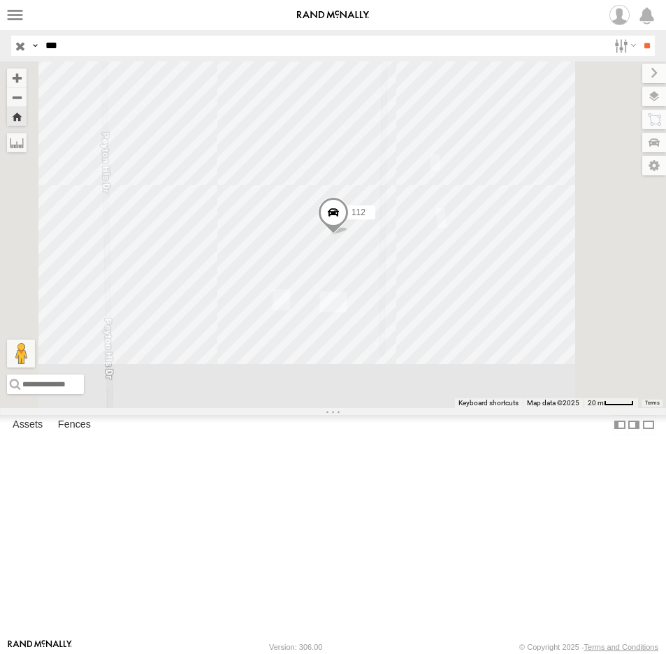
click at [0, 0] on span at bounding box center [0, 0] width 0 height 0
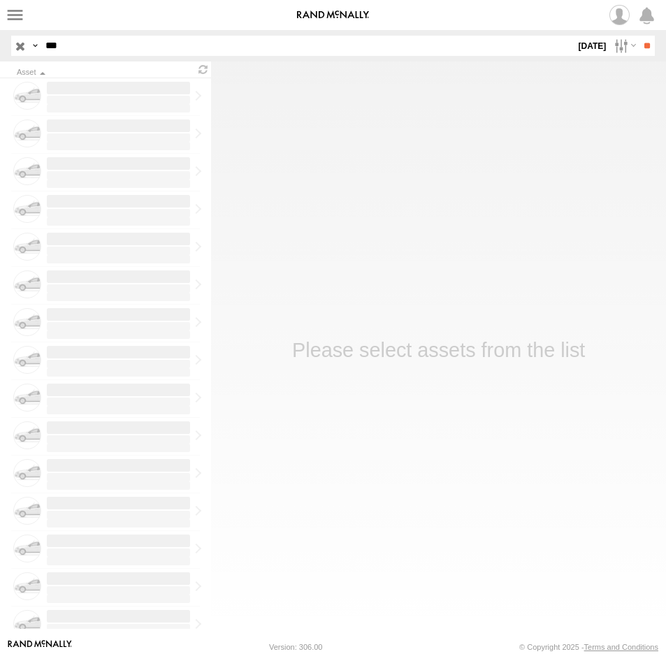
click at [587, 45] on label "[DATE]" at bounding box center [592, 46] width 33 height 20
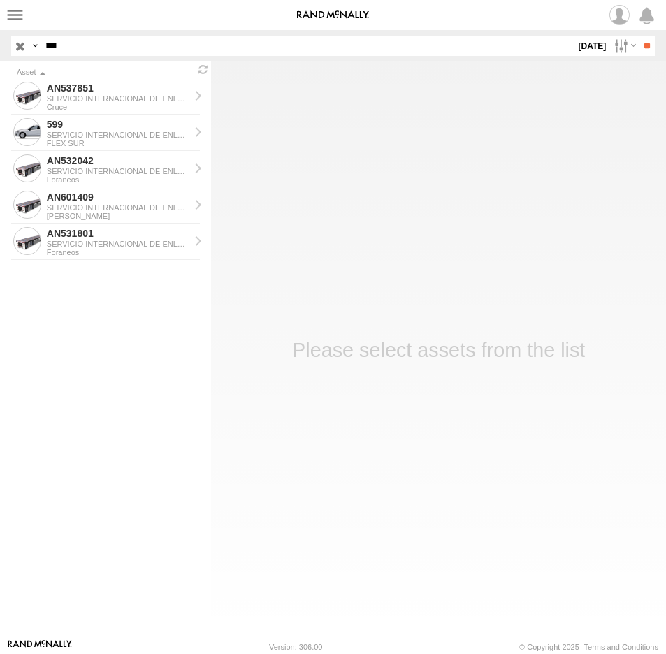
click at [0, 0] on label at bounding box center [0, 0] width 0 height 0
click at [639, 48] on input "**" at bounding box center [647, 46] width 16 height 20
drag, startPoint x: 67, startPoint y: 45, endPoint x: -1, endPoint y: 55, distance: 69.2
click at [0, 55] on html at bounding box center [333, 327] width 666 height 654
type input "***"
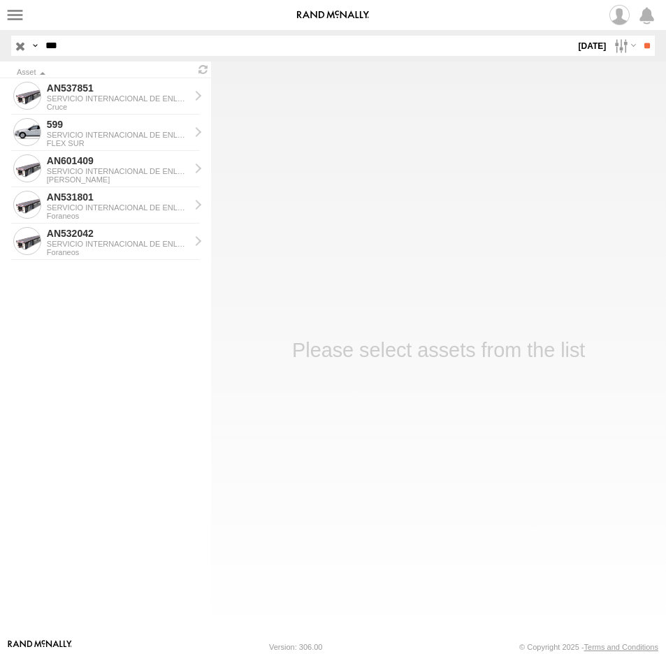
click at [639, 36] on input "**" at bounding box center [647, 46] width 16 height 20
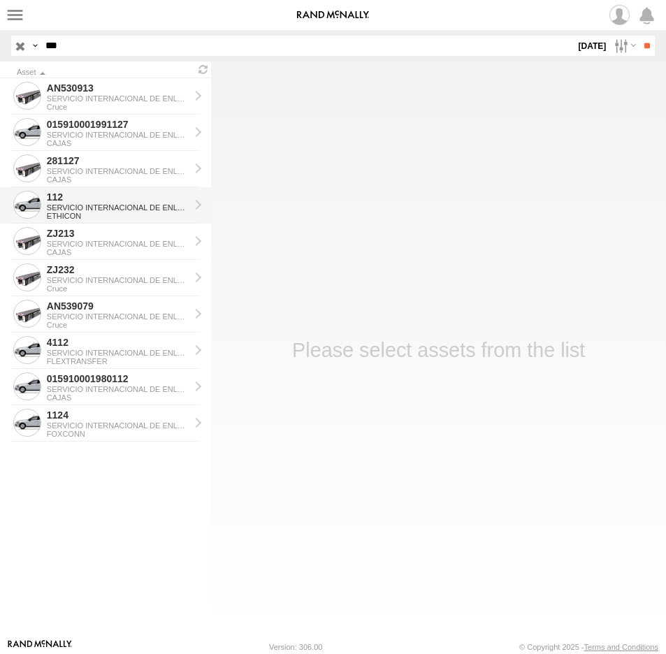
click at [76, 205] on div "SERVICIO INTERNACIONAL DE ENLACE TERRESTRE SA" at bounding box center [118, 207] width 143 height 8
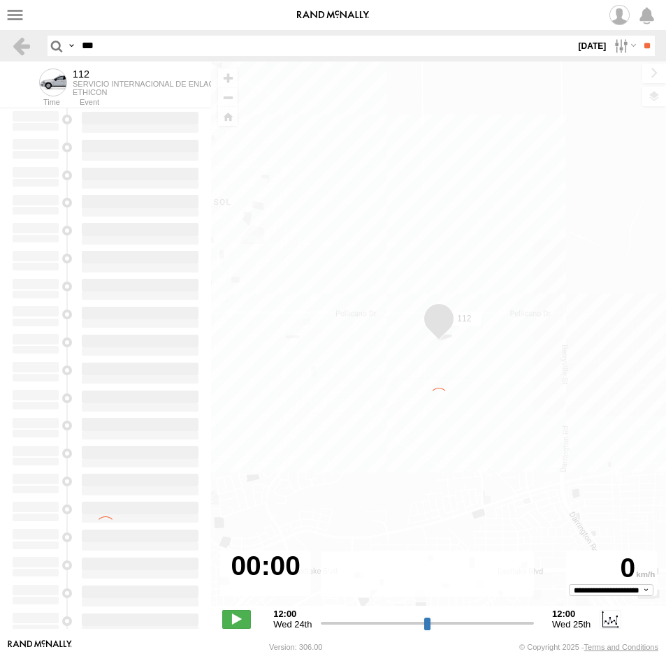
type input "**********"
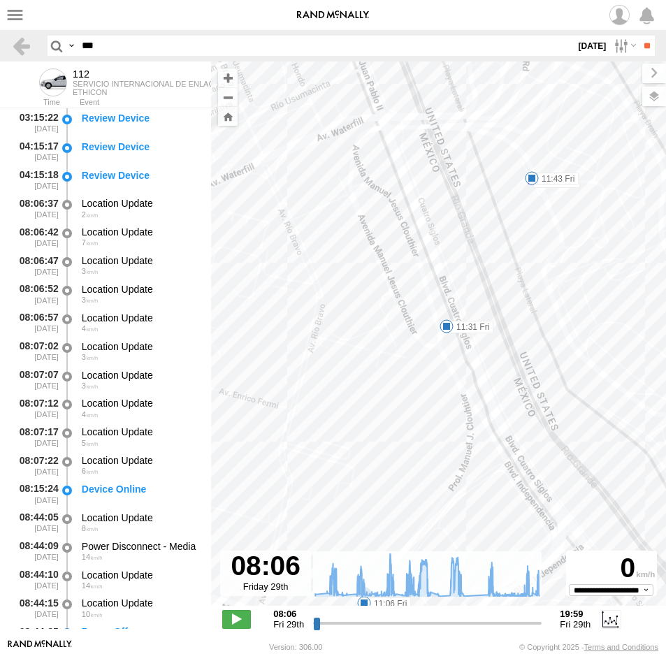
drag, startPoint x: 103, startPoint y: 43, endPoint x: 65, endPoint y: 42, distance: 37.7
click at [65, 42] on div "Search Query Asset ID Asset Label Registration Manufacturer Model VIN Job ID ***" at bounding box center [343, 46] width 591 height 20
type input "**"
click at [639, 36] on input "**" at bounding box center [647, 46] width 16 height 20
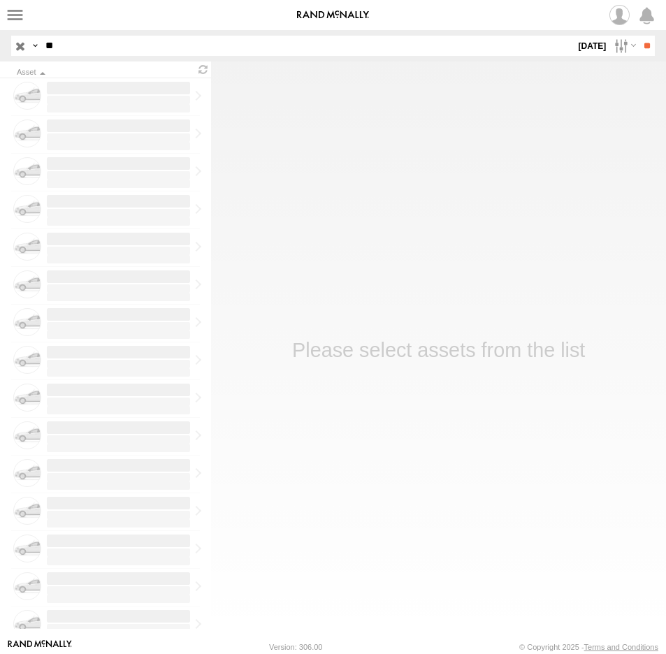
click at [113, 50] on input "**" at bounding box center [307, 46] width 535 height 20
type input "*"
type input "**"
click at [639, 36] on input "**" at bounding box center [647, 46] width 16 height 20
drag, startPoint x: 96, startPoint y: 43, endPoint x: 88, endPoint y: 45, distance: 8.0
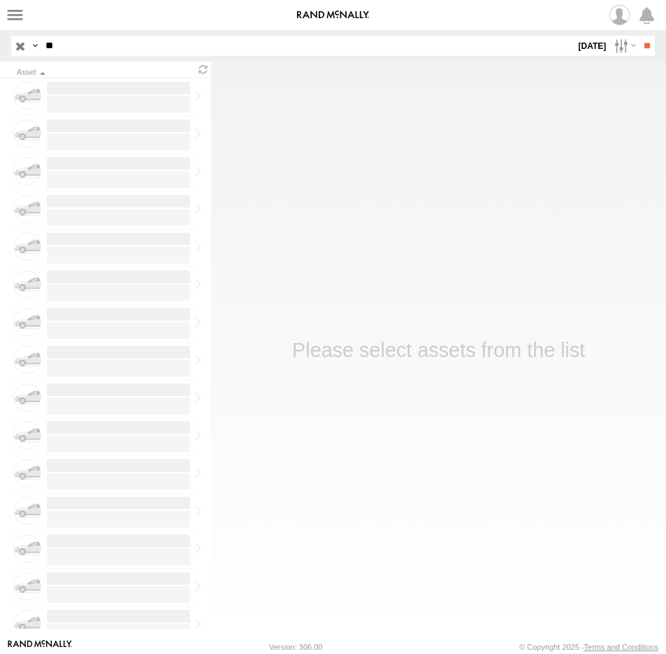
click at [95, 44] on input "**" at bounding box center [307, 46] width 535 height 20
click at [639, 36] on input "**" at bounding box center [647, 46] width 16 height 20
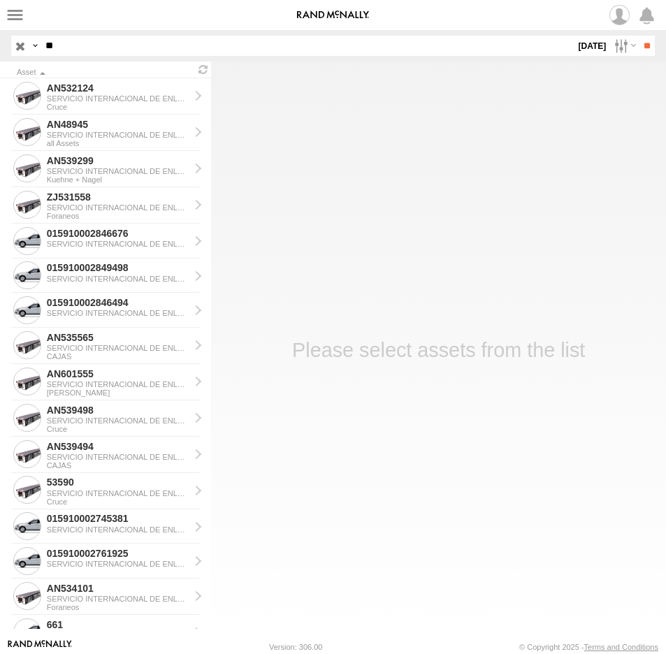
click at [0, 0] on span at bounding box center [0, 0] width 0 height 0
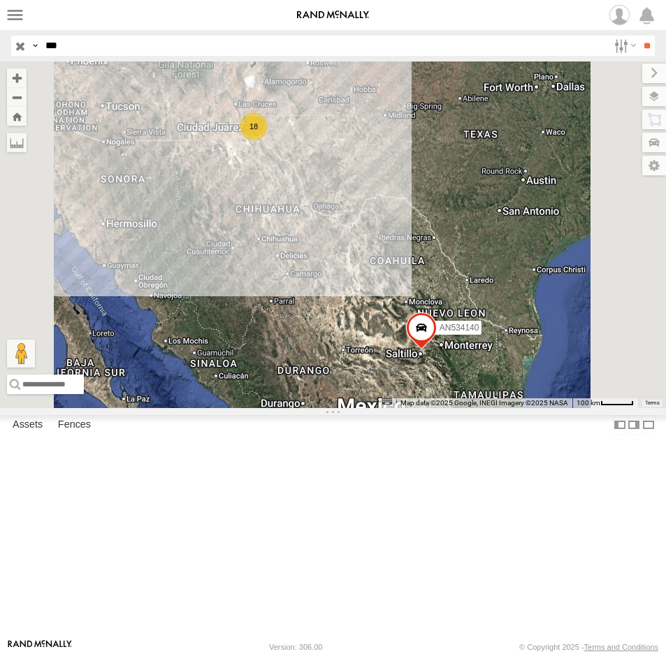
drag, startPoint x: 2, startPoint y: 55, endPoint x: -84, endPoint y: 56, distance: 86.0
click at [0, 56] on html at bounding box center [333, 327] width 666 height 654
click at [639, 36] on input "**" at bounding box center [647, 46] width 16 height 20
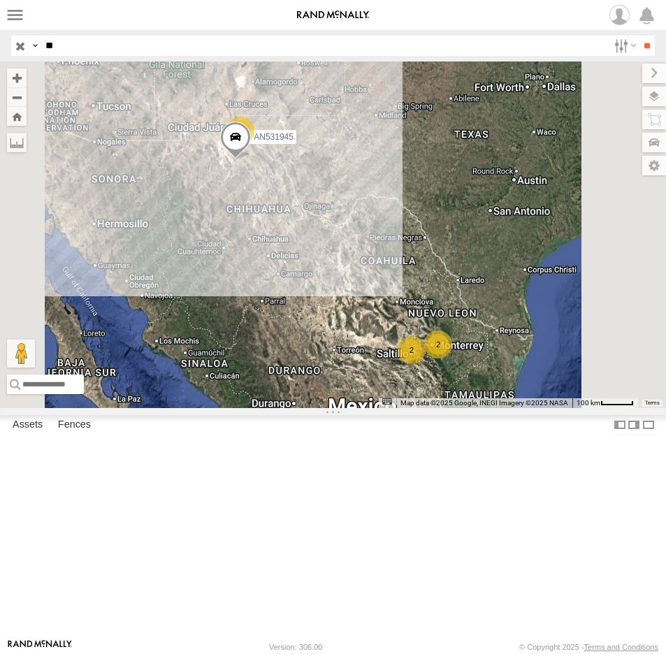
drag, startPoint x: 77, startPoint y: 45, endPoint x: -32, endPoint y: 60, distance: 110.0
click at [0, 60] on html at bounding box center [333, 327] width 666 height 654
type input "****"
click at [639, 36] on input "**" at bounding box center [647, 46] width 16 height 20
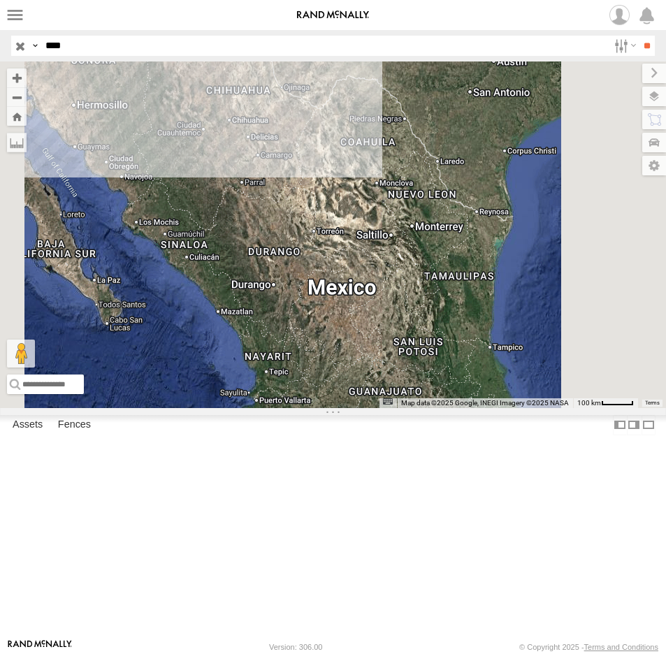
click at [0, 0] on span at bounding box center [0, 0] width 0 height 0
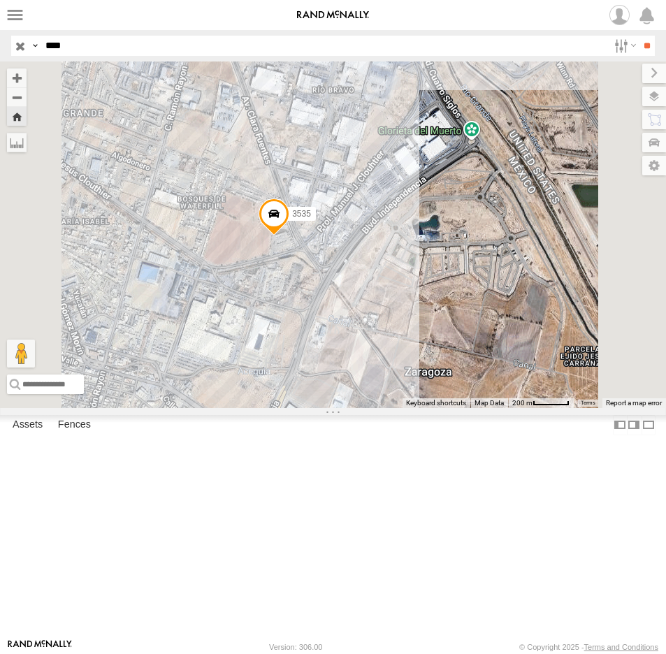
click at [0, 0] on label at bounding box center [0, 0] width 0 height 0
click at [0, 0] on span at bounding box center [0, 0] width 0 height 0
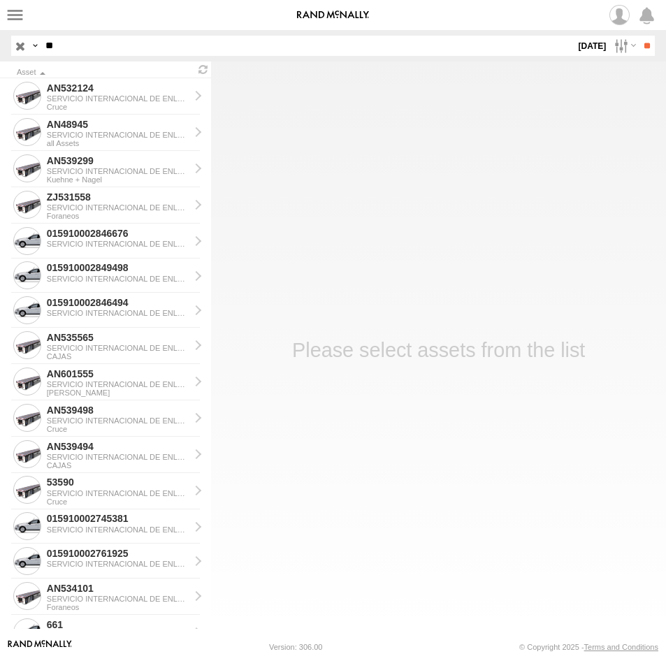
drag, startPoint x: 94, startPoint y: 48, endPoint x: -9, endPoint y: 55, distance: 103.0
click at [0, 55] on html at bounding box center [333, 327] width 666 height 654
type input "****"
click at [639, 36] on input "**" at bounding box center [647, 46] width 16 height 20
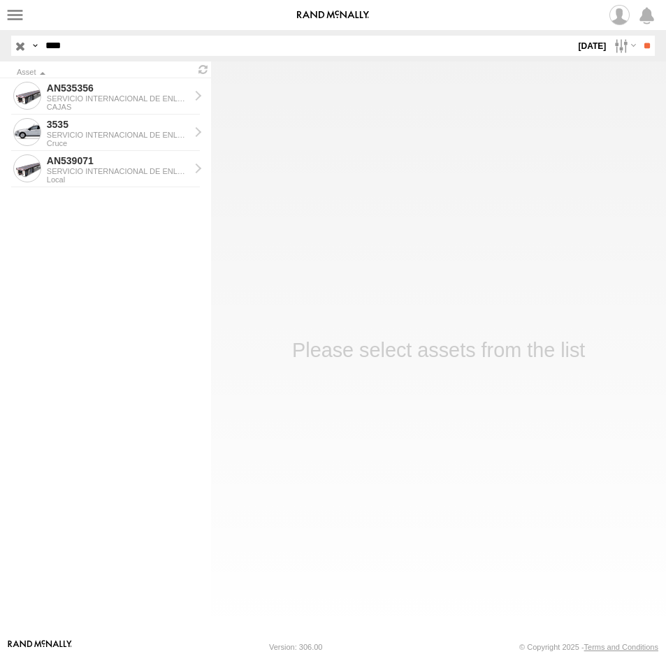
click at [584, 47] on label "[DATE]" at bounding box center [592, 46] width 33 height 20
click at [0, 0] on label at bounding box center [0, 0] width 0 height 0
click at [641, 44] on input "**" at bounding box center [647, 46] width 16 height 20
click at [143, 133] on div "SERVICIO INTERNACIONAL DE ENLACE TERRESTRE SA" at bounding box center [118, 135] width 143 height 8
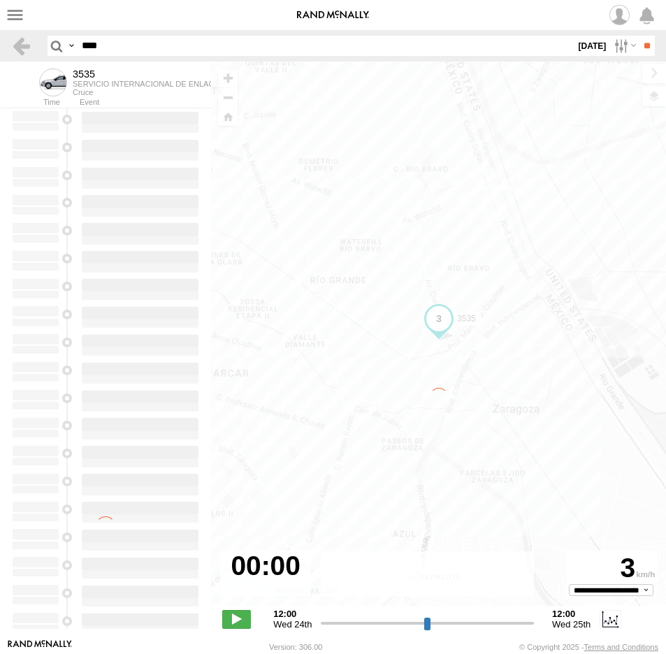
type input "**********"
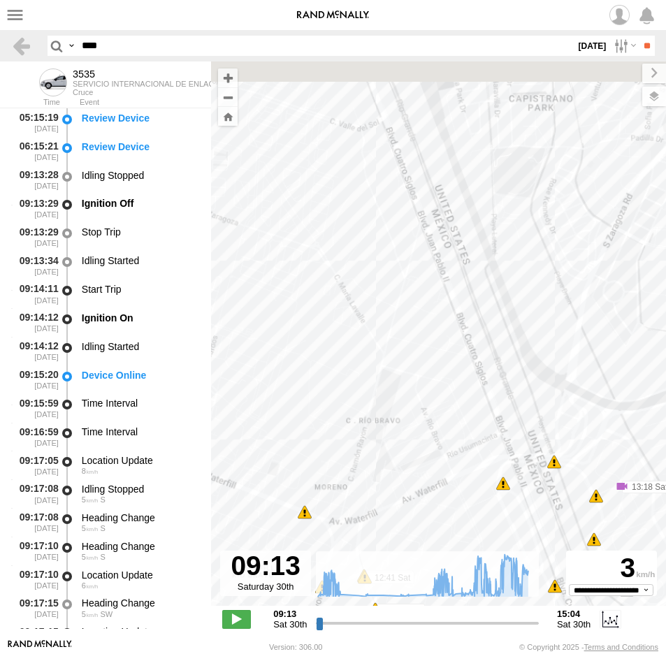
drag, startPoint x: 403, startPoint y: 258, endPoint x: 514, endPoint y: 371, distance: 159.1
click at [514, 370] on div "3535 09:17 Sat 09:32 Sat 10:33 Sat 12:43 Sat 13:18 Sat 13:50 Sat 14:40 Sat 15:0…" at bounding box center [438, 340] width 455 height 559
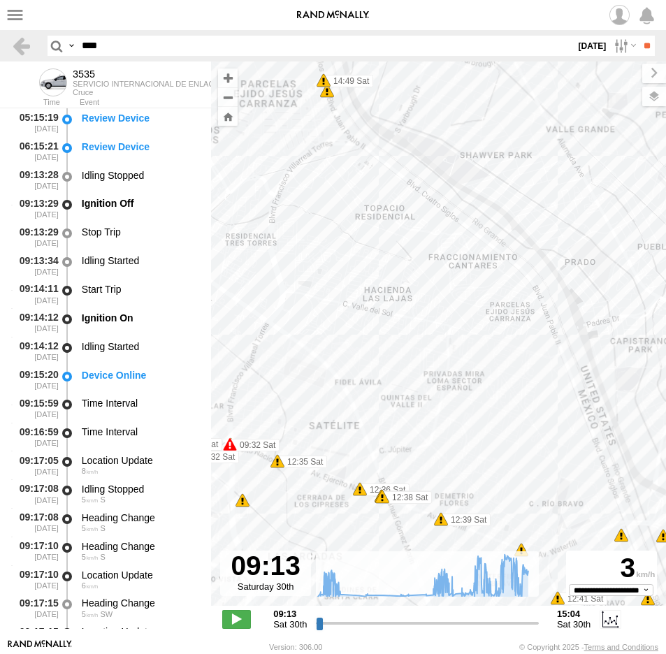
drag, startPoint x: 405, startPoint y: 246, endPoint x: 561, endPoint y: 426, distance: 237.8
click at [559, 426] on div "3535 09:17 Sat 09:32 Sat 10:33 Sat 12:43 Sat 13:18 Sat 13:50 Sat 14:40 Sat 15:0…" at bounding box center [438, 340] width 455 height 559
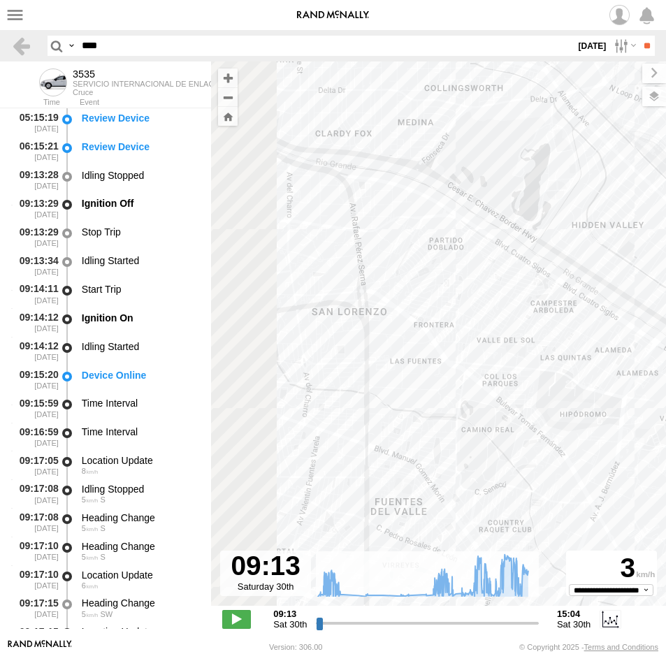
drag, startPoint x: 499, startPoint y: 352, endPoint x: 698, endPoint y: 486, distance: 239.8
click at [665, 486] on html at bounding box center [333, 327] width 666 height 654
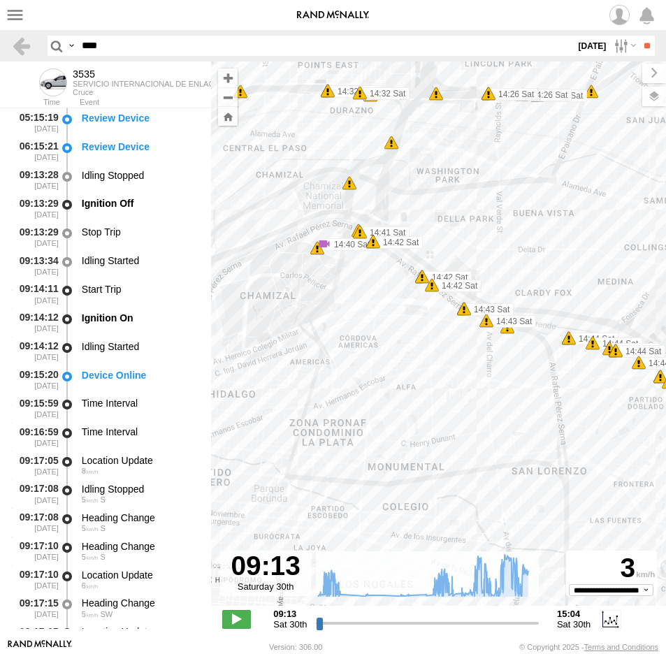
drag, startPoint x: 433, startPoint y: 403, endPoint x: 469, endPoint y: 456, distance: 64.4
click at [469, 456] on div "3535 09:17 Sat 09:32 Sat 10:33 Sat 12:43 Sat 13:18 Sat 13:50 Sat 14:40 Sat 15:0…" at bounding box center [438, 340] width 455 height 559
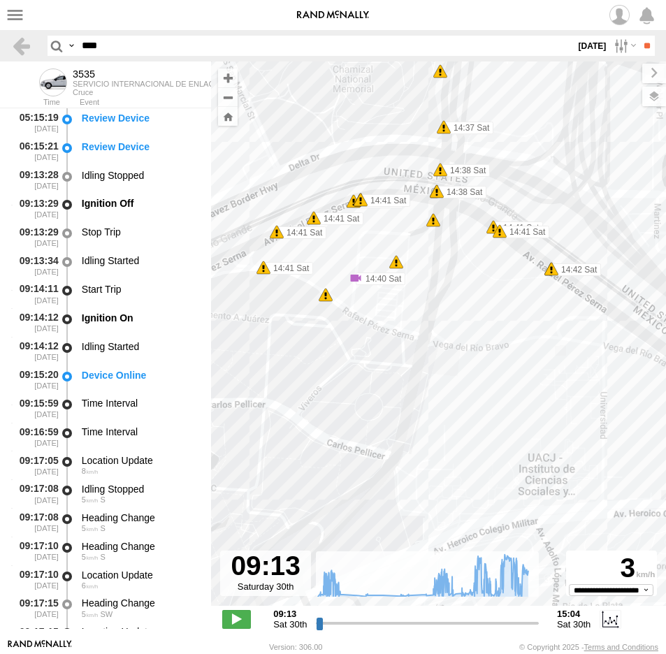
drag, startPoint x: 118, startPoint y: 43, endPoint x: -43, endPoint y: 49, distance: 161.6
click at [0, 49] on html at bounding box center [333, 327] width 666 height 654
type input "***"
click at [639, 36] on input "**" at bounding box center [647, 46] width 16 height 20
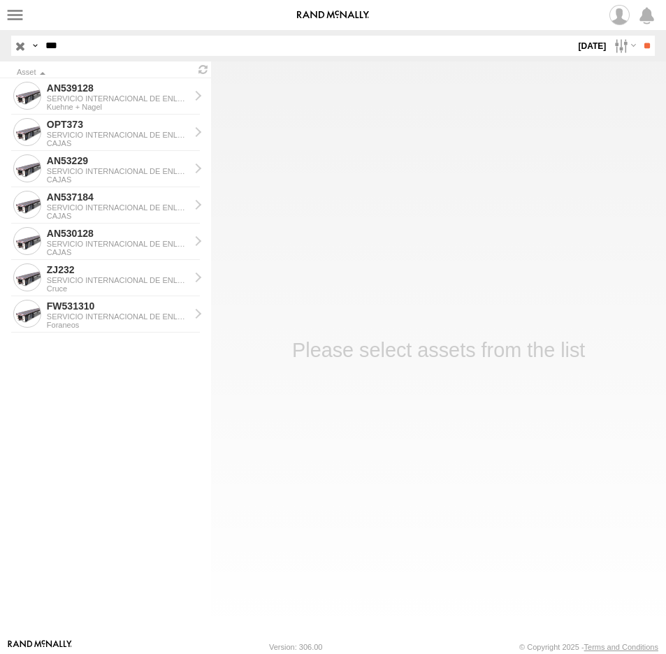
click at [0, 0] on link at bounding box center [0, 0] width 0 height 0
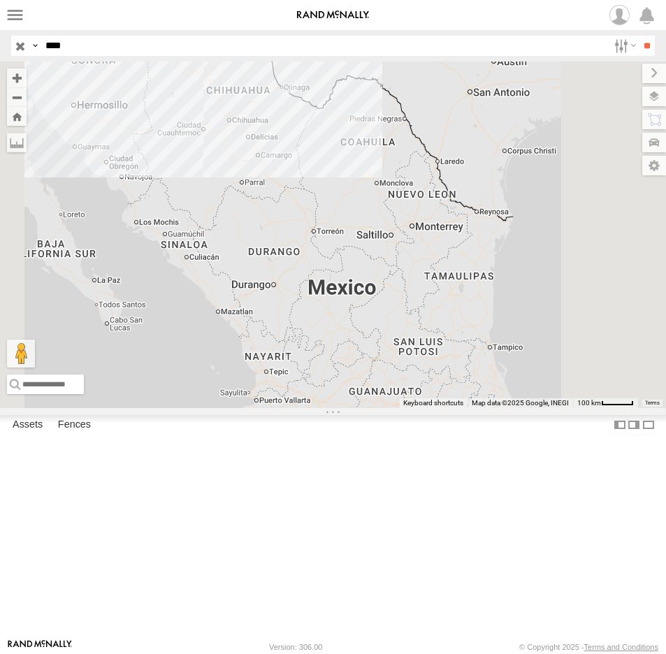
drag, startPoint x: 99, startPoint y: 48, endPoint x: 15, endPoint y: 57, distance: 83.7
click at [18, 53] on div "Search Query Asset ID Asset Label Registration Manufacturer Model VIN Job ID Dr…" at bounding box center [325, 46] width 628 height 20
click at [639, 36] on input "**" at bounding box center [647, 46] width 16 height 20
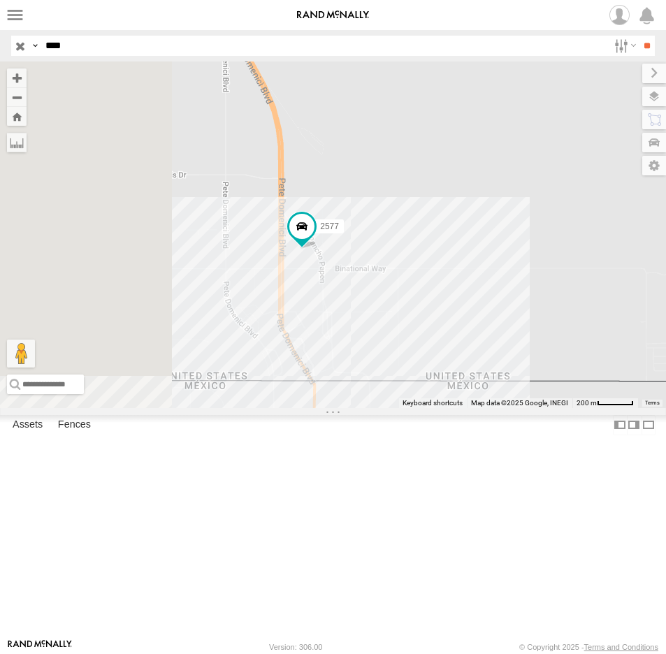
drag, startPoint x: 514, startPoint y: 343, endPoint x: 569, endPoint y: 401, distance: 80.1
click at [569, 401] on div "2577" at bounding box center [333, 234] width 666 height 347
drag, startPoint x: 64, startPoint y: 48, endPoint x: -64, endPoint y: 48, distance: 127.9
click at [0, 48] on html at bounding box center [333, 327] width 666 height 654
click at [639, 36] on input "**" at bounding box center [647, 46] width 16 height 20
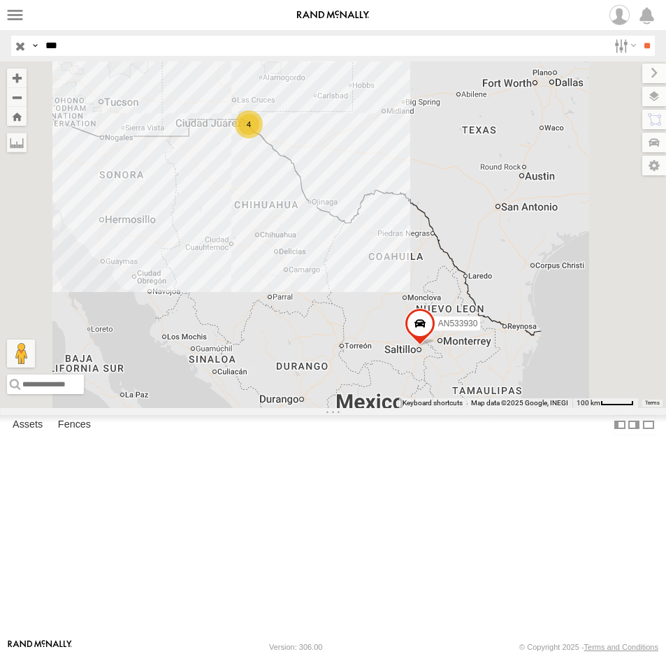
click at [0, 0] on div "558" at bounding box center [0, 0] width 0 height 0
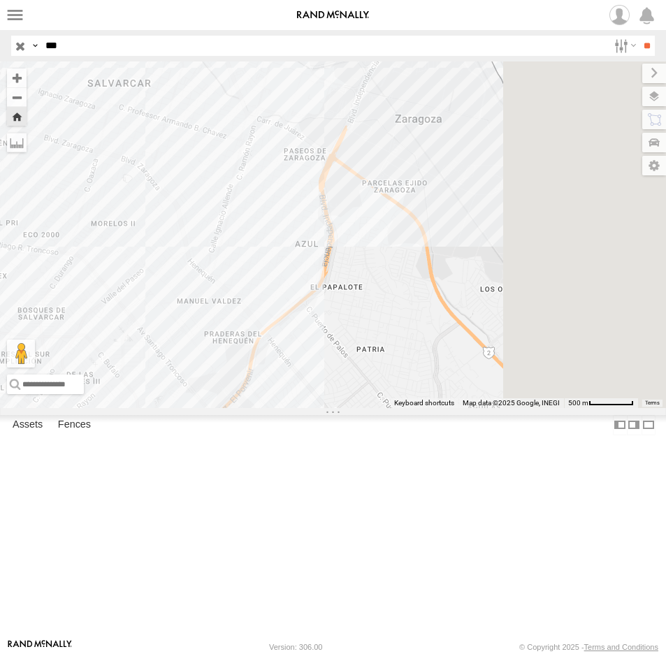
drag, startPoint x: 84, startPoint y: 46, endPoint x: -5, endPoint y: 57, distance: 89.4
click at [0, 57] on html at bounding box center [333, 327] width 666 height 654
type input "****"
click at [639, 36] on input "**" at bounding box center [647, 46] width 16 height 20
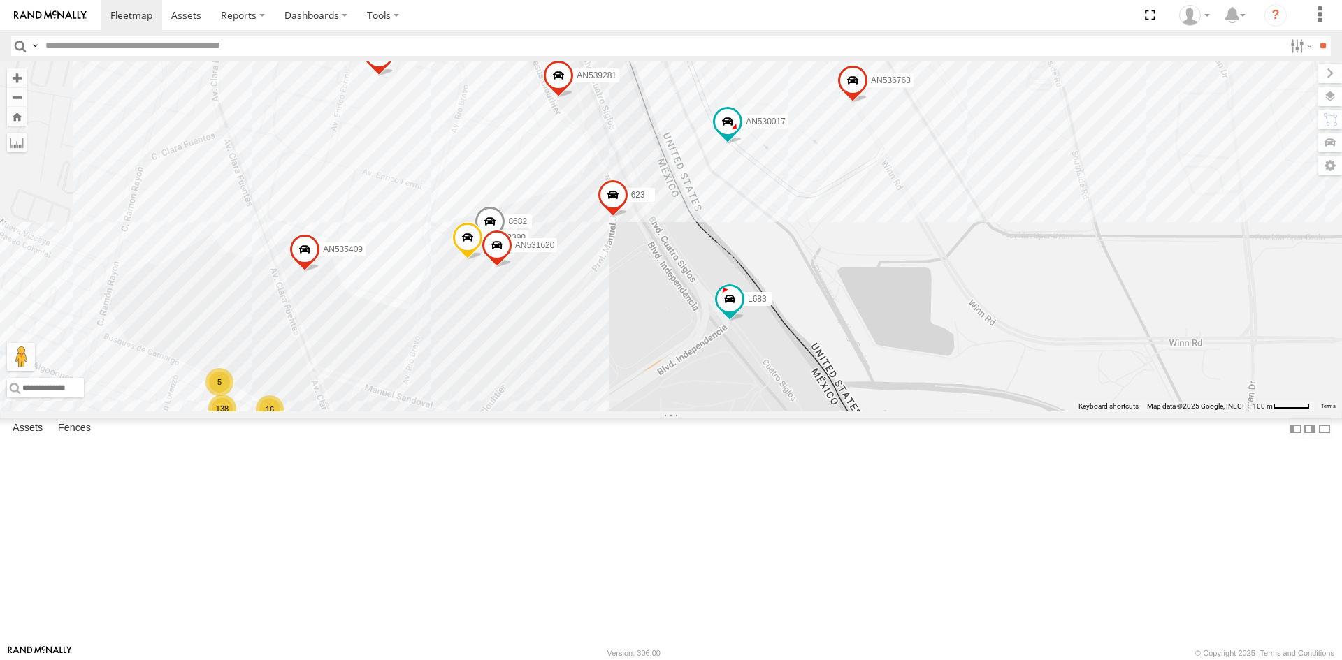
drag, startPoint x: 557, startPoint y: 351, endPoint x: 610, endPoint y: 443, distance: 106.4
click at [609, 412] on div "357660104096649 AN536763 AN532390 AN539032 8682 AN536990 AN535409 3576601040963…" at bounding box center [671, 236] width 1342 height 350
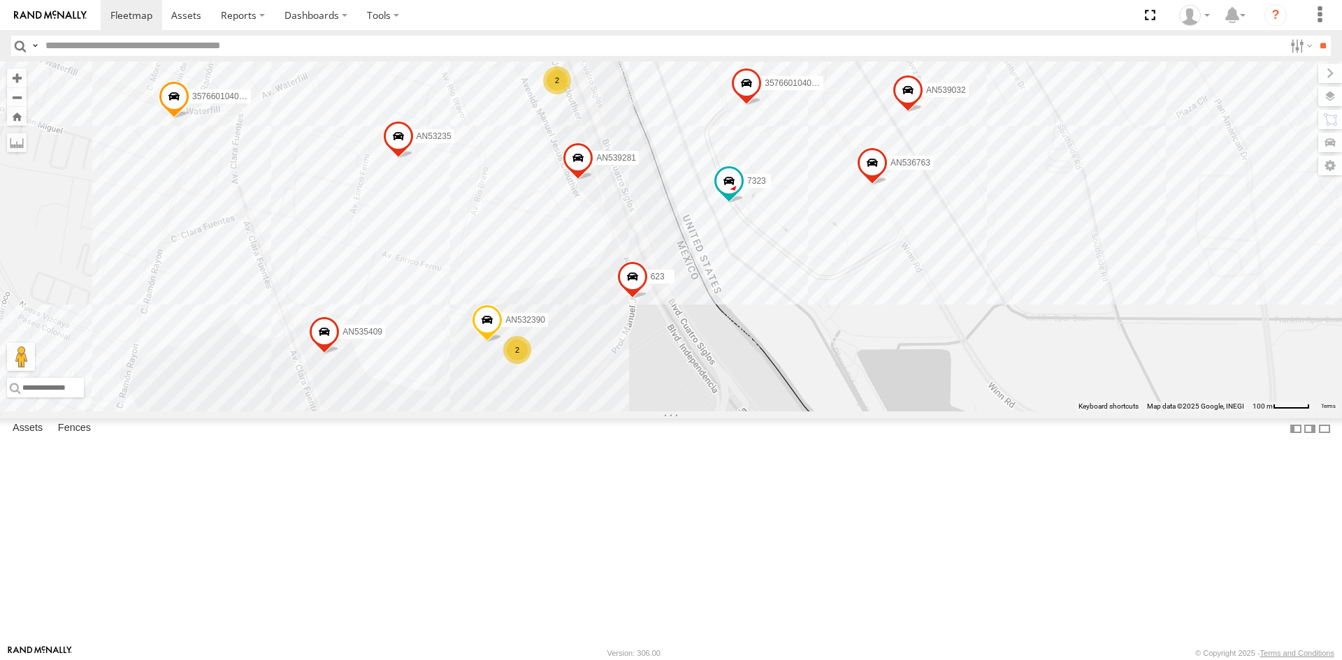
drag, startPoint x: 790, startPoint y: 368, endPoint x: 751, endPoint y: 401, distance: 51.1
click at [751, 401] on div "357660104096649 AN536763 AN534464 AN532390 AN539032 7323 AN536990 AN535409 3990…" at bounding box center [671, 236] width 1342 height 350
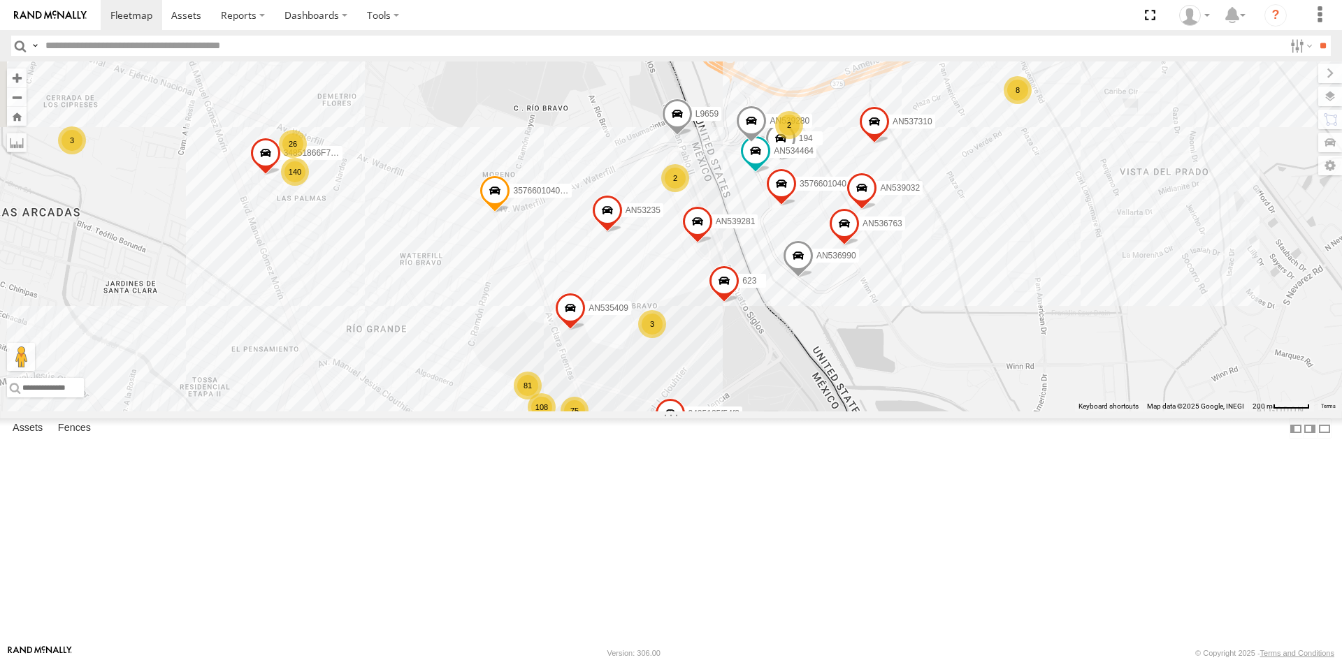
drag, startPoint x: 778, startPoint y: 468, endPoint x: 802, endPoint y: 444, distance: 33.6
click at [802, 412] on div "357660104096649 AN536763 AN534464 AN539032 7323 AN535409 357660104096300 AN5373…" at bounding box center [671, 236] width 1342 height 350
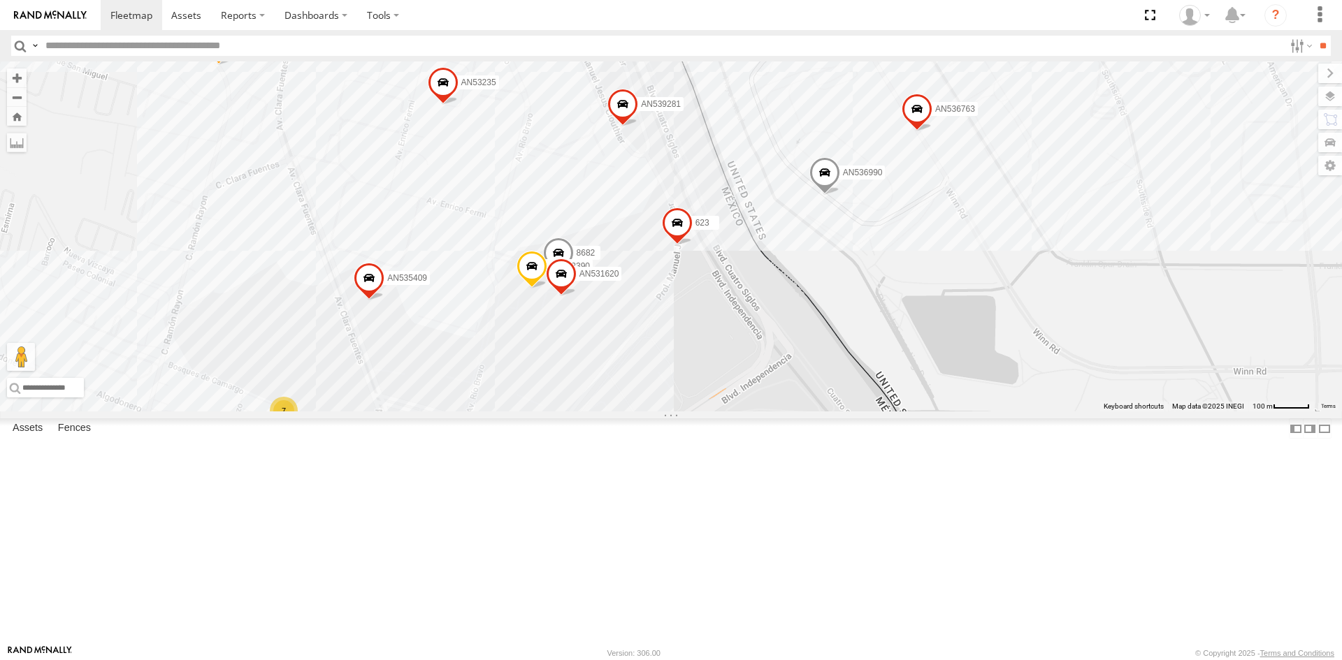
drag, startPoint x: 651, startPoint y: 589, endPoint x: 647, endPoint y: 509, distance: 79.7
click at [648, 412] on div "357660104096649 AN536763 AN534464 AN532390 AN539032 8682 AN536990 AN535409 3576…" at bounding box center [671, 236] width 1342 height 350
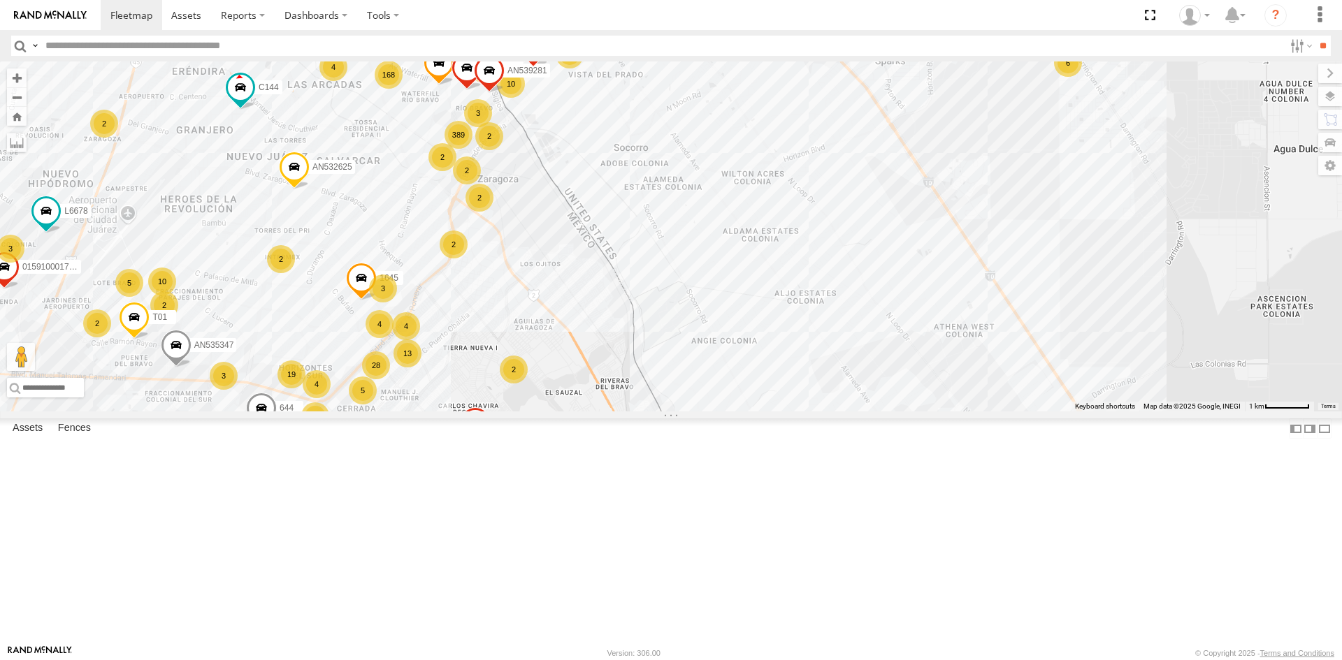
drag, startPoint x: 512, startPoint y: 252, endPoint x: 549, endPoint y: 327, distance: 84.1
click at [549, 327] on div "AN535203 015910001811580 ZJ535914 F2771 AN538662 AN533249 C6786 AN5310637 C144 …" at bounding box center [671, 236] width 1342 height 350
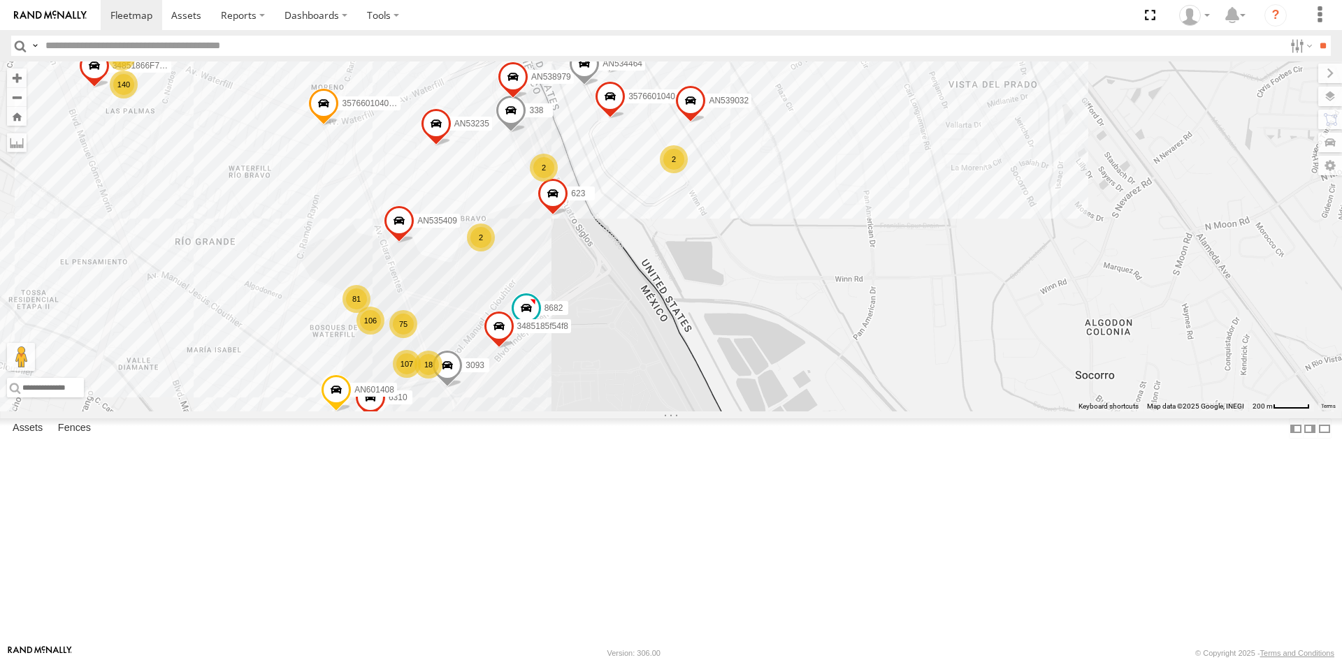
drag, startPoint x: 550, startPoint y: 275, endPoint x: 544, endPoint y: 401, distance: 125.9
click at [544, 401] on div "AN535203 015910001811580 ZJ535914 F2771 AN538662 AN533249 C6786 AN5310637 C144 …" at bounding box center [671, 236] width 1342 height 350
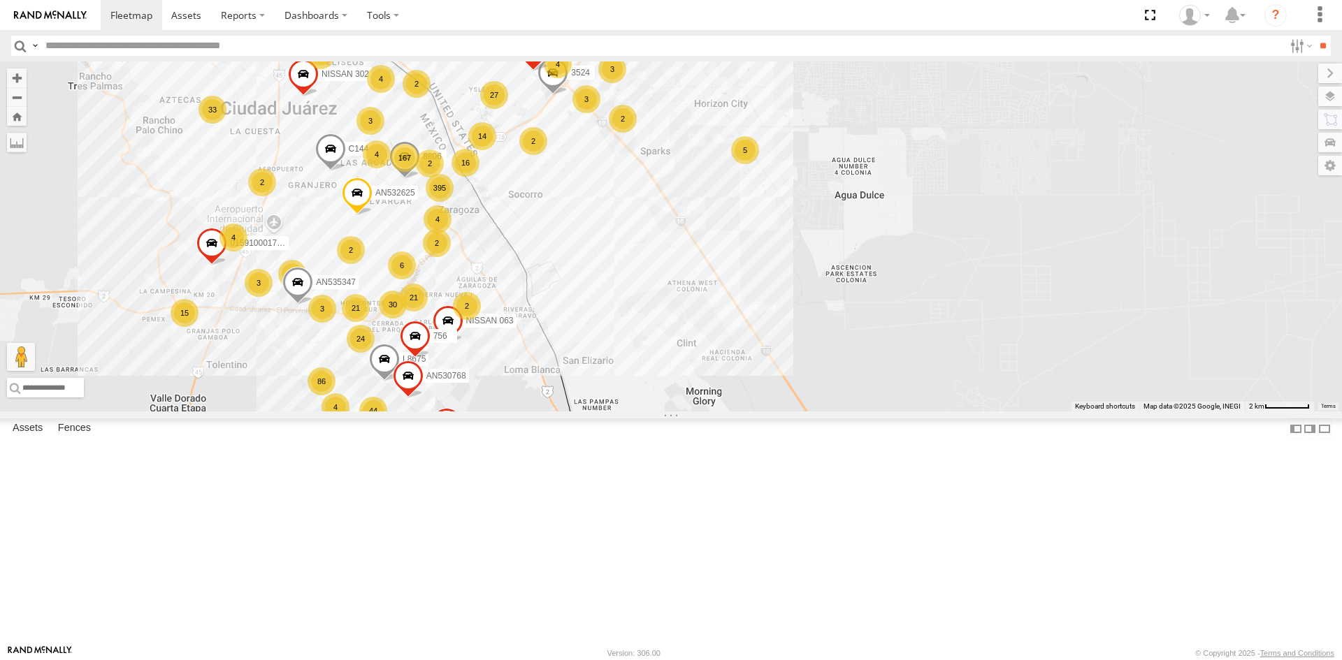
drag, startPoint x: 421, startPoint y: 268, endPoint x: 461, endPoint y: 318, distance: 63.6
click at [467, 329] on div "AN535203 015910001811580 ZJ535914 F2771 AN538662 AN531945 015910001845018 AN533…" at bounding box center [671, 236] width 1342 height 350
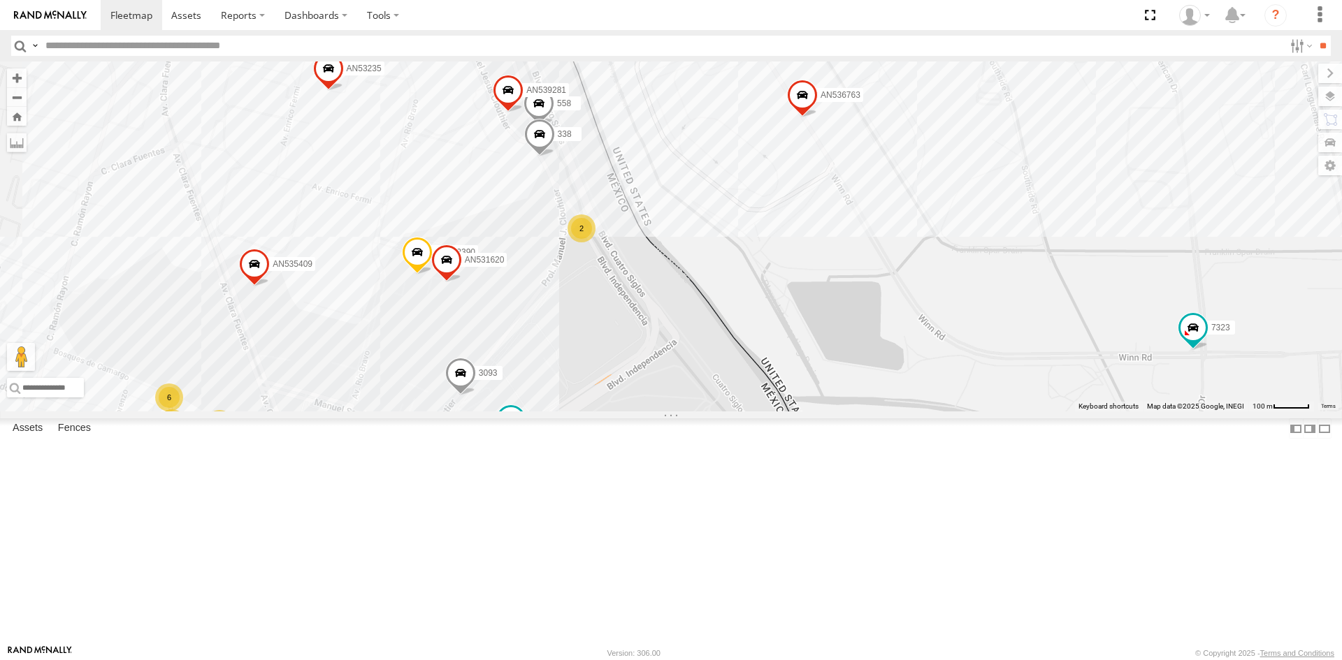
drag, startPoint x: 535, startPoint y: 493, endPoint x: 557, endPoint y: 681, distance: 188.5
click at [557, 660] on html at bounding box center [671, 330] width 1342 height 660
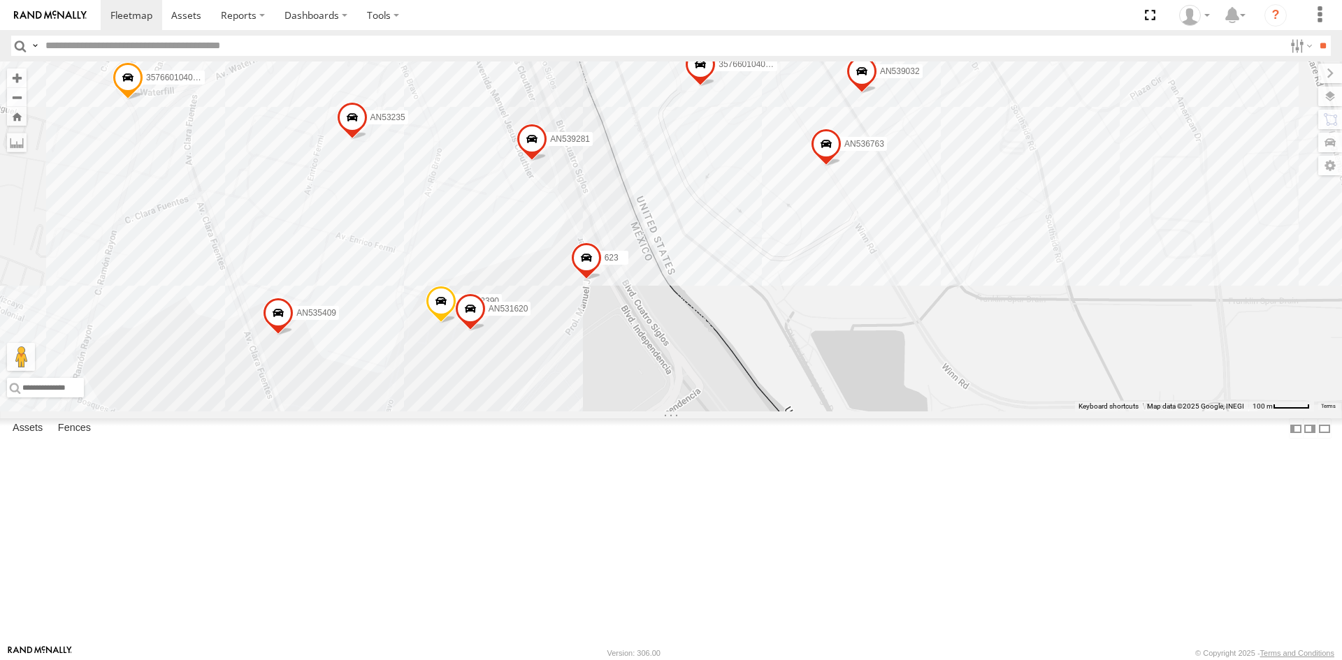
drag, startPoint x: 664, startPoint y: 417, endPoint x: 656, endPoint y: 454, distance: 37.3
click at [656, 412] on div "112 357660104096649 AN531631 AN536763 AN539032 AN601408 7323 AN536462 AN535409 …" at bounding box center [671, 236] width 1342 height 350
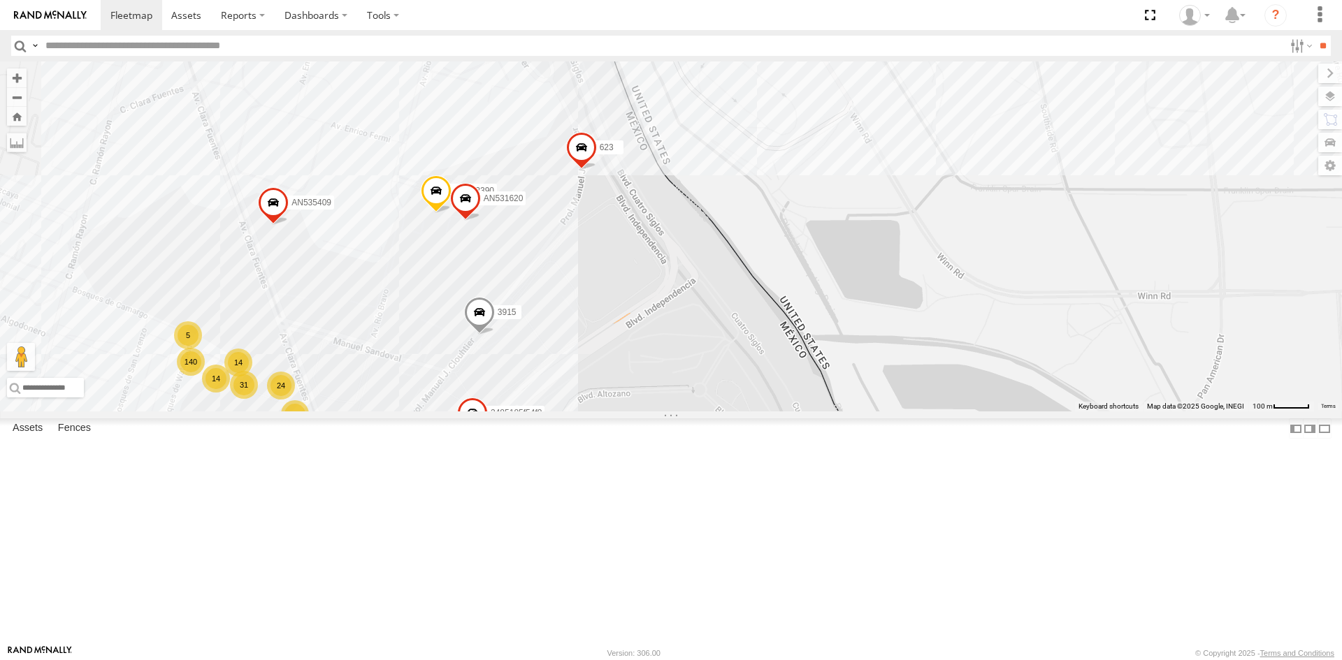
drag, startPoint x: 558, startPoint y: 487, endPoint x: 547, endPoint y: 412, distance: 76.2
click at [547, 412] on div "181 357660104096649 AN536763 AN532390 AN539032 3915 AN535409 357660104096300 AN…" at bounding box center [671, 236] width 1342 height 350
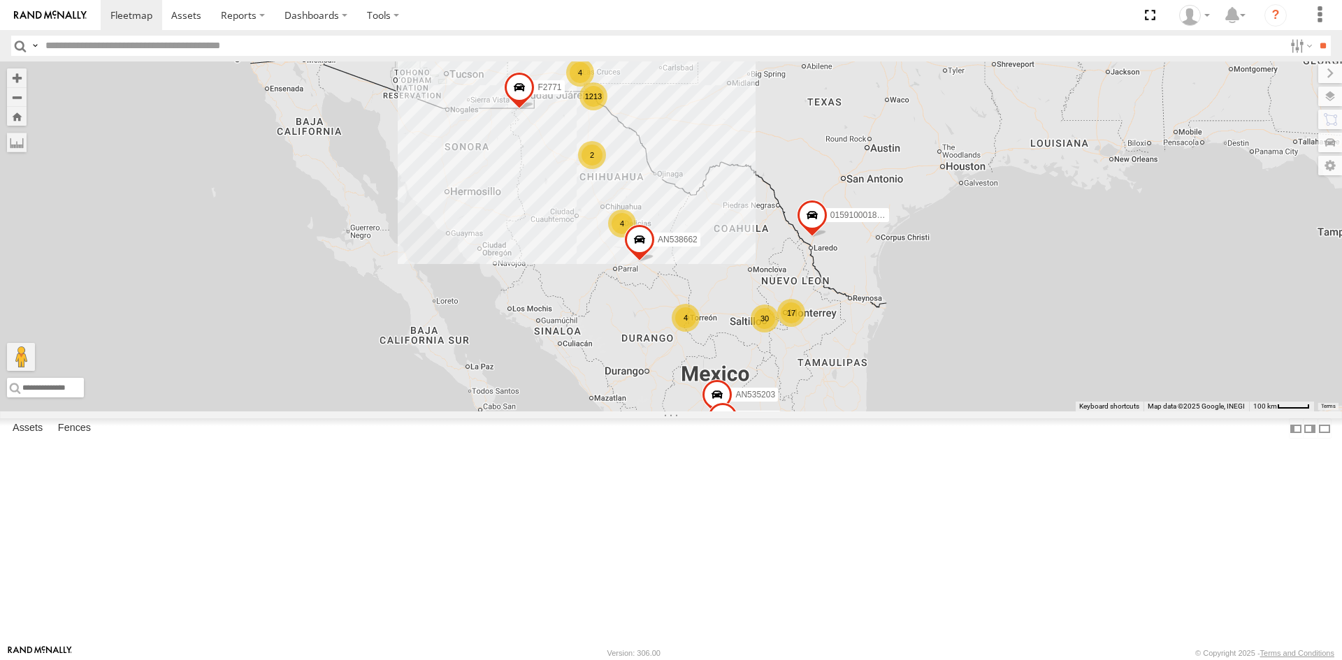
drag, startPoint x: 572, startPoint y: 161, endPoint x: 600, endPoint y: 263, distance: 105.8
click at [584, 277] on div "AN538662 1213 5 30 4 2 4 17 4 2 AN535203 4 015910001811580 ZJ535914 F2771" at bounding box center [671, 236] width 1342 height 350
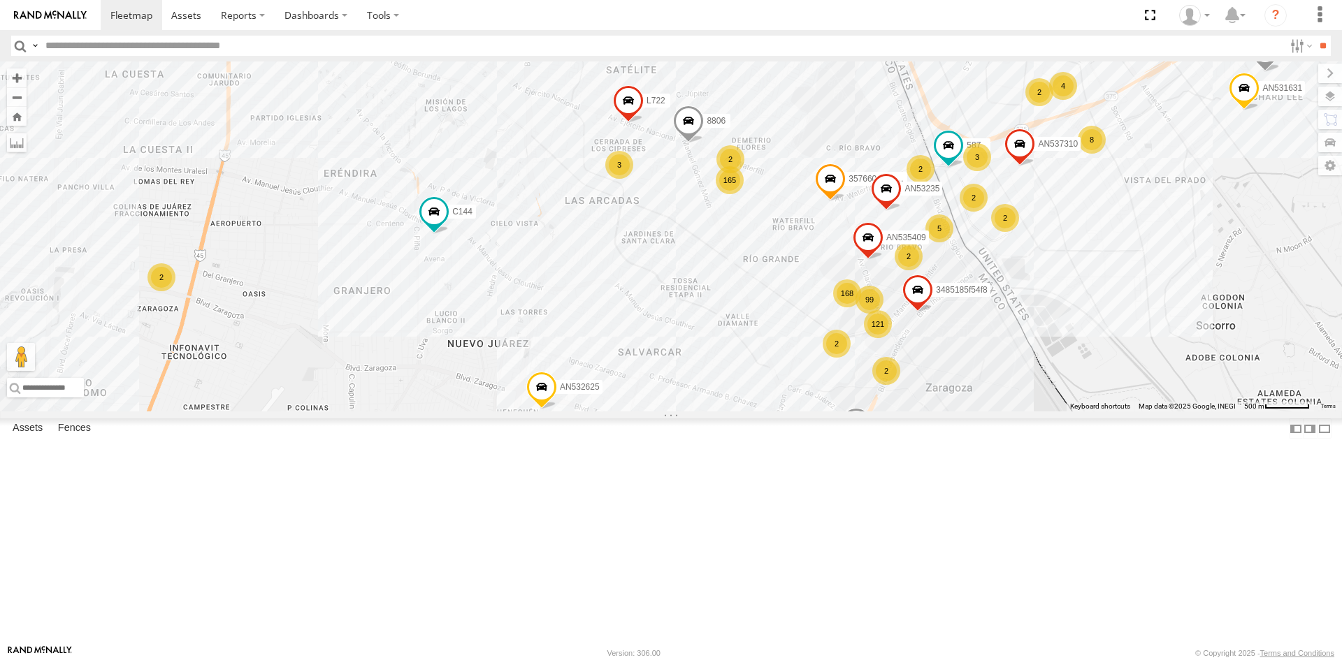
drag, startPoint x: 890, startPoint y: 406, endPoint x: 762, endPoint y: 458, distance: 138.2
click at [762, 412] on div "AN538662 AN535203 015910001811580 ZJ535914 F2771 AN533249 C6786 AN5310637 8682 …" at bounding box center [671, 236] width 1342 height 350
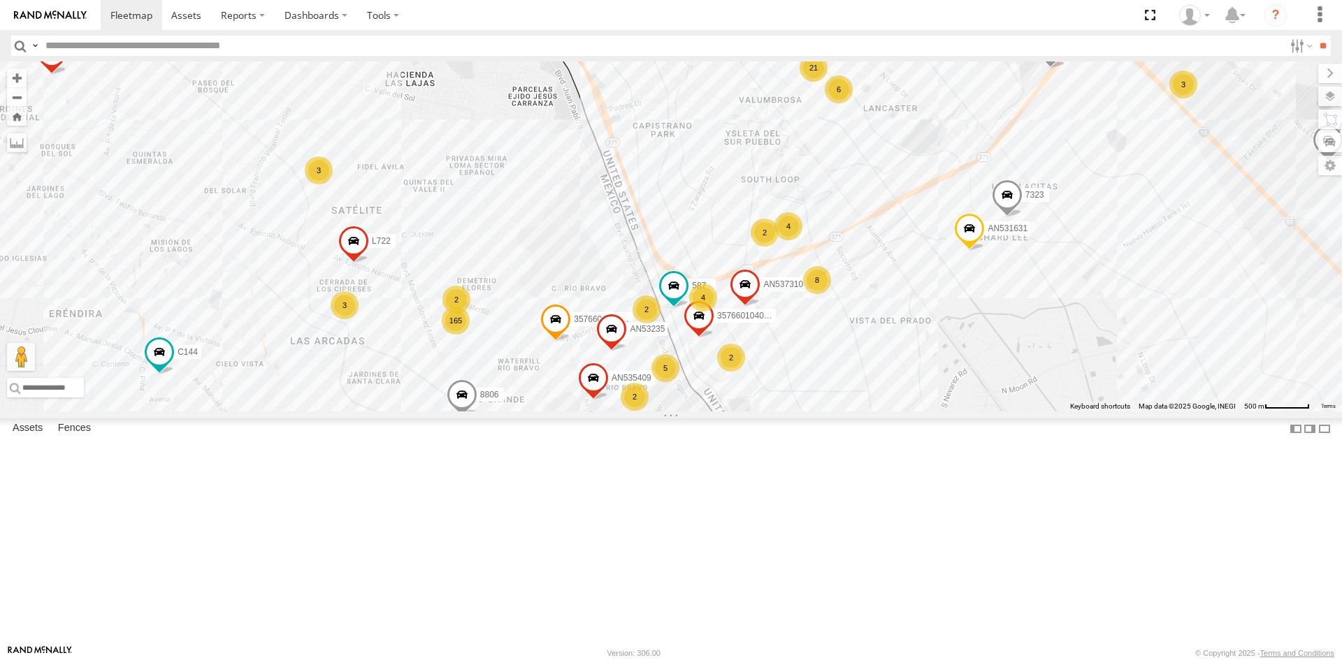
drag, startPoint x: 432, startPoint y: 219, endPoint x: 550, endPoint y: 444, distance: 254.8
click at [550, 412] on div "357660104096649 AN531631 587 L722 AN535409 357660104096300 AN537310 8806 AN5323…" at bounding box center [671, 236] width 1342 height 350
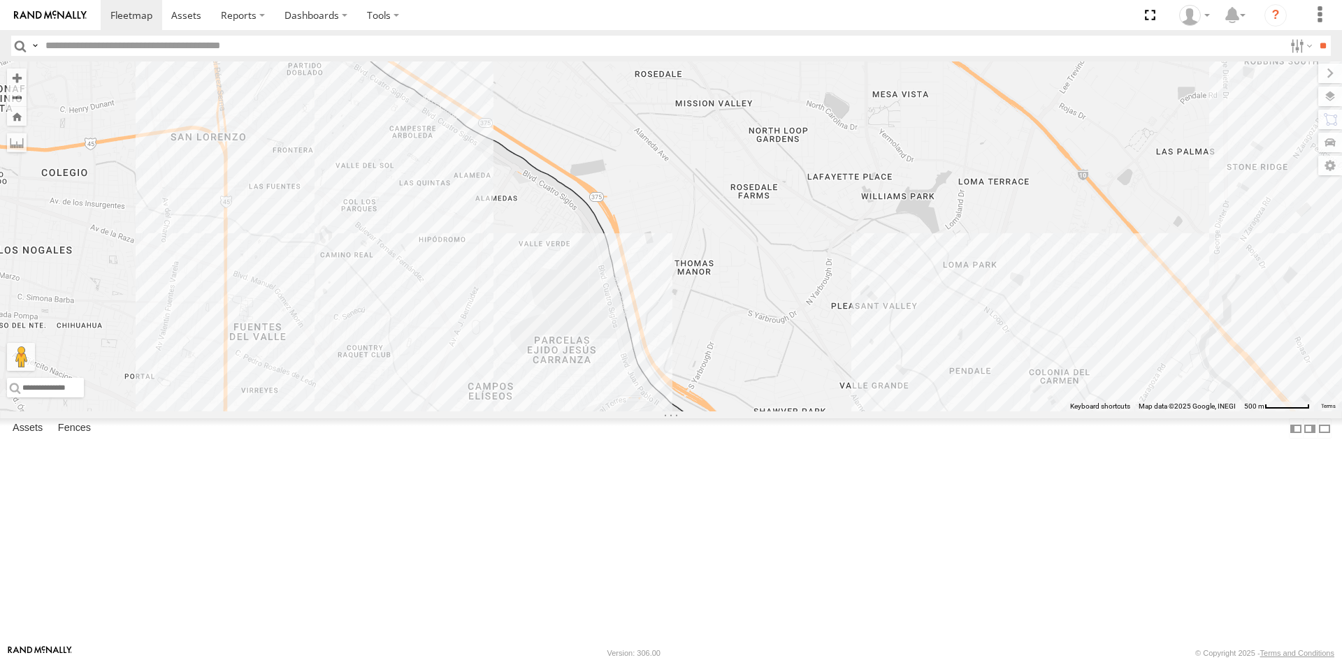
drag, startPoint x: 426, startPoint y: 293, endPoint x: 543, endPoint y: 407, distance: 164.1
click at [541, 405] on div "357660104096649 AN531631 587 L722 AN535409 357660104096300 AN537310 8806 AN5323…" at bounding box center [671, 236] width 1342 height 350
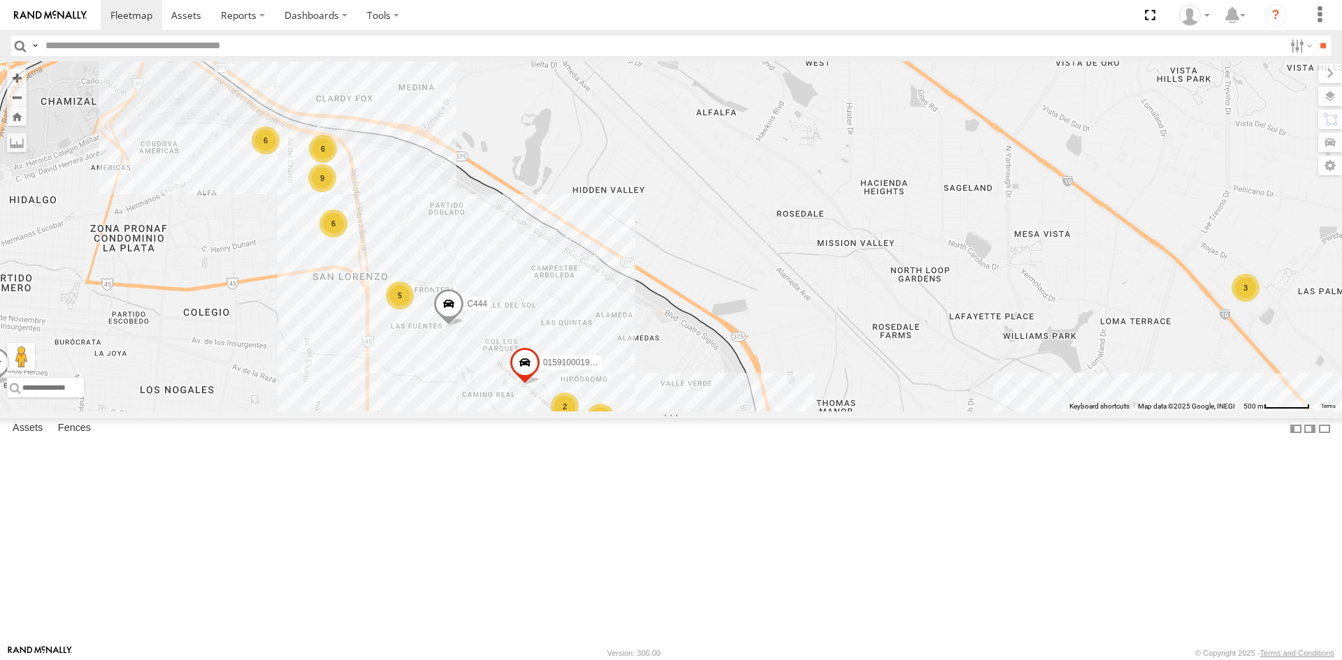
drag, startPoint x: 297, startPoint y: 268, endPoint x: 358, endPoint y: 316, distance: 77.6
click at [358, 316] on div "357660104096649 AN531631 587 L722 AN535409 357660104096300 AN537310 8806 AN5323…" at bounding box center [671, 236] width 1342 height 350
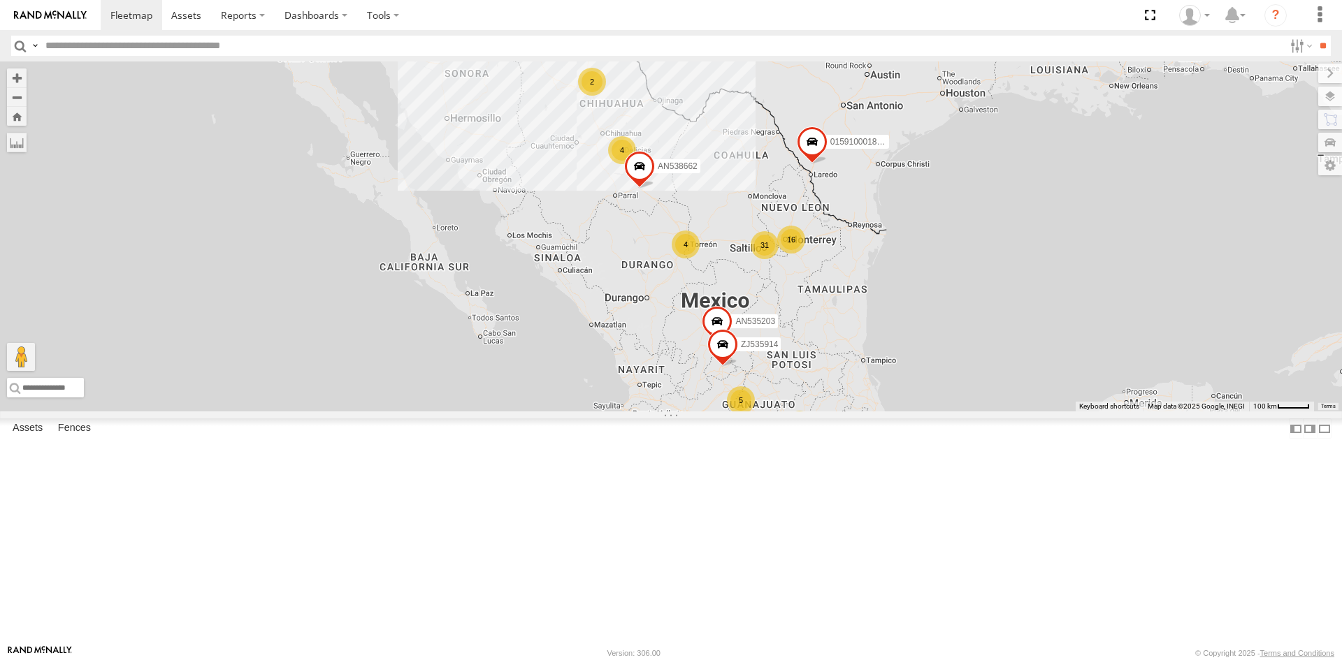
drag, startPoint x: 593, startPoint y: 174, endPoint x: 588, endPoint y: 240, distance: 65.9
click at [588, 240] on div "1212 5 31 4 2 4 16 5 2 AN535203 4 015910001811580 ZJ535914 F2771 AN538662" at bounding box center [671, 236] width 1342 height 350
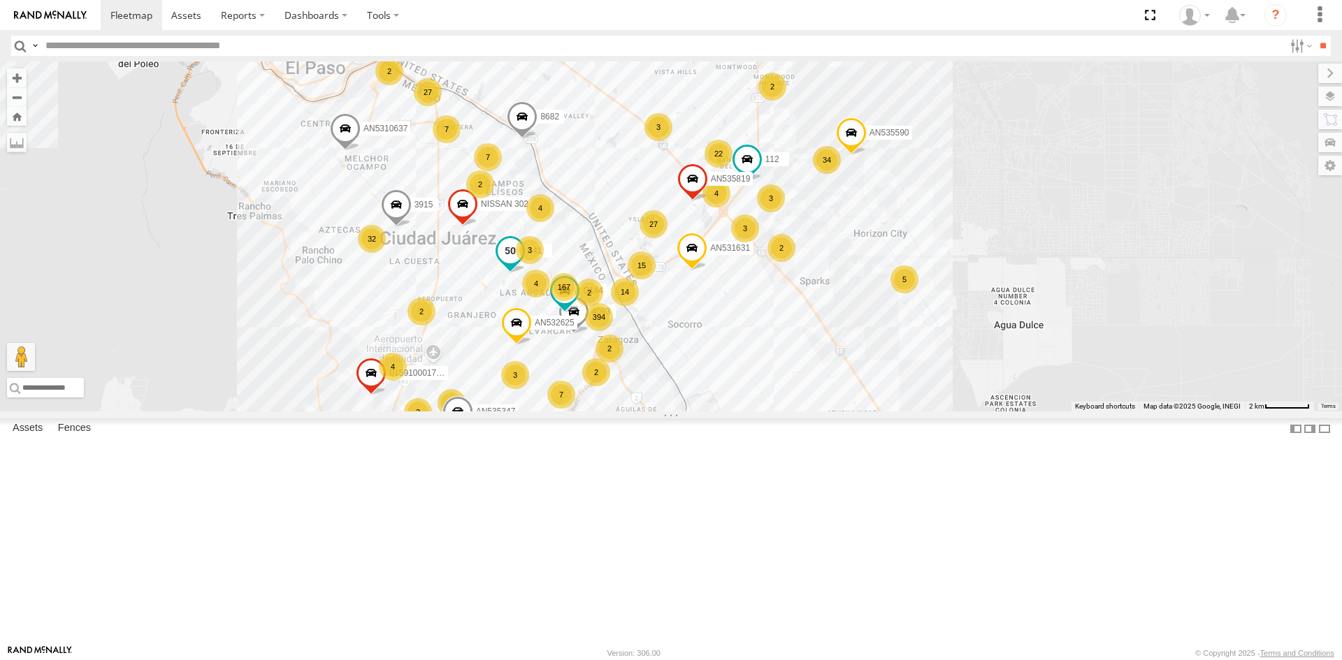
drag, startPoint x: 500, startPoint y: 452, endPoint x: 509, endPoint y: 352, distance: 100.3
click at [509, 273] on div "141" at bounding box center [510, 254] width 31 height 38
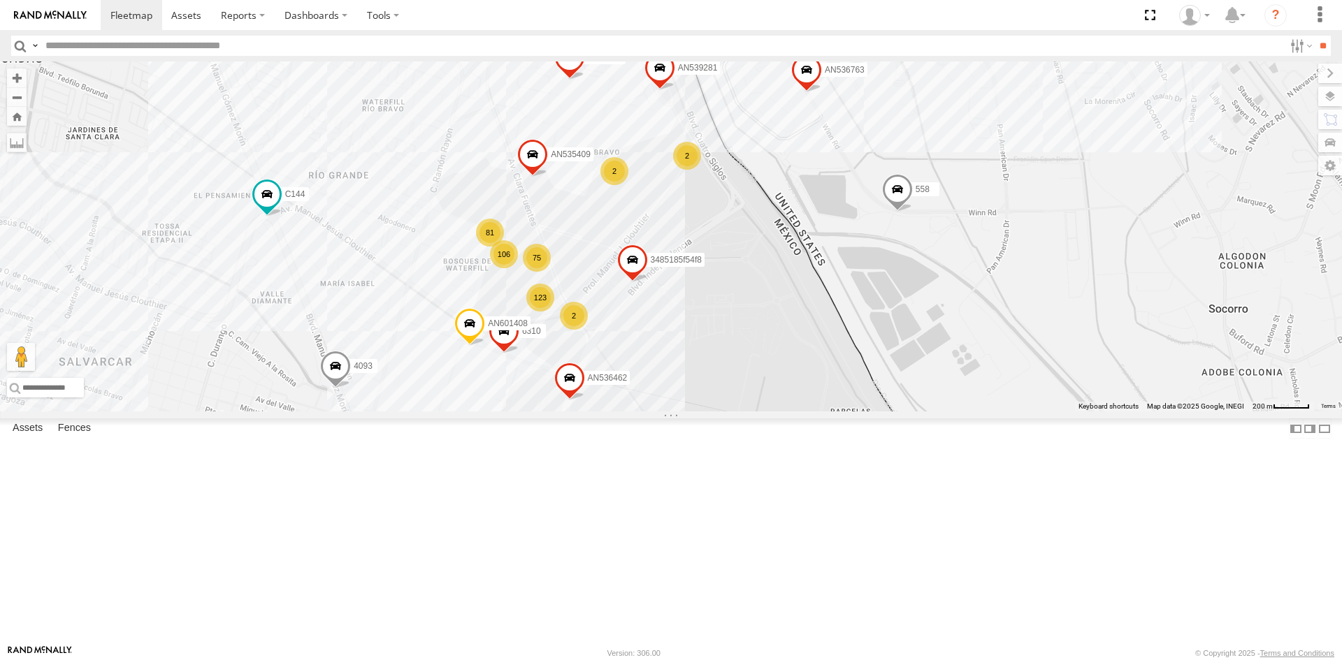
drag, startPoint x: 666, startPoint y: 294, endPoint x: 690, endPoint y: 398, distance: 106.8
click at [690, 398] on div "AN535203 015910001811580 ZJ535914 F2771 AN538662 C6786 1109 AN533249 553 112 AN…" at bounding box center [671, 236] width 1342 height 350
